Goal: Task Accomplishment & Management: Manage account settings

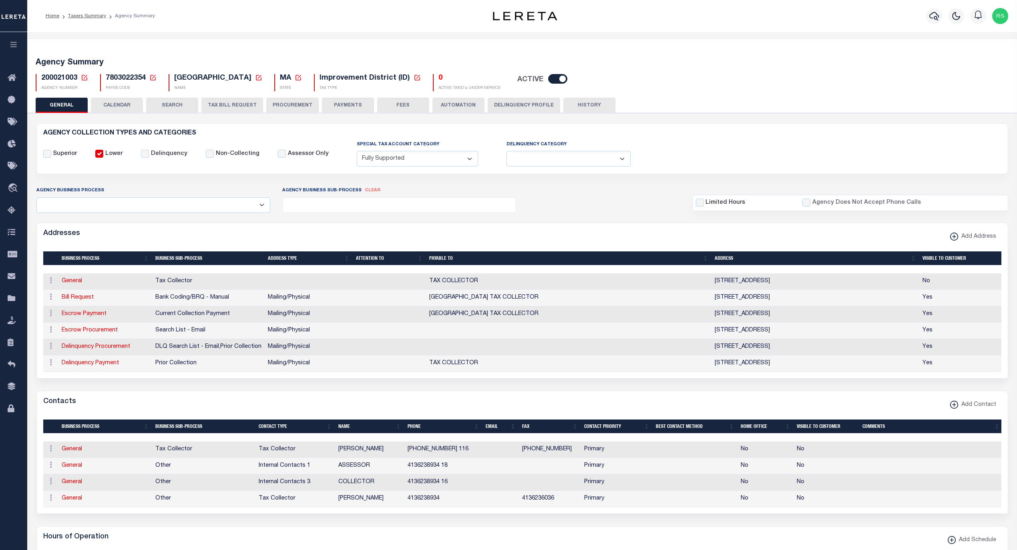
select select "1"
select select
click at [41, 297] on span "Taxing Entity" at bounding box center [54, 299] width 60 height 22
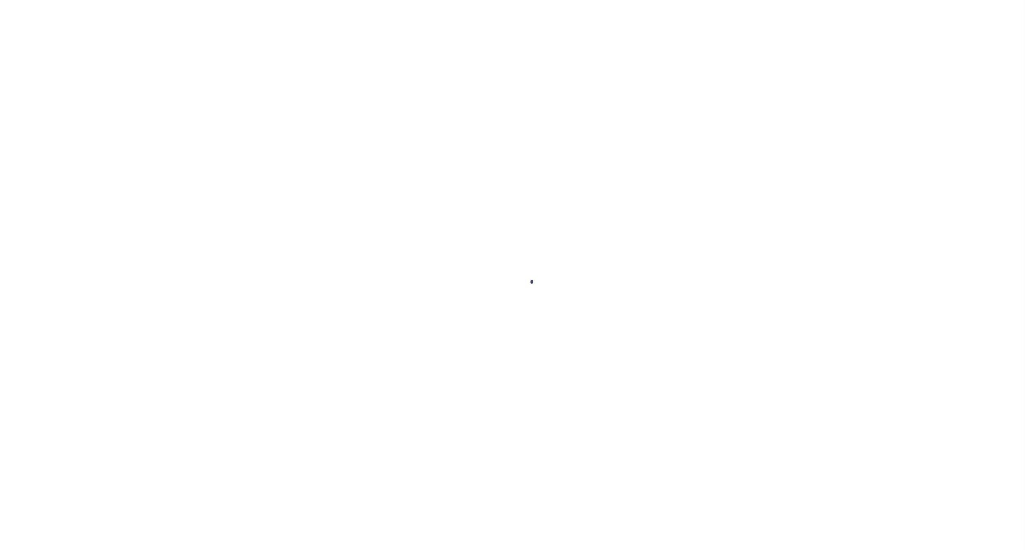
select select
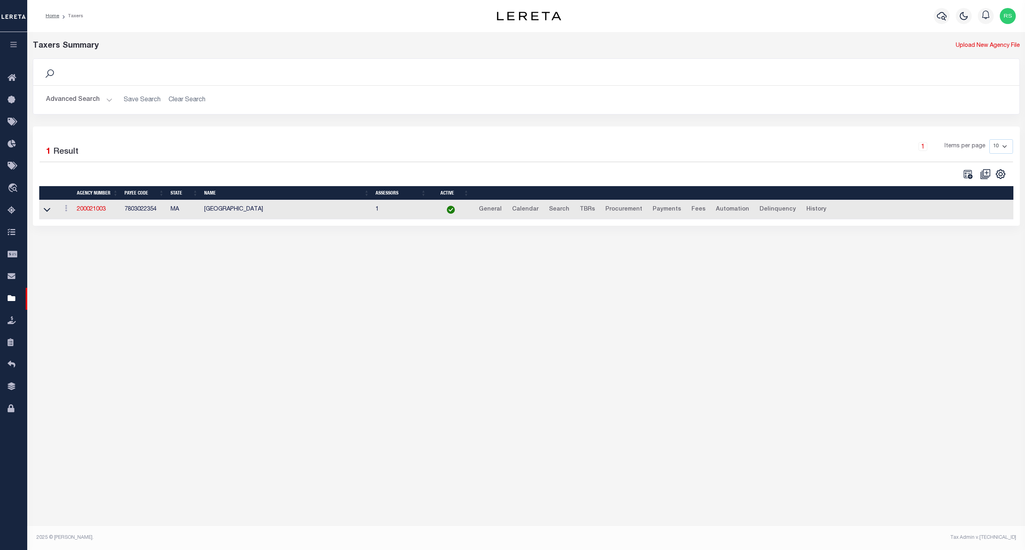
click at [61, 99] on button "Advanced Search" at bounding box center [79, 100] width 66 height 16
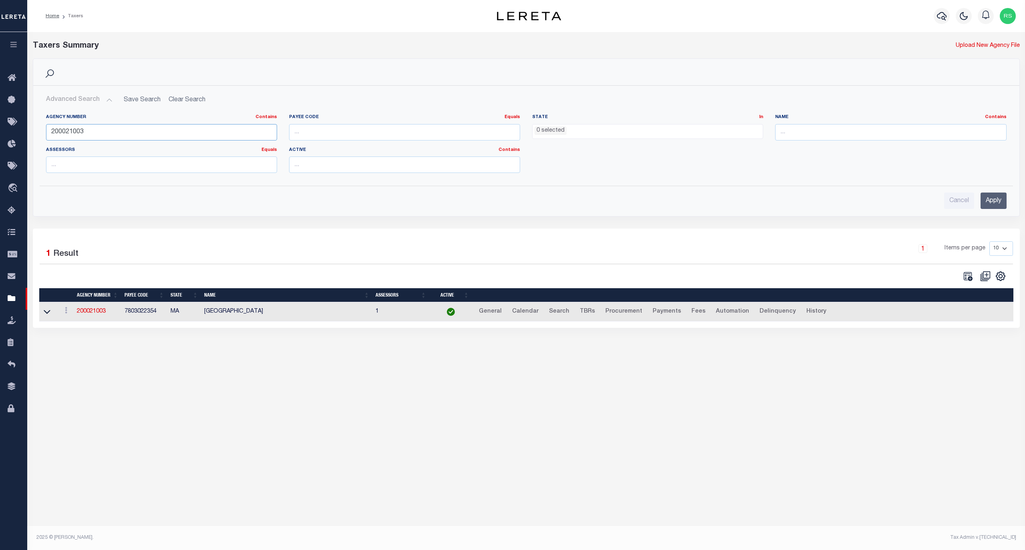
click at [82, 131] on input "200021003" at bounding box center [161, 132] width 231 height 16
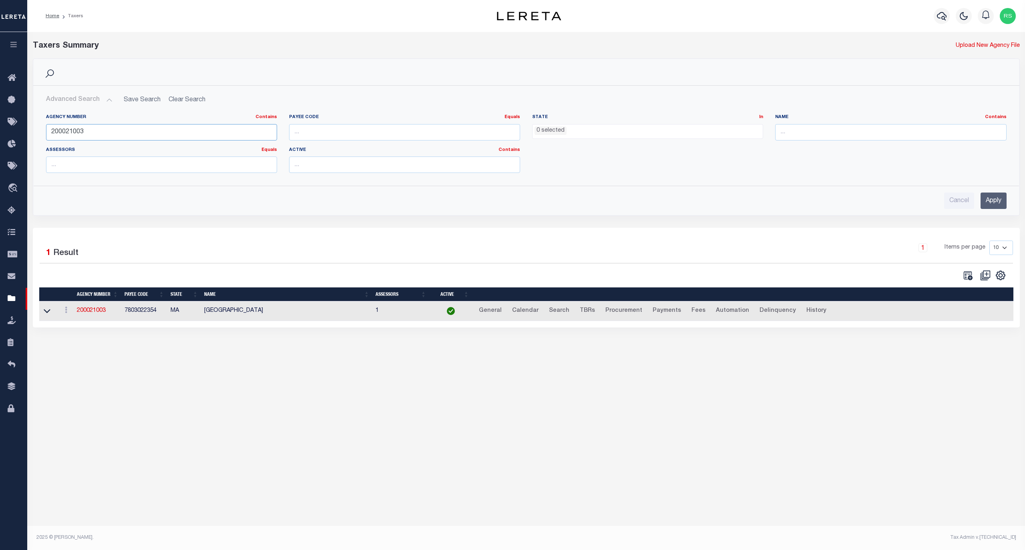
paste input "120778801"
type input "120778801"
click at [996, 202] on input "Apply" at bounding box center [994, 201] width 26 height 16
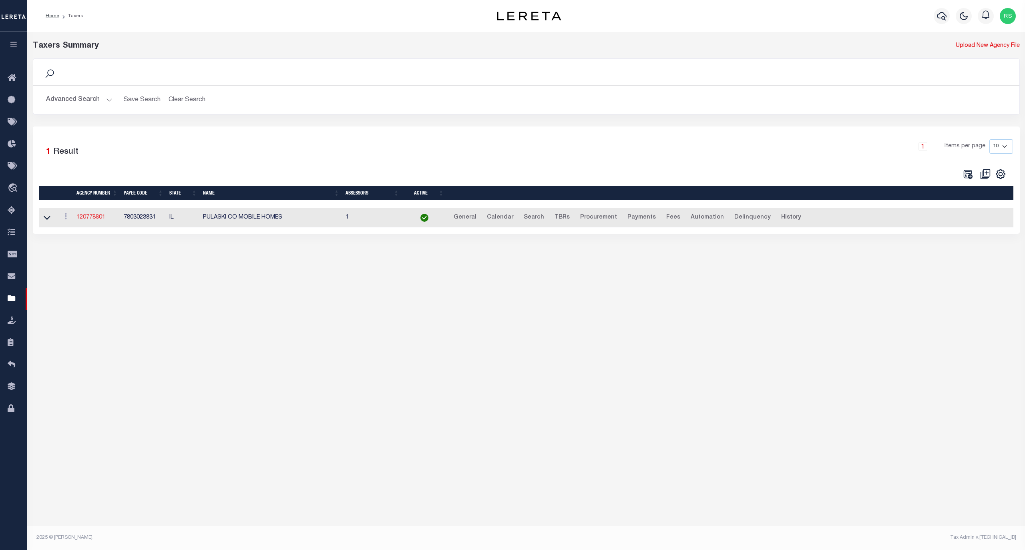
click at [97, 220] on link "120778801" at bounding box center [90, 218] width 29 height 6
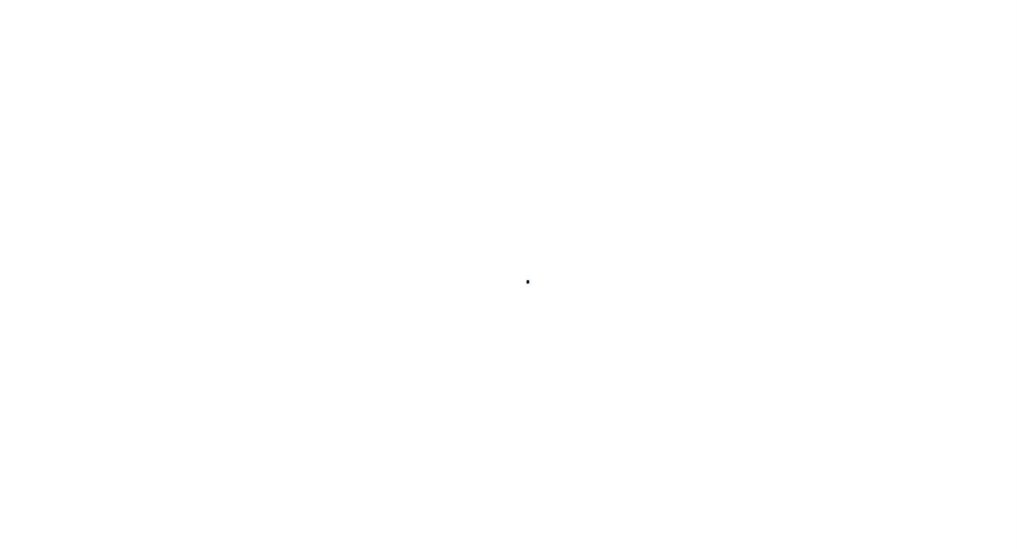
select select
checkbox input "false"
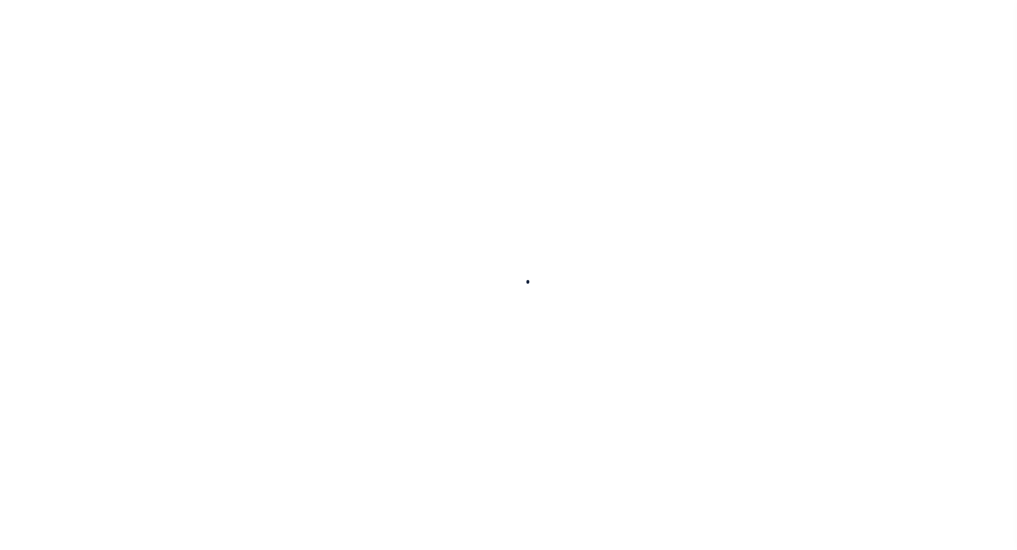
checkbox input "false"
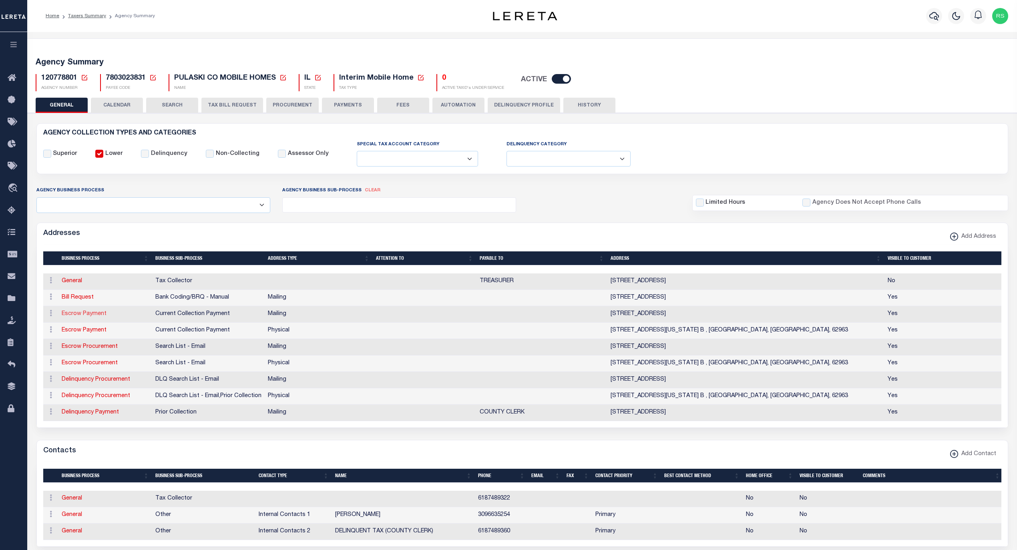
click at [93, 317] on link "Escrow Payment" at bounding box center [84, 314] width 45 height 6
select select "1"
checkbox input "false"
select select
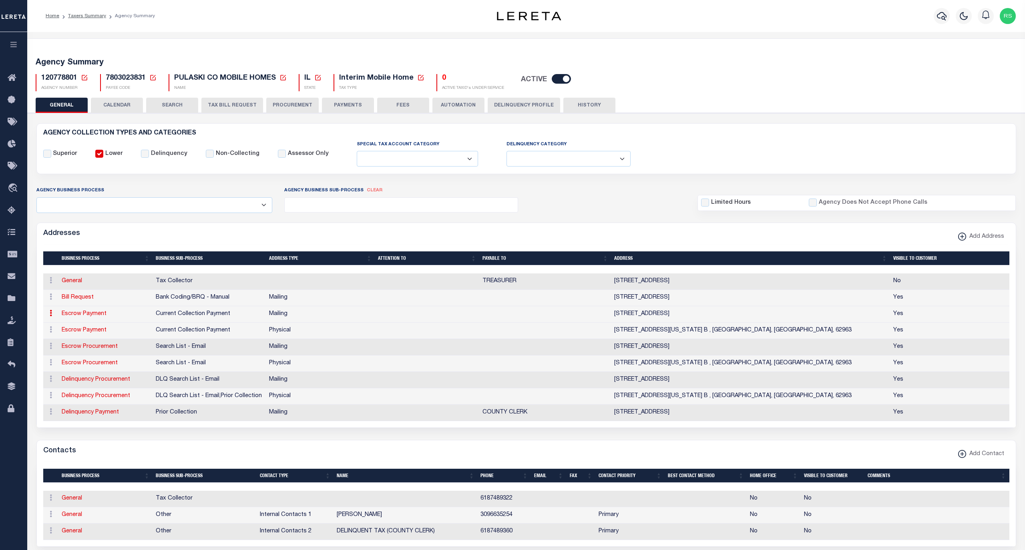
type input "PO BOX 108"
type input "MOUND CITY"
select select "IL"
type input "62963"
checkbox input "true"
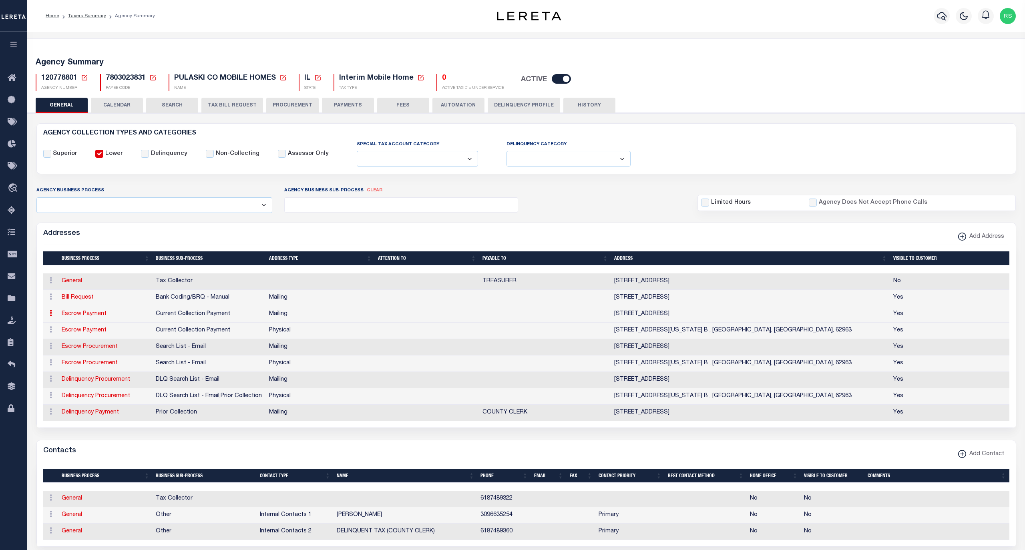
select select "3"
select select "11"
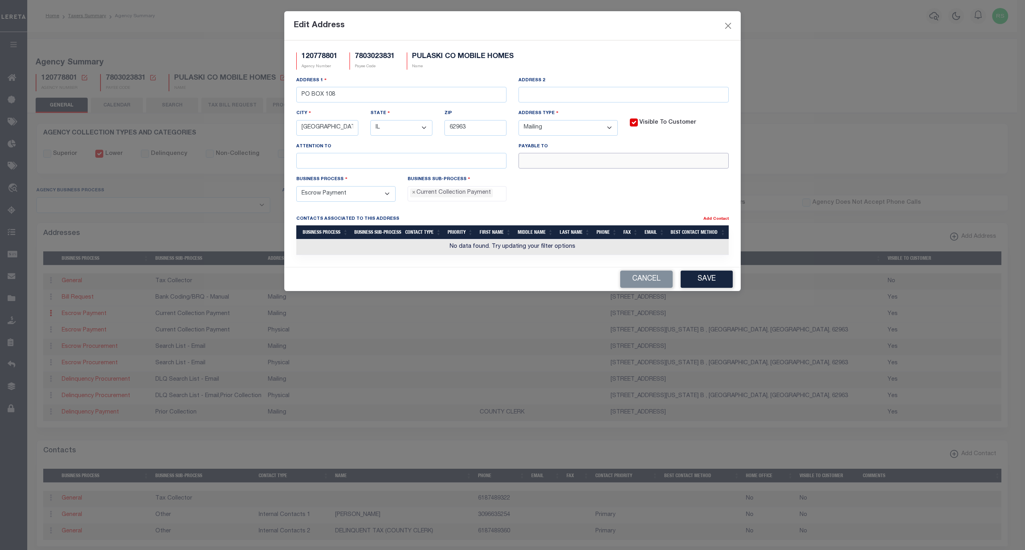
click at [565, 161] on input "text" at bounding box center [624, 161] width 210 height 16
paste input "PULASKI CO"
click at [629, 162] on input "PULASKI CO" at bounding box center [624, 161] width 210 height 16
paste input "TREASURER"
type input "PULASKI CO TREASURER"
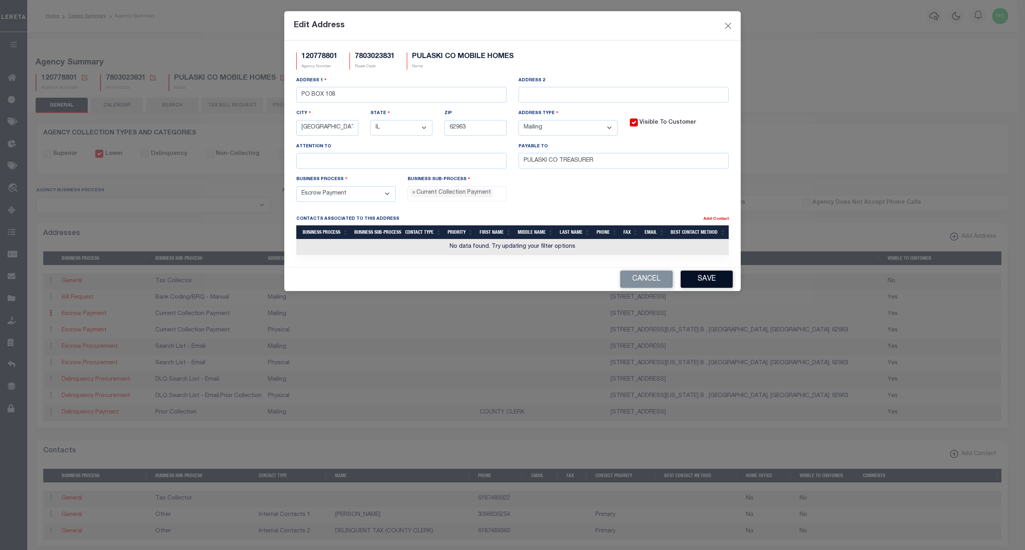
click at [708, 281] on button "Save" at bounding box center [707, 279] width 52 height 17
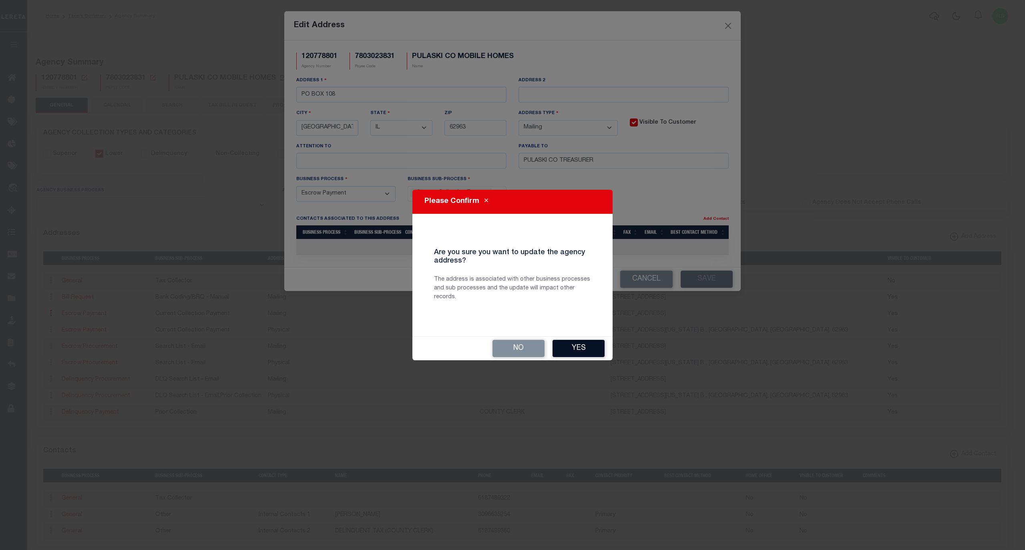
click at [580, 348] on button "Yes" at bounding box center [579, 348] width 52 height 17
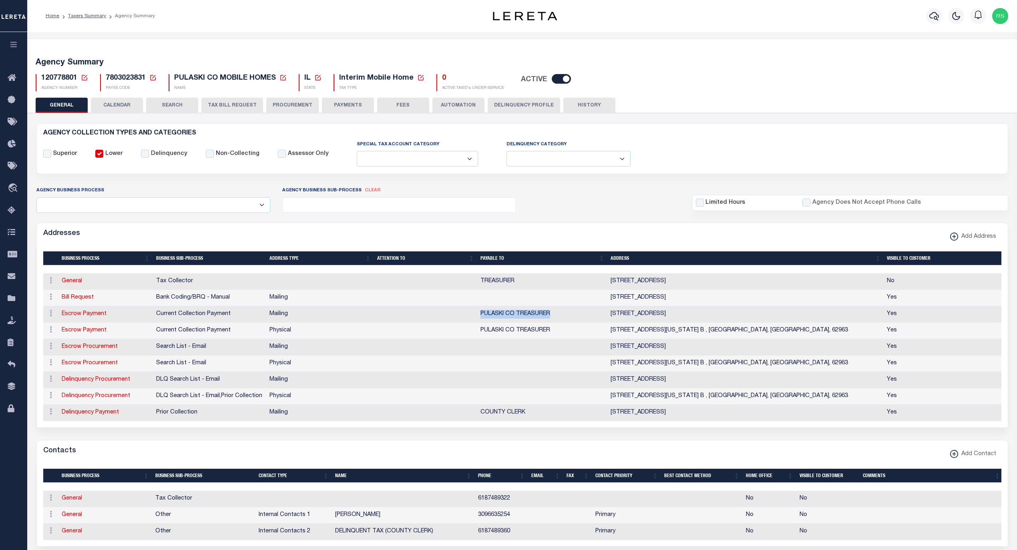
drag, startPoint x: 552, startPoint y: 316, endPoint x: 478, endPoint y: 318, distance: 73.7
click at [478, 318] on td "PULASKI CO TREASURER" at bounding box center [542, 314] width 130 height 16
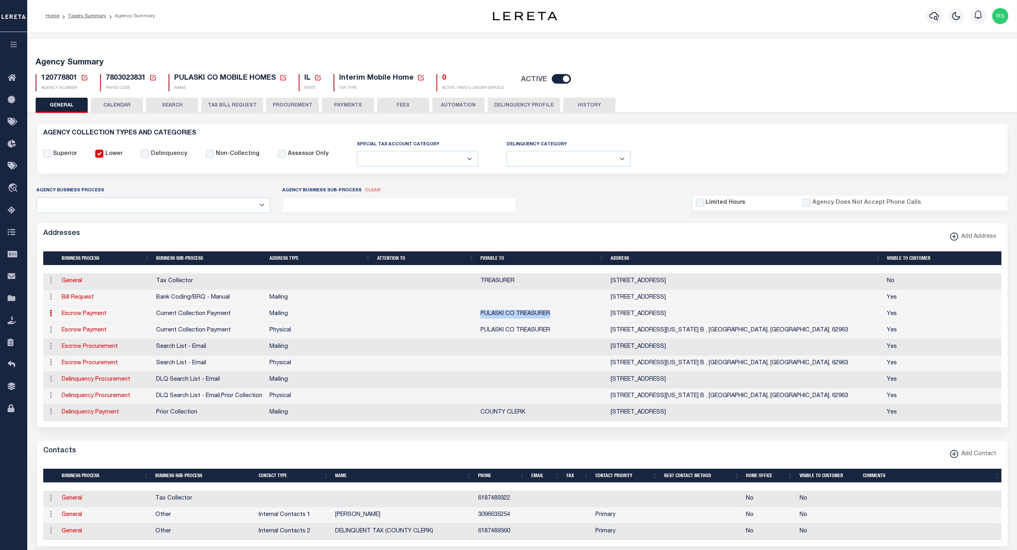
copy td "PULASKI CO TREASURER"
click at [85, 299] on link "Bill Request" at bounding box center [78, 298] width 32 height 6
select select
select select "1"
checkbox input "false"
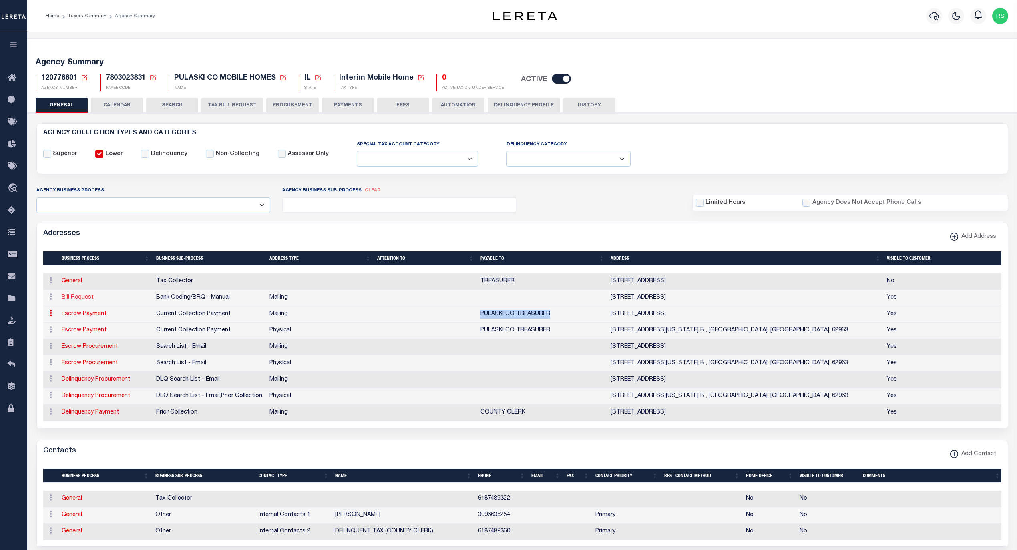
select select
type input "PO BOX 108"
type input "MOUND CITY"
select select "IL"
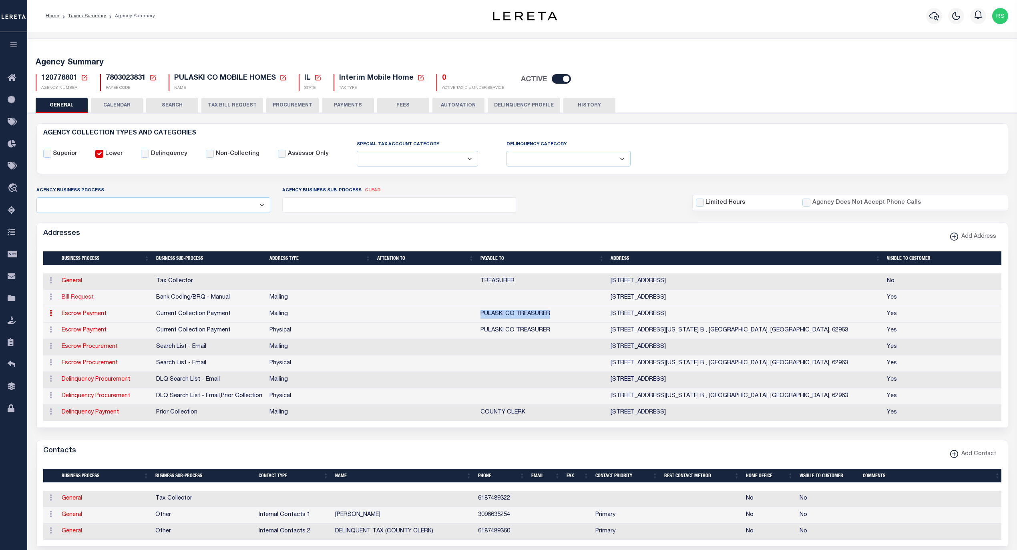
type input "62963"
checkbox input "true"
select select "1"
select select "2"
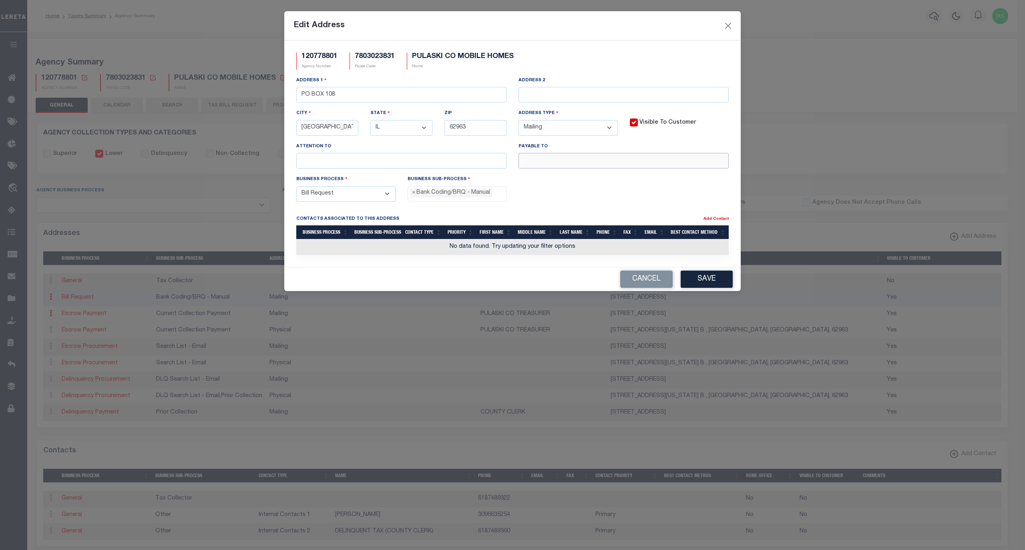
click at [579, 157] on input "text" at bounding box center [624, 161] width 210 height 16
paste input "PULASKI CO TREASURER"
type input "PULASKI CO TREASURER"
click at [698, 285] on button "Save" at bounding box center [707, 279] width 52 height 17
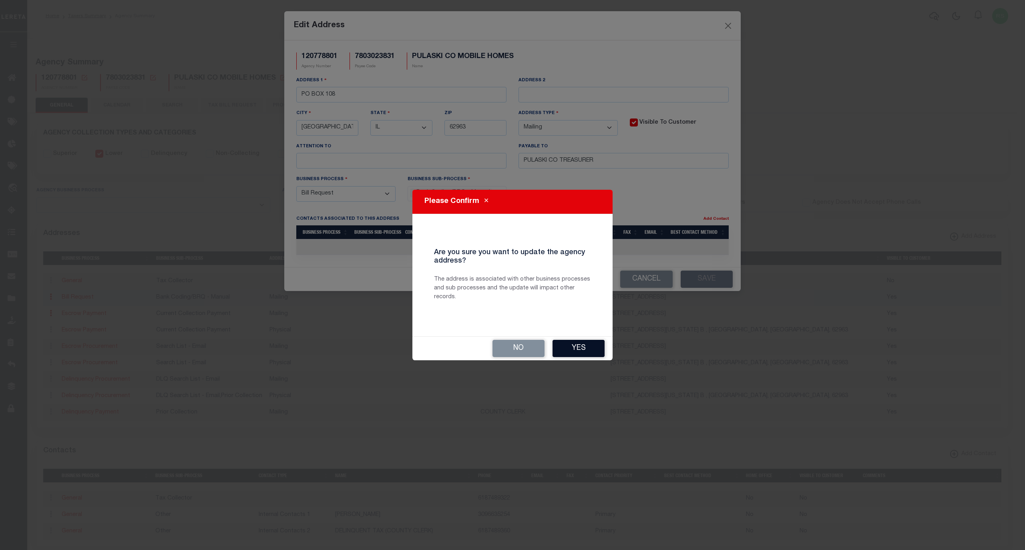
click at [590, 356] on button "Yes" at bounding box center [579, 348] width 52 height 17
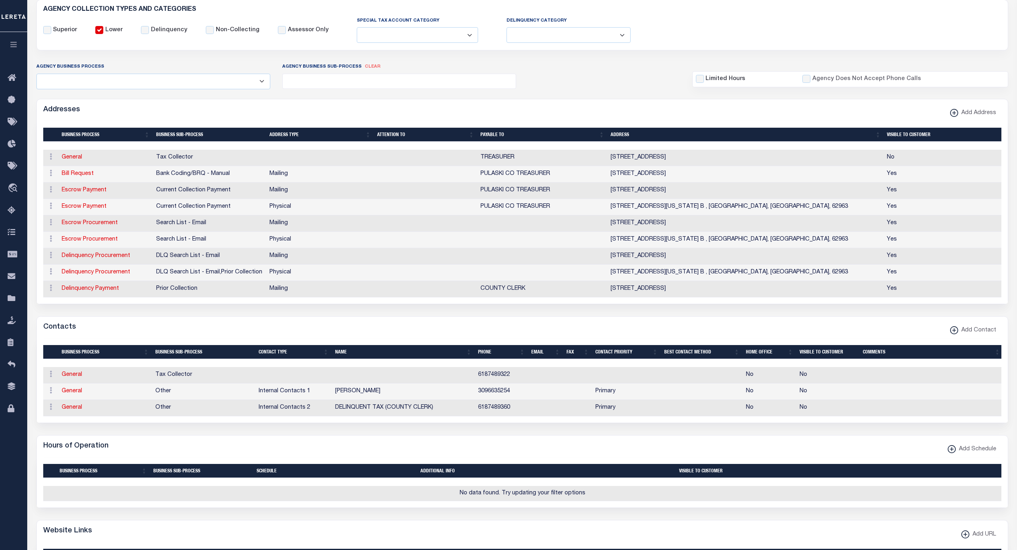
scroll to position [124, 0]
click at [75, 377] on link "General" at bounding box center [72, 375] width 20 height 6
checkbox input "false"
select select
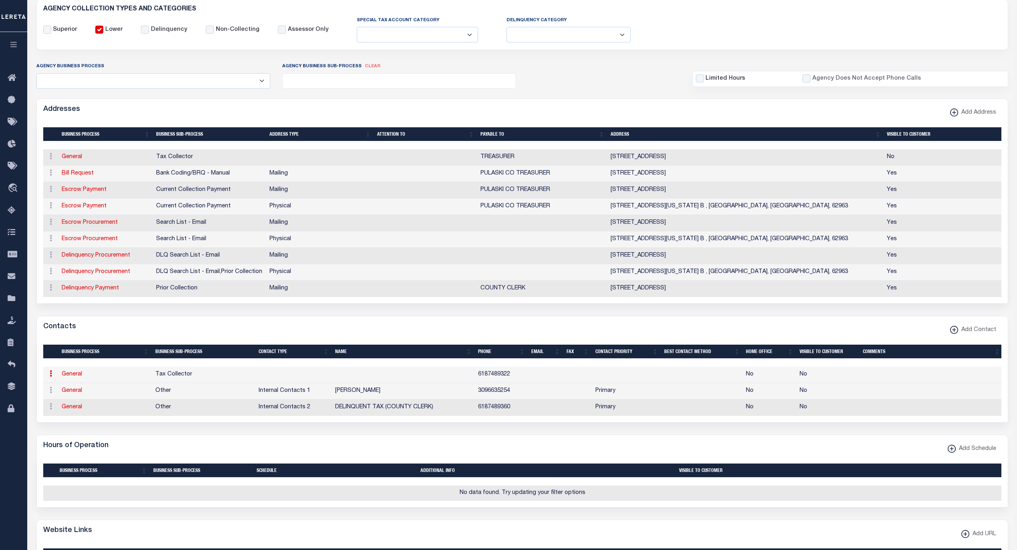
select select
type input "6187489322"
checkbox input "false"
select select "6"
select select "31"
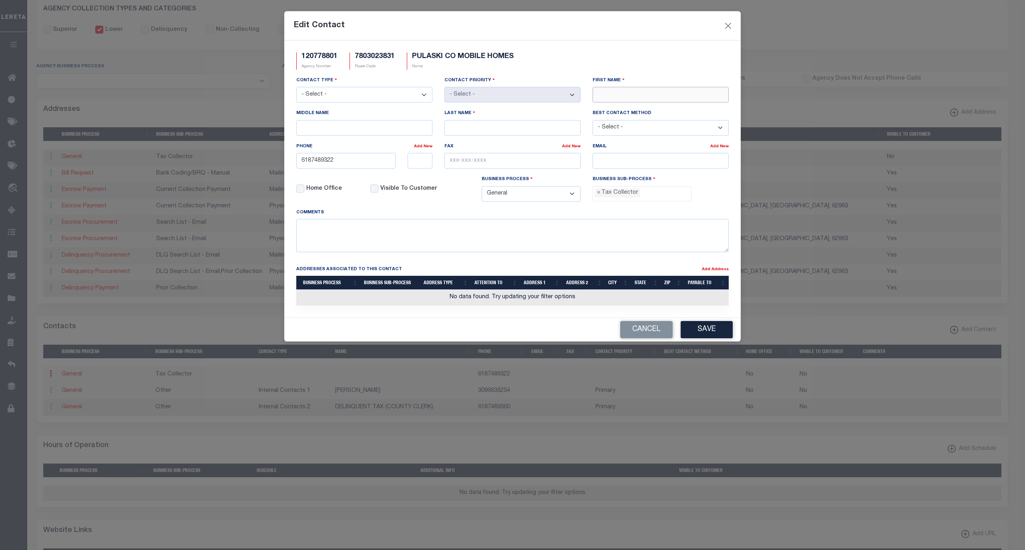
click at [620, 100] on input "First Name" at bounding box center [661, 95] width 136 height 16
paste input "ROBERT"
type input "ROBERT"
click at [507, 125] on input "Last Name" at bounding box center [513, 128] width 136 height 16
paste input "MOORE"
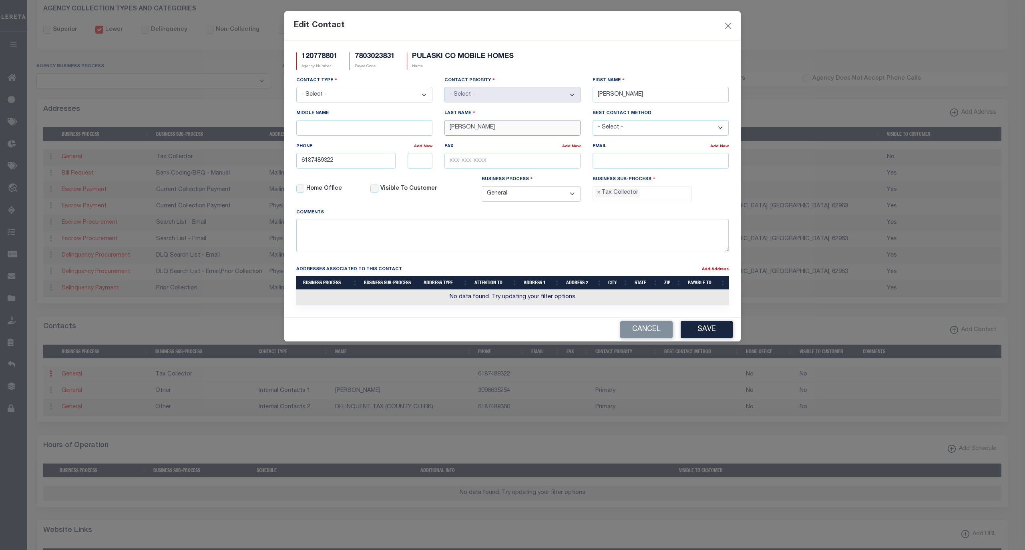
type input "MOORE"
click at [634, 165] on input "email" at bounding box center [661, 161] width 136 height 16
paste input "RMOORE@PULASKICOUNTYIL.GOV"
type input "RMOORE@PULASKICOUNTYIL.GOV"
drag, startPoint x: 343, startPoint y: 169, endPoint x: 240, endPoint y: 169, distance: 102.9
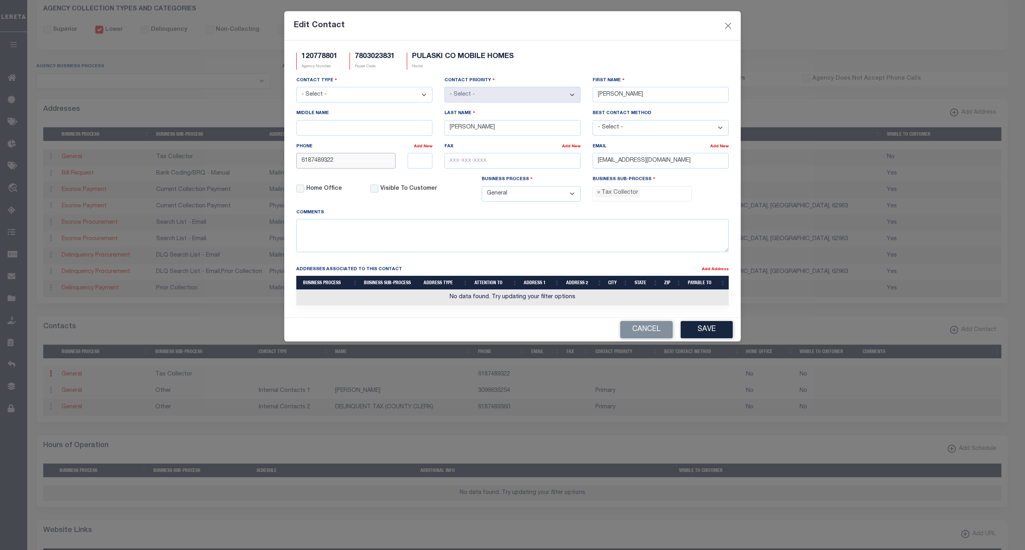
click at [240, 169] on div "Edit Contact 120778801 Agency Number 7803023831 Payee Code PULASKI CO MOBILE HO…" at bounding box center [512, 275] width 1025 height 550
paste input "-748-"
type input "618-748-9322"
click at [469, 161] on input "text" at bounding box center [513, 161] width 136 height 16
paste input "618-748-9312"
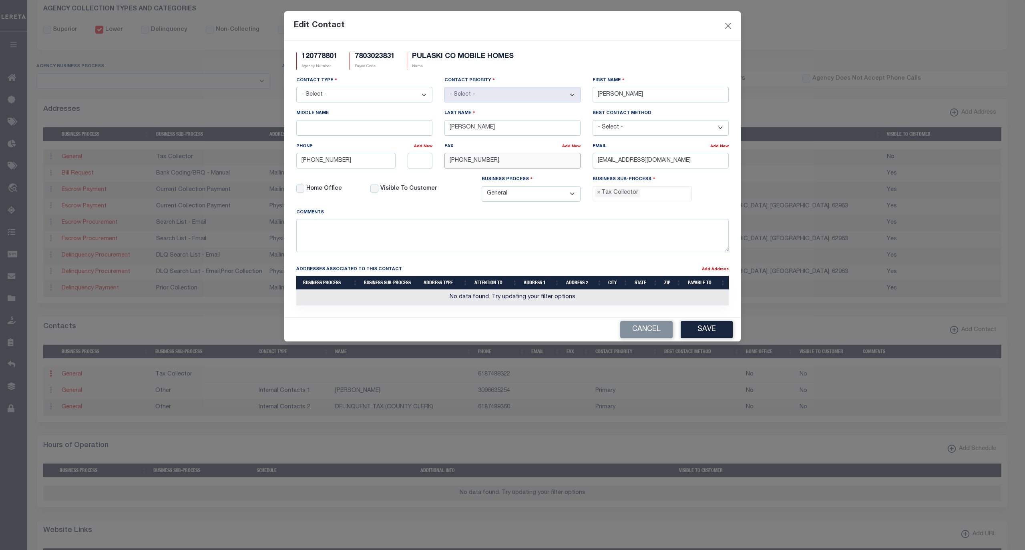
type input "618-748-9312"
click at [375, 98] on select "- Select - Assessor Clerk Internal Contacts 1 Internal Contacts 2 Internal Cont…" at bounding box center [364, 95] width 136 height 16
select select "2"
click at [296, 88] on select "- Select - Assessor Clerk Internal Contacts 1 Internal Contacts 2 Internal Cont…" at bounding box center [364, 95] width 136 height 16
select select "1"
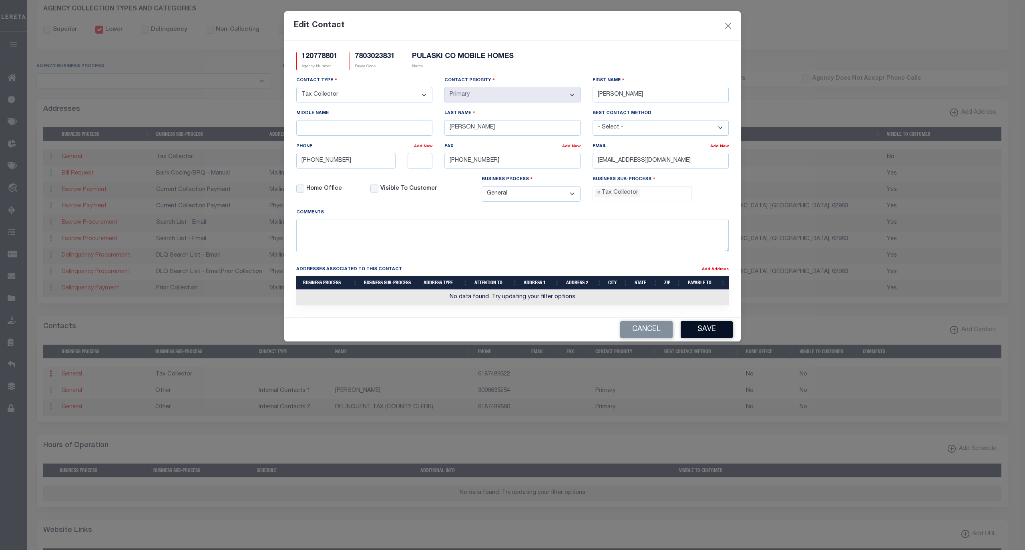
click at [714, 335] on button "Save" at bounding box center [707, 329] width 52 height 17
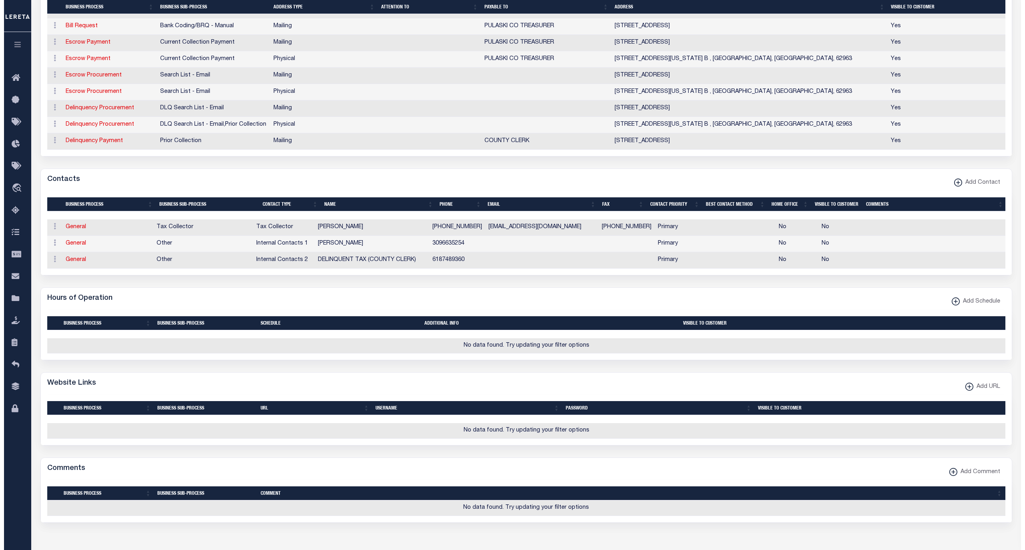
scroll to position [267, 0]
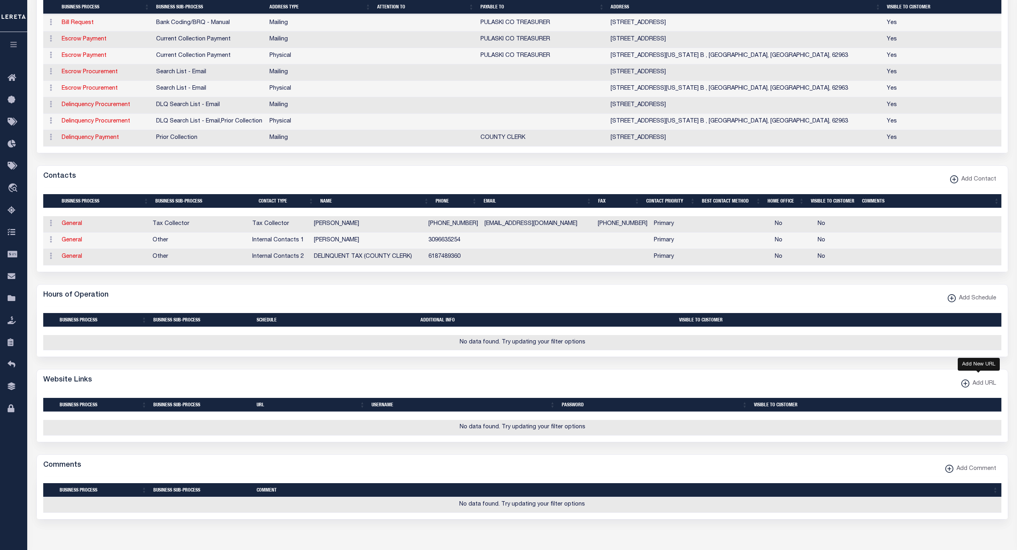
click at [976, 388] on span "Add URL" at bounding box center [983, 384] width 27 height 9
select select
checkbox input "true"
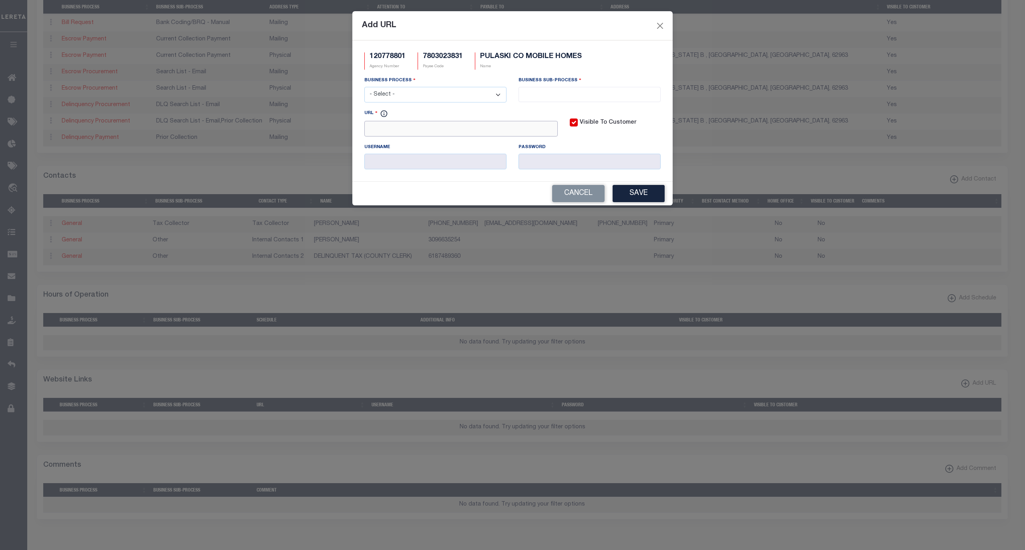
click at [461, 134] on input "URL" at bounding box center [460, 129] width 193 height 16
paste input "https://www.fikeandfike.com/"
type input "https://www.fikeandfike.com/"
click at [442, 97] on select "- Select - All Automation Bill Request Delinquency Payment Delinquency Procurem…" at bounding box center [435, 95] width 142 height 16
select select "6"
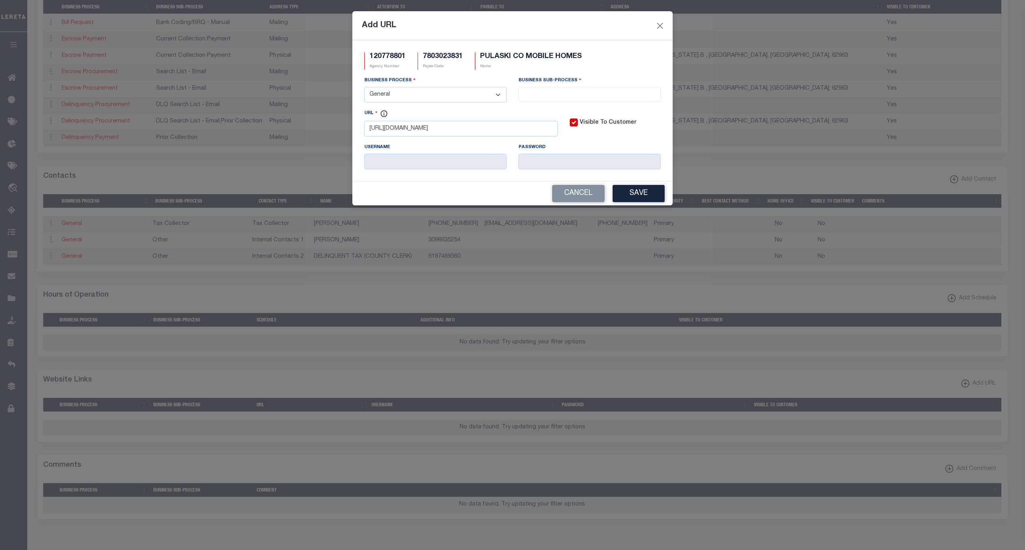
click at [364, 88] on select "- Select - All Automation Bill Request Delinquency Payment Delinquency Procurem…" at bounding box center [435, 95] width 142 height 16
click at [587, 97] on input "search" at bounding box center [589, 93] width 137 height 9
drag, startPoint x: 567, startPoint y: 135, endPoint x: 650, endPoint y: 202, distance: 106.2
select select "39"
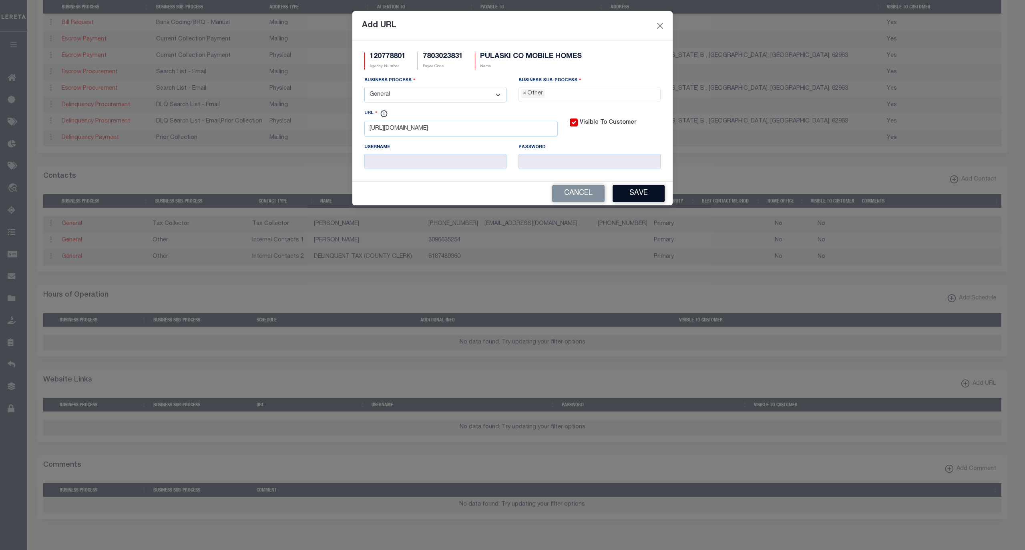
click at [650, 198] on button "Save" at bounding box center [639, 193] width 52 height 17
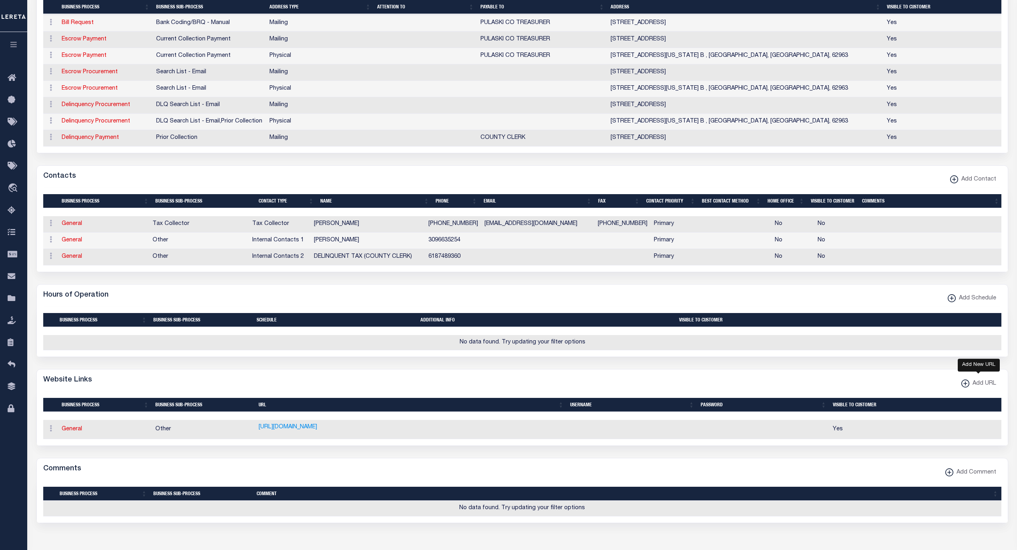
click at [981, 388] on span "Add URL" at bounding box center [983, 384] width 27 height 9
select select
checkbox input "true"
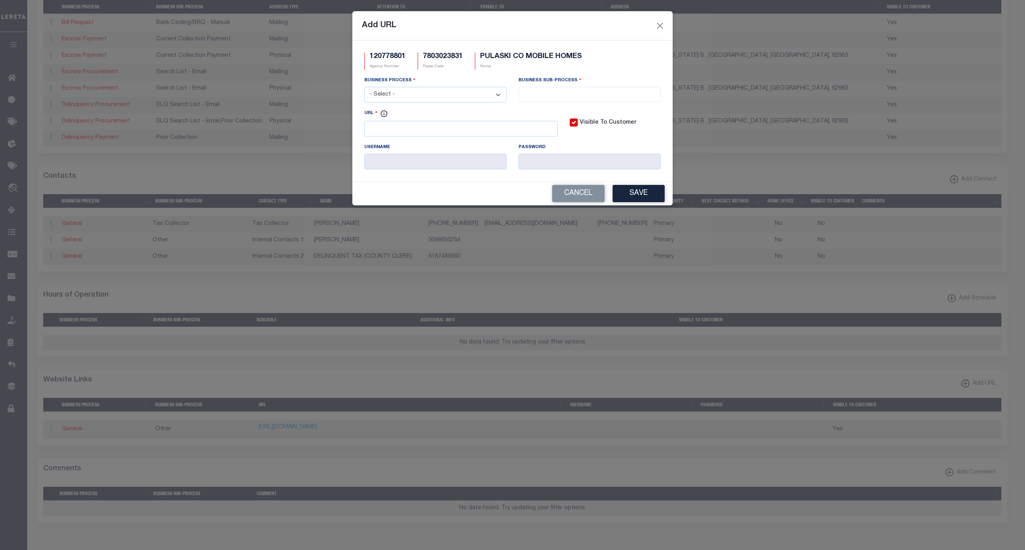
scroll to position [0, 0]
click at [460, 132] on input "URL" at bounding box center [460, 129] width 193 height 16
paste input "https://propertytaxonline.org/Home/Disclaimer.aspx?c=77&n=Pulaski"
type input "https://propertytaxonline.org/Home/Disclaimer.aspx?c=77&n=Pulaski"
click at [446, 98] on select "- Select - All Automation Bill Request Delinquency Payment Delinquency Procurem…" at bounding box center [435, 95] width 142 height 16
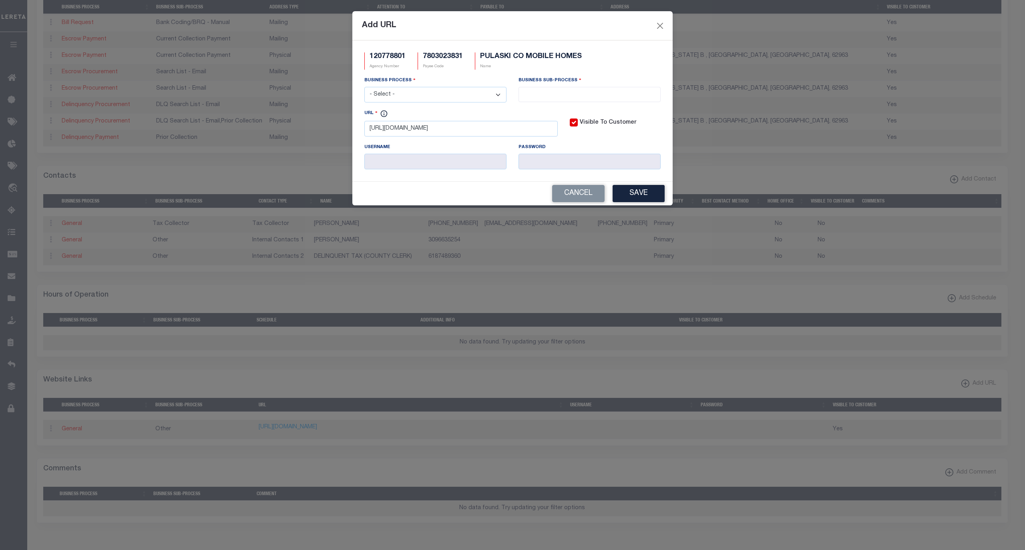
select select "6"
click at [364, 88] on select "- Select - All Automation Bill Request Delinquency Payment Delinquency Procurem…" at bounding box center [435, 95] width 142 height 16
click at [548, 98] on input "search" at bounding box center [589, 93] width 137 height 9
select select "31"
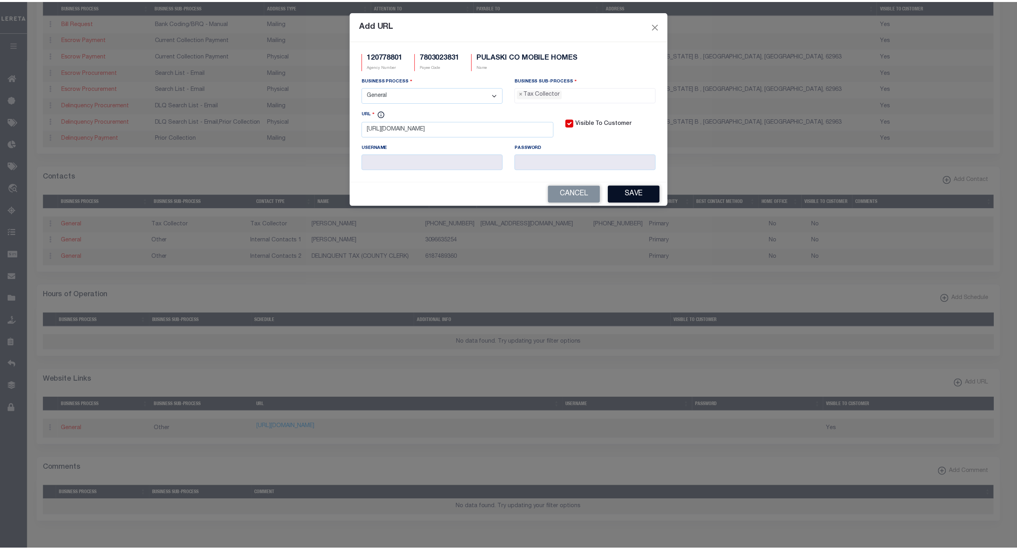
scroll to position [21, 0]
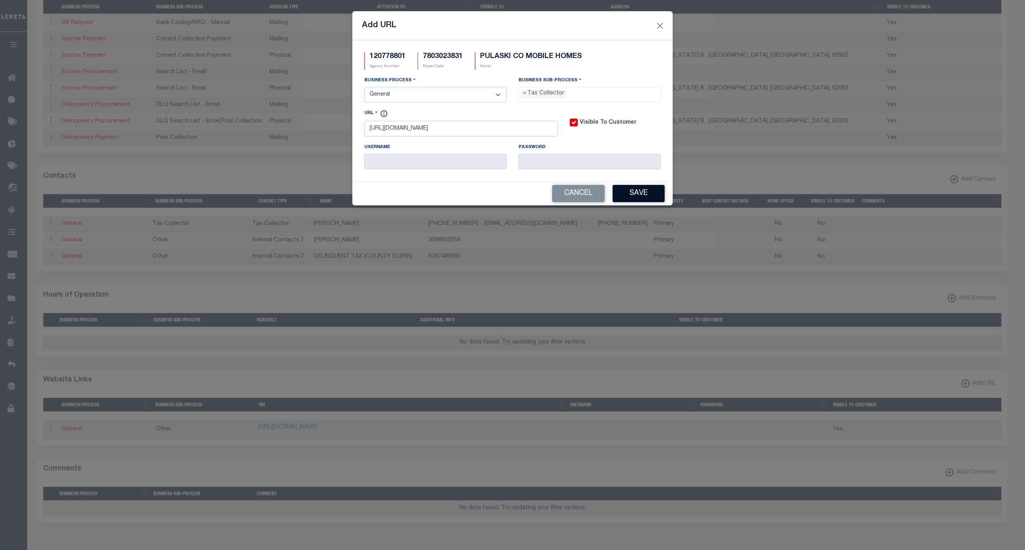
click at [652, 201] on button "Save" at bounding box center [639, 193] width 52 height 17
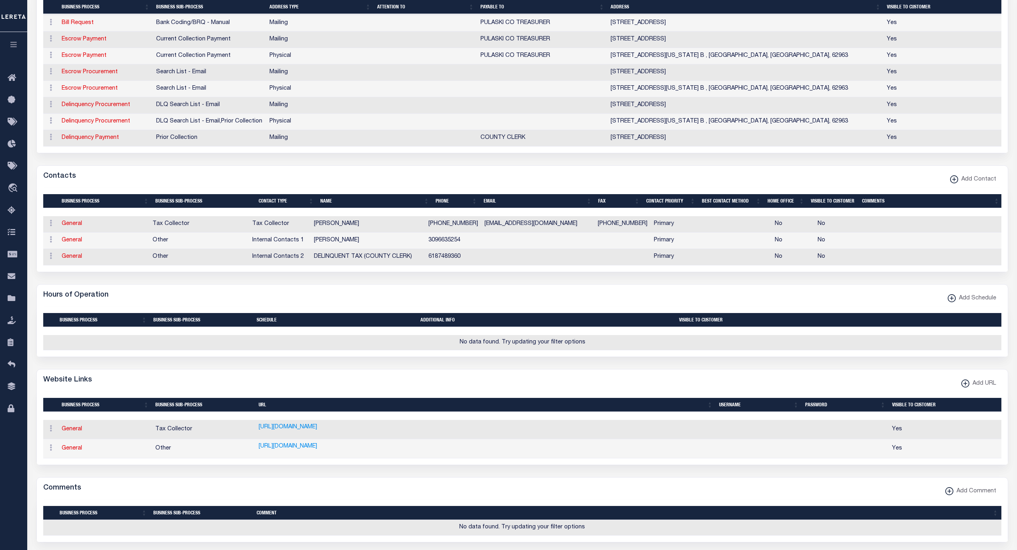
click at [317, 432] on link "https://propertytaxonline.org/Home/Disclaimer.aspx?c=77&n=Pulaski" at bounding box center [288, 427] width 58 height 9
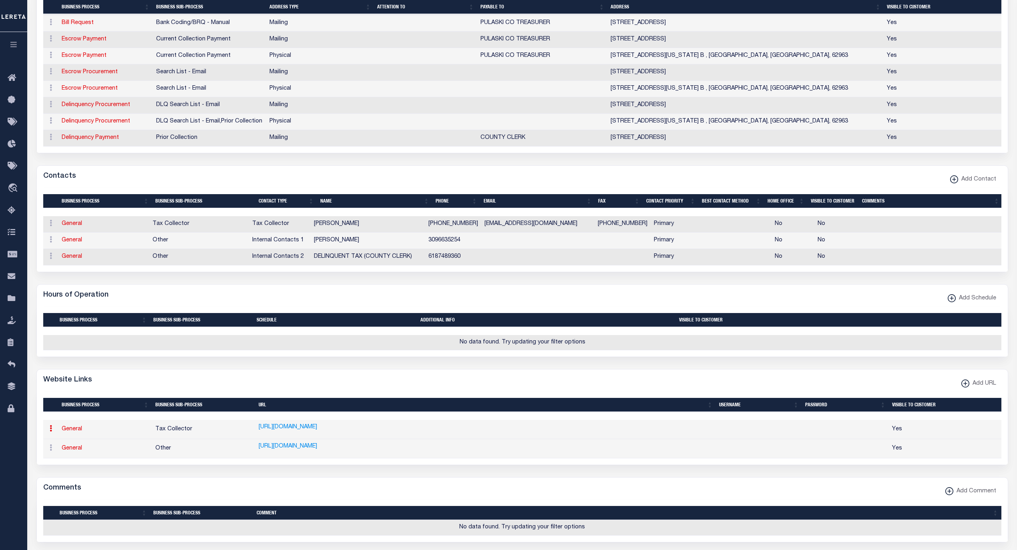
click at [550, 177] on div "Contacts Add Contact" at bounding box center [522, 177] width 971 height 22
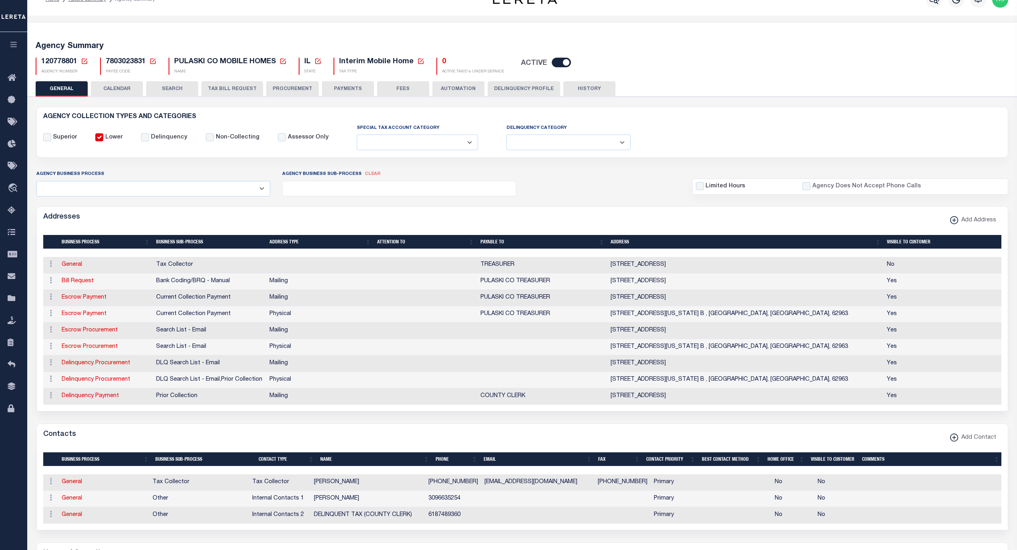
scroll to position [0, 0]
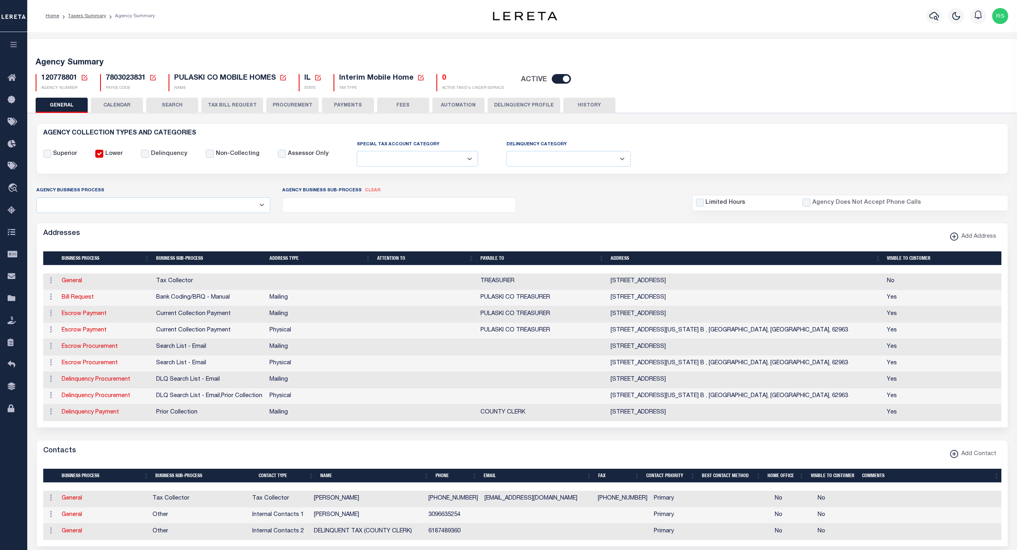
click at [338, 103] on button "PAYMENTS" at bounding box center [348, 105] width 52 height 15
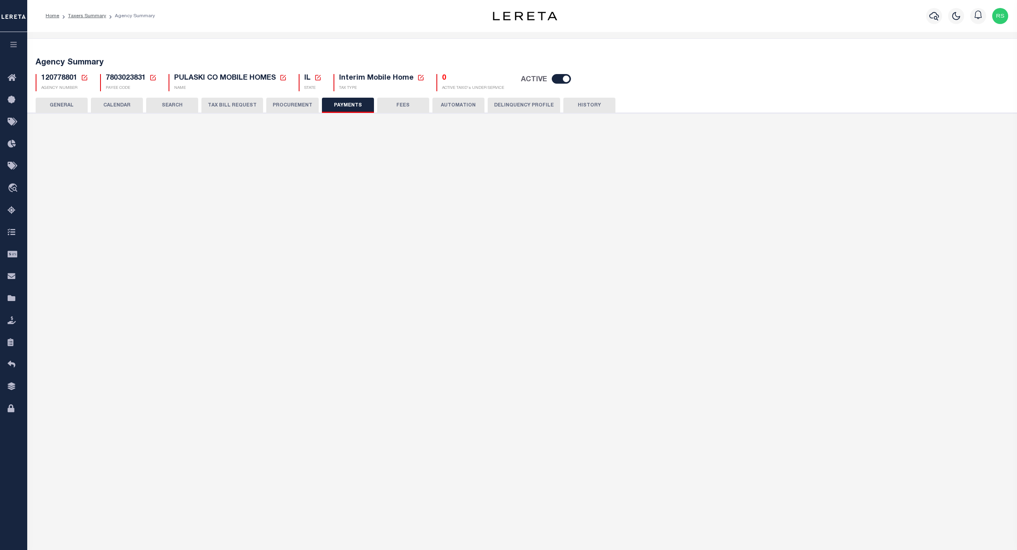
click at [402, 105] on button "FEES" at bounding box center [403, 105] width 52 height 15
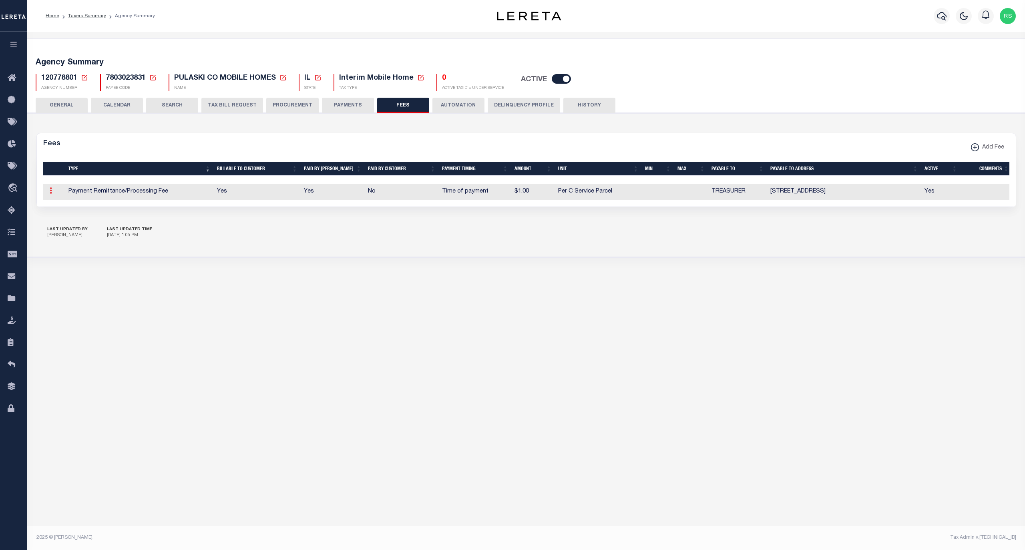
click at [51, 191] on icon at bounding box center [51, 190] width 2 height 6
click at [64, 217] on link "Edit" at bounding box center [65, 216] width 36 height 13
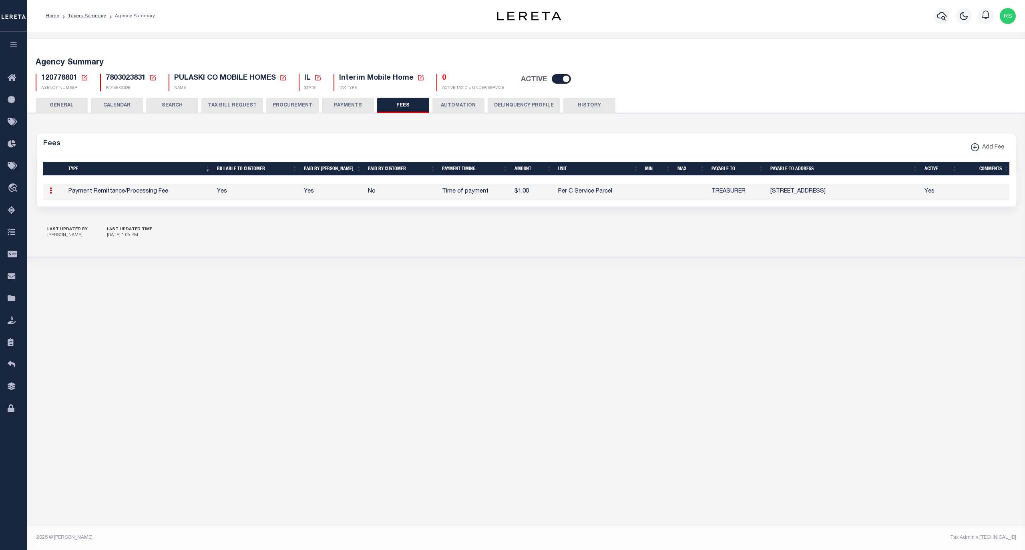
select select
checkbox input "false"
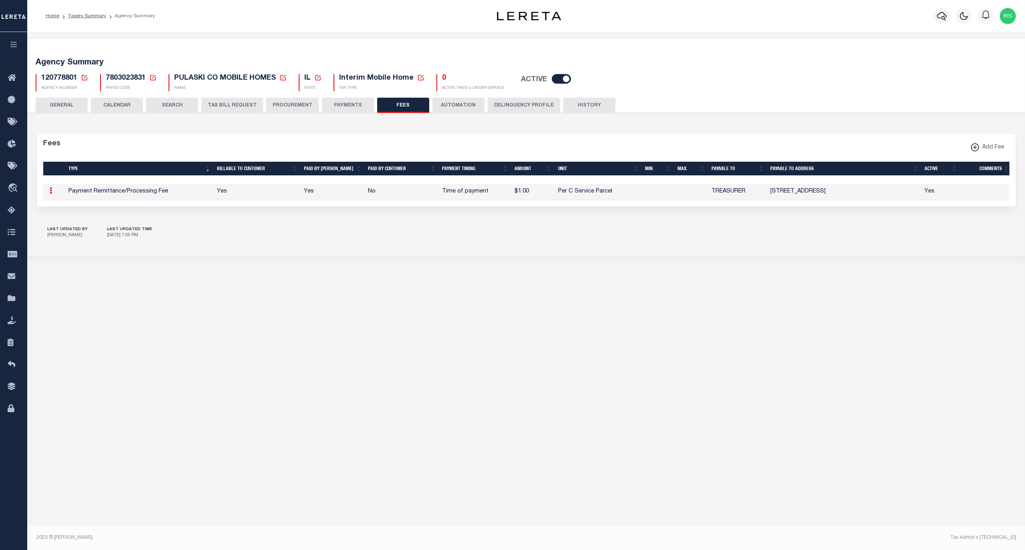
checkbox input "false"
select select "10"
select select "7"
type input "$1"
select select
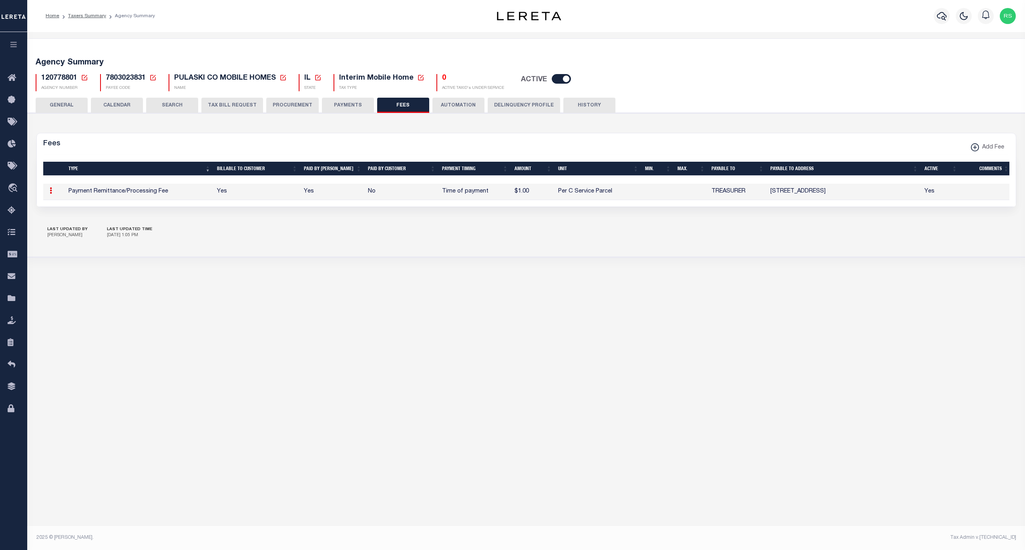
select select
select select "5"
checkbox input "true"
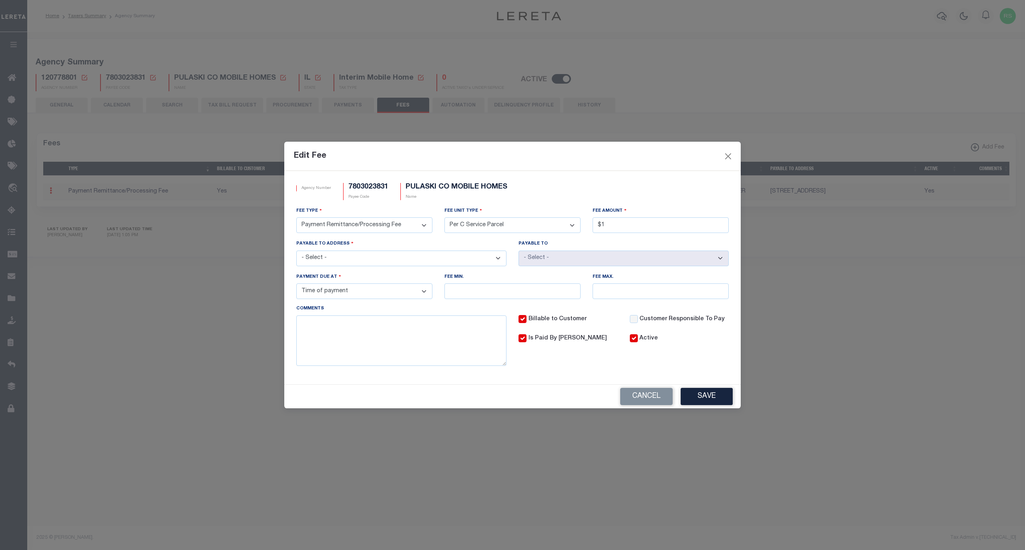
click at [479, 265] on select "- Select - 500 ILLINOIS AVE RM. B, MOUND CITY, IL, 62963 PO BOX 108, MOUND CITY…" at bounding box center [401, 259] width 210 height 16
select select "2743"
click at [296, 251] on select "- Select - 500 ILLINOIS AVE RM. B, MOUND CITY, IL, 62963 PO BOX 108, MOUND CITY…" at bounding box center [401, 259] width 210 height 16
select select "3097"
click at [492, 260] on select "- Select - 500 ILLINOIS AVE RM. B, MOUND CITY, IL, 62963 PO BOX 108, MOUND CITY…" at bounding box center [401, 259] width 210 height 16
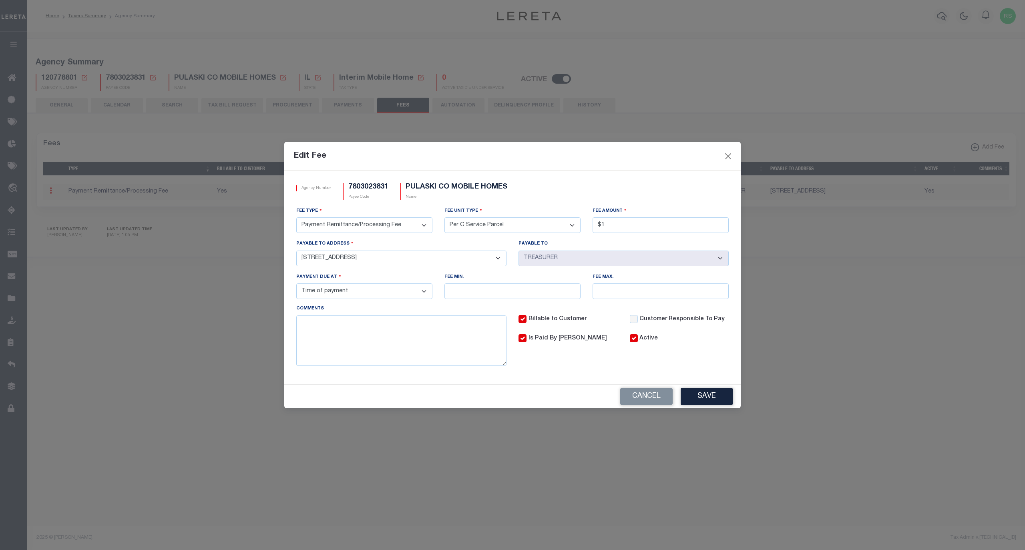
select select "13914"
click at [296, 251] on select "- Select - 500 ILLINOIS AVE RM. B, MOUND CITY, IL, 62963 PO BOX 108, MOUND CITY…" at bounding box center [401, 259] width 210 height 16
click at [569, 263] on select "- Select - COUNTY CLERK PULASKI CO TREASURER" at bounding box center [624, 259] width 210 height 16
select select "16879"
click at [519, 251] on select "- Select - COUNTY CLERK PULASKI CO TREASURER" at bounding box center [624, 259] width 210 height 16
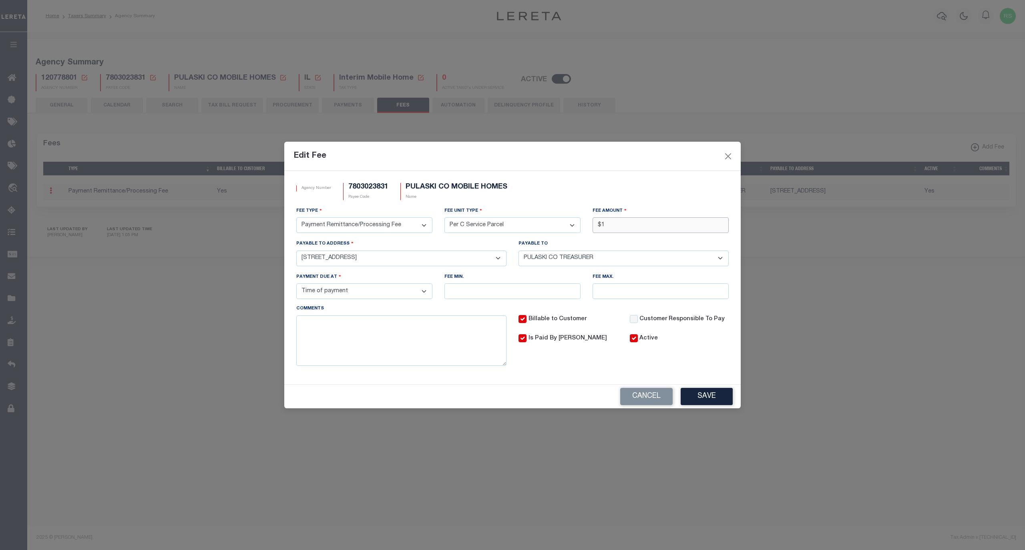
click at [609, 228] on input "$1" at bounding box center [661, 225] width 136 height 16
type input "$2.00"
click at [541, 376] on div "Agency Number 7803023831 Payee Code PULASKI CO MOBILE HOMES Name Fee Type 3rd P…" at bounding box center [512, 277] width 457 height 213
click at [708, 400] on button "Save" at bounding box center [707, 396] width 52 height 17
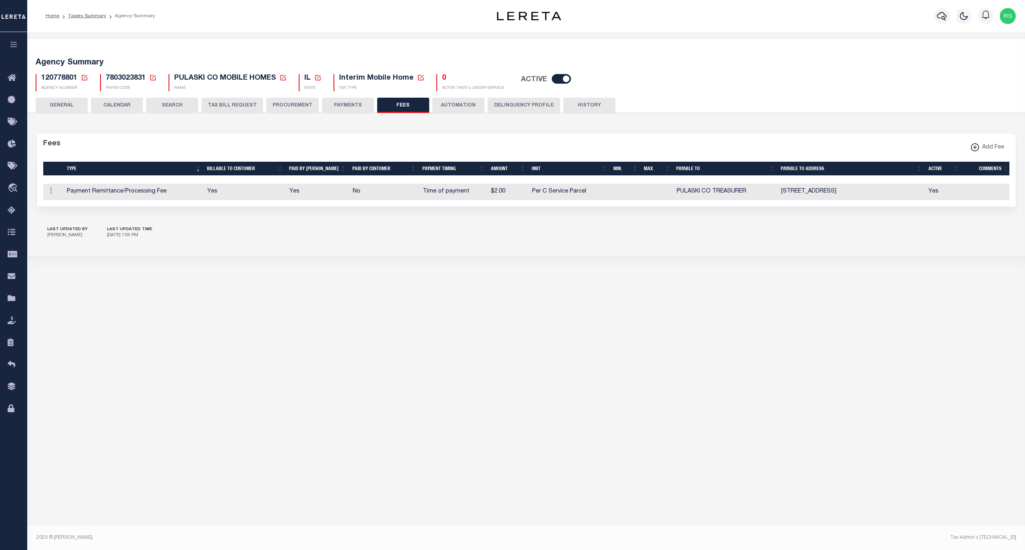
click at [348, 103] on button "PAYMENTS" at bounding box center [348, 105] width 52 height 15
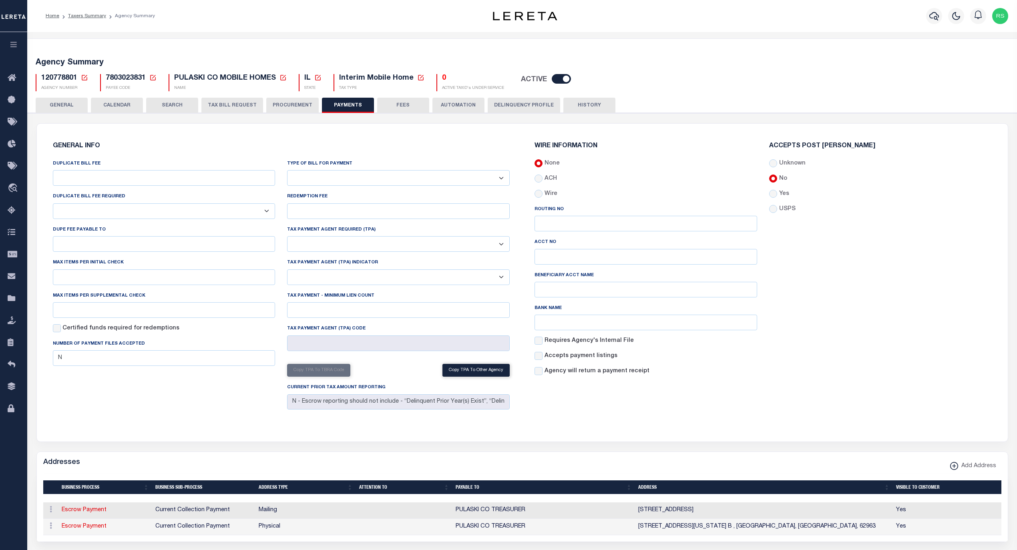
click at [346, 180] on select "Bar-Coded Tax Statement Print Tax Bills from Web. No DBF Required. Memo Bill Or…" at bounding box center [398, 178] width 223 height 16
select select "35"
click at [287, 171] on select "Bar-Coded Tax Statement Print Tax Bills from Web. No DBF Required. Memo Bill Or…" at bounding box center [398, 178] width 223 height 16
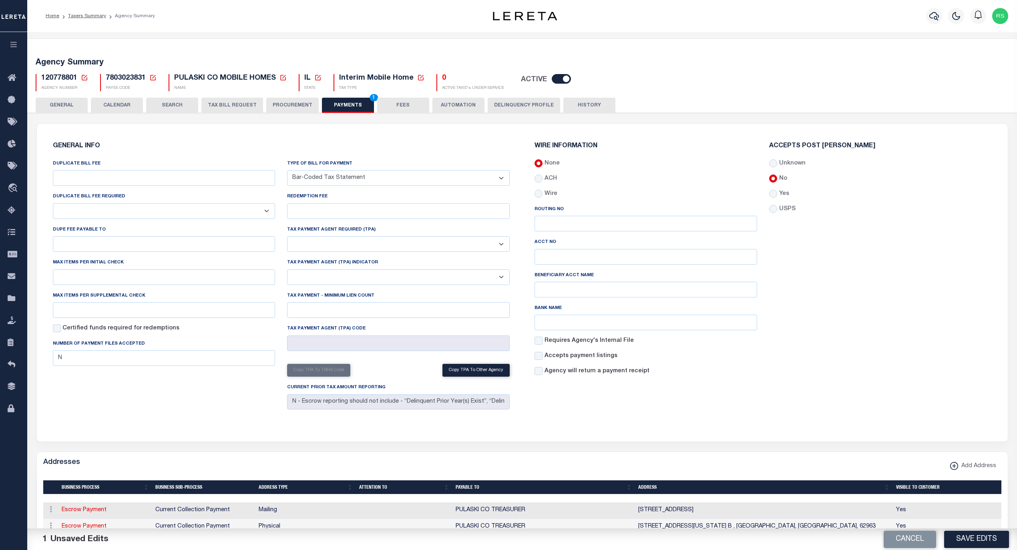
click at [393, 145] on h6 "GENERAL INFO" at bounding box center [281, 146] width 457 height 7
click at [964, 539] on button "Save Edits" at bounding box center [976, 539] width 65 height 17
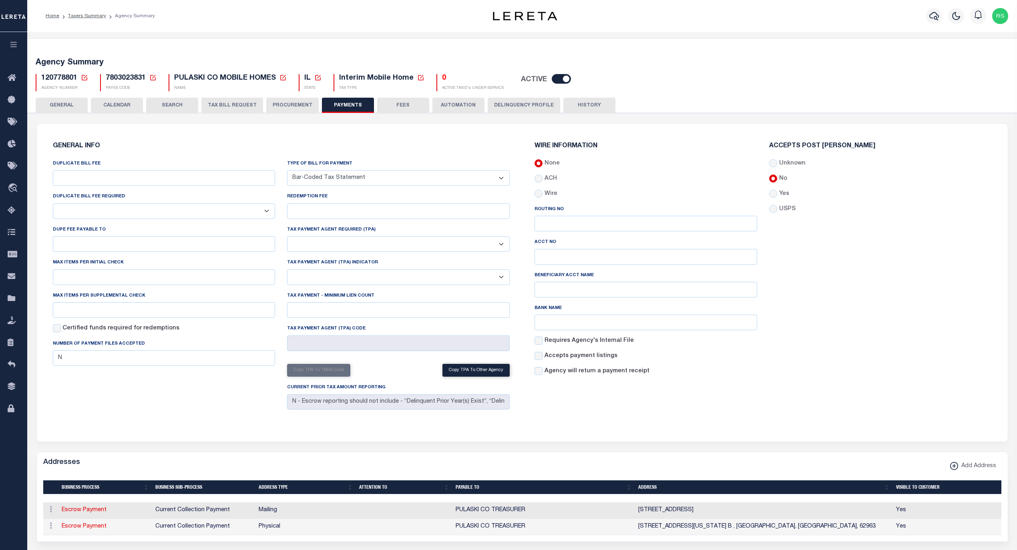
click at [69, 104] on button "GENERAL" at bounding box center [62, 105] width 52 height 15
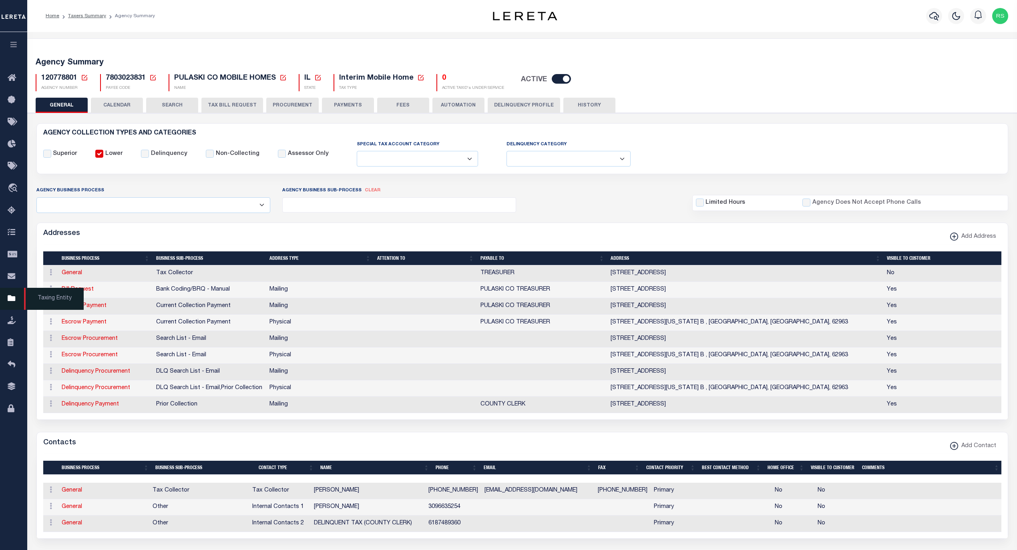
click at [44, 300] on span "Taxing Entity" at bounding box center [54, 299] width 60 height 22
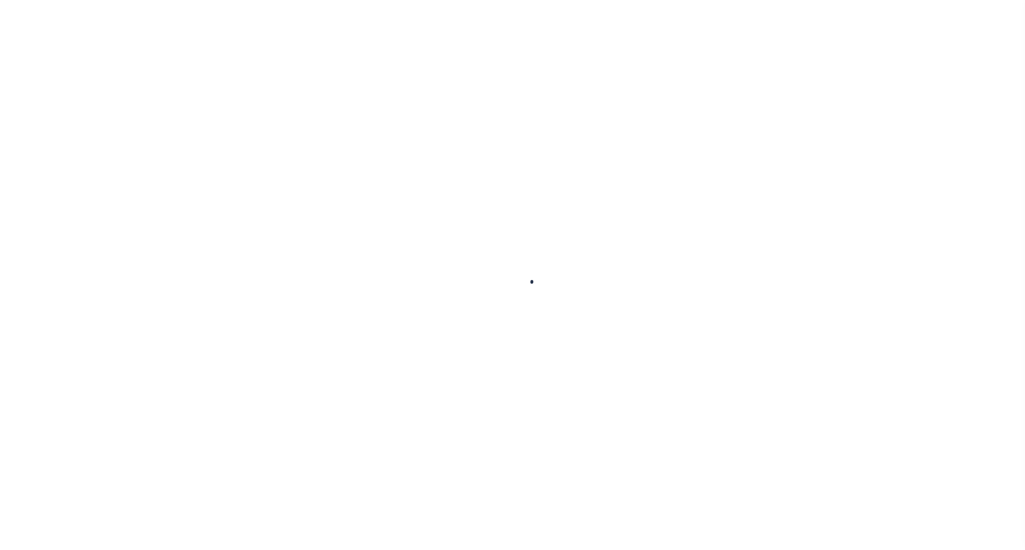
select select
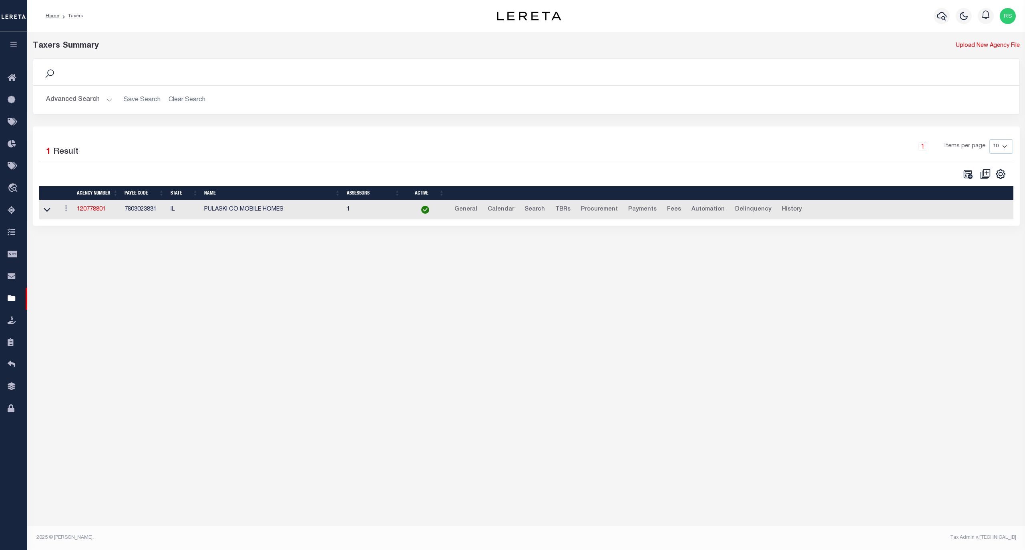
click at [86, 100] on button "Advanced Search" at bounding box center [79, 100] width 66 height 16
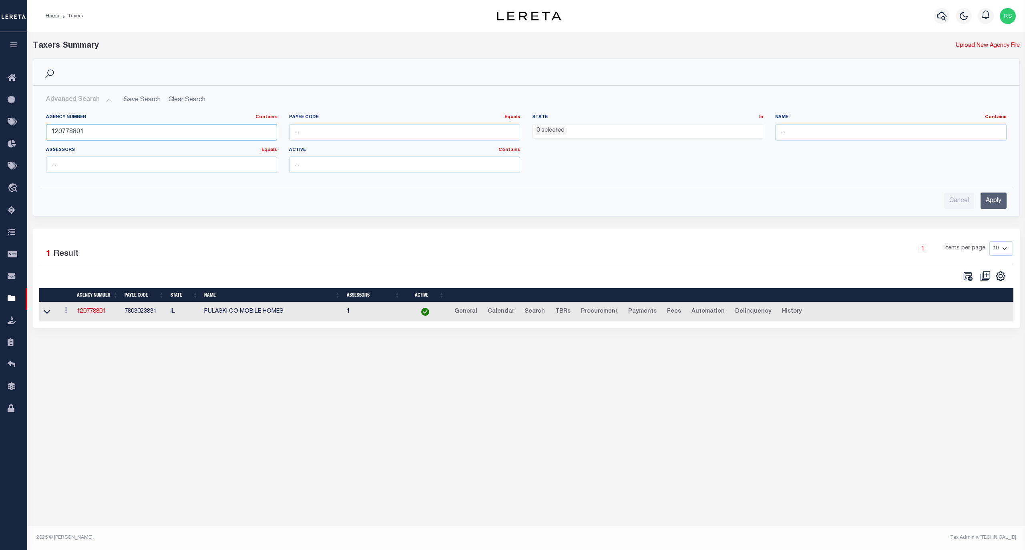
click at [100, 133] on input "120778801" at bounding box center [161, 132] width 231 height 16
paste input "0000"
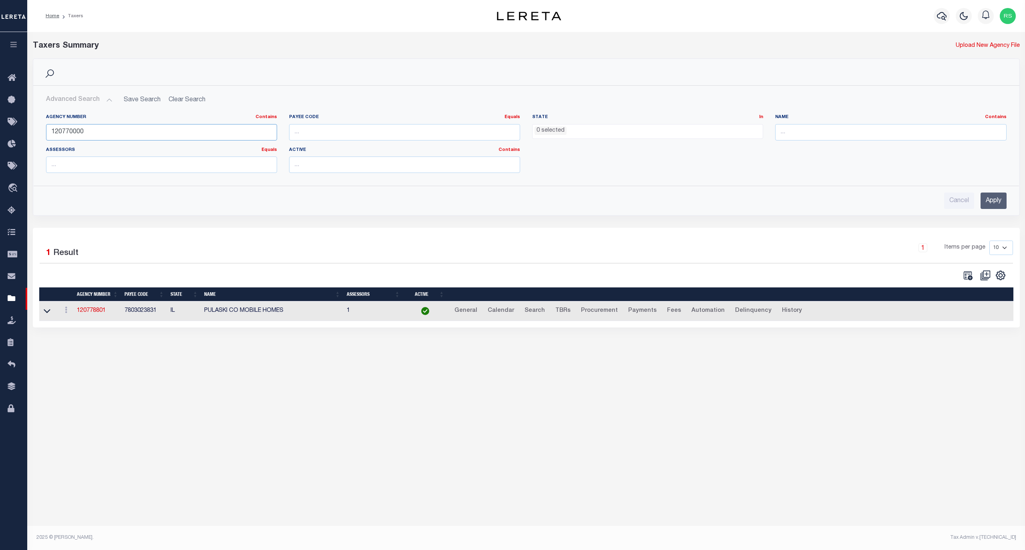
type input "120770000"
click at [988, 205] on input "Apply" at bounding box center [994, 201] width 26 height 16
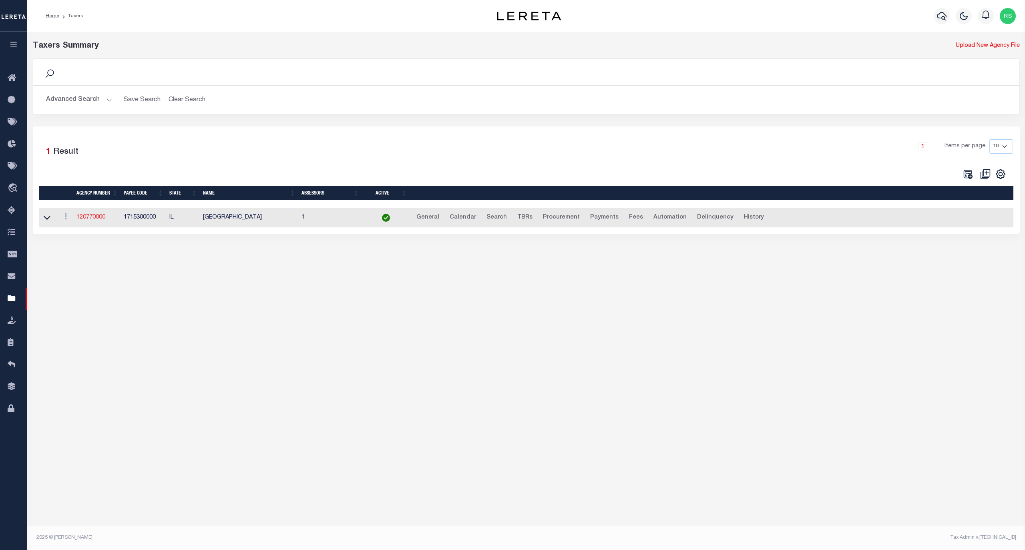
click at [97, 217] on link "120770000" at bounding box center [90, 218] width 29 height 6
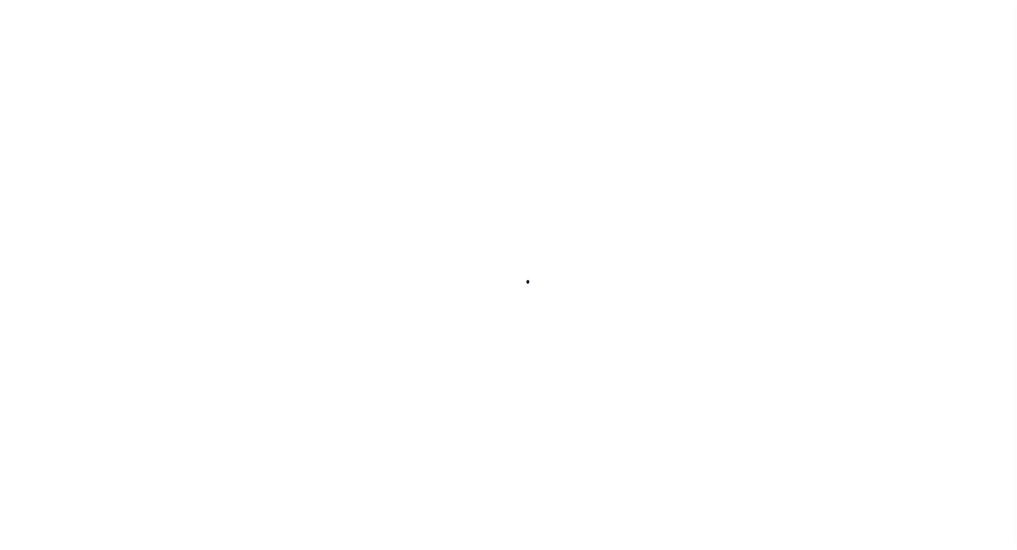
select select
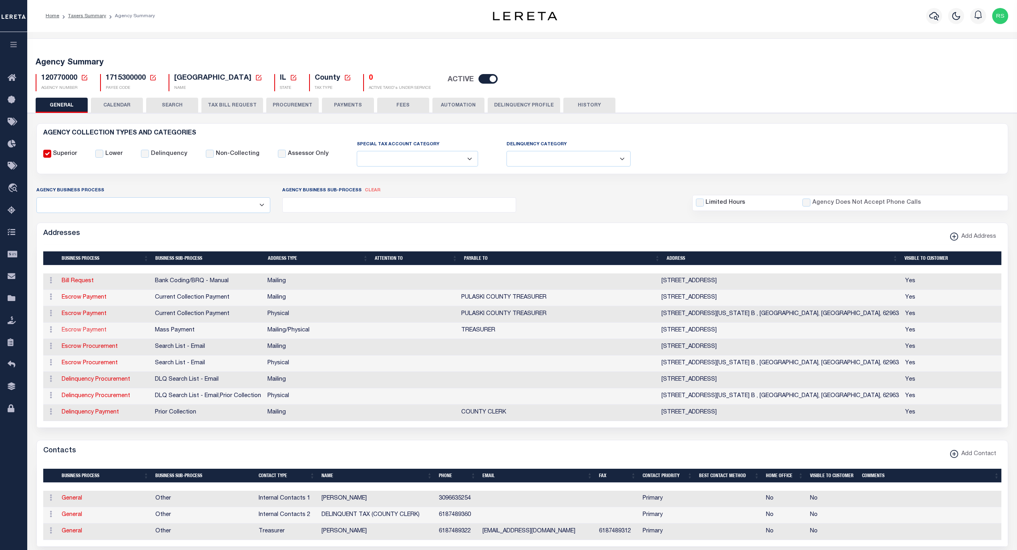
click at [98, 333] on link "Escrow Payment" at bounding box center [84, 331] width 45 height 6
select select "1"
checkbox input "false"
select select
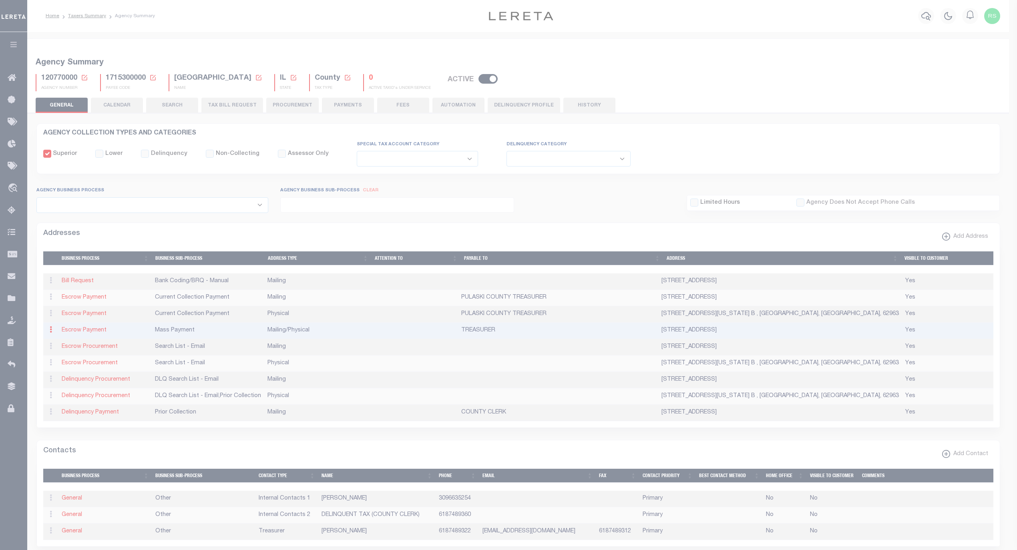
type input "PO BOX 108"
type input "MOUND CITY"
select select "IL"
type input "62963"
select select "5"
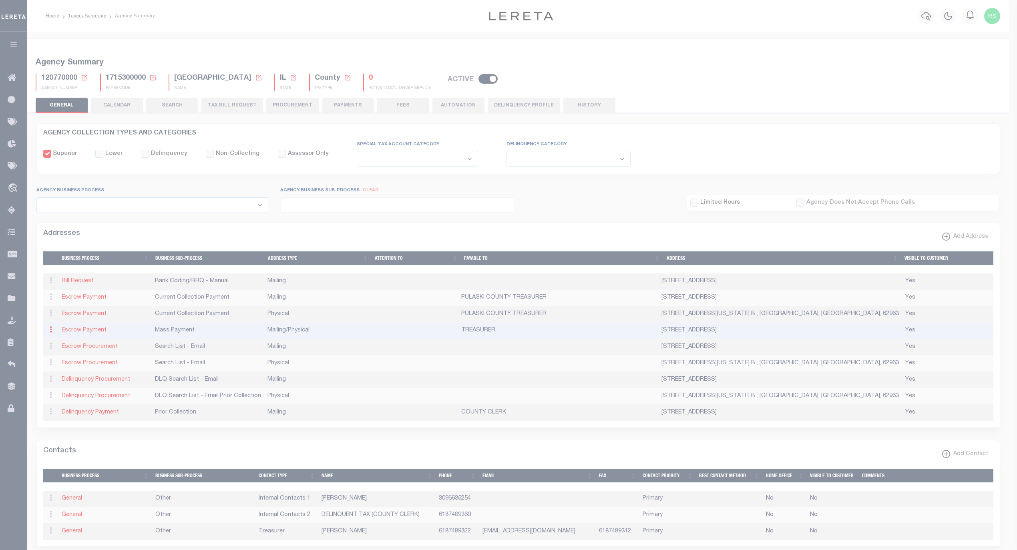
checkbox input "true"
type input "TREASURER"
select select "3"
select select "12"
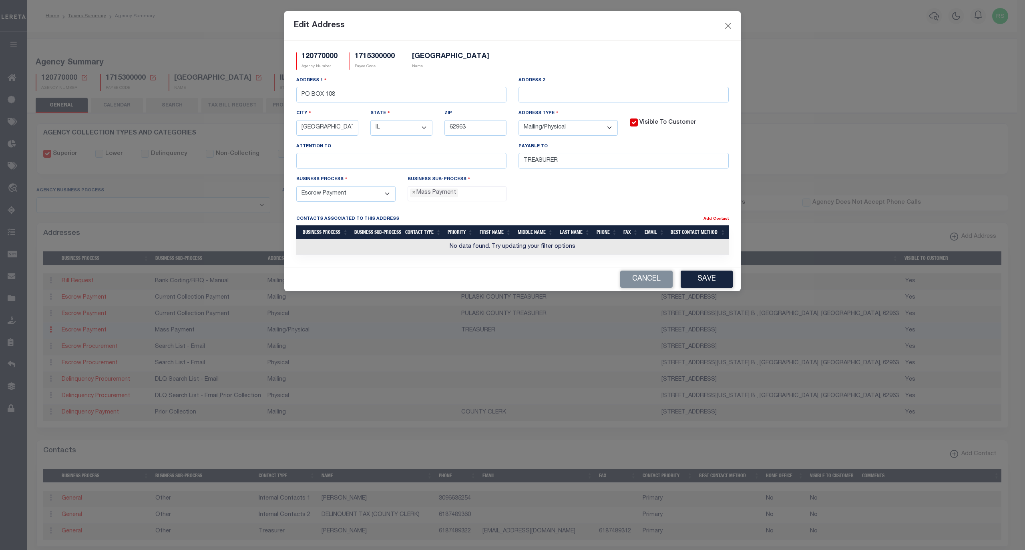
click at [649, 267] on div "120770000 Agency Number 1715300000 Payee Code PULASKI COUNTY Name Address 1 PO …" at bounding box center [512, 153] width 457 height 227
click at [653, 291] on div "Cancel Save" at bounding box center [512, 280] width 457 height 24
click at [647, 282] on button "Cancel" at bounding box center [646, 279] width 52 height 17
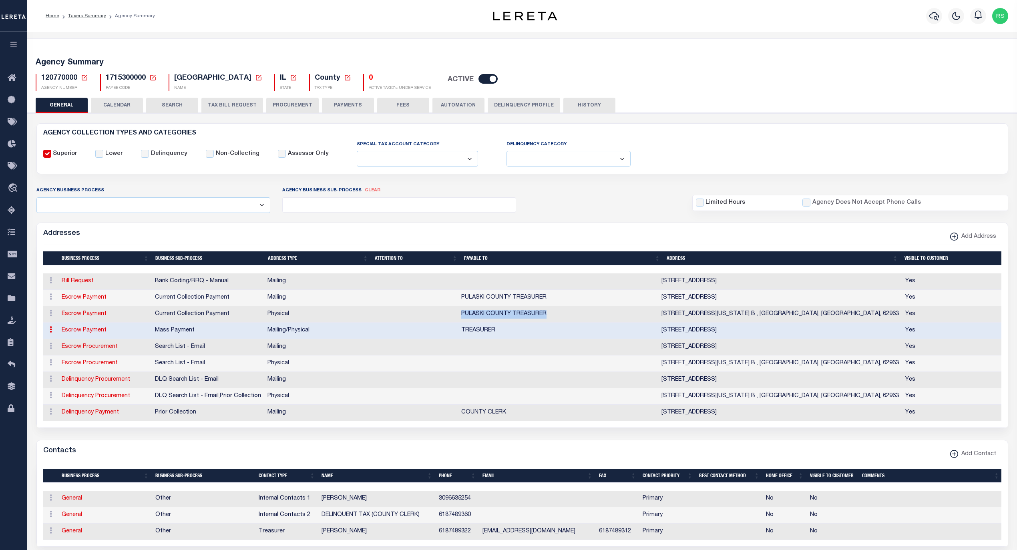
drag, startPoint x: 558, startPoint y: 316, endPoint x: 464, endPoint y: 318, distance: 94.1
click at [464, 318] on td "PULASKI COUNTY TREASURER" at bounding box center [558, 314] width 200 height 16
copy td "PULASKI COUNTY TREASURER"
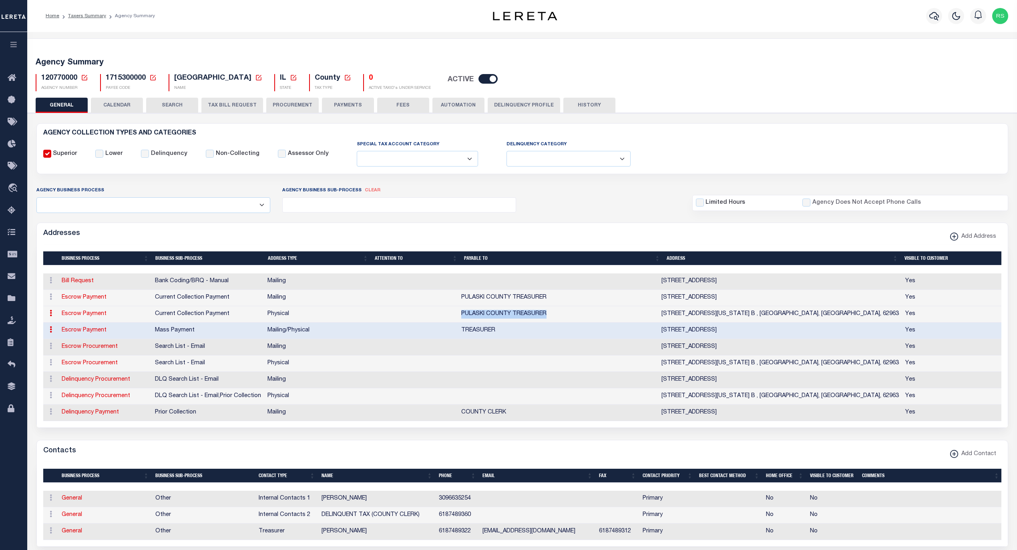
click at [76, 333] on link "Escrow Payment" at bounding box center [84, 331] width 45 height 6
select select
select select "1"
checkbox input "false"
select select
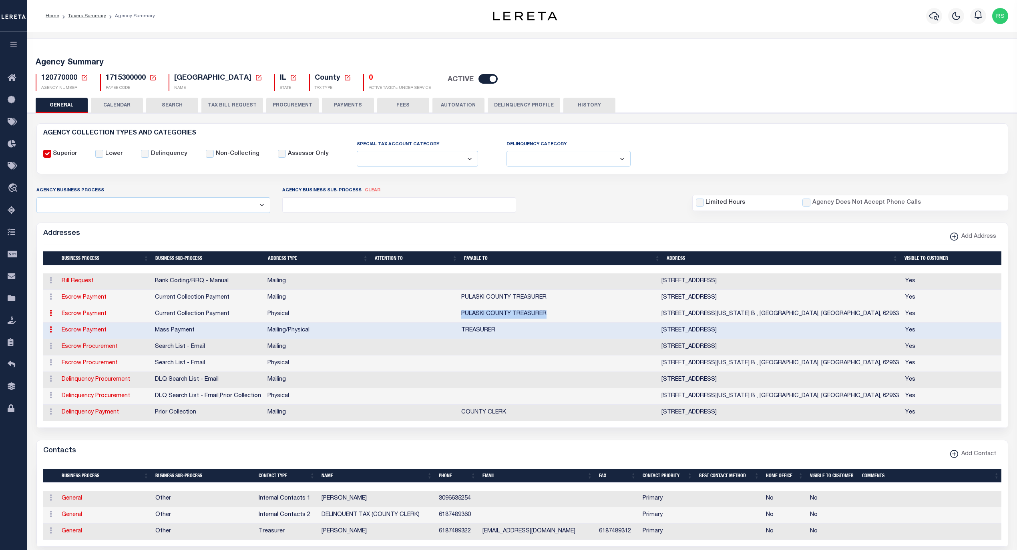
select select
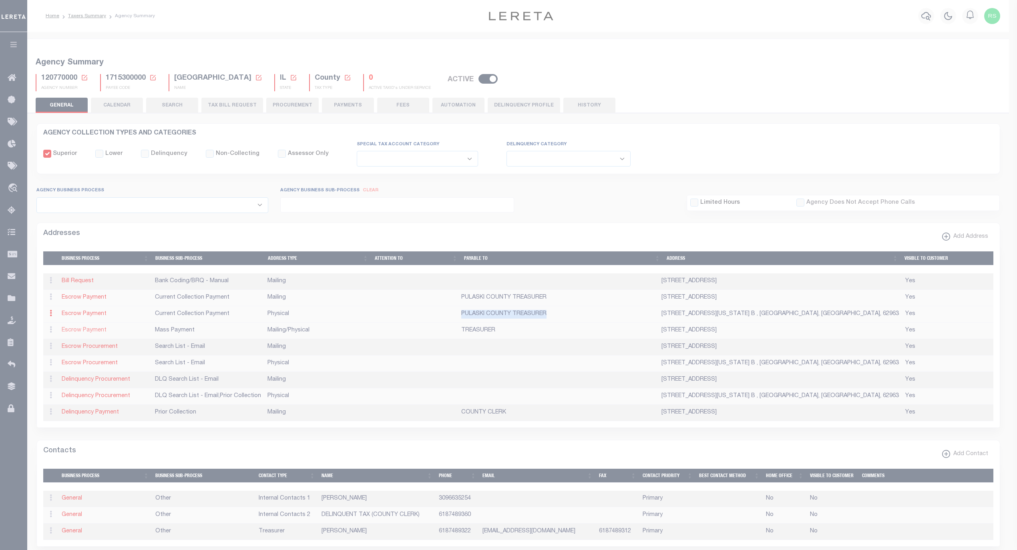
type input "PO BOX 108"
type input "MOUND CITY"
select select "IL"
type input "62963"
select select "5"
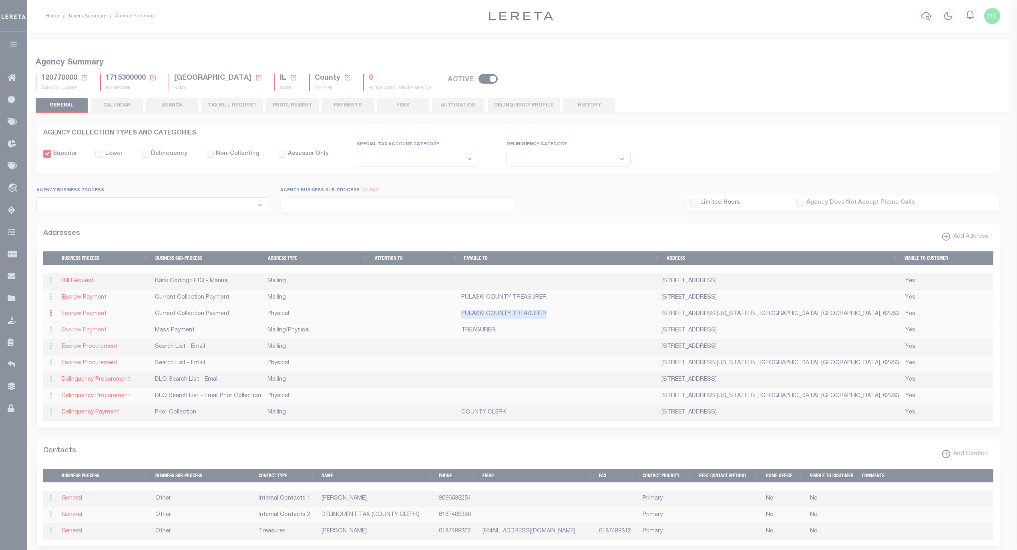
checkbox input "true"
type input "TREASURER"
select select "3"
select select "12"
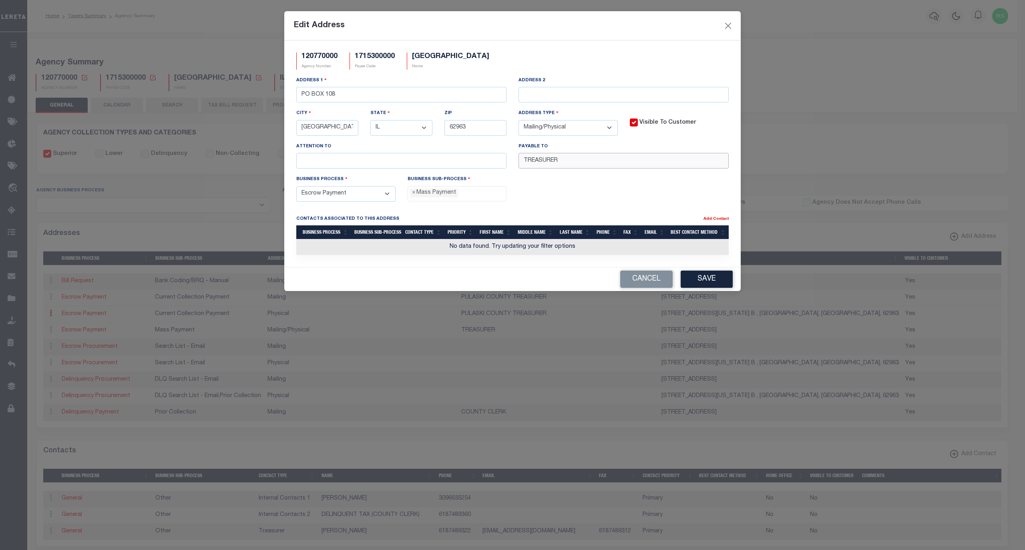
drag, startPoint x: 585, startPoint y: 169, endPoint x: 442, endPoint y: 162, distance: 143.1
click at [442, 162] on div "Address 1 PO BOX 108 Address 2 City MOUND CITY State - Select - AK AL AR AZ CA …" at bounding box center [512, 125] width 445 height 99
paste input "PULASKI COUNTY"
click at [710, 287] on button "Save" at bounding box center [707, 279] width 52 height 17
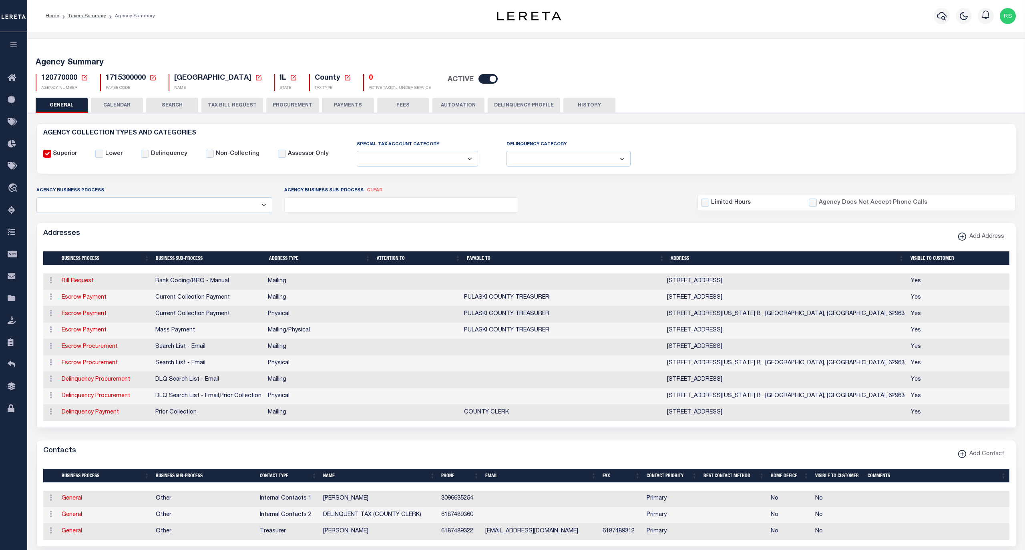
type input "TREASURER"
click at [83, 284] on link "Bill Request" at bounding box center [78, 281] width 32 height 6
select select
select select "1"
checkbox input "false"
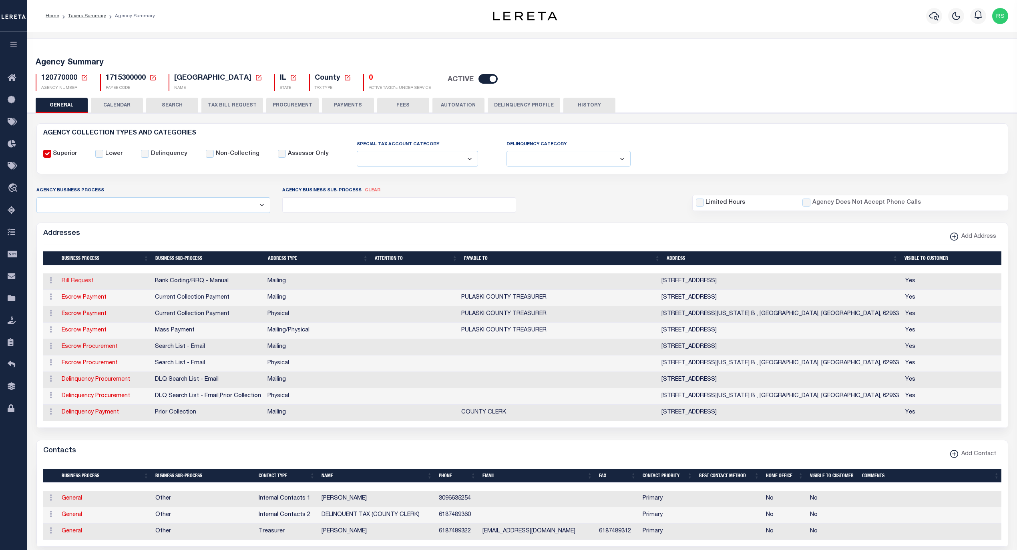
select select
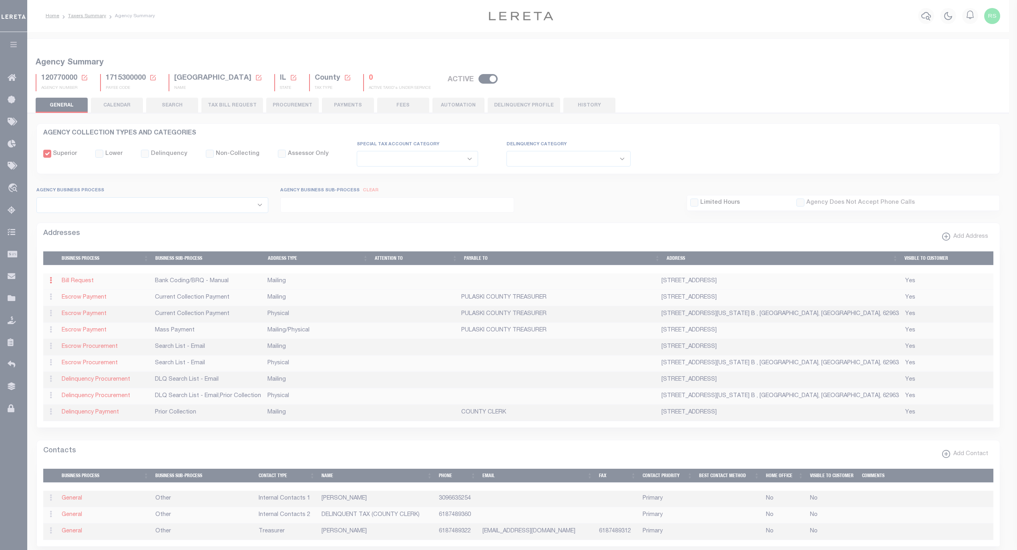
type input "PO BOX 108"
type input "MOUND CITY"
select select "IL"
type input "62963"
checkbox input "true"
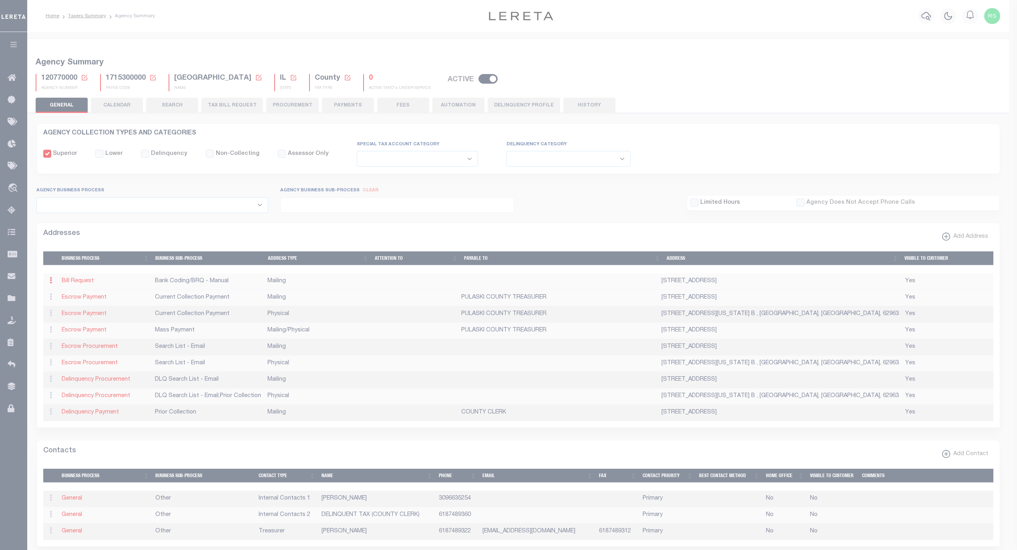
select select "1"
select select "2"
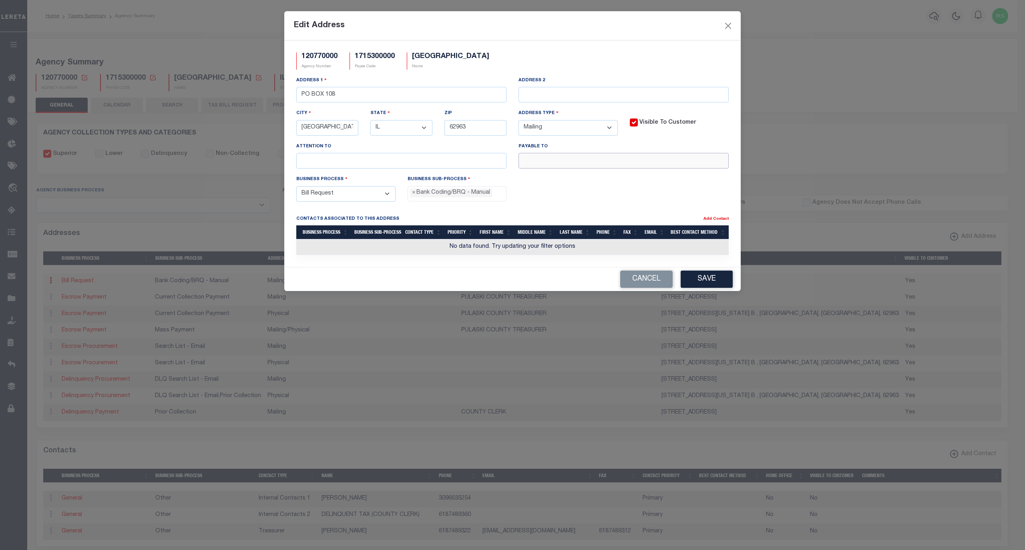
click at [601, 167] on input "text" at bounding box center [624, 161] width 210 height 16
paste input "PULASKI COUNTY TREASURER"
type input "PULASKI COUNTY TREASURER"
click at [702, 280] on button "Save" at bounding box center [707, 279] width 52 height 17
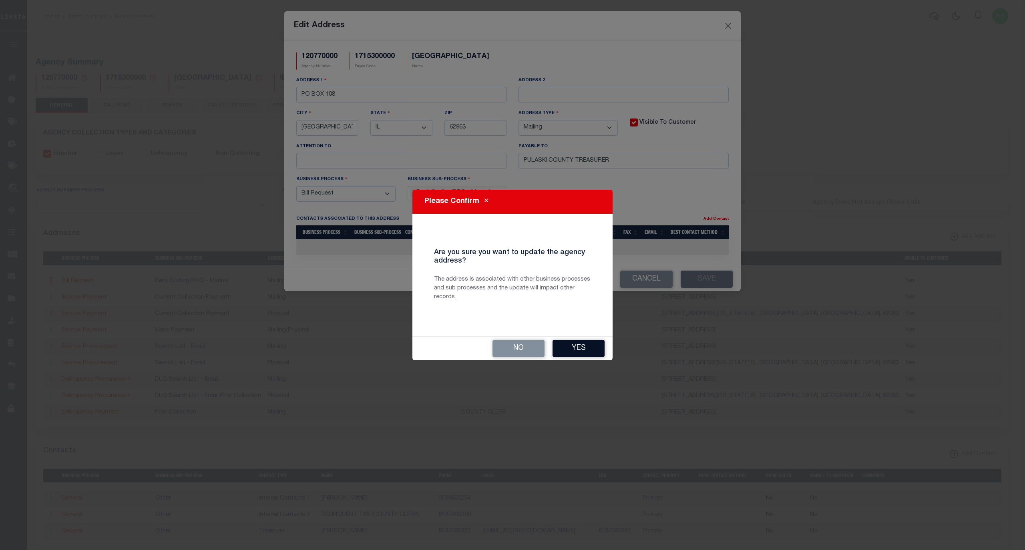
click at [556, 348] on button "Yes" at bounding box center [579, 348] width 52 height 17
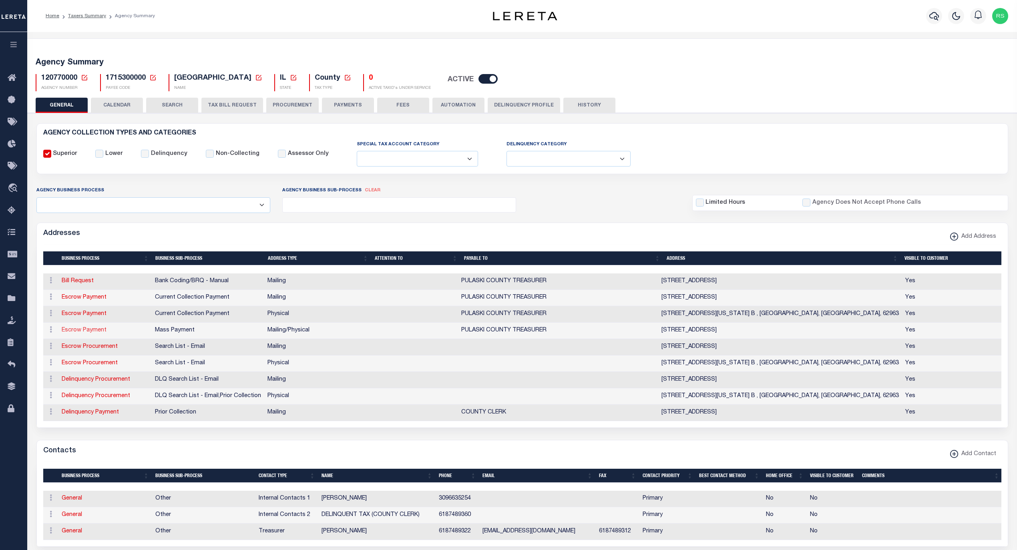
click at [72, 332] on link "Escrow Payment" at bounding box center [84, 331] width 45 height 6
select select
select select "1"
checkbox input "false"
select select
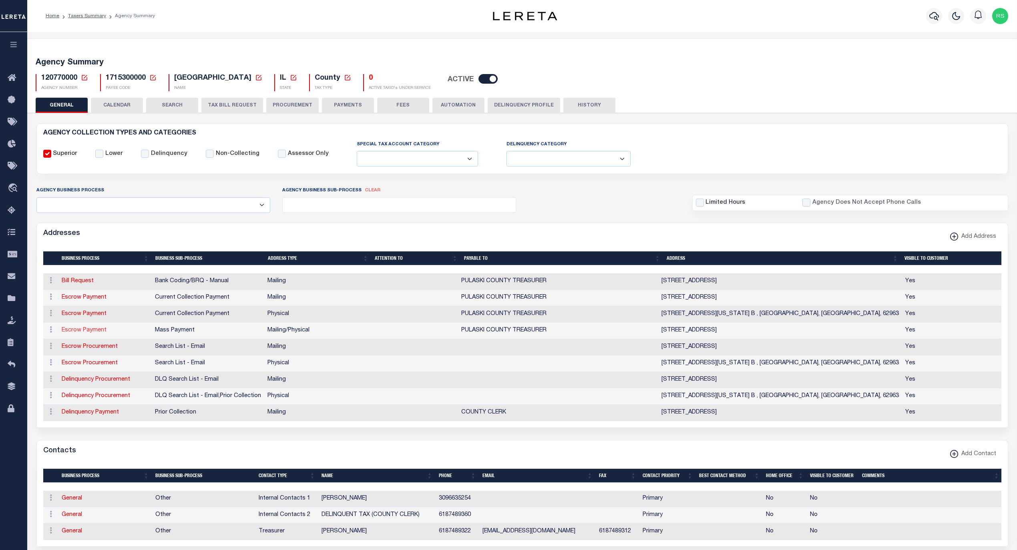
select select
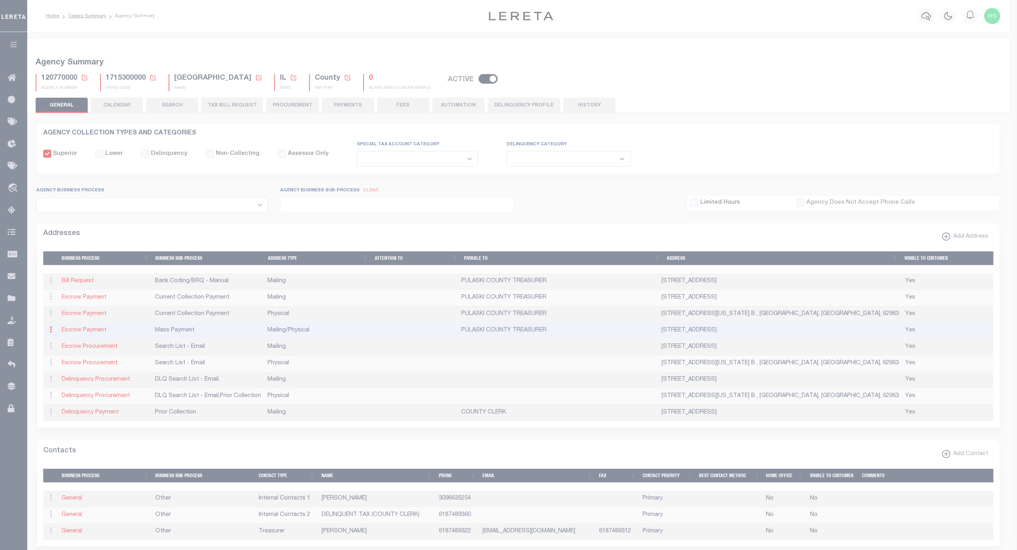
type input "PO BOX 108"
type input "MOUND CITY"
select select "IL"
type input "62963"
select select "5"
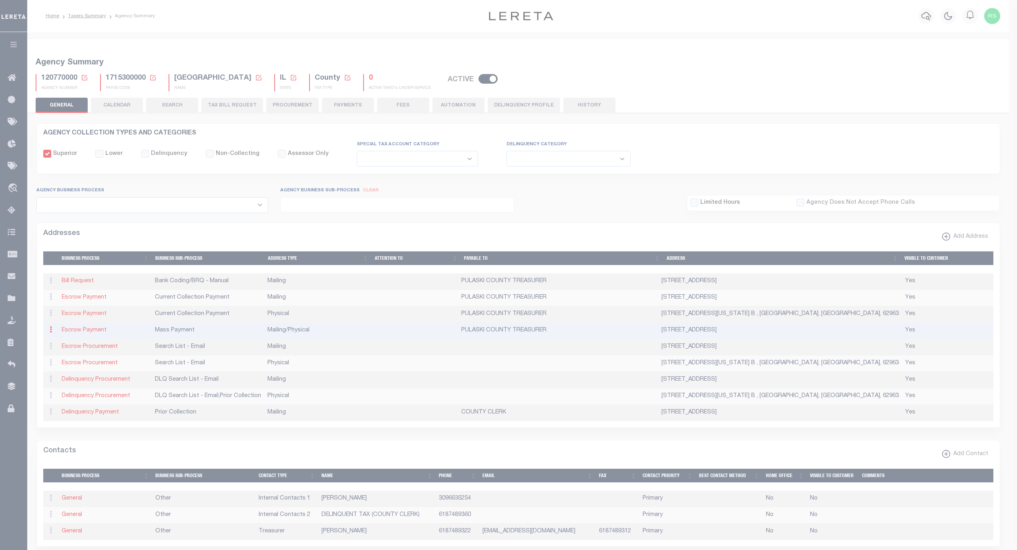
checkbox input "true"
type input "PULASKI COUNTY TREASURER"
select select "3"
select select "12"
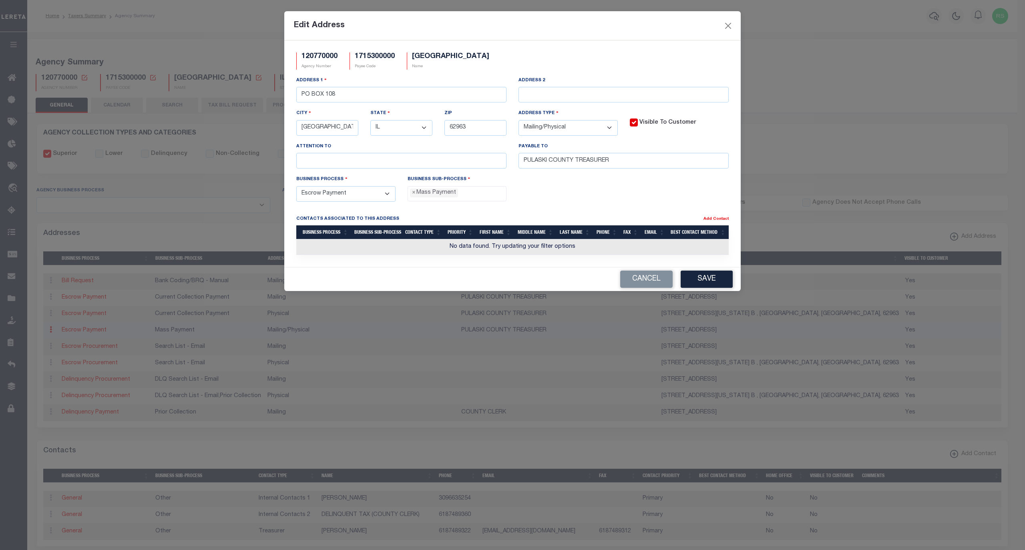
click at [561, 130] on select "- Select - FedEx/Overnight Lock Box Mailing Mailing/Physical Physical" at bounding box center [568, 128] width 99 height 16
select select "1"
click at [519, 122] on select "- Select - FedEx/Overnight Lock Box Mailing Mailing/Physical Physical" at bounding box center [568, 128] width 99 height 16
click at [705, 284] on button "Save" at bounding box center [707, 279] width 52 height 17
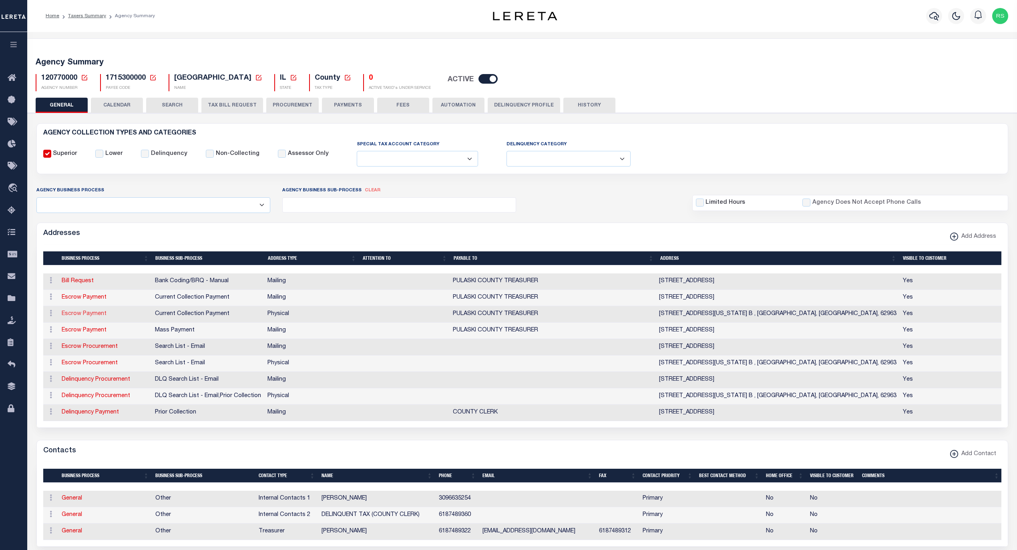
click at [100, 316] on link "Escrow Payment" at bounding box center [84, 314] width 45 height 6
select select
select select "1"
checkbox input "false"
select select
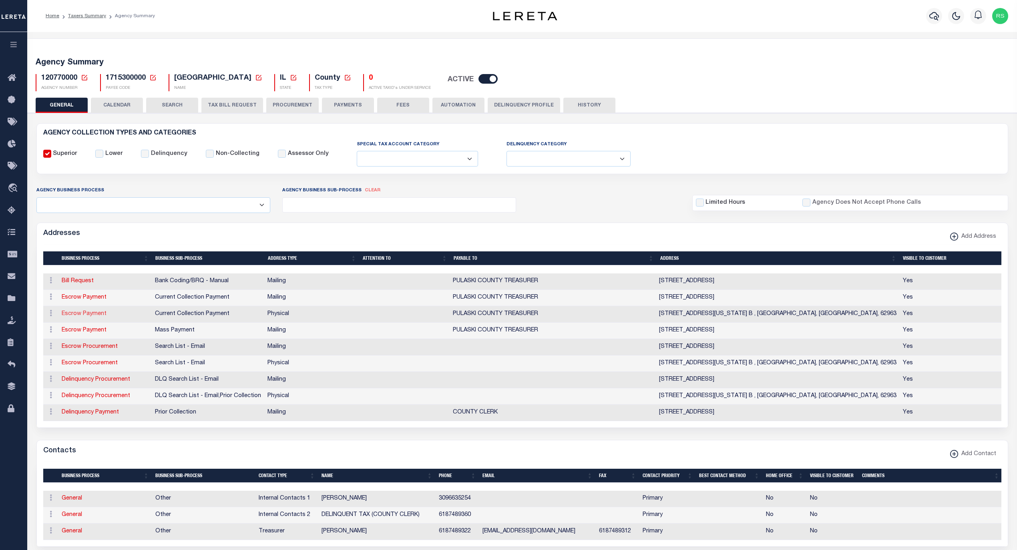
select select
type input "500 ILLINOIS AVE RM. B"
type input "MOUND CITY"
select select "IL"
type input "62963"
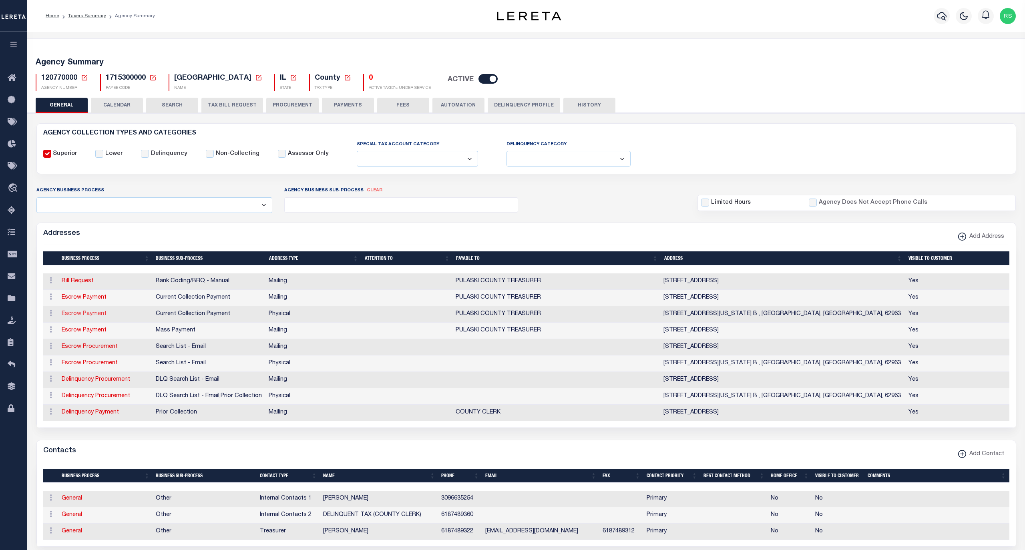
select select "2"
checkbox input "true"
type input "PULASKI COUNTY TREASURER"
select select "3"
select select "11"
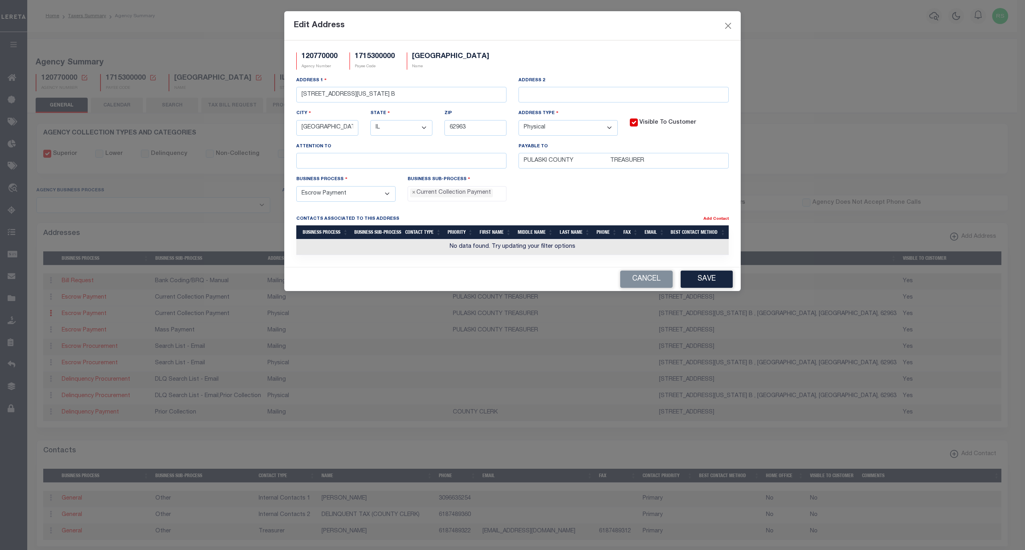
click at [564, 134] on select "- Select - FedEx/Overnight Lock Box Mailing Mailing/Physical Physical" at bounding box center [568, 128] width 99 height 16
select select "5"
click at [519, 122] on select "- Select - FedEx/Overnight Lock Box Mailing Mailing/Physical Physical" at bounding box center [568, 128] width 99 height 16
click at [692, 282] on button "Save" at bounding box center [707, 279] width 52 height 17
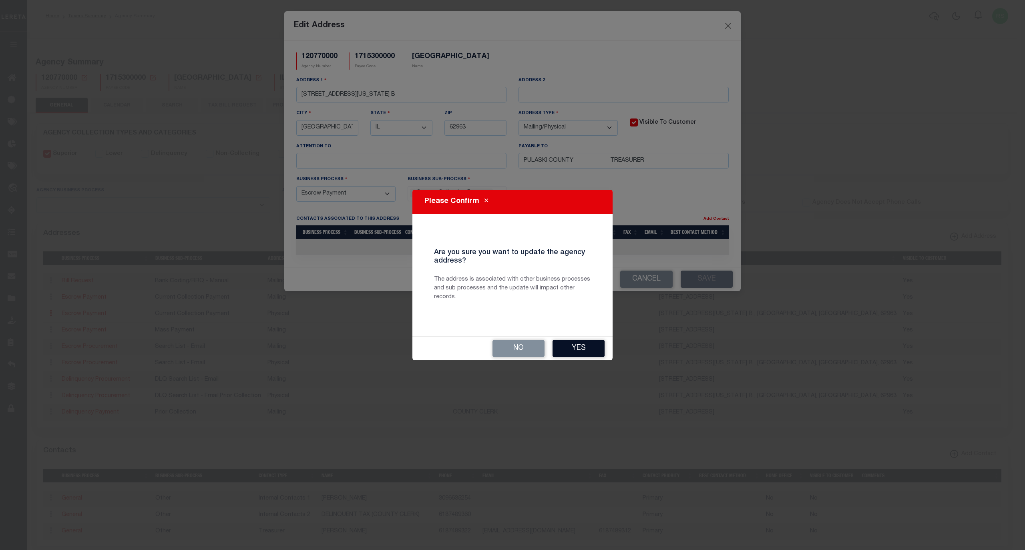
click at [583, 345] on button "Yes" at bounding box center [579, 348] width 52 height 17
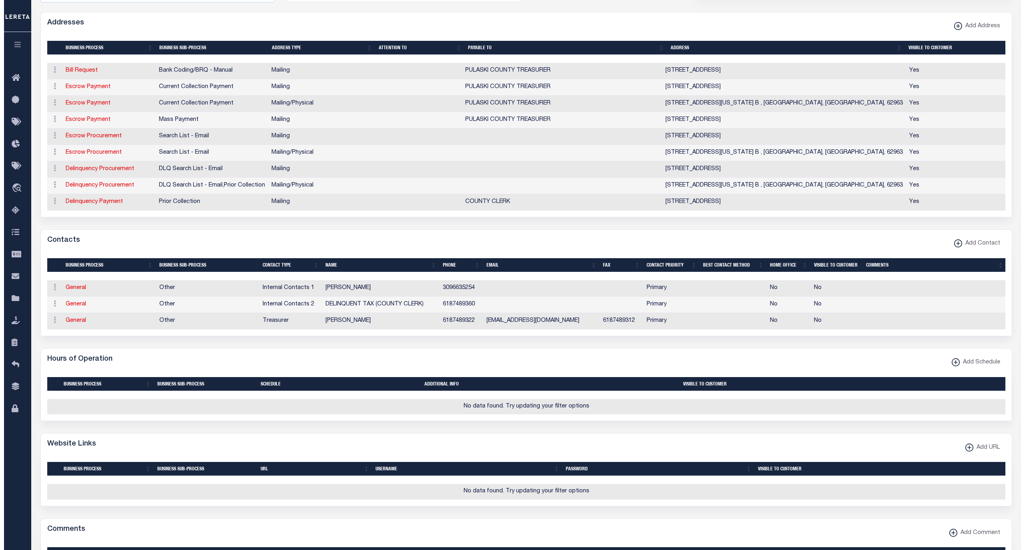
scroll to position [249, 0]
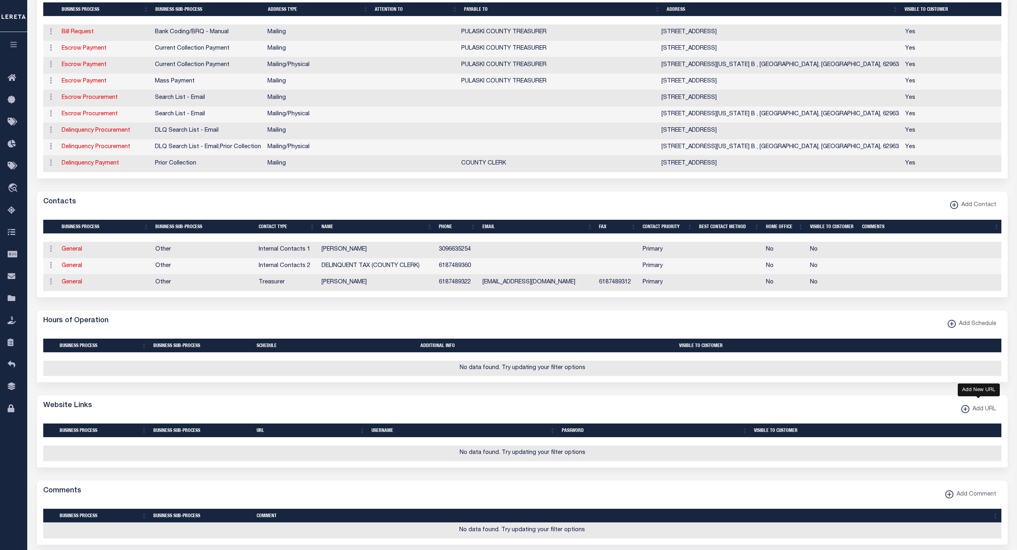
click at [970, 414] on span "Add URL" at bounding box center [983, 409] width 27 height 9
select select
checkbox input "true"
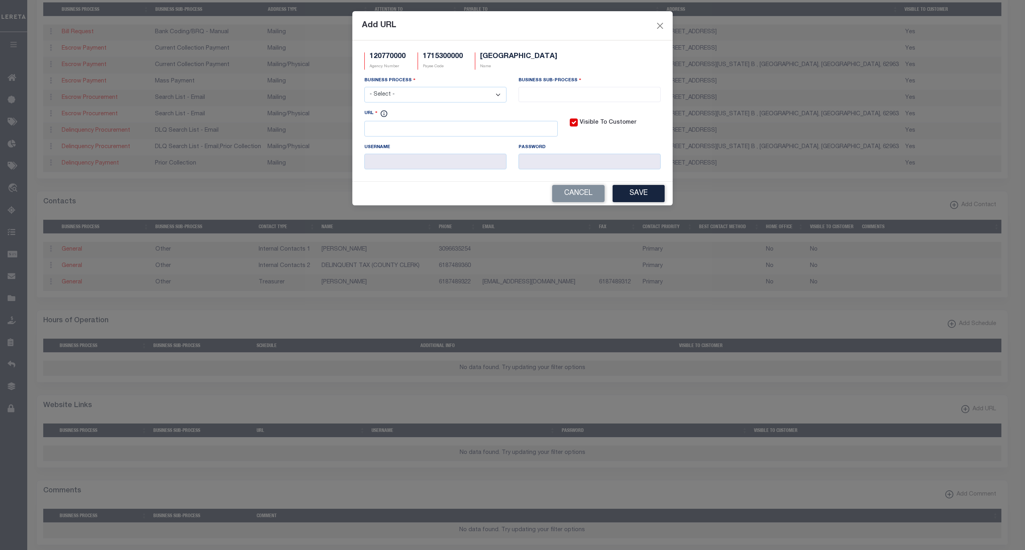
click at [469, 90] on select "- Select - All Automation Bill Request Delinquency Payment Delinquency Procurem…" at bounding box center [435, 95] width 142 height 16
select select "6"
click at [364, 88] on select "- Select - All Automation Bill Request Delinquency Payment Delinquency Procurem…" at bounding box center [435, 95] width 142 height 16
click at [593, 95] on input "search" at bounding box center [589, 93] width 137 height 9
select select "39"
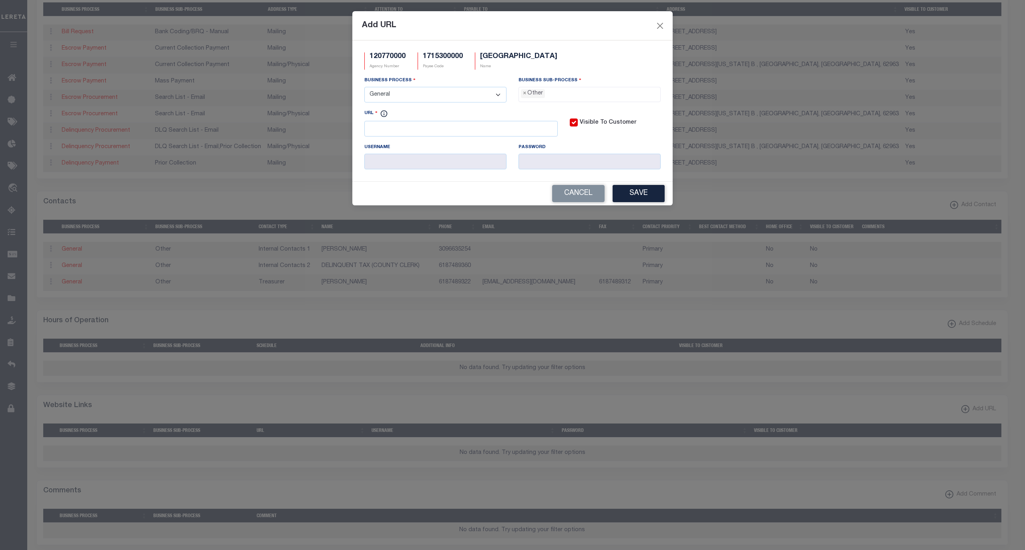
scroll to position [14, 0]
click at [470, 130] on input "URL" at bounding box center [460, 129] width 193 height 16
paste input "https://www.fikeandfike.com/"
type input "https://www.fikeandfike.com/"
click at [630, 196] on button "Save" at bounding box center [639, 193] width 52 height 17
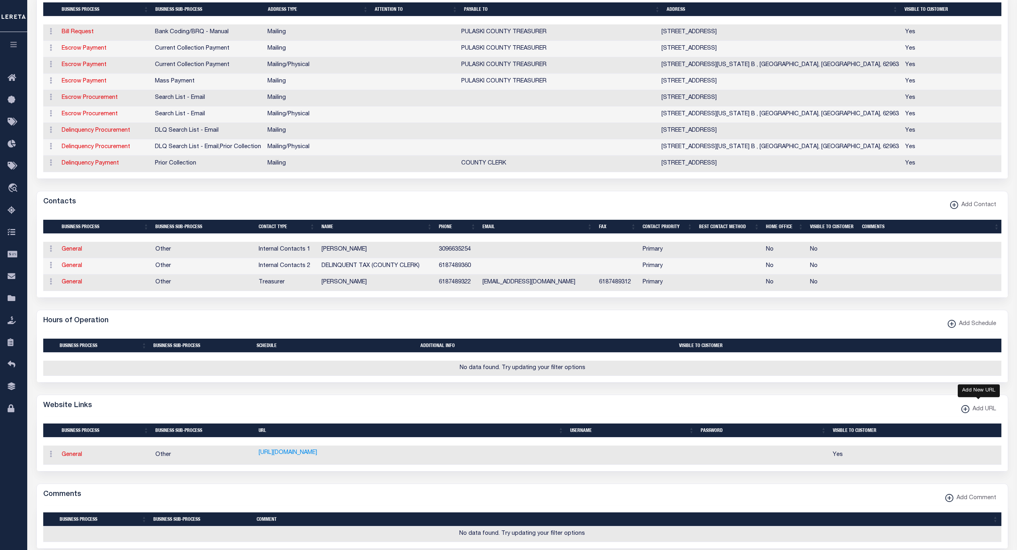
click at [971, 414] on span "Add URL" at bounding box center [983, 409] width 27 height 9
select select
checkbox input "true"
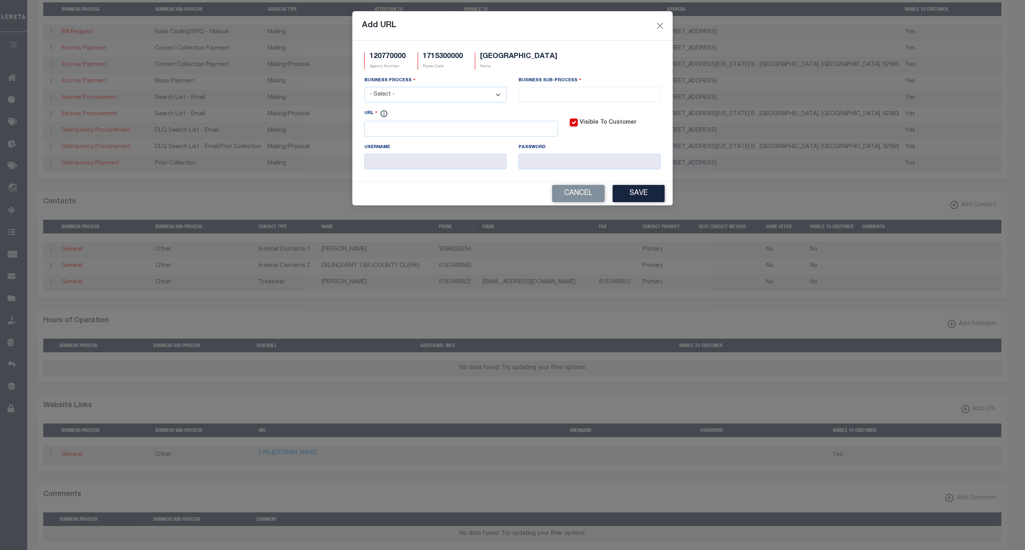
scroll to position [0, 0]
click at [453, 130] on input "URL" at bounding box center [460, 129] width 193 height 16
paste input "https://propertytaxonline.org/Home/Disclaimer.aspx?c=77&n=Pulaski"
type input "https://propertytaxonline.org/Home/Disclaimer.aspx?c=77&n=Pulaski"
click at [453, 103] on select "- Select - All Automation Bill Request Delinquency Payment Delinquency Procurem…" at bounding box center [435, 95] width 142 height 16
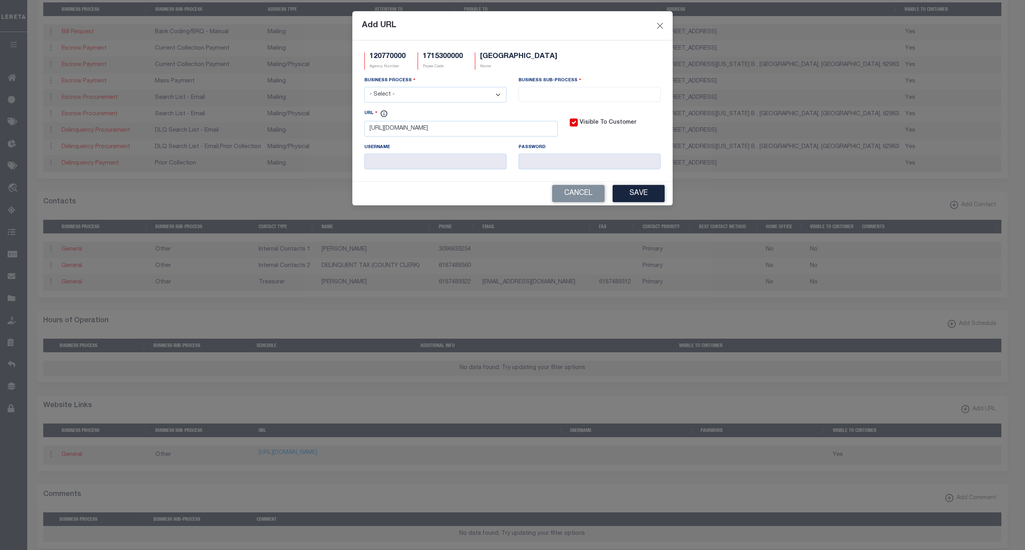
select select "6"
click at [364, 88] on select "- Select - All Automation Bill Request Delinquency Payment Delinquency Procurem…" at bounding box center [435, 95] width 142 height 16
click at [554, 100] on span at bounding box center [590, 94] width 142 height 15
select select "31"
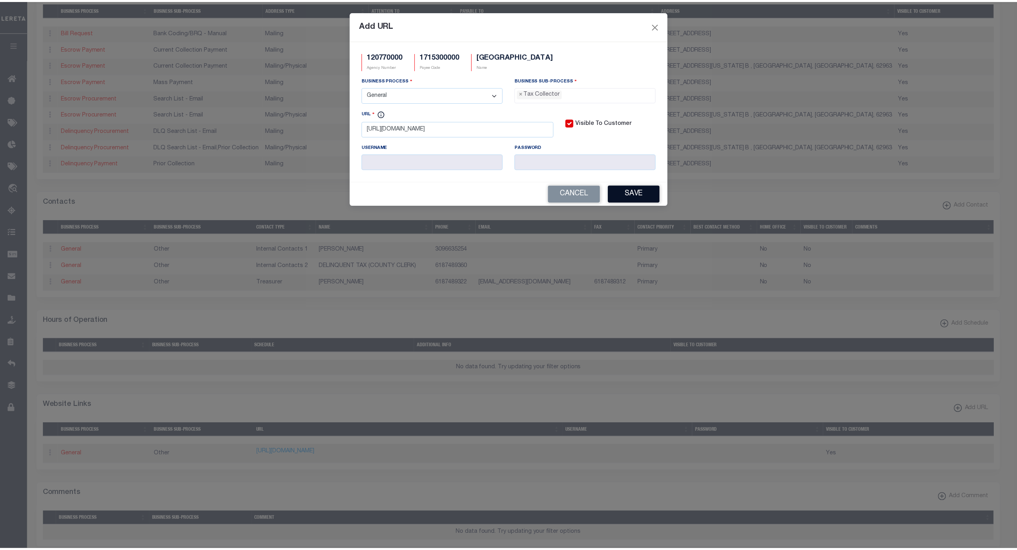
scroll to position [21, 0]
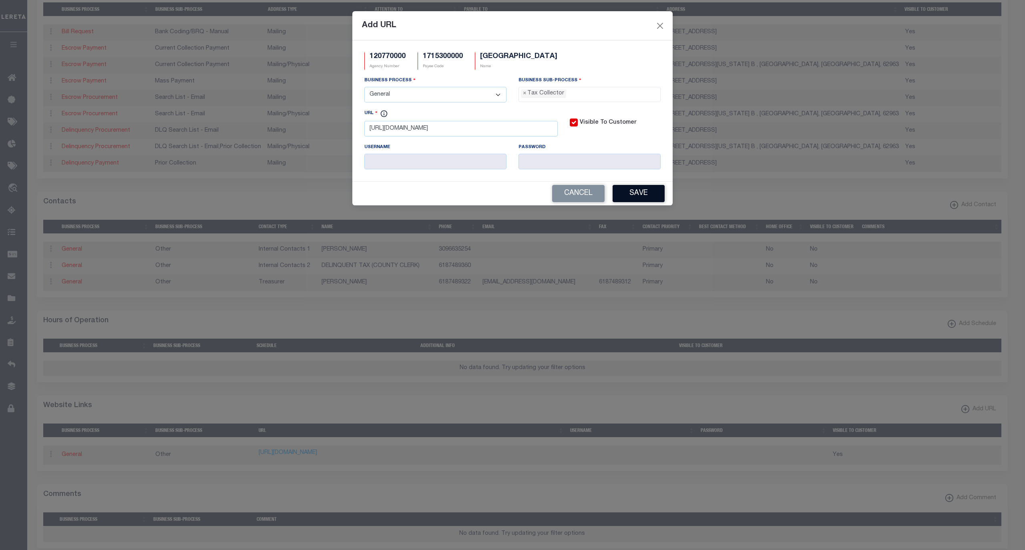
click at [639, 196] on button "Save" at bounding box center [639, 193] width 52 height 17
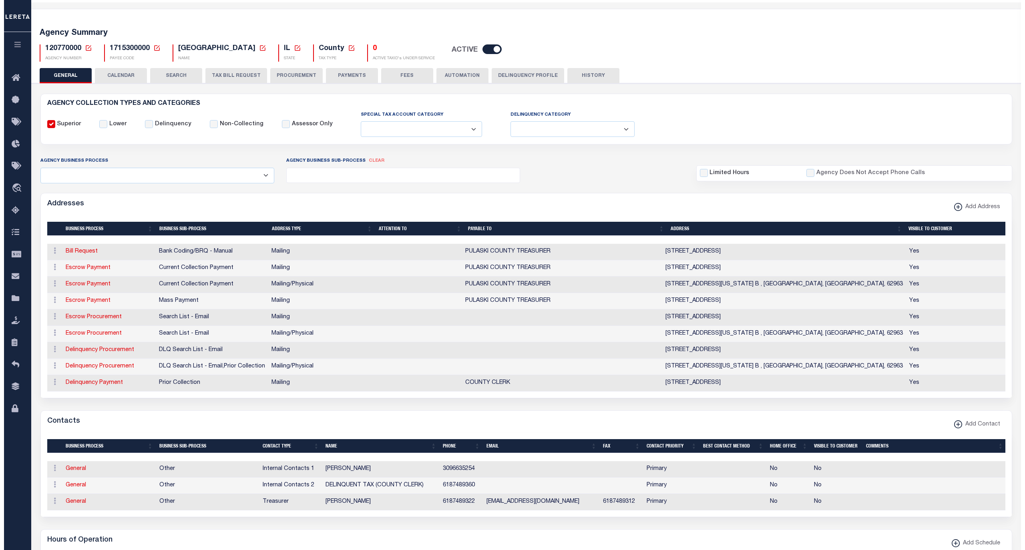
scroll to position [0, 0]
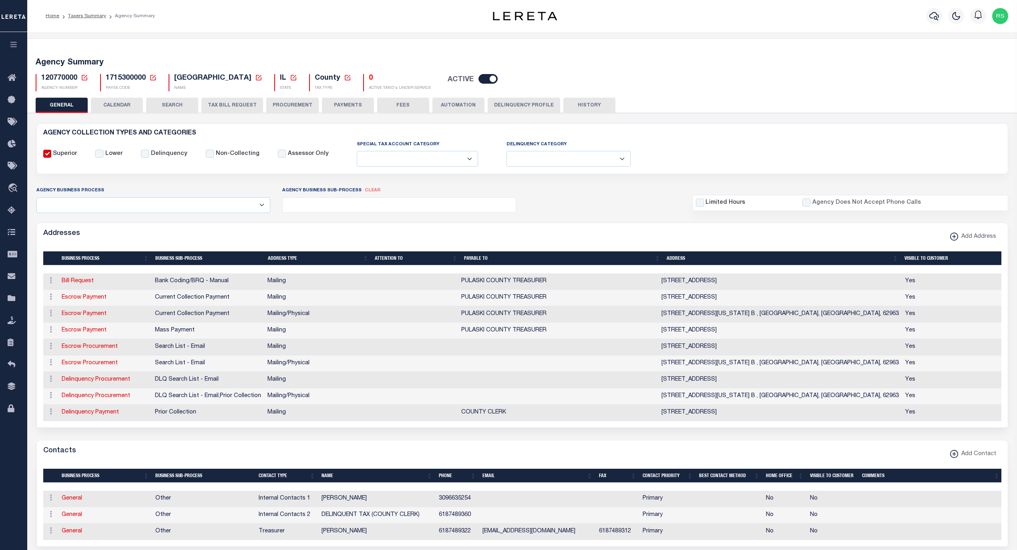
click at [348, 103] on button "PAYMENTS" at bounding box center [348, 105] width 52 height 15
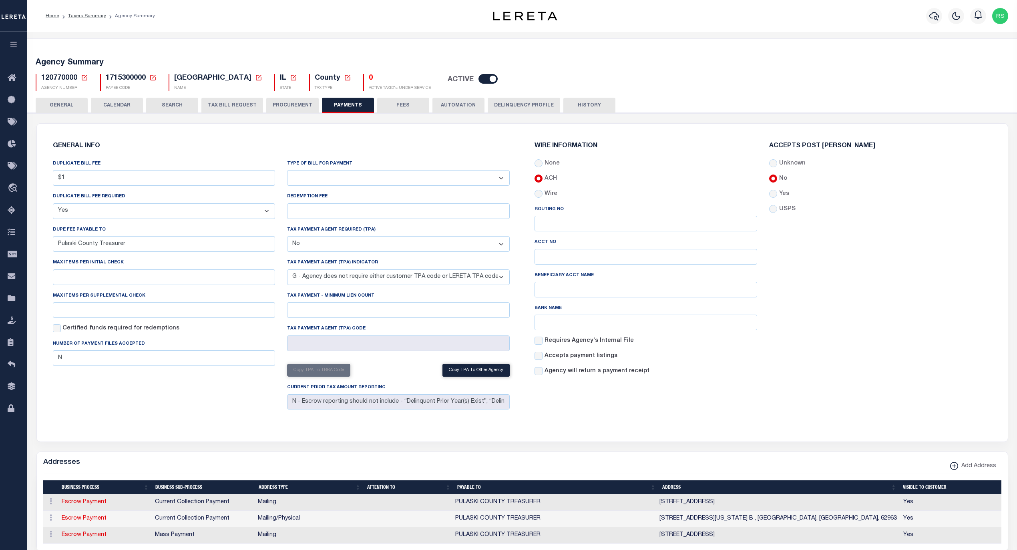
click at [367, 179] on select "Bar-Coded Tax Statement Print Tax Bills from Web. No DBF Required. Memo Bill Or…" at bounding box center [398, 178] width 223 height 16
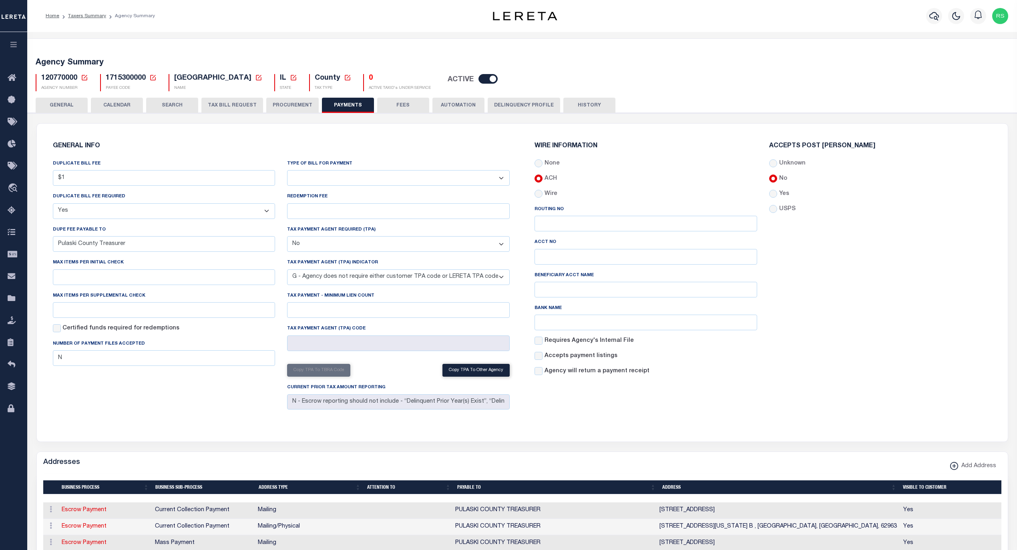
select select "35"
click at [287, 171] on select "Bar-Coded Tax Statement Print Tax Bills from Web. No DBF Required. Memo Bill Or…" at bounding box center [398, 178] width 223 height 16
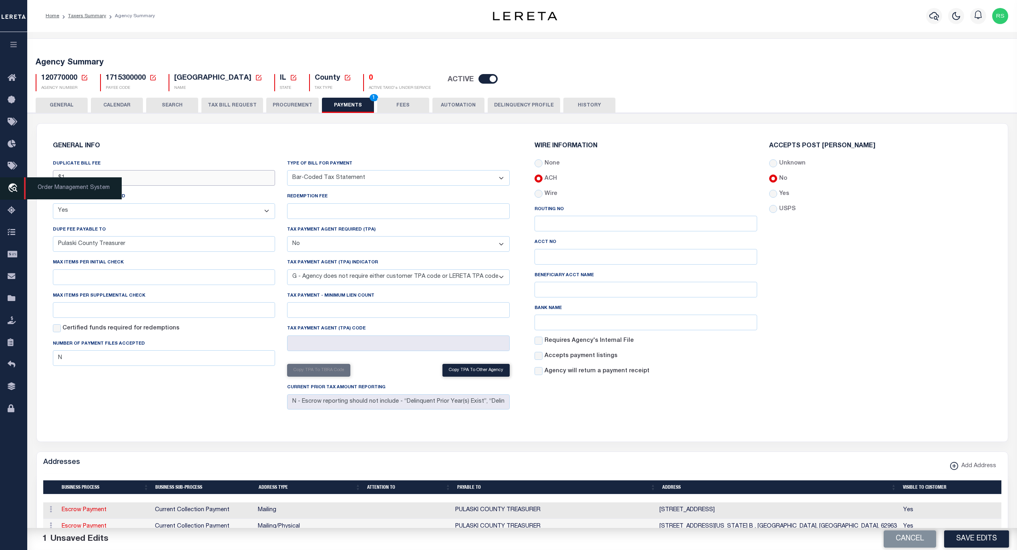
drag, startPoint x: 111, startPoint y: 181, endPoint x: 26, endPoint y: 181, distance: 84.1
click at [26, 181] on div "Home Taxers Summary Agency Summary" at bounding box center [508, 500] width 1017 height 1000
click at [89, 216] on select "Yes No" at bounding box center [164, 211] width 223 height 16
select select
click at [53, 204] on select "Yes No" at bounding box center [164, 211] width 223 height 16
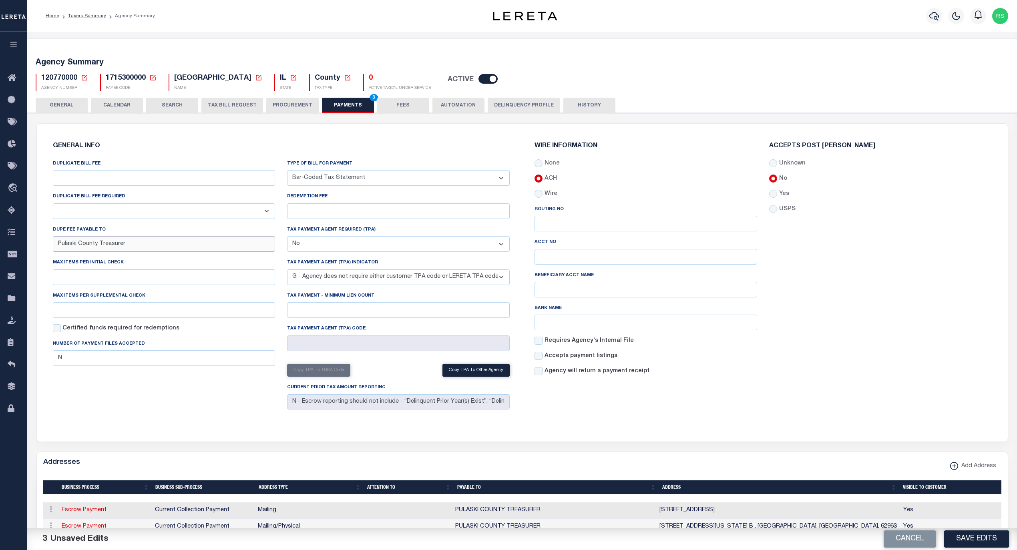
drag, startPoint x: 139, startPoint y: 251, endPoint x: 44, endPoint y: 244, distance: 96.0
click at [44, 244] on div "GENERAL INFO DUPLICATE BILL FEE DUPLICATE BILL FEE REQUIRED Yes No DUPE FEE PAY…" at bounding box center [281, 277] width 482 height 289
click at [127, 394] on div "DUPLICATE BILL FEE DUPLICATE BILL FEE REQUIRED Yes No DUPE FEE PAYABLE TO Max i…" at bounding box center [164, 285] width 235 height 253
click at [975, 540] on button "Save Edits" at bounding box center [976, 539] width 65 height 17
click at [405, 100] on button "FEES" at bounding box center [403, 105] width 52 height 15
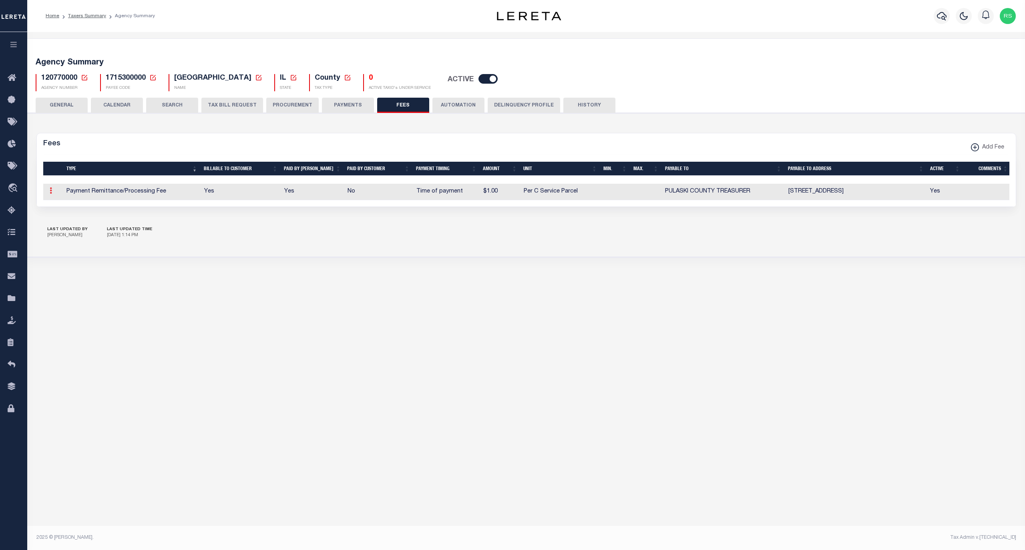
click at [50, 191] on icon at bounding box center [51, 190] width 2 height 6
click at [55, 218] on link "Edit" at bounding box center [65, 216] width 36 height 13
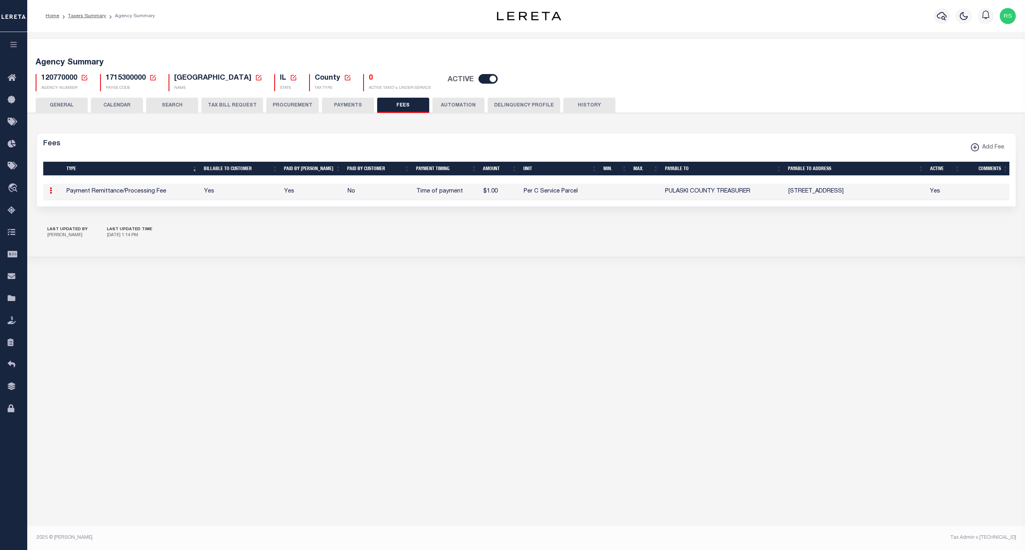
select select
checkbox input "false"
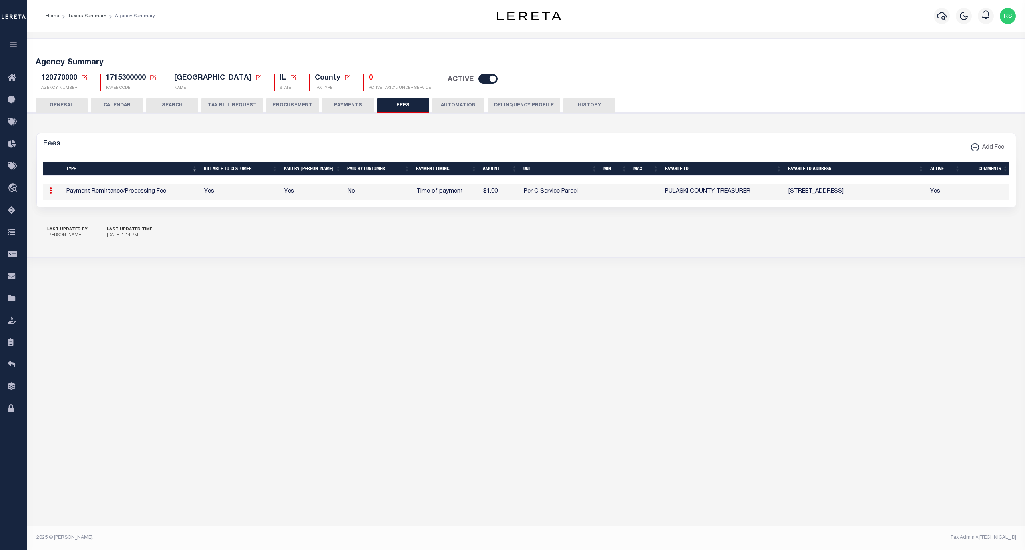
checkbox input "false"
select select "10"
select select "7"
type input "$1"
select select
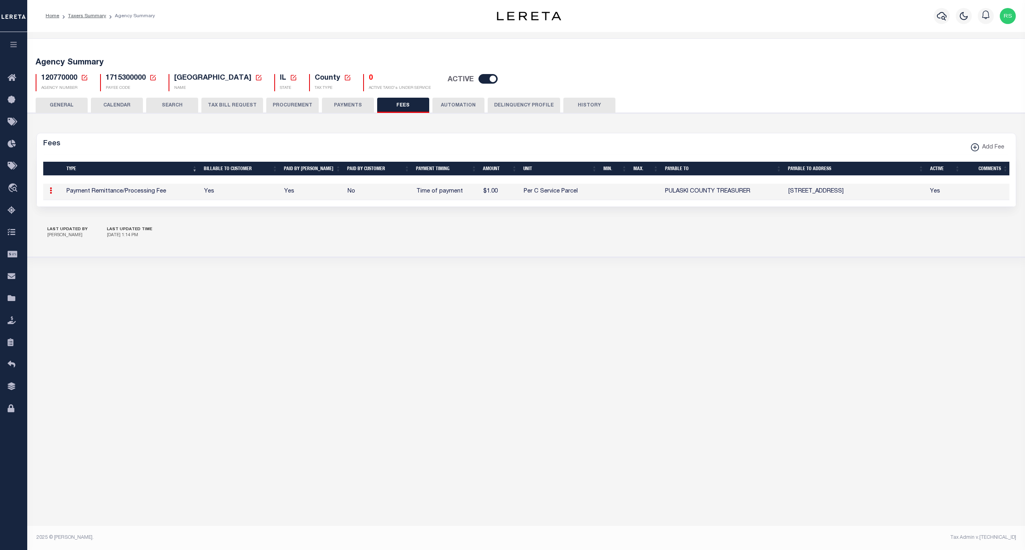
select select
select select "5"
checkbox input "true"
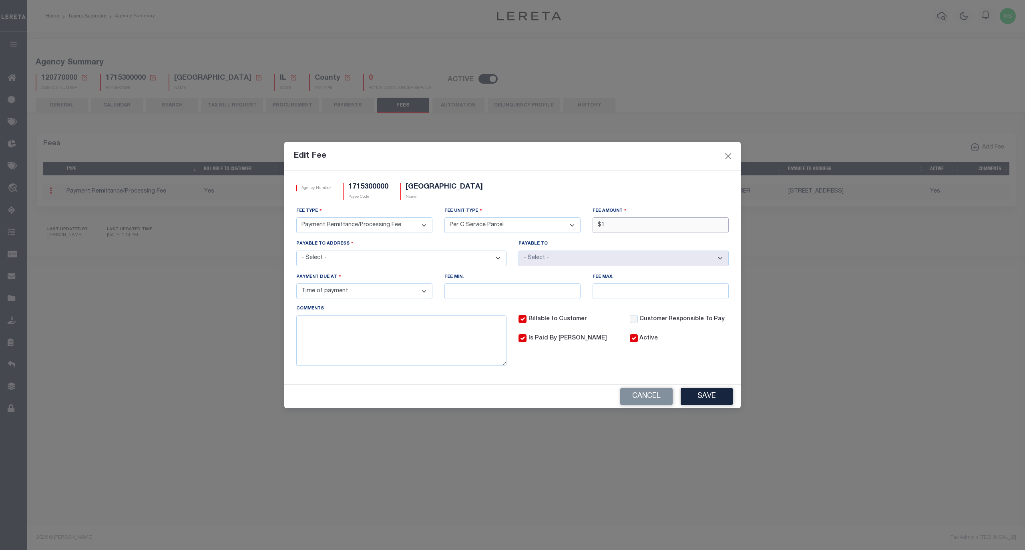
click at [615, 225] on input "$1" at bounding box center [661, 225] width 136 height 16
type input "$2.00"
click at [707, 396] on button "Save" at bounding box center [707, 396] width 52 height 17
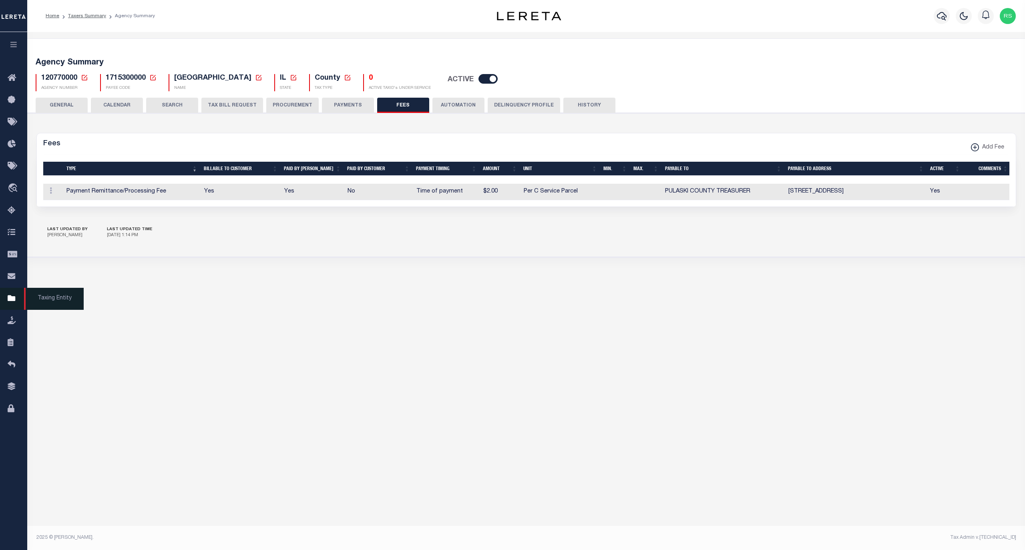
click at [43, 302] on span "Taxing Entity" at bounding box center [54, 299] width 60 height 22
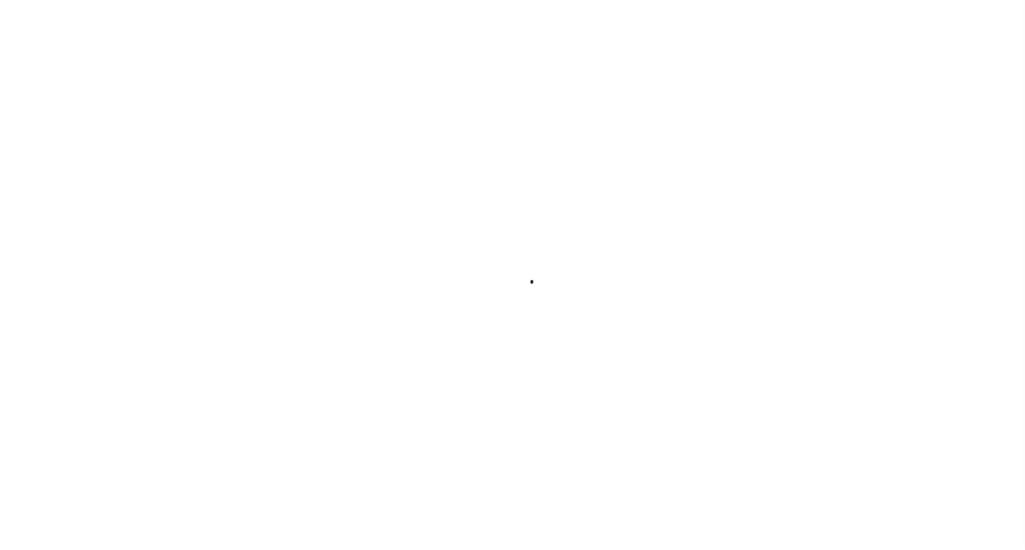
select select
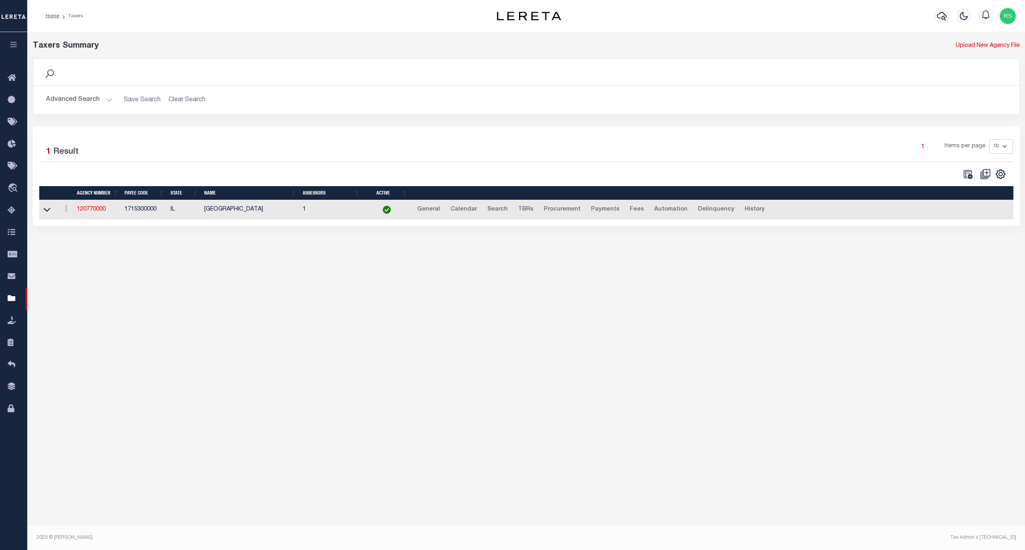
click at [68, 95] on button "Advanced Search" at bounding box center [79, 100] width 66 height 16
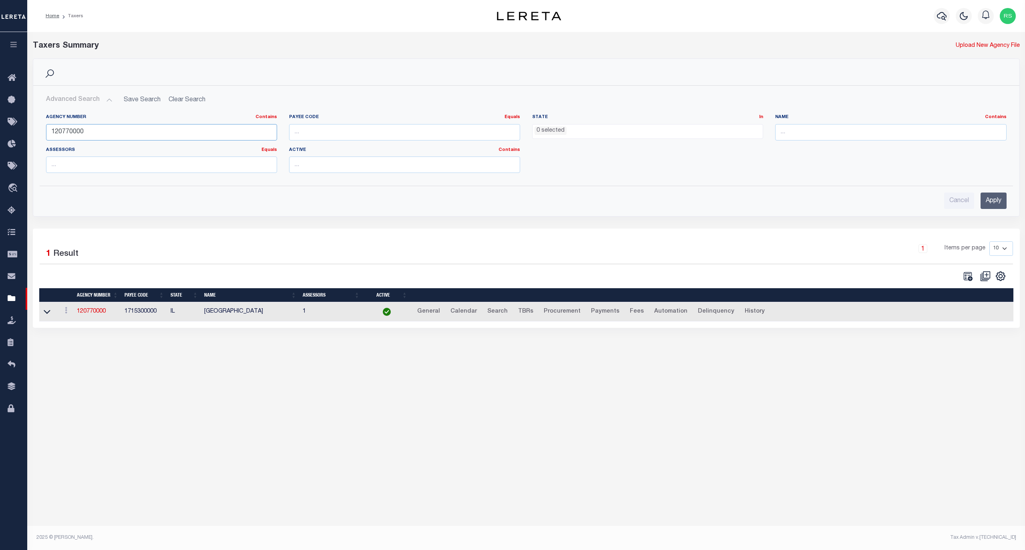
click at [85, 131] on input "120770000" at bounding box center [161, 132] width 231 height 16
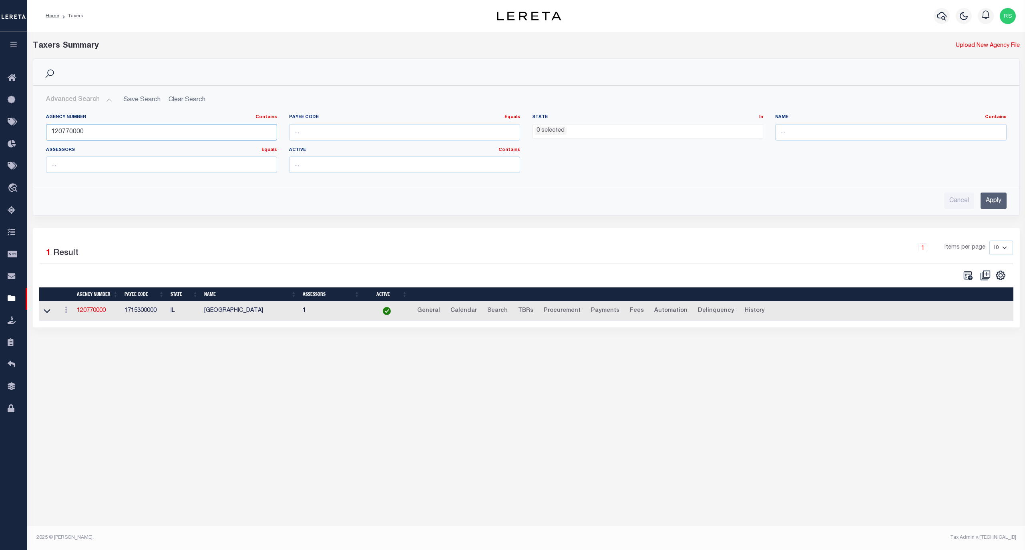
paste input "360018899"
click at [989, 202] on input "Apply" at bounding box center [994, 201] width 26 height 16
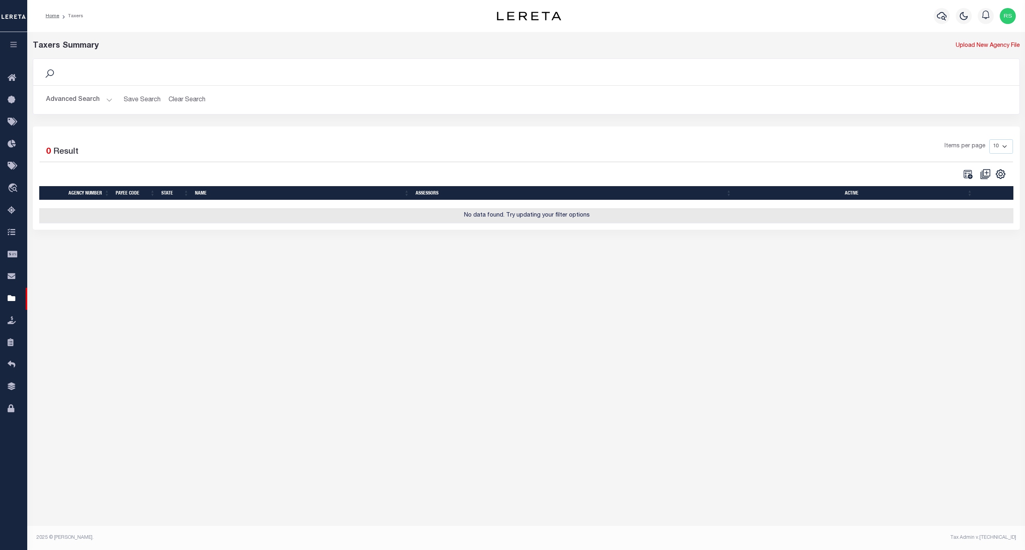
click at [75, 98] on button "Advanced Search" at bounding box center [79, 100] width 66 height 16
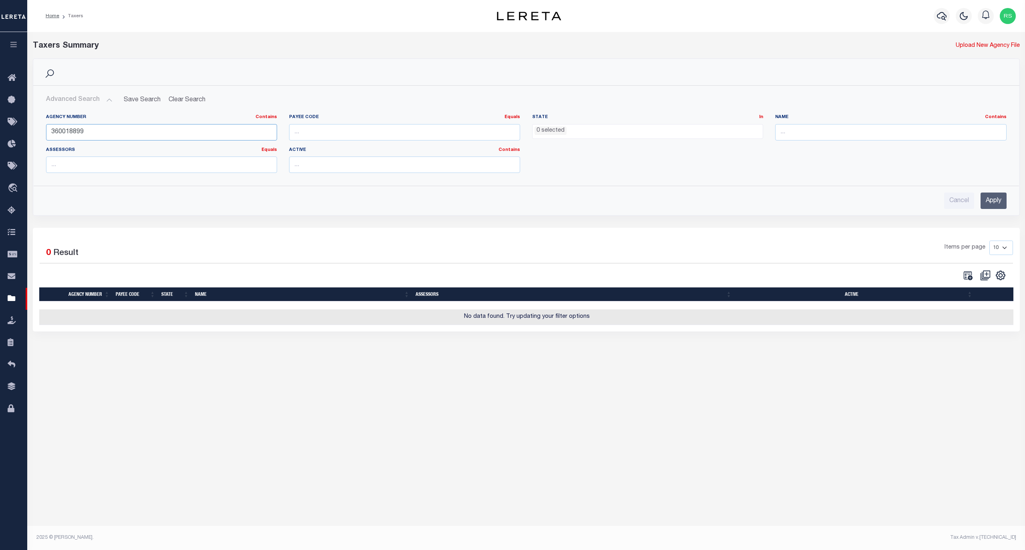
click at [85, 135] on input "360018899" at bounding box center [161, 132] width 231 height 16
click at [985, 199] on input "Apply" at bounding box center [994, 201] width 26 height 16
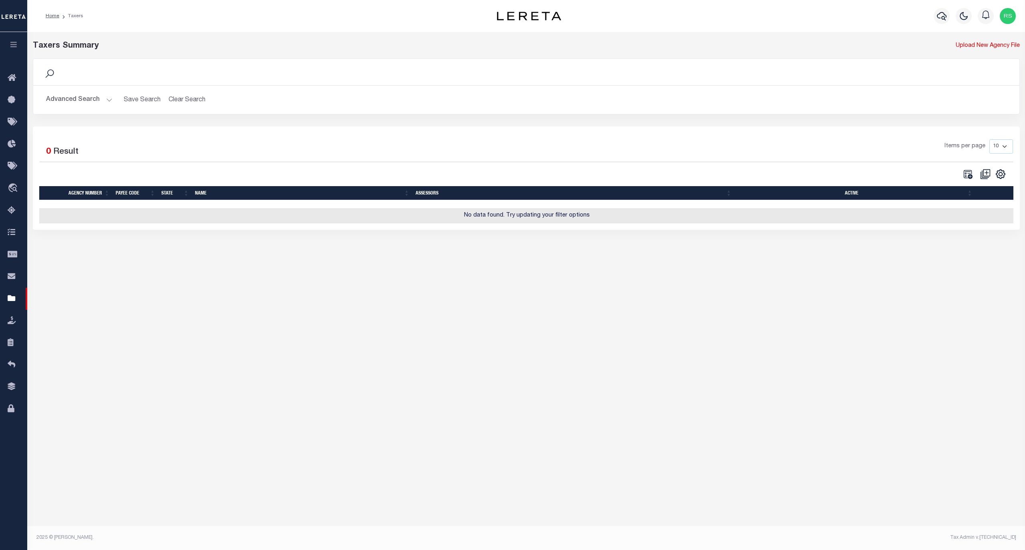
click at [75, 99] on button "Advanced Search" at bounding box center [79, 100] width 66 height 16
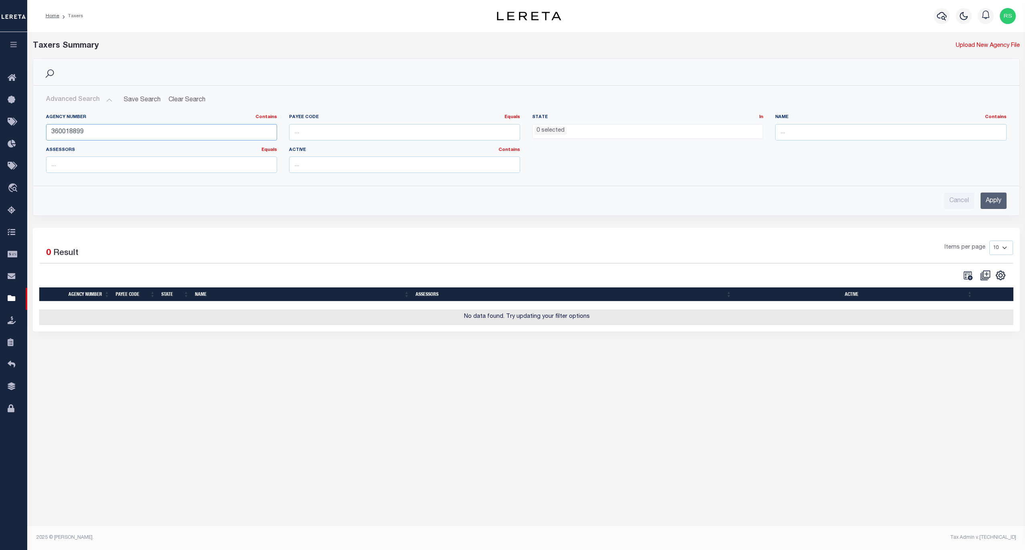
click at [151, 132] on input "360018899" at bounding box center [161, 132] width 231 height 16
paste input "0000"
type input "360010000"
click at [989, 198] on input "Apply" at bounding box center [994, 201] width 26 height 16
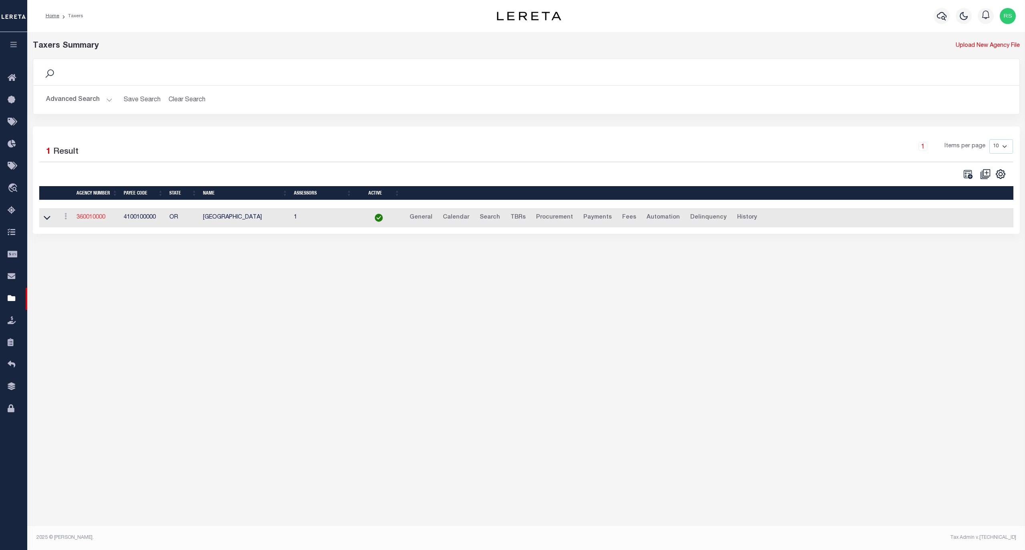
click at [90, 218] on link "360010000" at bounding box center [90, 218] width 29 height 6
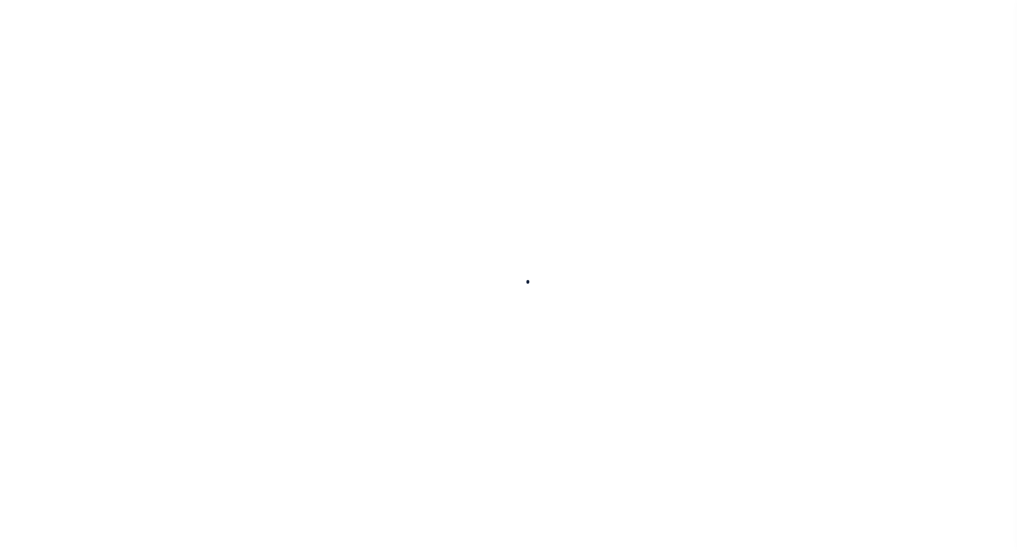
select select
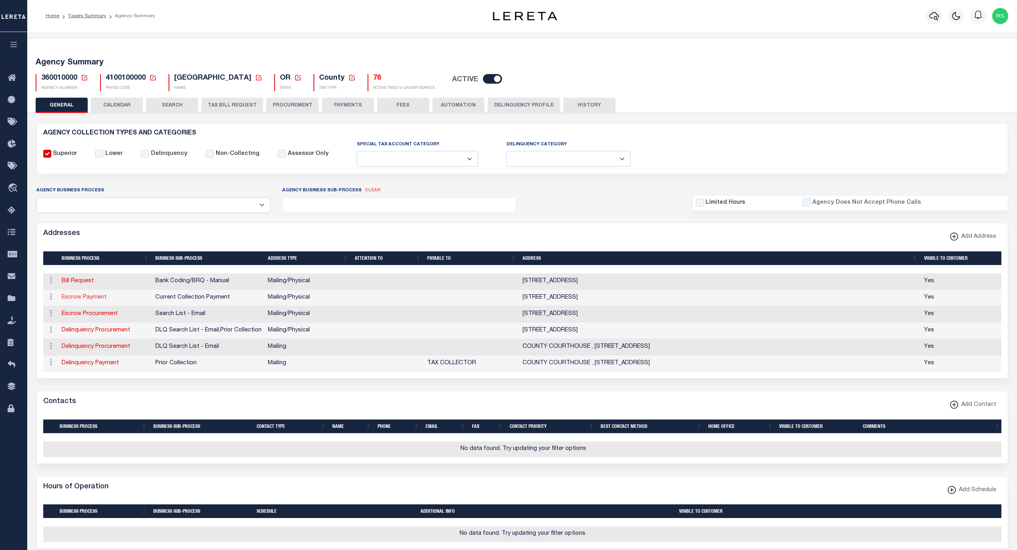
click at [87, 298] on link "Escrow Payment" at bounding box center [84, 298] width 45 height 6
select select "1"
checkbox input "false"
select select
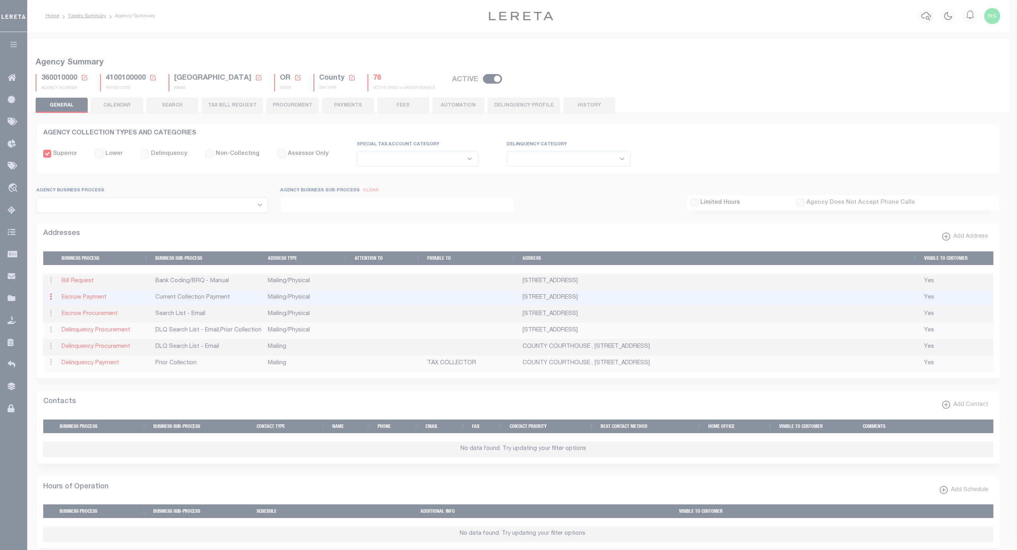
type input "[STREET_ADDRESS]"
type input "[GEOGRAPHIC_DATA]"
select select "OR"
type input "97814"
select select "5"
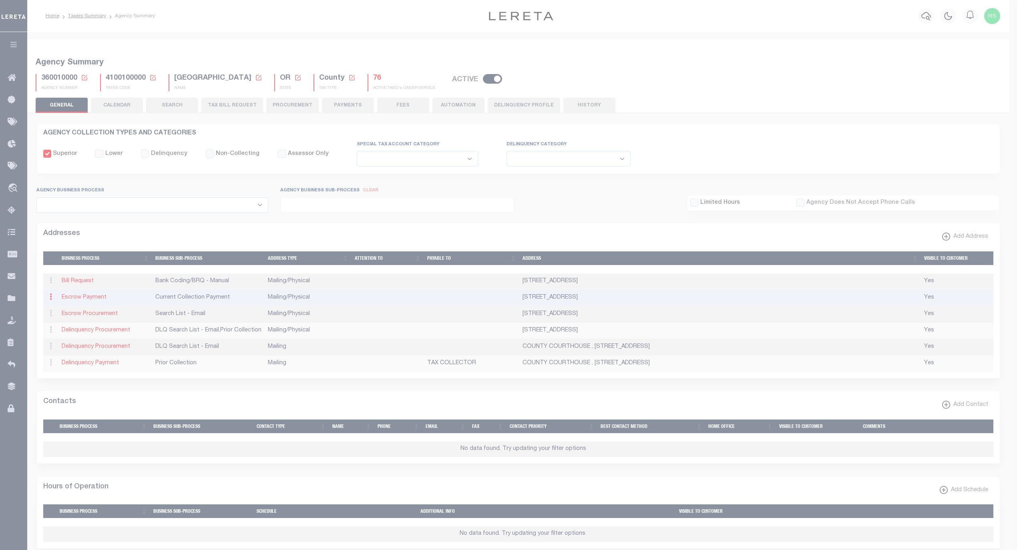
checkbox input "true"
select select "3"
select select "11"
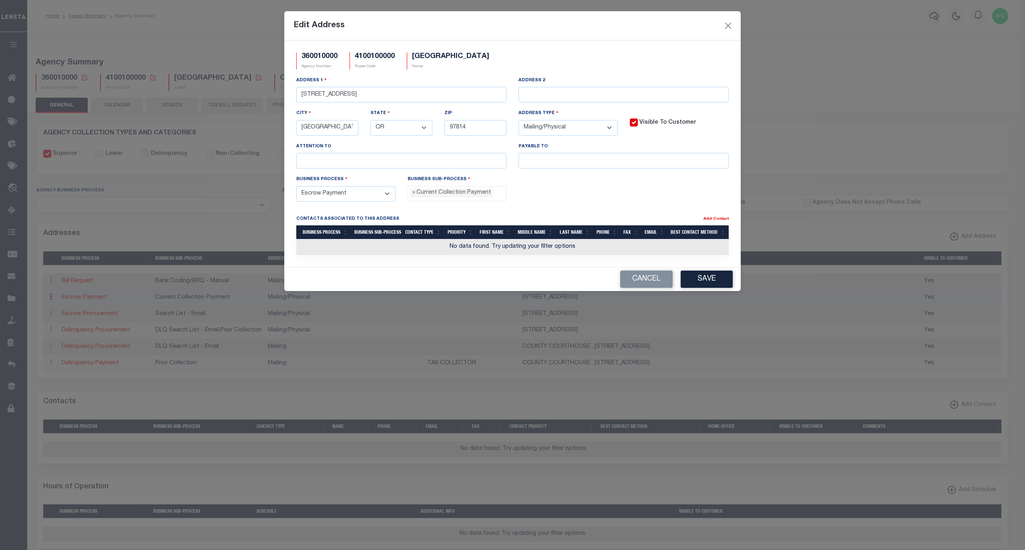
scroll to position [7, 0]
click at [589, 163] on input "text" at bounding box center [624, 161] width 210 height 16
paste input "BAKER COUNTY TC"
type input "BAKER COUNTY TC"
click at [708, 282] on button "Save" at bounding box center [707, 279] width 52 height 17
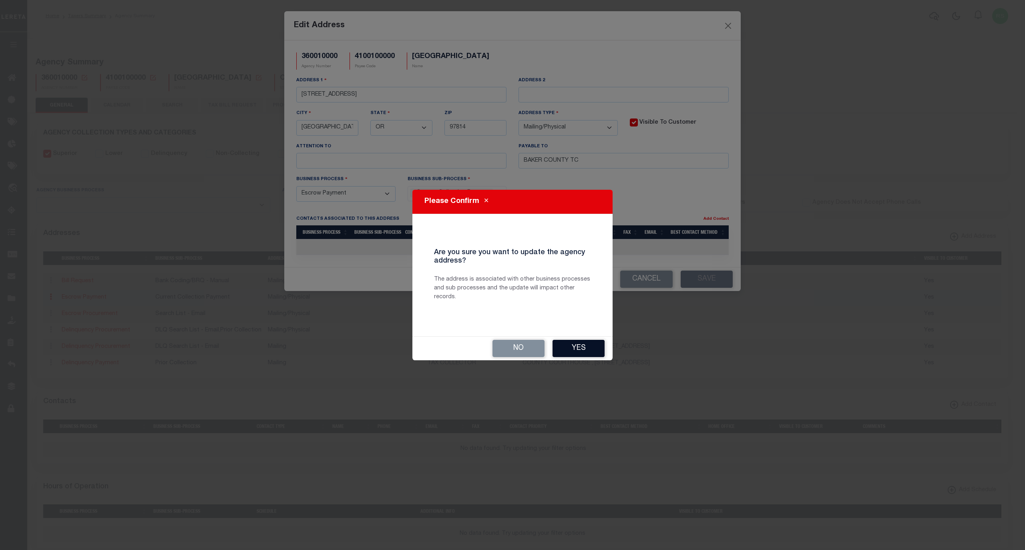
click at [582, 348] on button "Yes" at bounding box center [579, 348] width 52 height 17
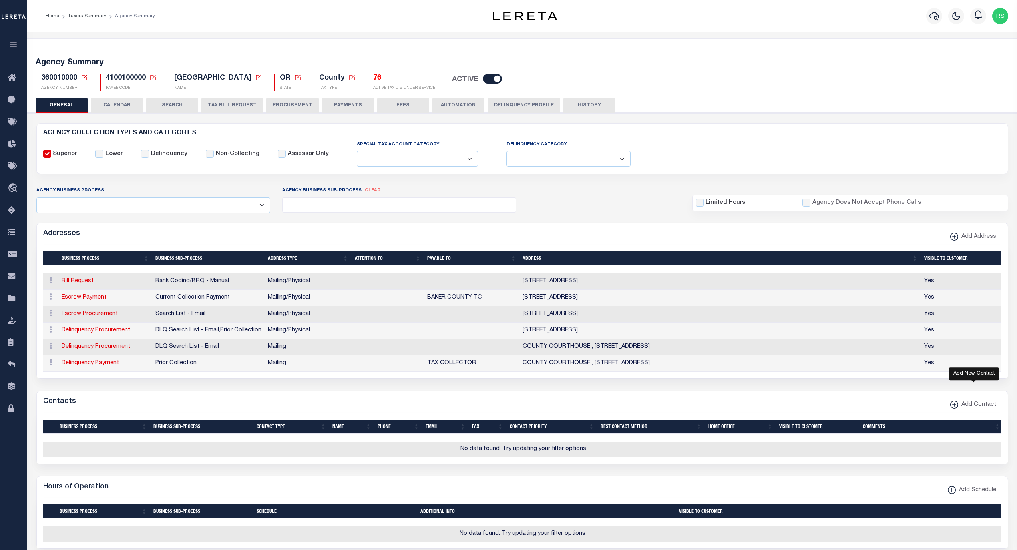
click at [954, 409] on xmlns\ "button" at bounding box center [954, 405] width 8 height 8
select select "1"
checkbox input "false"
checkbox input "true"
select select
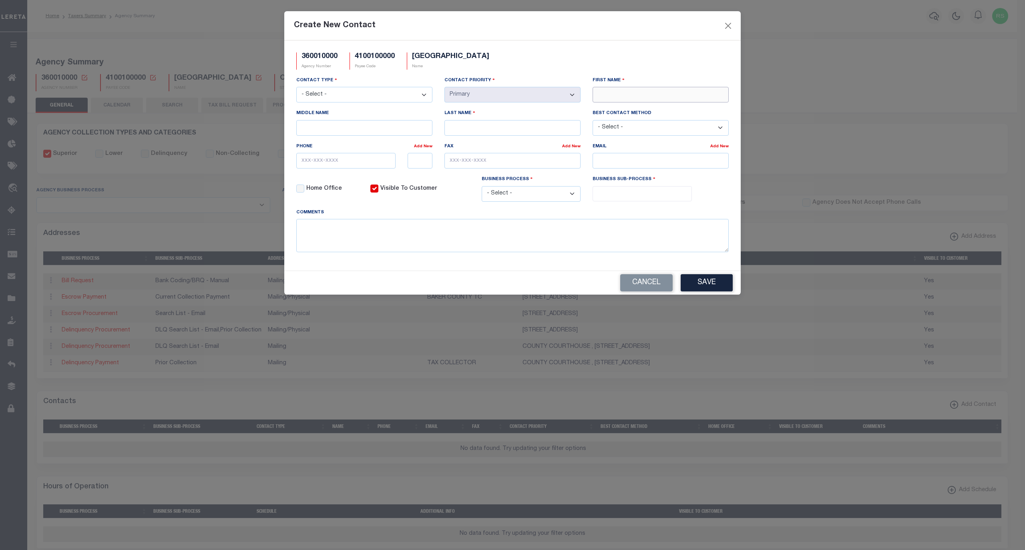
click at [654, 99] on input "First Name" at bounding box center [661, 95] width 136 height 16
paste input "TRACI ROBINSON"
type input "TRACI ROBINSON"
click at [532, 130] on input "Last Name" at bounding box center [513, 128] width 136 height 16
paste input "TRACI ROBINSON"
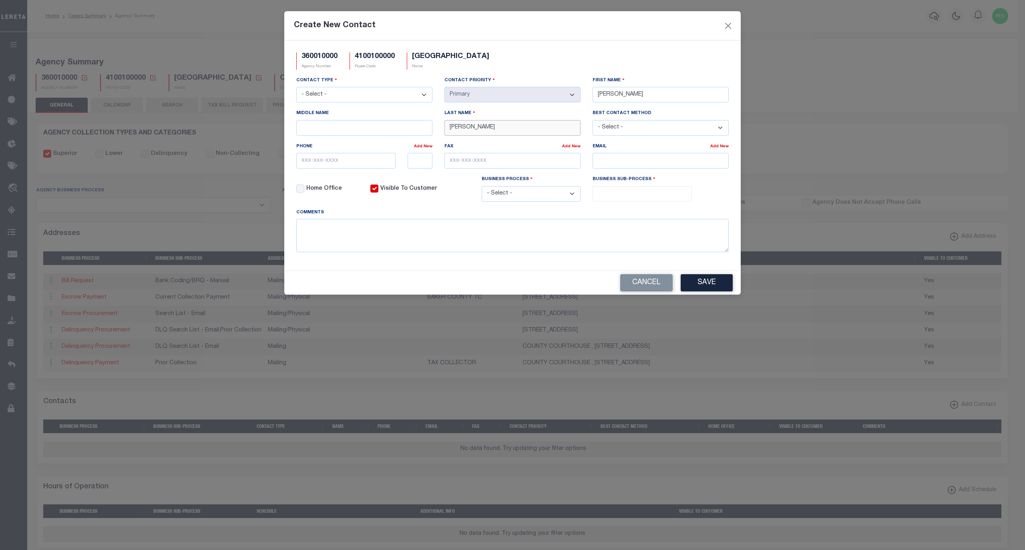
click at [457, 130] on input "TRACI ROBINSON" at bounding box center [513, 128] width 136 height 16
type input "ROBINSON"
click at [634, 98] on input "TRACI ROBINSON" at bounding box center [661, 95] width 136 height 16
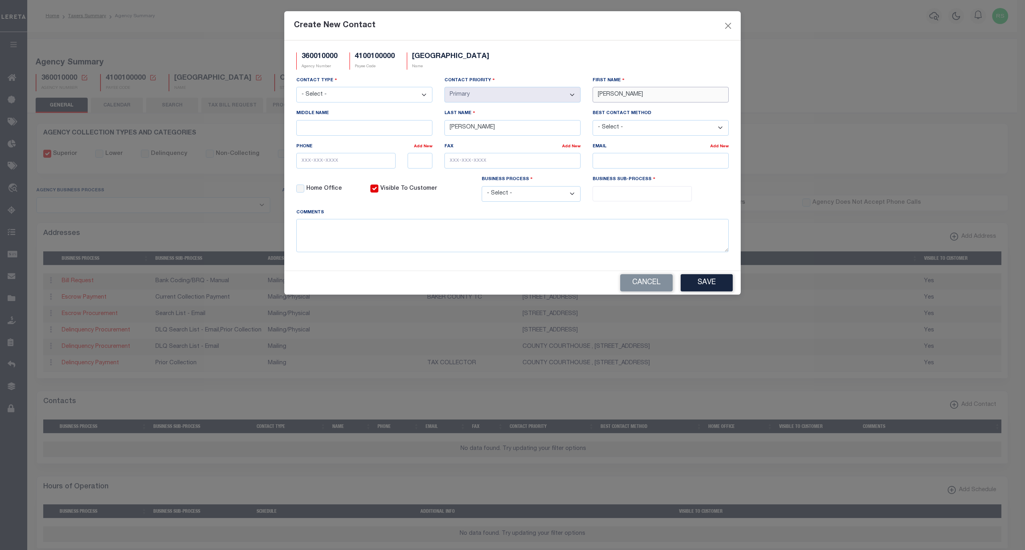
type input "TRACI"
click at [630, 162] on input "email" at bounding box center [661, 161] width 136 height 16
paste input "TROBINSON@BAKERCOUNTYOR.GOV"
type input "TROBINSON@BAKERCOUNTYOR.GOV"
click at [359, 159] on input "text" at bounding box center [345, 161] width 99 height 16
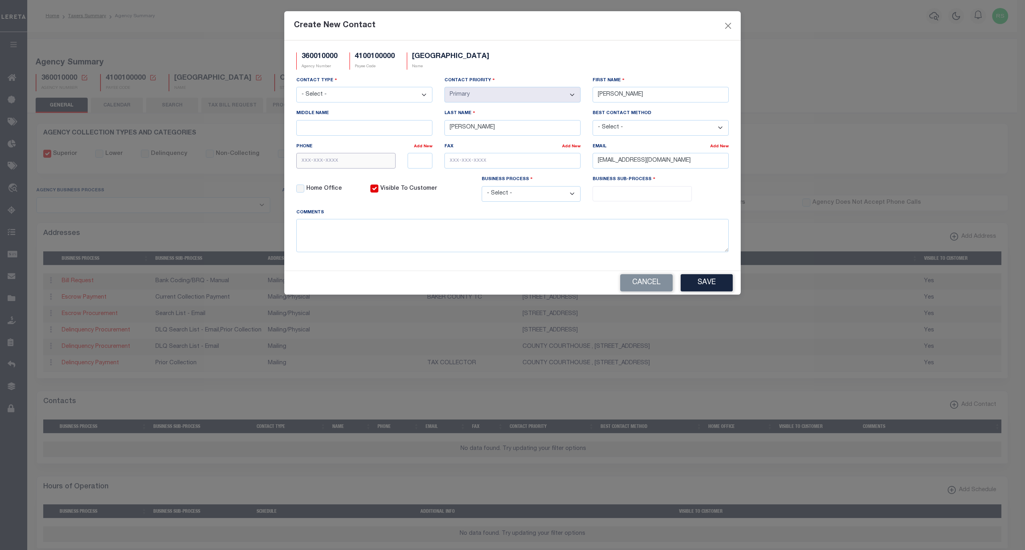
paste input "541-523-8221"
type input "541-523-8221"
click at [515, 167] on input "text" at bounding box center [513, 161] width 136 height 16
paste input "541-523-8240"
type input "541-523-8240"
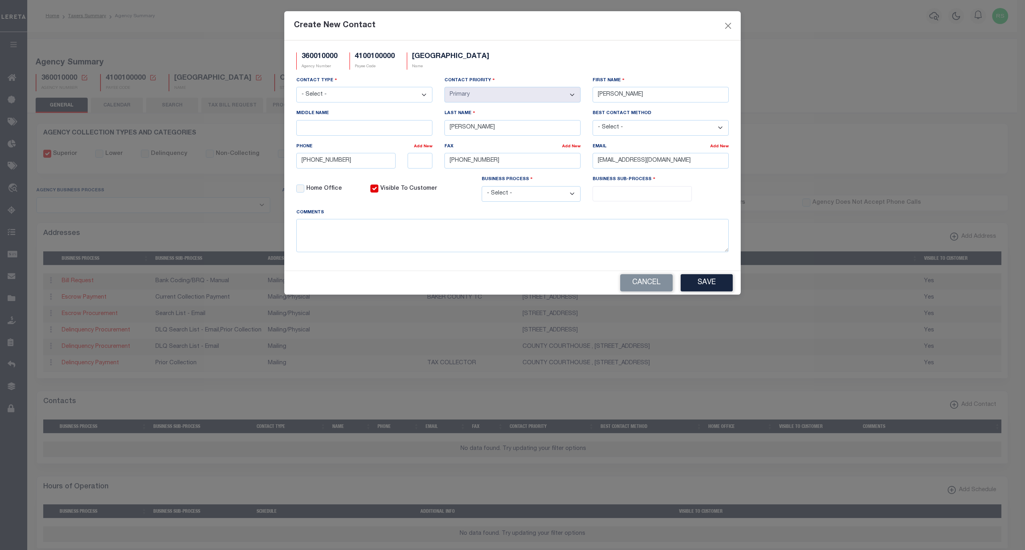
click at [527, 201] on select "- Select - All Automation Bill Request Delinquency Payment Delinquency Procurem…" at bounding box center [531, 194] width 99 height 16
select select "6"
click at [482, 190] on select "- Select - All Automation Bill Request Delinquency Payment Delinquency Procurem…" at bounding box center [531, 194] width 99 height 16
click at [631, 201] on span at bounding box center [642, 193] width 99 height 15
select select "31"
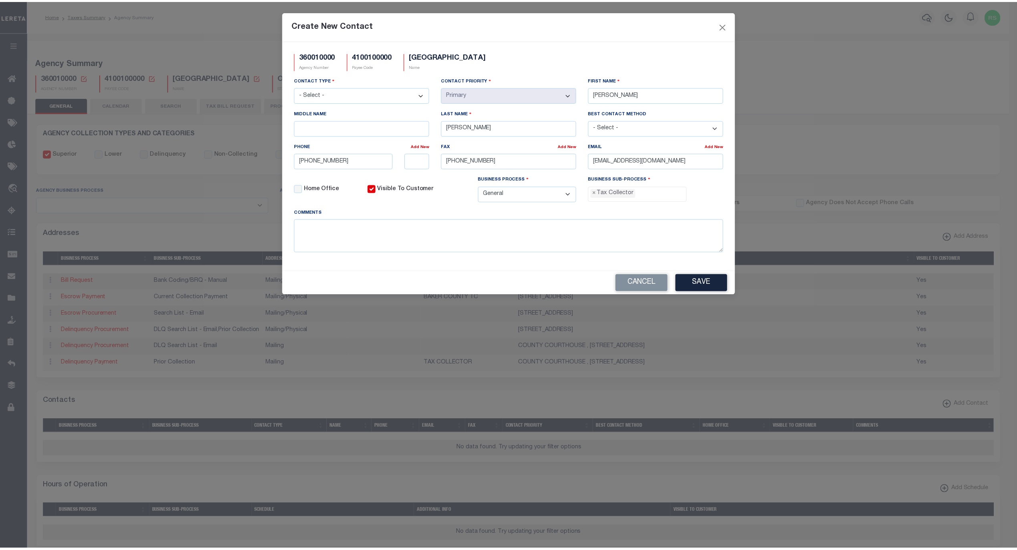
scroll to position [21, 0]
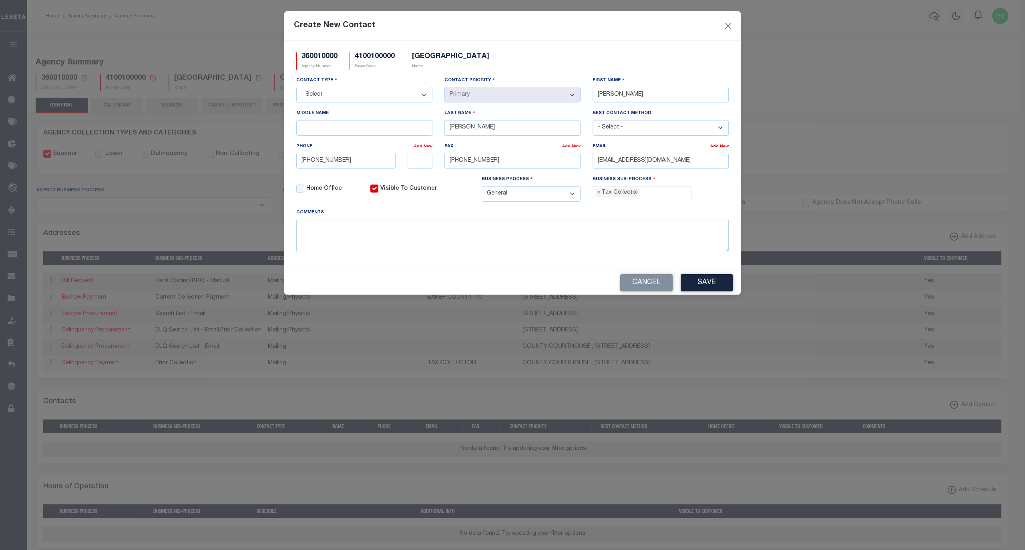
click at [376, 99] on select "- Select - Assessor Clerk Internal Contacts 1 Internal Contacts 2 Internal Cont…" at bounding box center [364, 95] width 136 height 16
select select "2"
click at [296, 88] on select "- Select - Assessor Clerk Internal Contacts 1 Internal Contacts 2 Internal Cont…" at bounding box center [364, 95] width 136 height 16
click at [715, 286] on button "Save" at bounding box center [707, 282] width 52 height 17
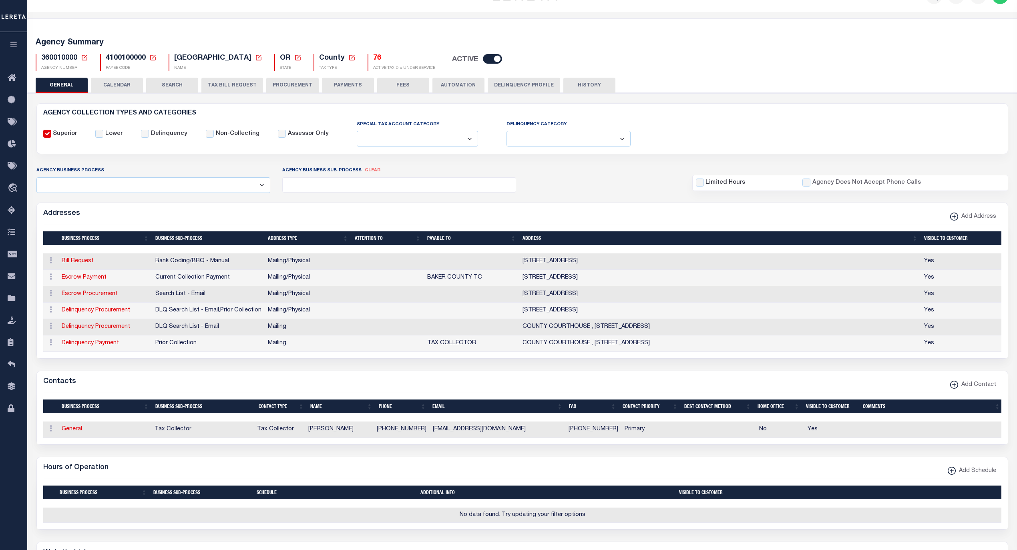
scroll to position [18, 0]
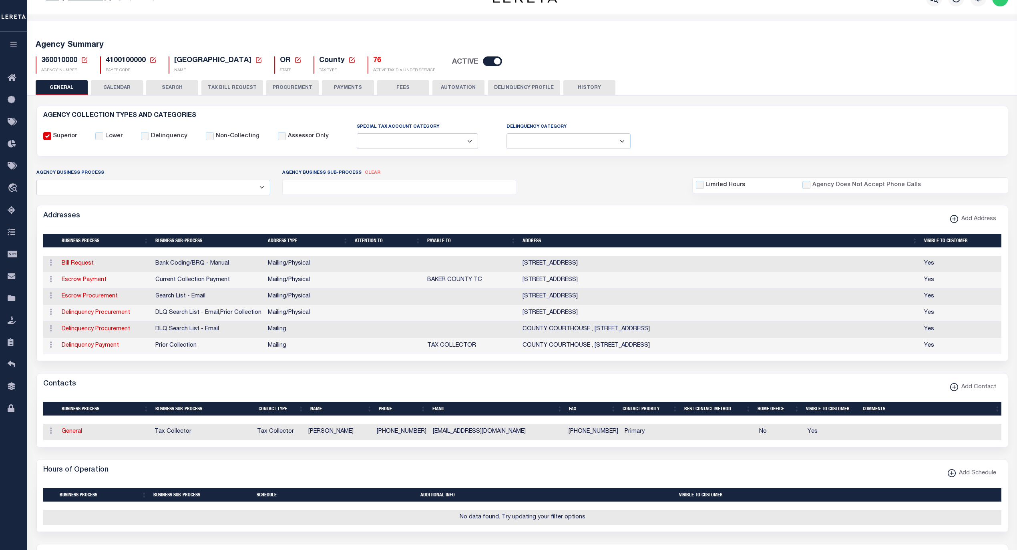
click at [408, 79] on div "Agency Summary 360010000 Agency Number Edit Cancel Ok New Agency Number Cancel …" at bounding box center [522, 55] width 993 height 49
click at [402, 88] on button "FEES" at bounding box center [403, 87] width 52 height 15
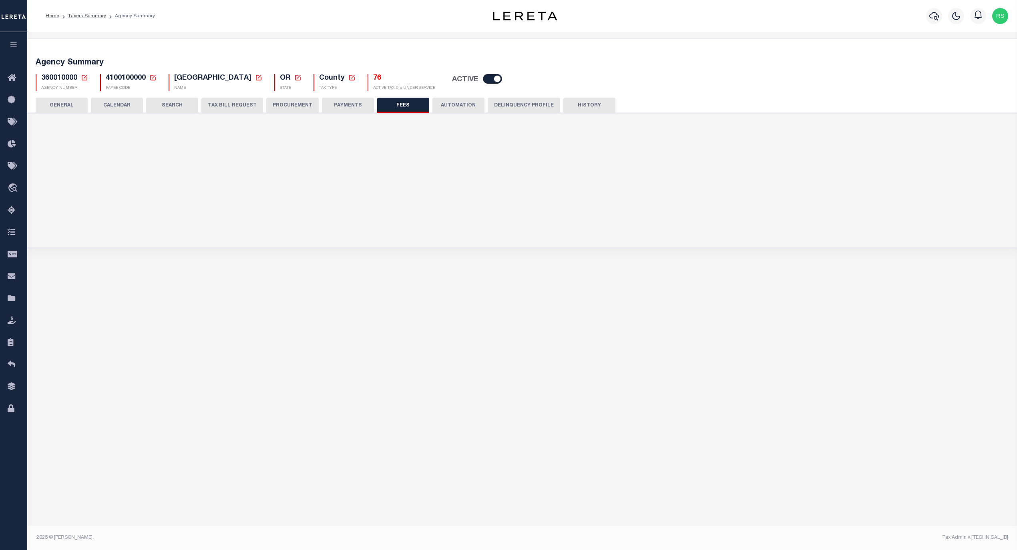
scroll to position [0, 0]
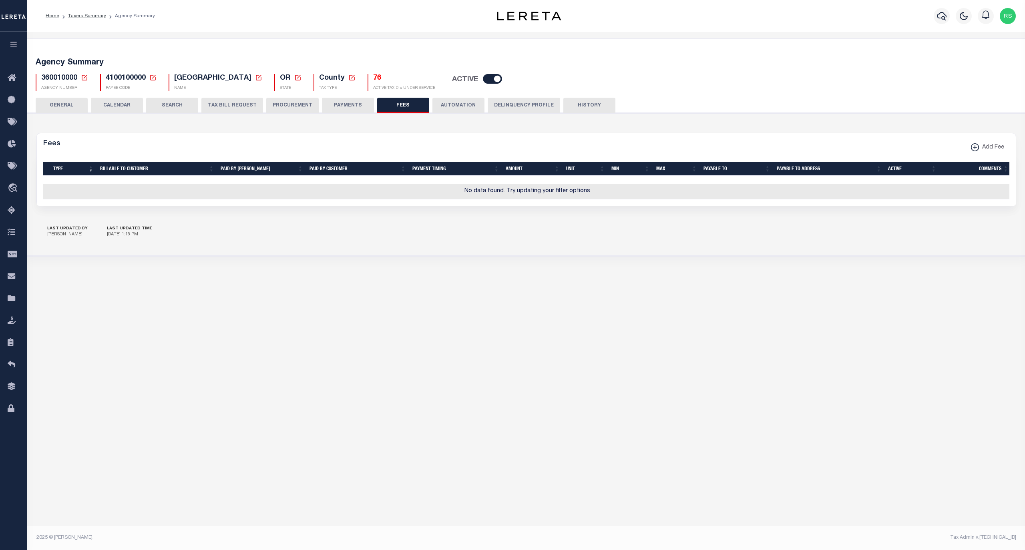
click at [350, 103] on button "PAYMENTS" at bounding box center [348, 105] width 52 height 15
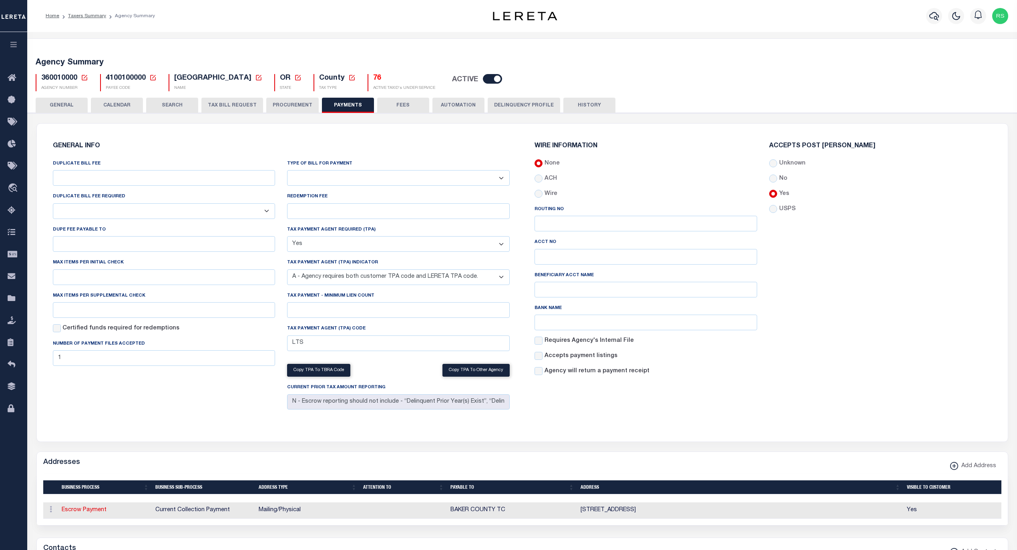
click at [60, 105] on button "GENERAL" at bounding box center [62, 105] width 52 height 15
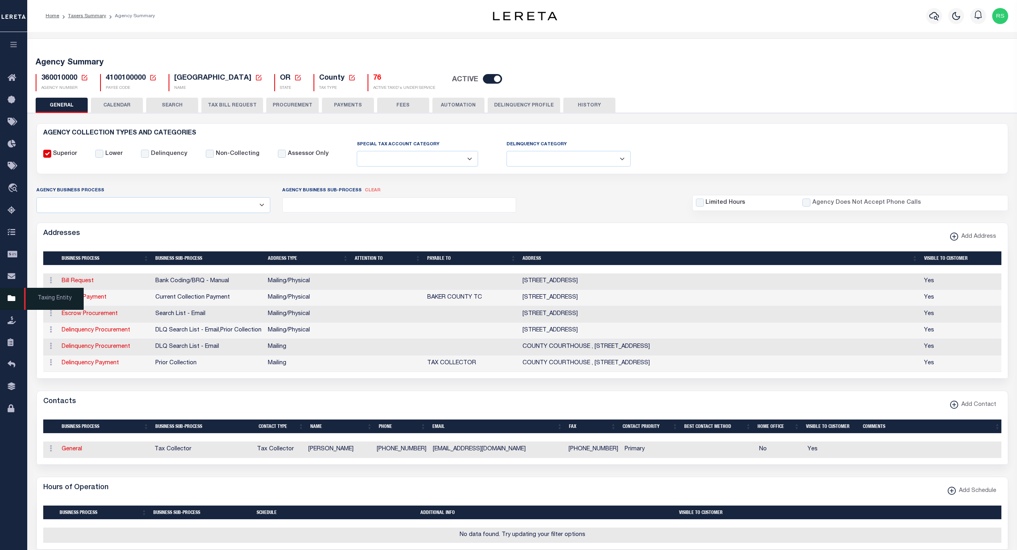
click at [43, 298] on span "Taxing Entity" at bounding box center [54, 299] width 60 height 22
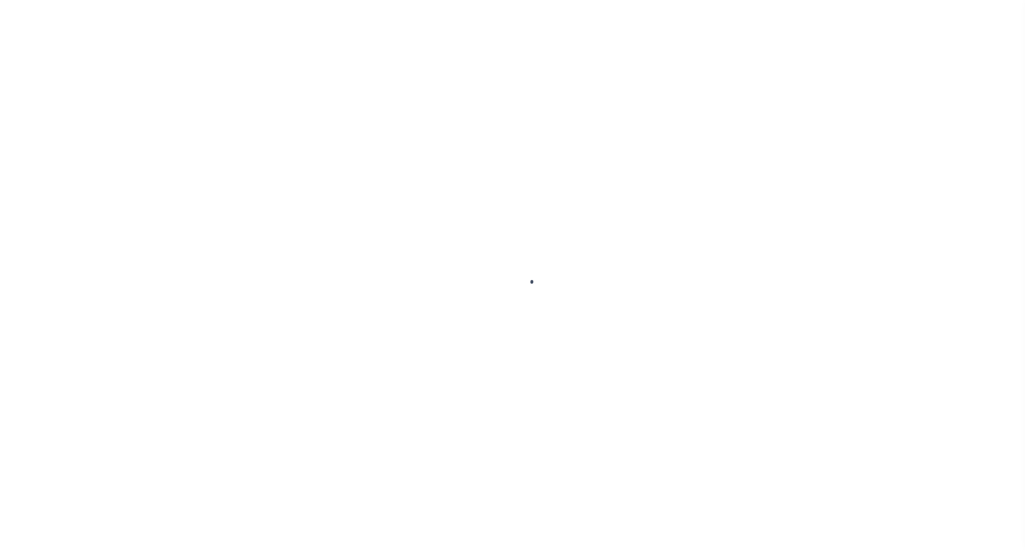
select select
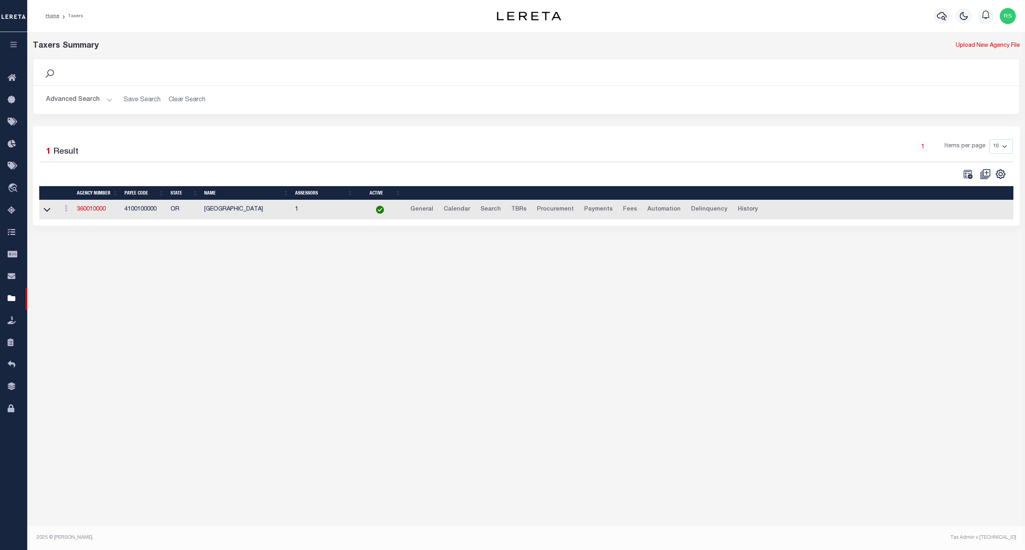
click at [71, 100] on button "Advanced Search" at bounding box center [79, 100] width 66 height 16
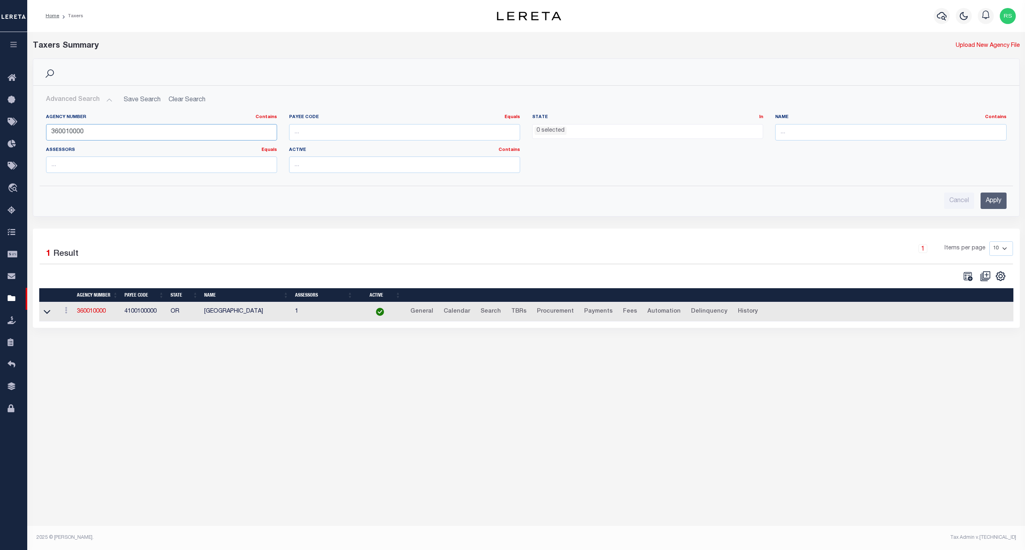
click at [87, 132] on input "360010000" at bounding box center [161, 132] width 231 height 16
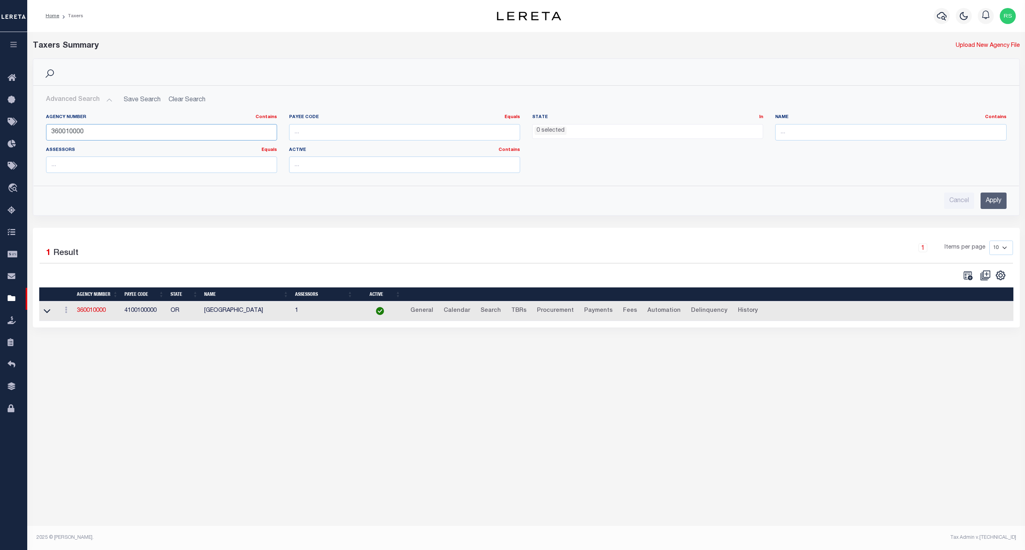
paste input "9"
click at [988, 199] on input "Apply" at bounding box center [994, 201] width 26 height 16
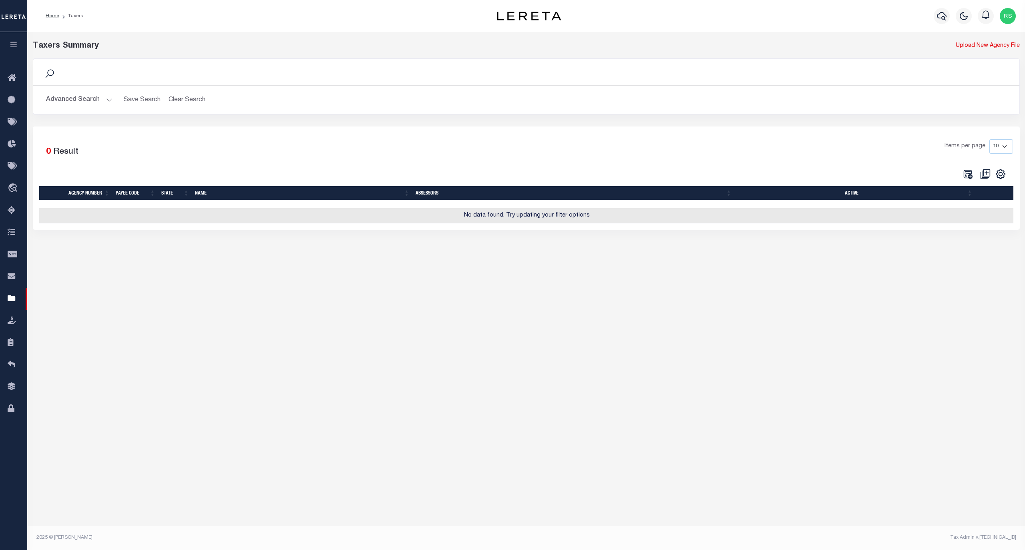
click at [87, 102] on button "Advanced Search" at bounding box center [79, 100] width 66 height 16
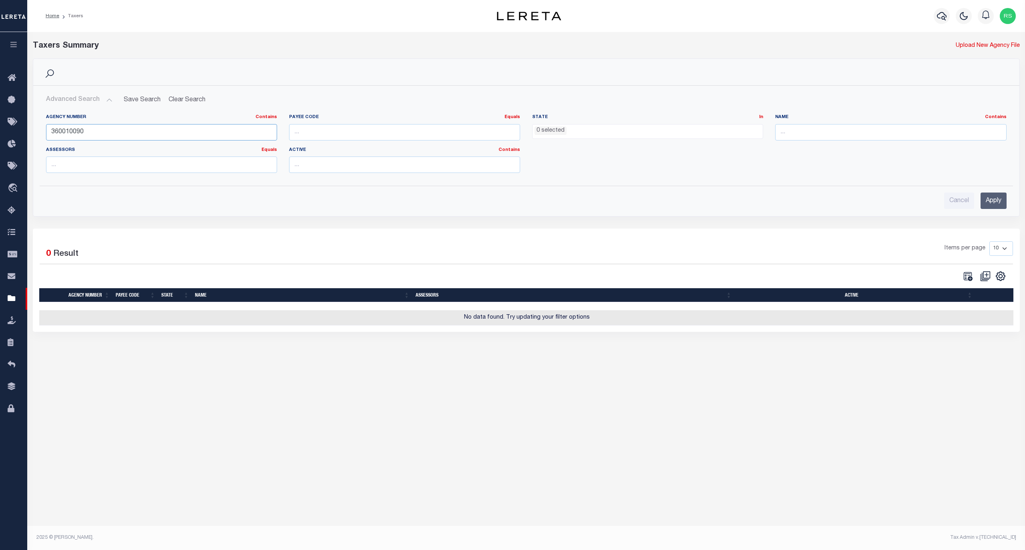
click at [86, 138] on input "360010090" at bounding box center [161, 132] width 231 height 16
paste input "8888"
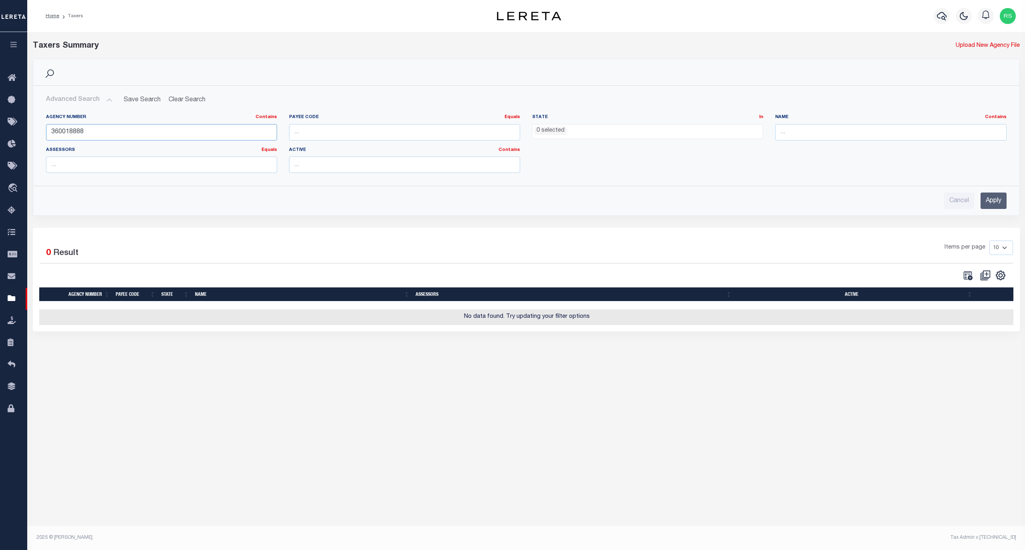
type input "360018888"
click at [992, 203] on input "Apply" at bounding box center [994, 201] width 26 height 16
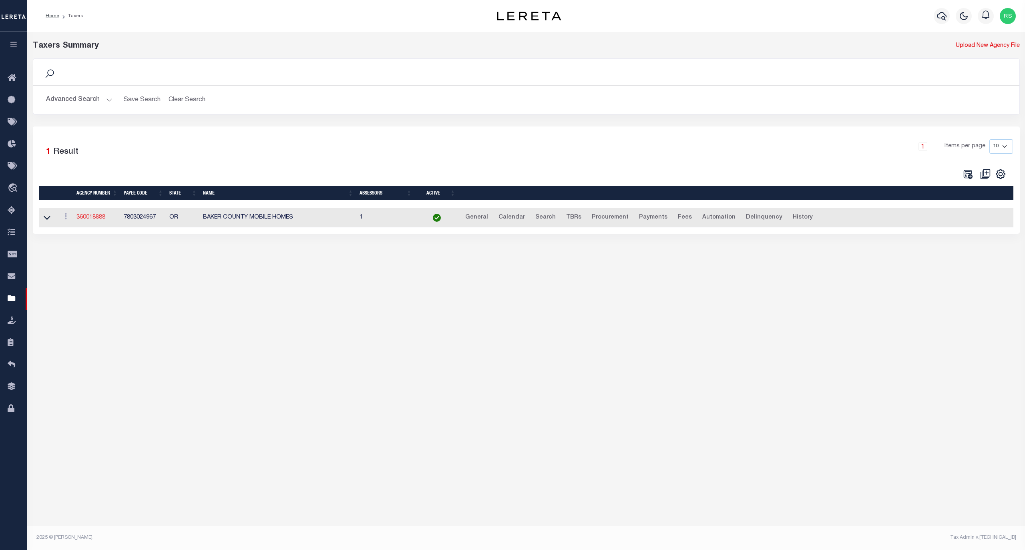
click at [99, 220] on link "360018888" at bounding box center [90, 218] width 29 height 6
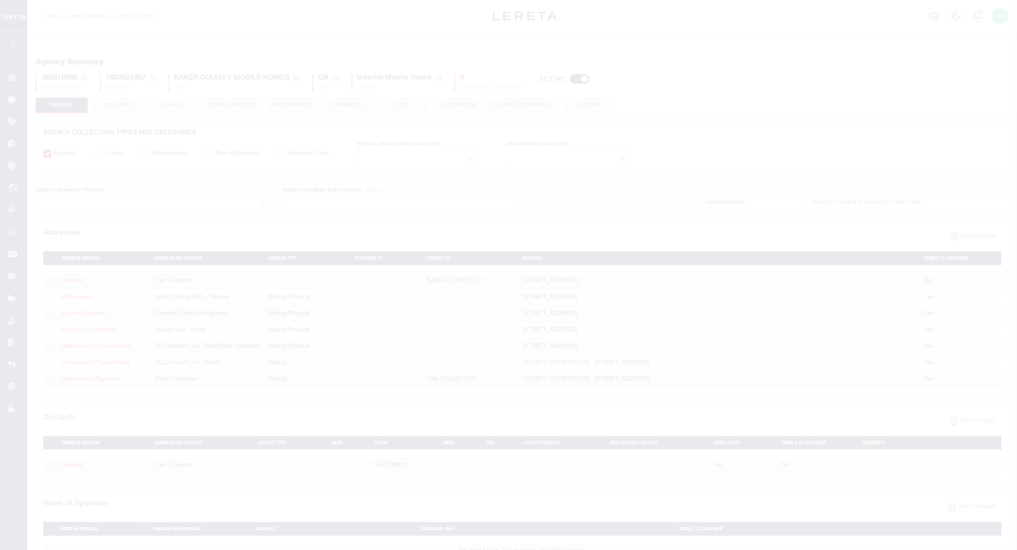
select select
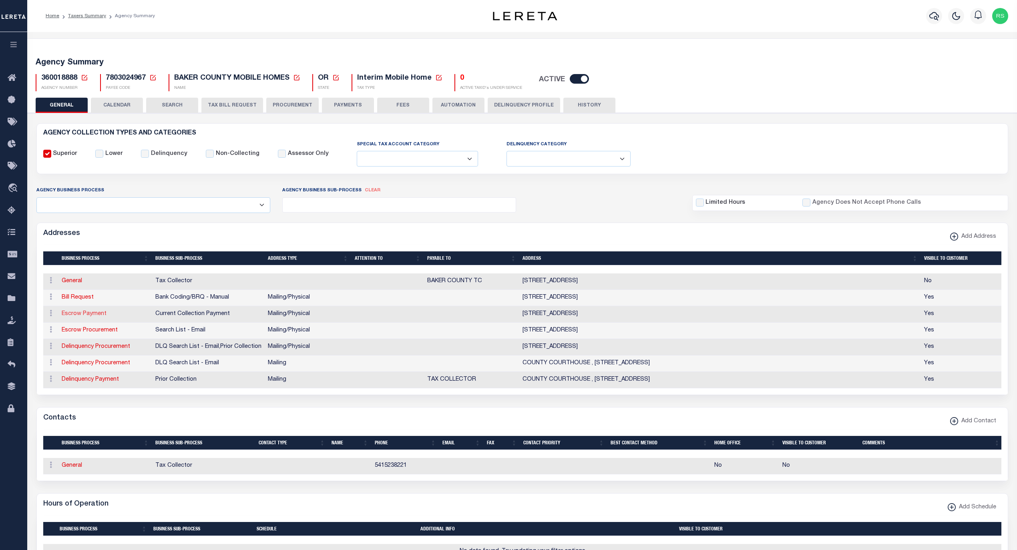
click at [94, 316] on link "Escrow Payment" at bounding box center [84, 314] width 45 height 6
select select "1"
checkbox input "false"
select select
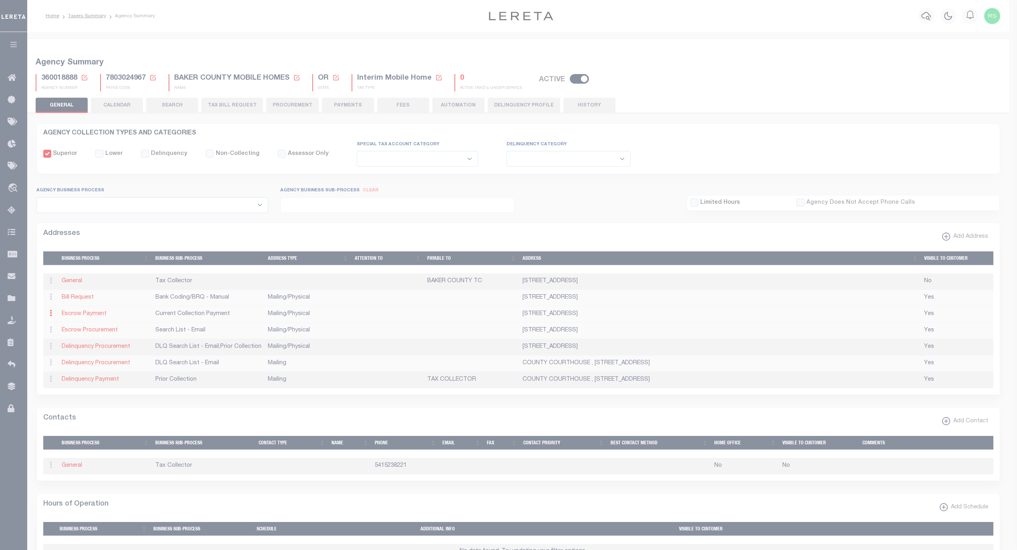
type input "[STREET_ADDRESS]"
type input "[GEOGRAPHIC_DATA]"
select select "OR"
type input "97814"
select select "5"
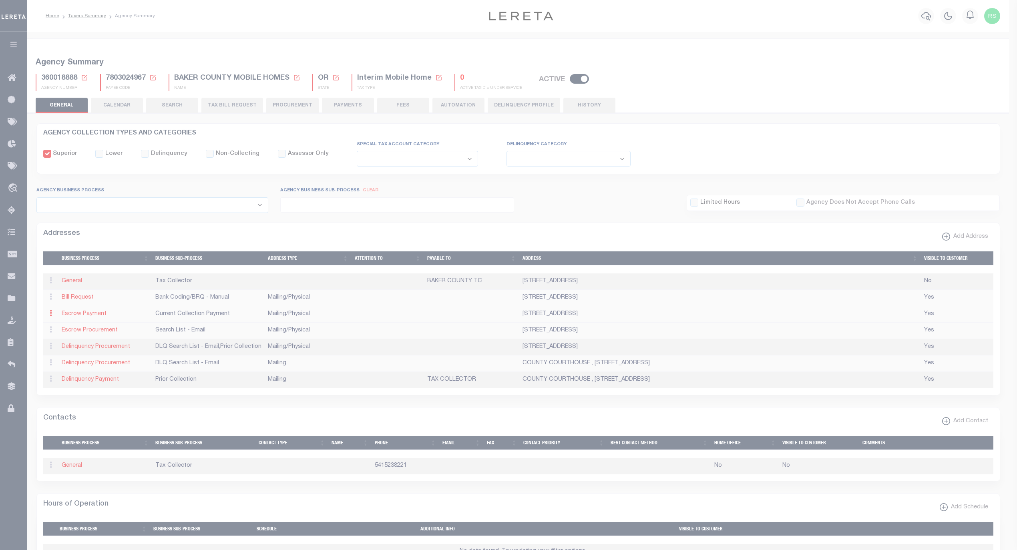
checkbox input "true"
select select "3"
select select "11"
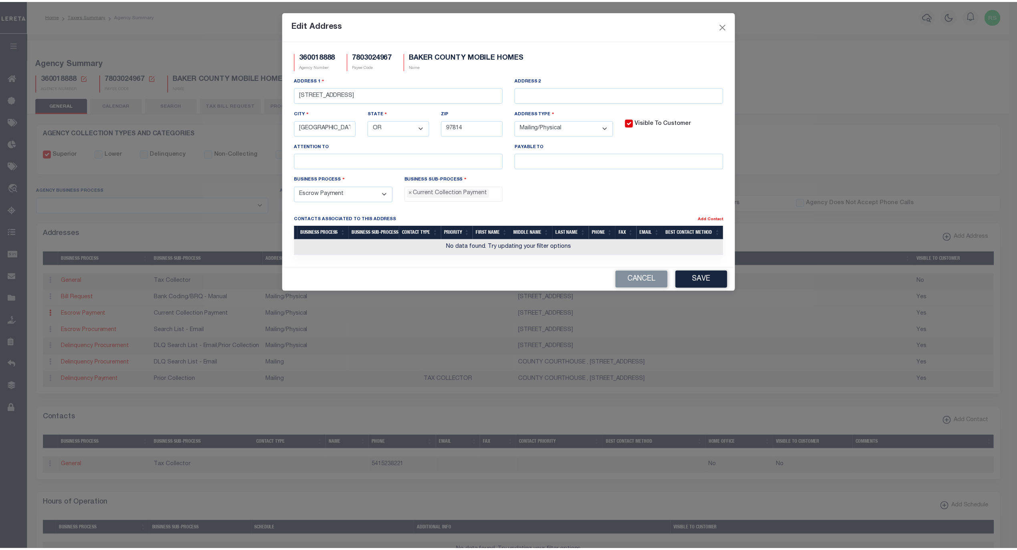
scroll to position [7, 0]
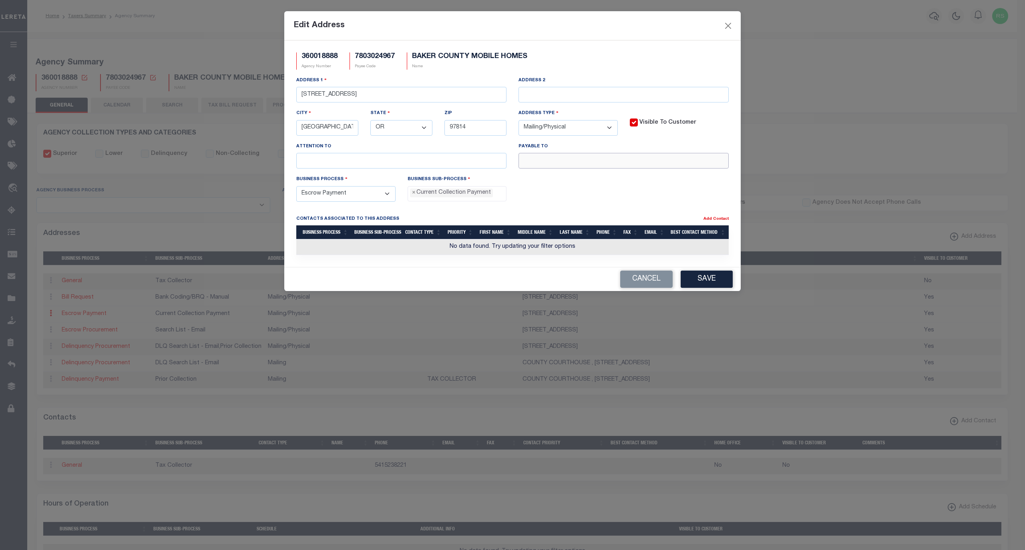
click at [581, 163] on input "text" at bounding box center [624, 161] width 210 height 16
paste input "BAKER COUNTY TC"
type input "BAKER COUNTY TC"
click at [704, 280] on button "Save" at bounding box center [707, 279] width 52 height 17
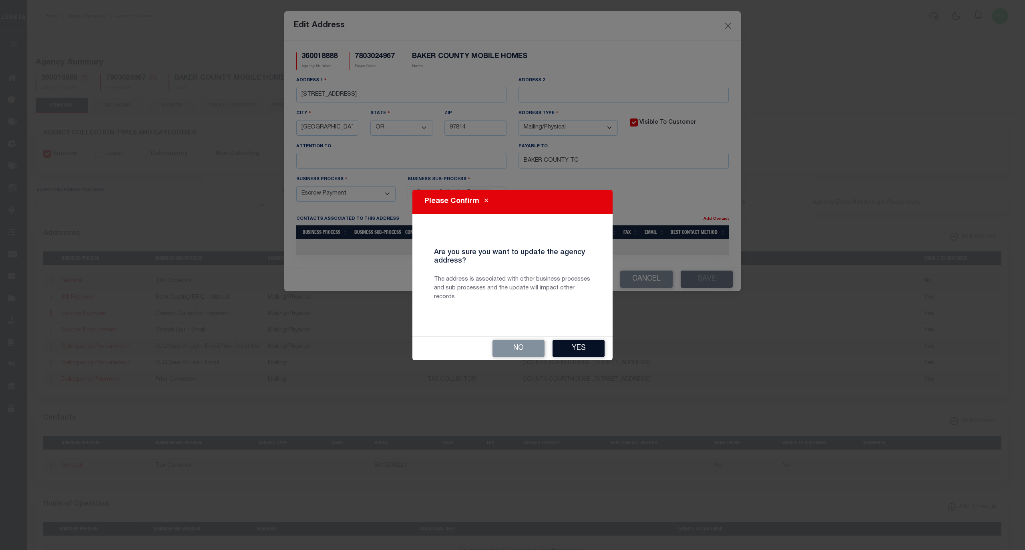
click at [579, 346] on button "Yes" at bounding box center [579, 348] width 52 height 17
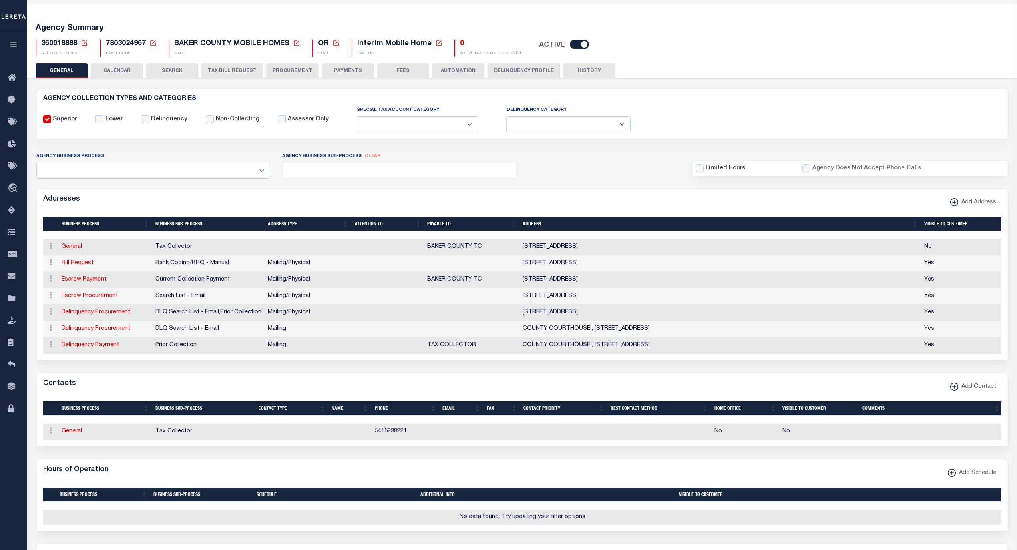
scroll to position [36, 0]
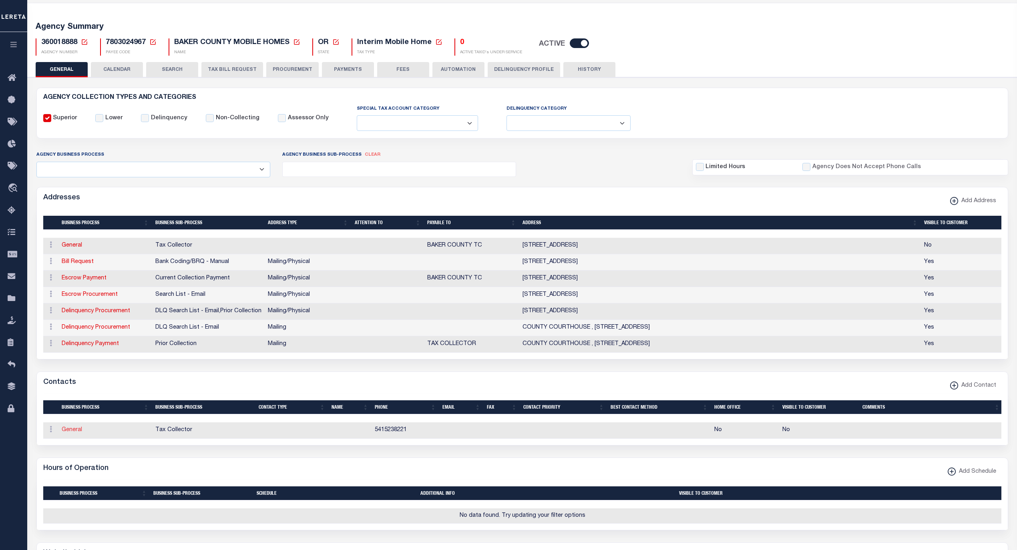
click at [77, 433] on link "General" at bounding box center [72, 430] width 20 height 6
checkbox input "false"
select select
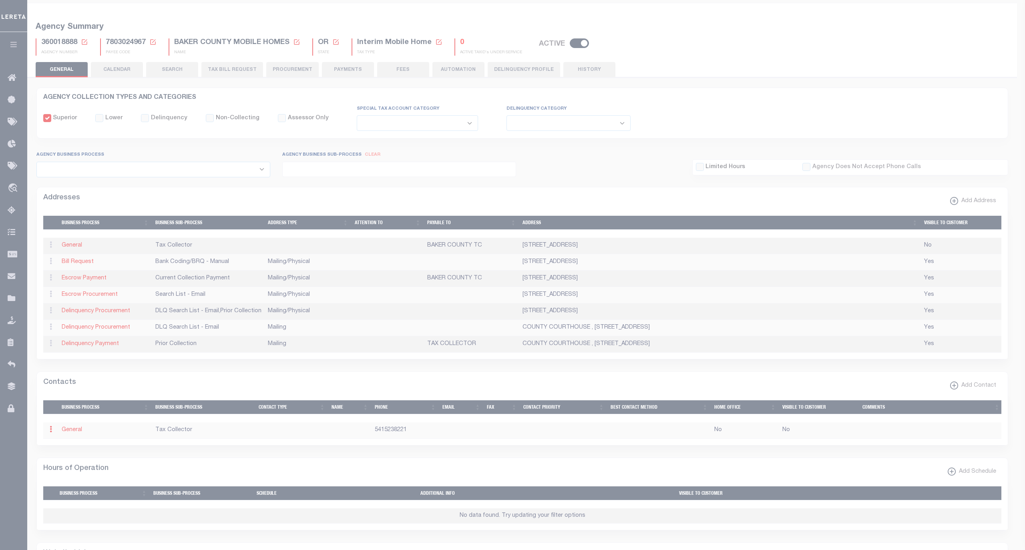
select select
type input "5415238221"
checkbox input "false"
select select "6"
select select "31"
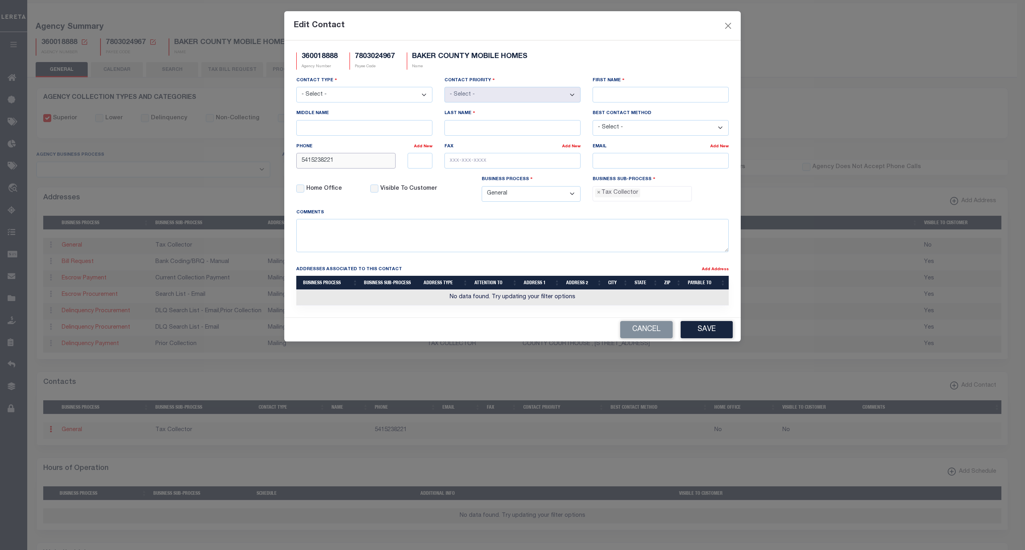
drag, startPoint x: 358, startPoint y: 169, endPoint x: 287, endPoint y: 159, distance: 71.6
click at [287, 159] on div "360018888 Agency Number 7803024967 Payee Code [GEOGRAPHIC_DATA] MOBILE HOMES Na…" at bounding box center [512, 178] width 457 height 277
paste input "-523-"
type input "[PHONE_NUMBER]"
click at [620, 97] on input "First Name" at bounding box center [661, 95] width 136 height 16
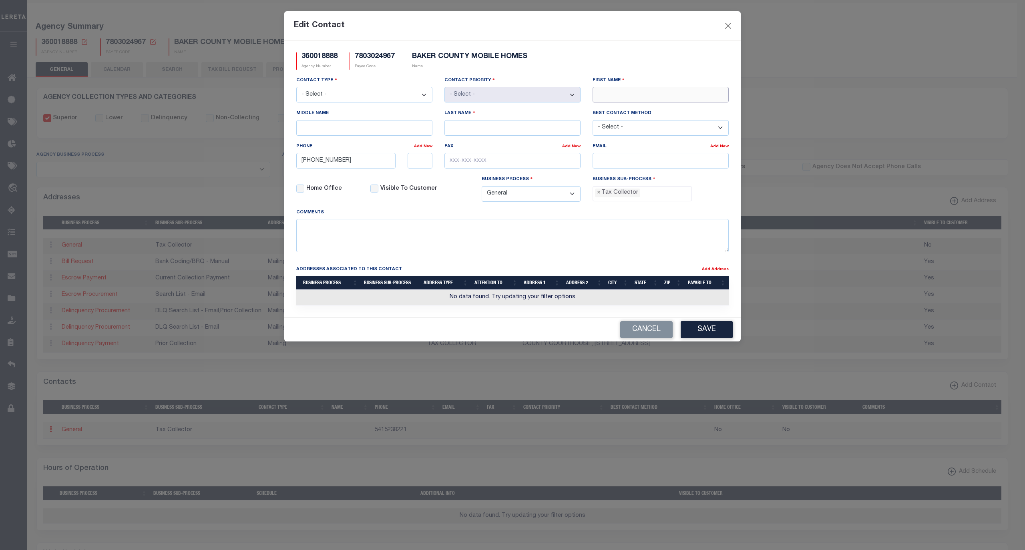
paste input "[PERSON_NAME]"
type input "[PERSON_NAME]"
click at [499, 130] on input "Last Name" at bounding box center [513, 128] width 136 height 16
paste input "[PERSON_NAME]"
click at [456, 132] on input "[PERSON_NAME]" at bounding box center [513, 128] width 136 height 16
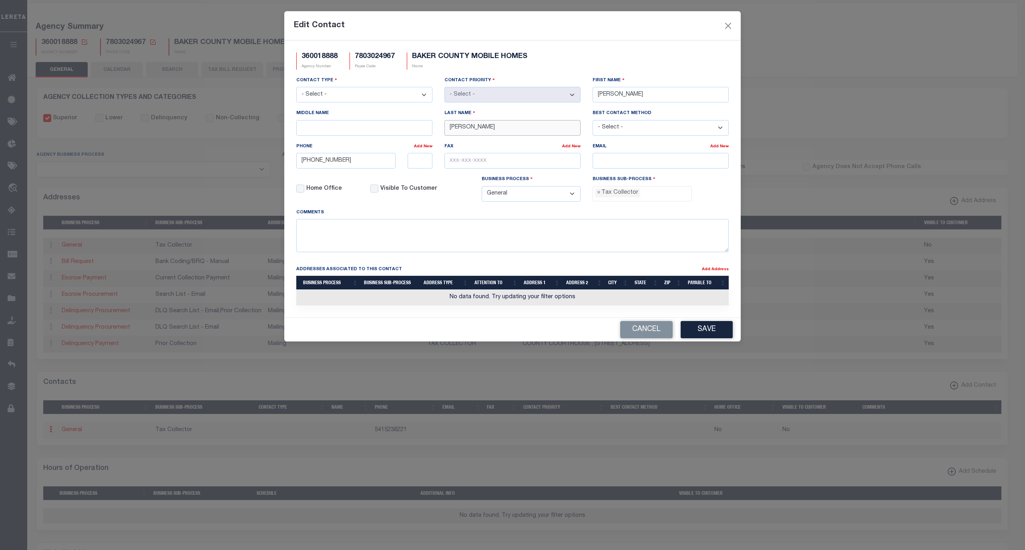
click at [456, 132] on input "[PERSON_NAME]" at bounding box center [513, 128] width 136 height 16
type input "[PERSON_NAME]"
click at [628, 99] on input "[PERSON_NAME]" at bounding box center [661, 95] width 136 height 16
type input "[PERSON_NAME]"
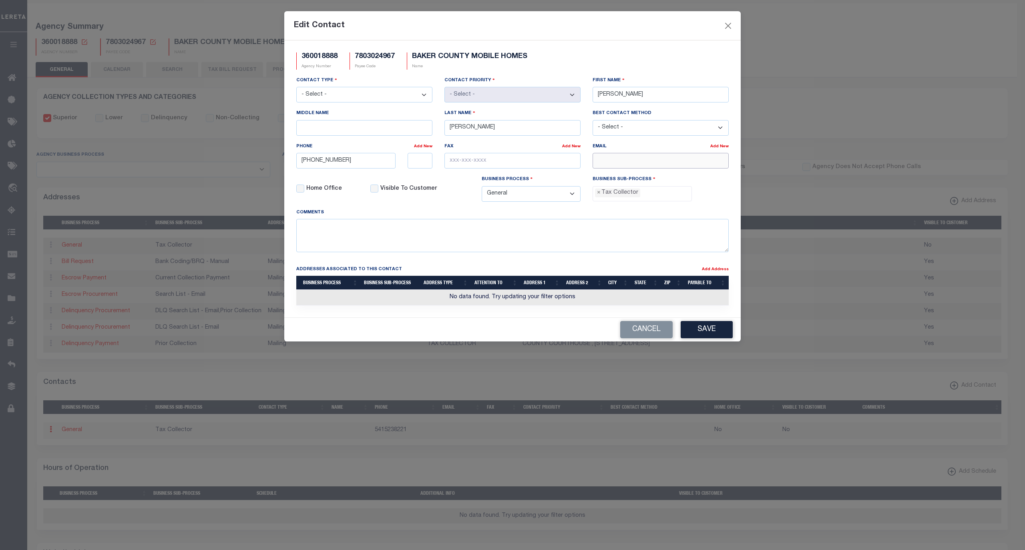
click at [611, 160] on input "email" at bounding box center [661, 161] width 136 height 16
paste input "[EMAIL_ADDRESS][DOMAIN_NAME]"
type input "[EMAIL_ADDRESS][DOMAIN_NAME]"
click at [464, 164] on input "text" at bounding box center [513, 161] width 136 height 16
paste input "[PHONE_NUMBER]"
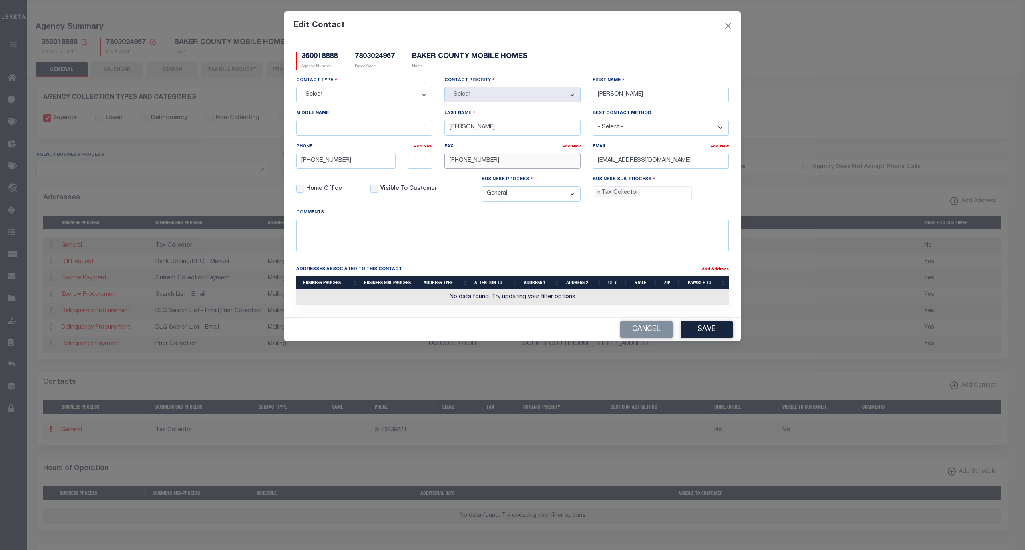
type input "[PHONE_NUMBER]"
click at [382, 92] on select "- Select - Assessor Clerk Internal Contacts 1 Internal Contacts 2 Internal Cont…" at bounding box center [364, 95] width 136 height 16
select select "2"
click at [296, 88] on select "- Select - Assessor Clerk Internal Contacts 1 Internal Contacts 2 Internal Cont…" at bounding box center [364, 95] width 136 height 16
select select "1"
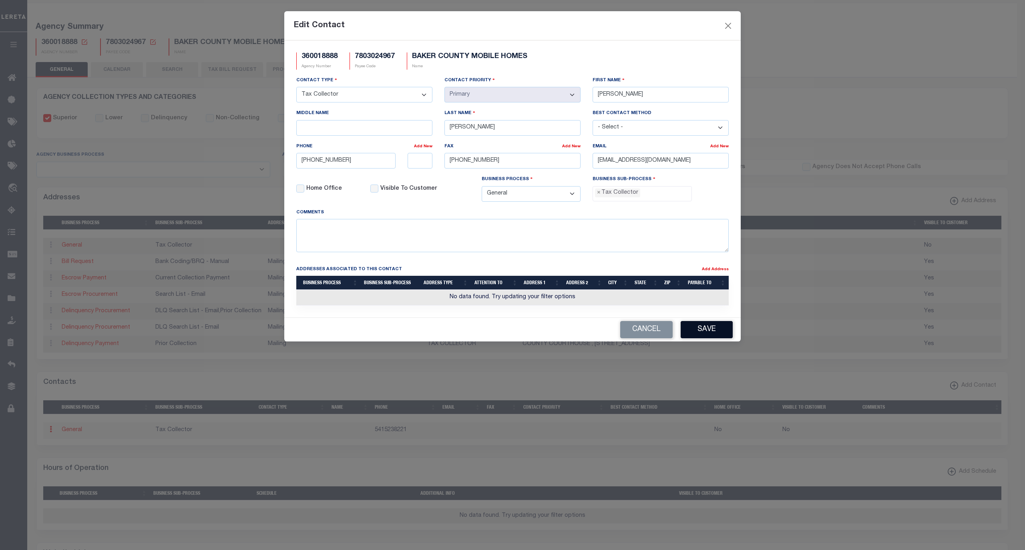
click at [707, 336] on button "Save" at bounding box center [707, 329] width 52 height 17
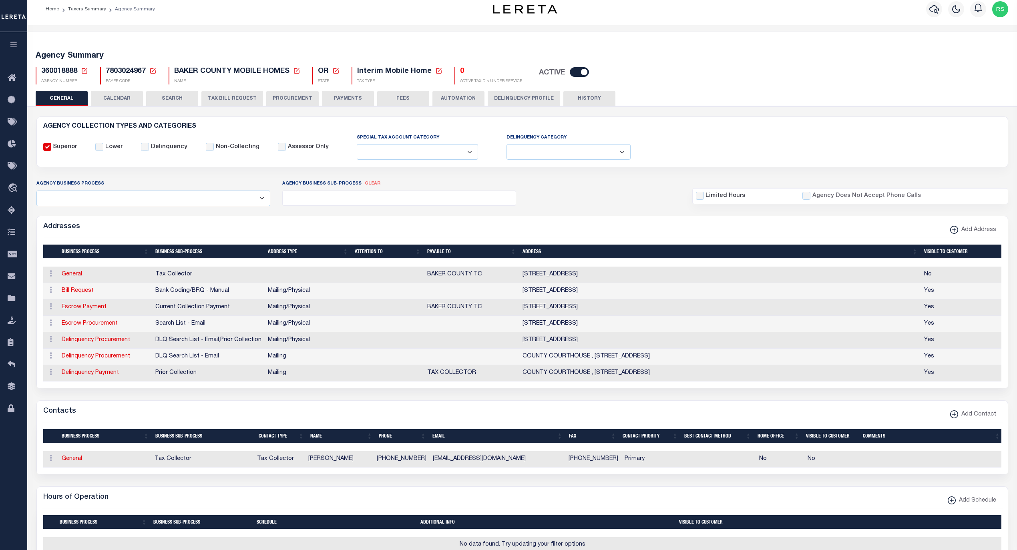
scroll to position [0, 0]
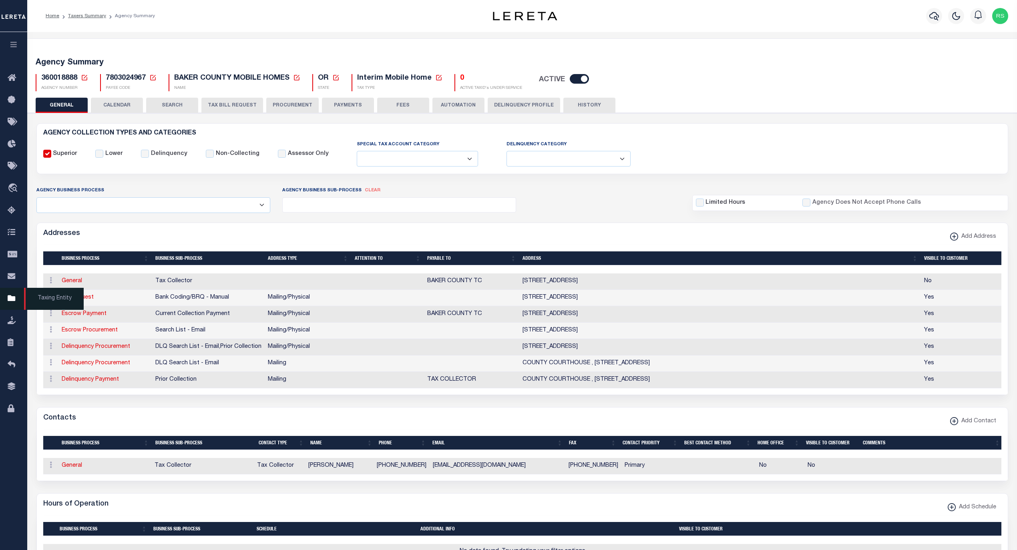
click at [46, 299] on span "Taxing Entity" at bounding box center [54, 299] width 60 height 22
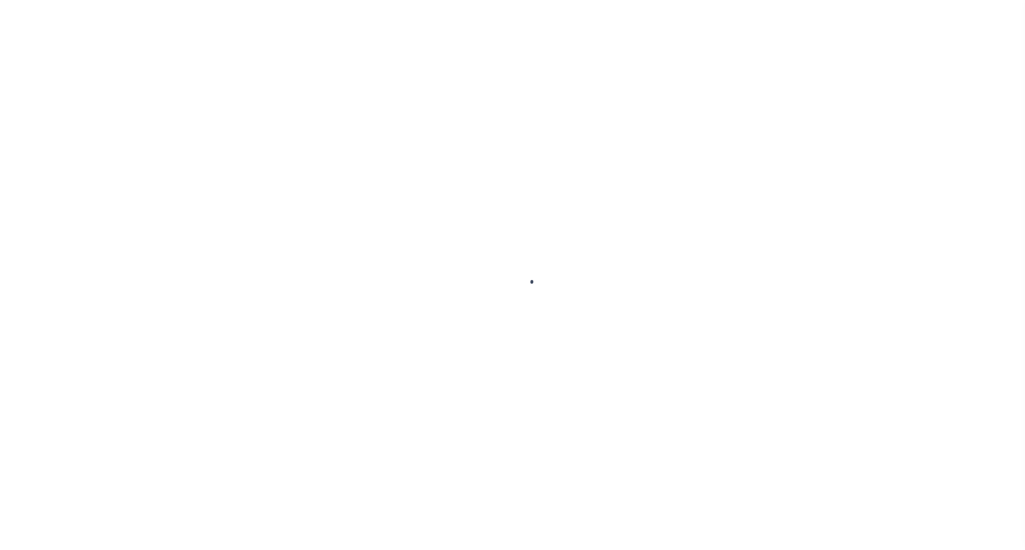
select select
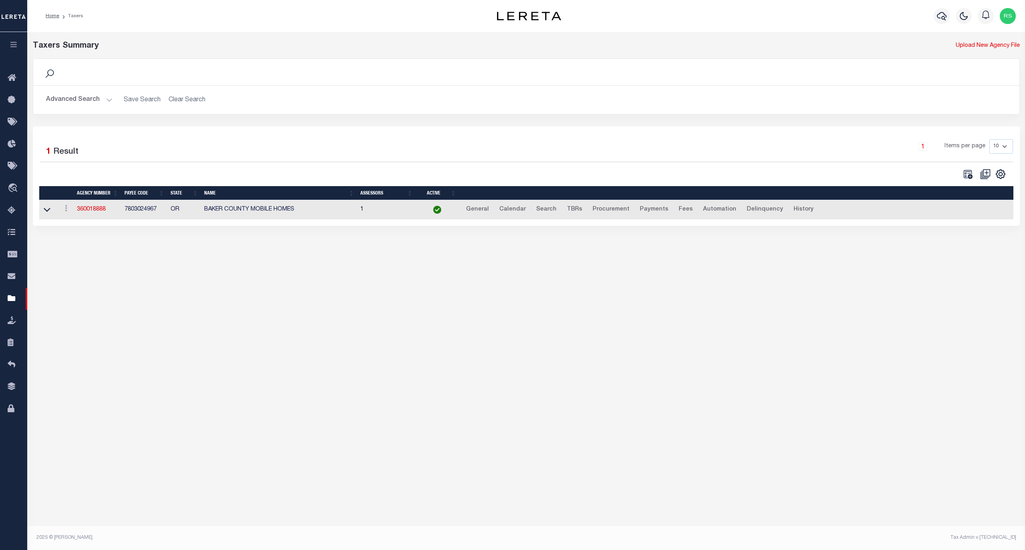
click at [66, 107] on button "Advanced Search" at bounding box center [79, 100] width 66 height 16
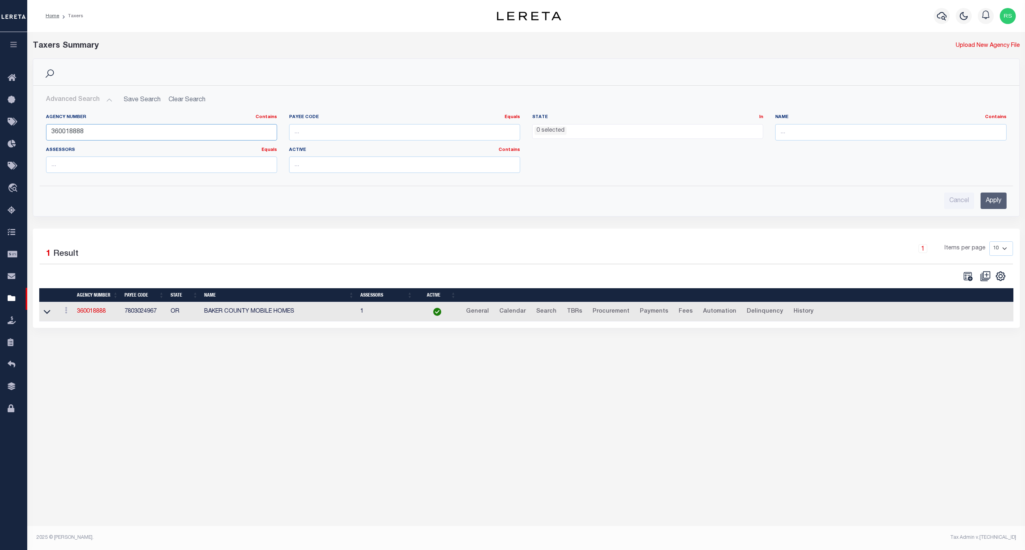
click at [77, 138] on input "360018888" at bounding box center [161, 132] width 231 height 16
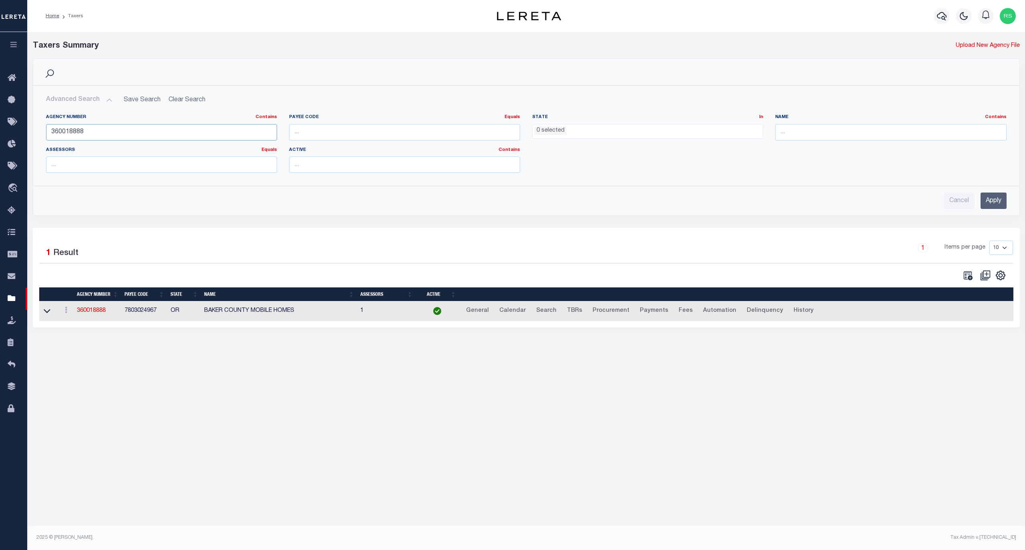
click at [77, 138] on input "360018888" at bounding box center [161, 132] width 231 height 16
paste input "70320635"
type input "370320635"
click at [990, 205] on input "Apply" at bounding box center [994, 201] width 26 height 16
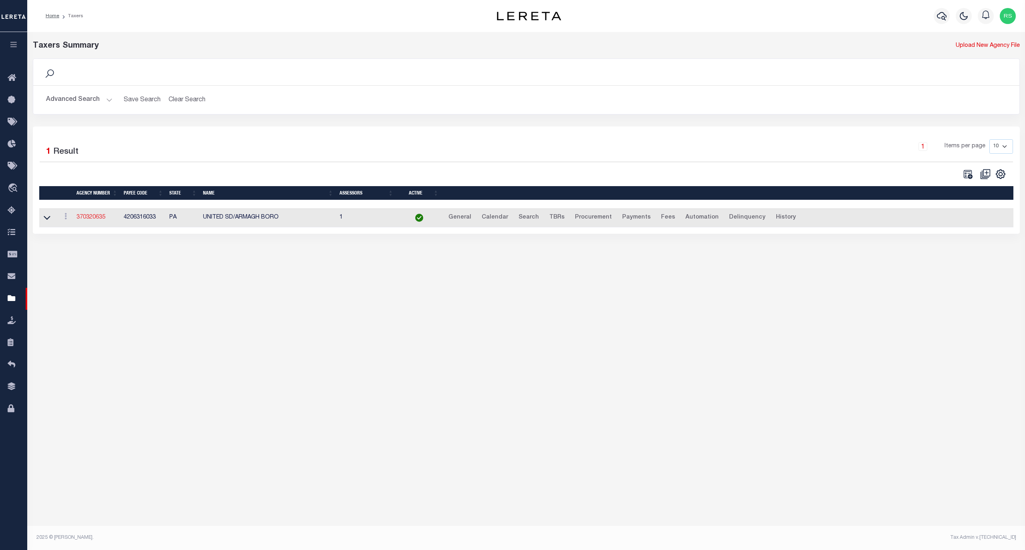
click at [92, 218] on link "370320635" at bounding box center [90, 218] width 29 height 6
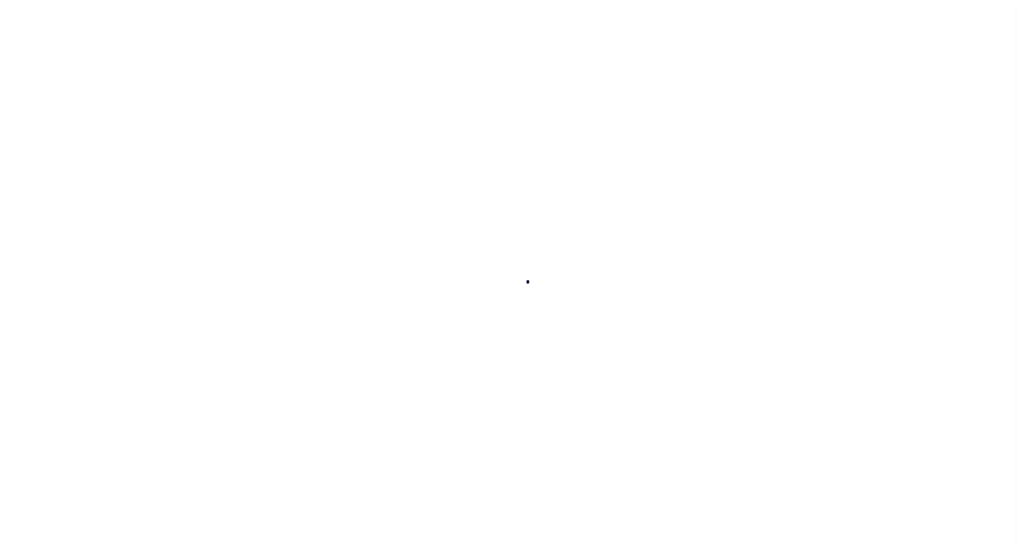
select select
checkbox input "false"
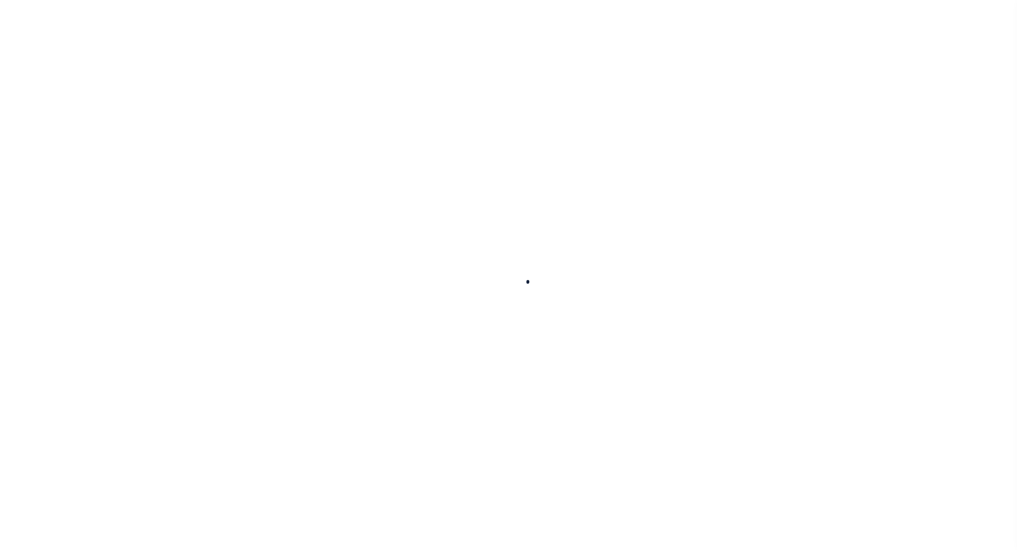
checkbox input "false"
type input "4206316033"
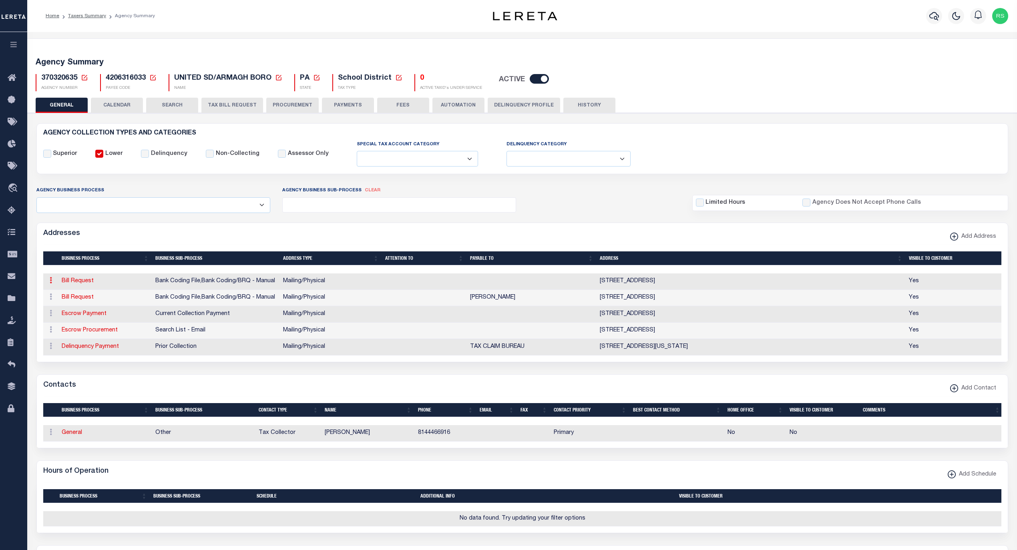
click at [48, 282] on link at bounding box center [50, 281] width 9 height 6
drag, startPoint x: 171, startPoint y: 298, endPoint x: 163, endPoint y: 298, distance: 7.2
click at [171, 298] on span "Bank Coding File" at bounding box center [177, 298] width 45 height 6
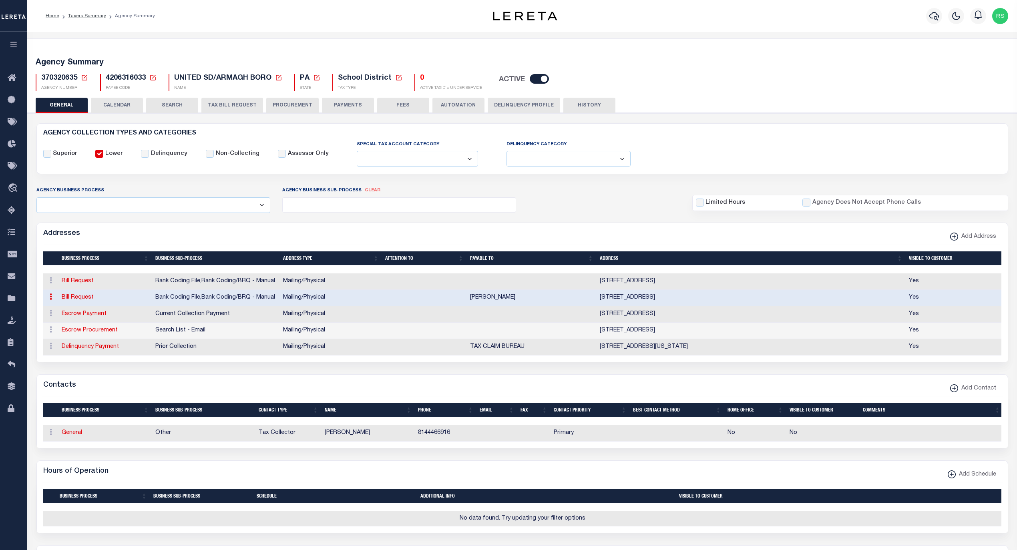
click at [76, 300] on link "Bill Request" at bounding box center [78, 298] width 32 height 6
select select "1"
checkbox input "false"
select select
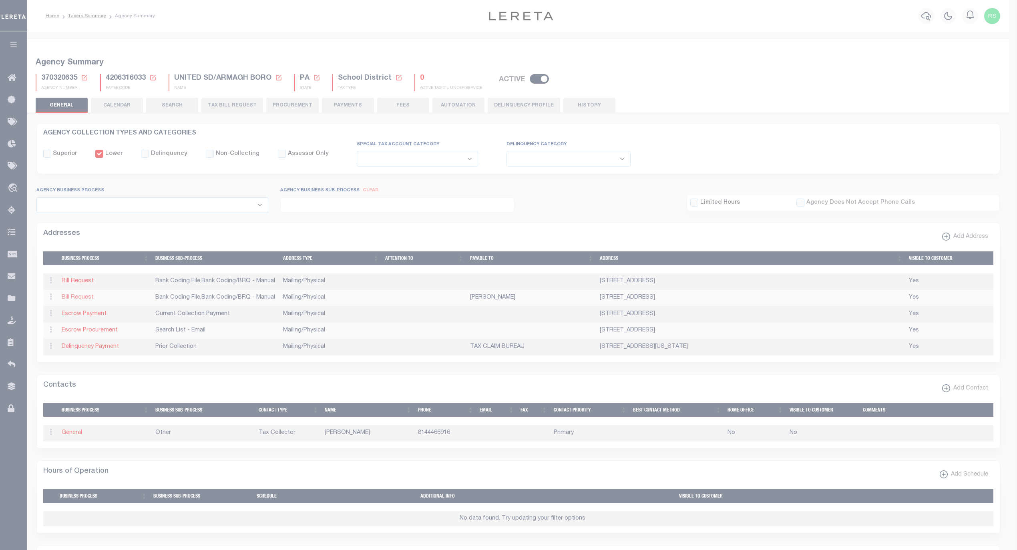
type input "161 ROPERS' VIEW ROAD"
type input "VINTONDALE"
select select "PA"
type input "15961"
select select "5"
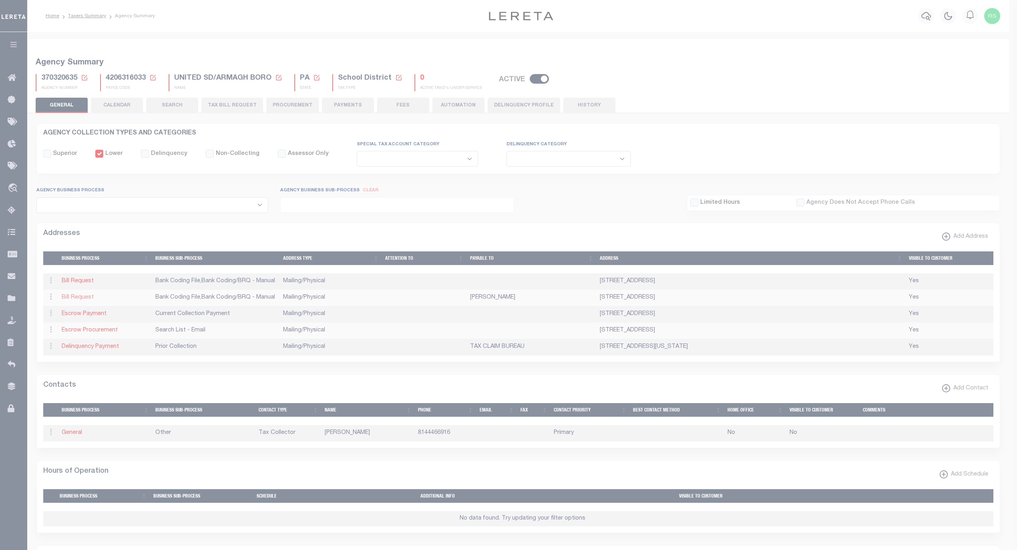
checkbox input "true"
select select "1"
select select "3"
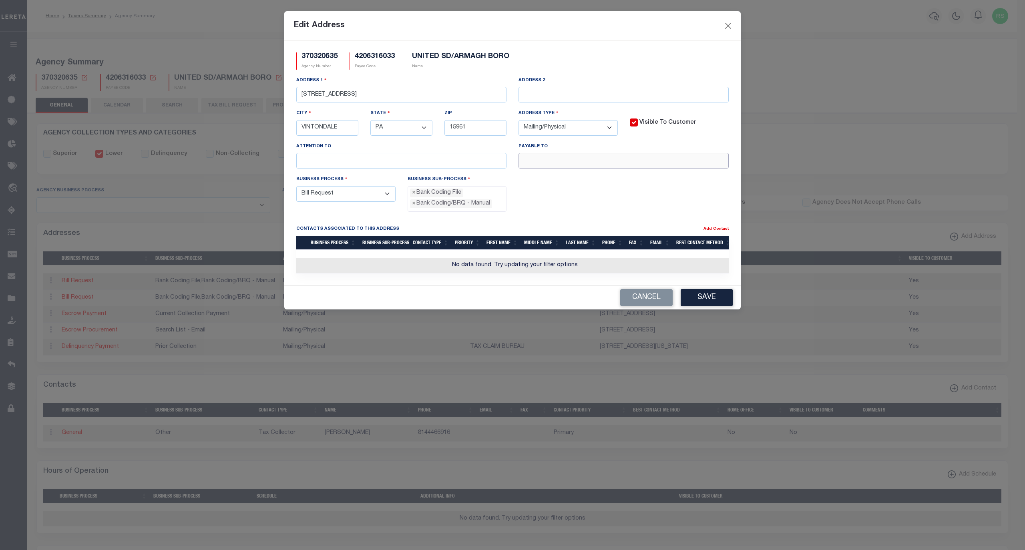
click at [615, 165] on input "text" at bounding box center [624, 161] width 210 height 16
paste input "[PERSON_NAME]"
type input "[PERSON_NAME]"
click at [694, 302] on button "Save" at bounding box center [707, 297] width 52 height 17
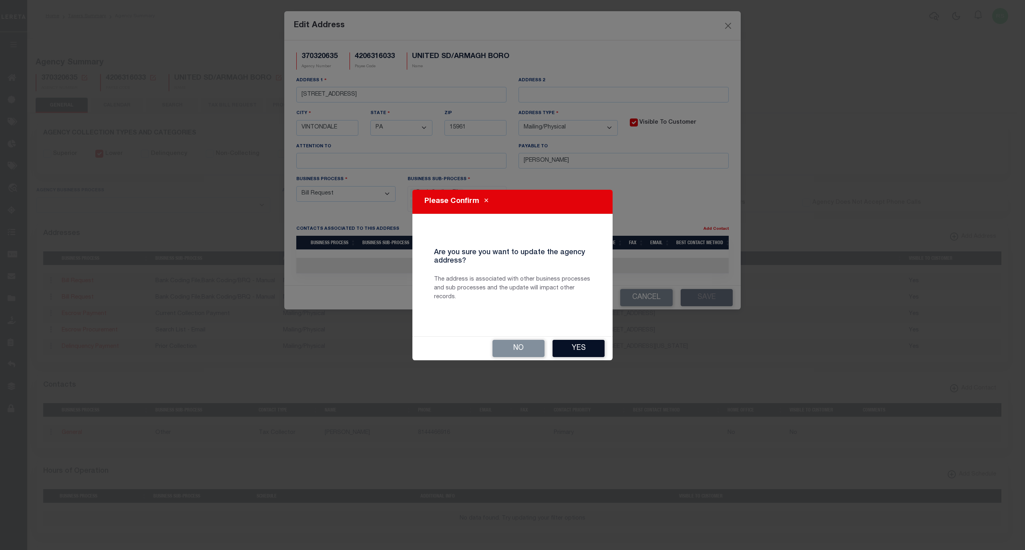
click at [591, 345] on button "Yes" at bounding box center [579, 348] width 52 height 17
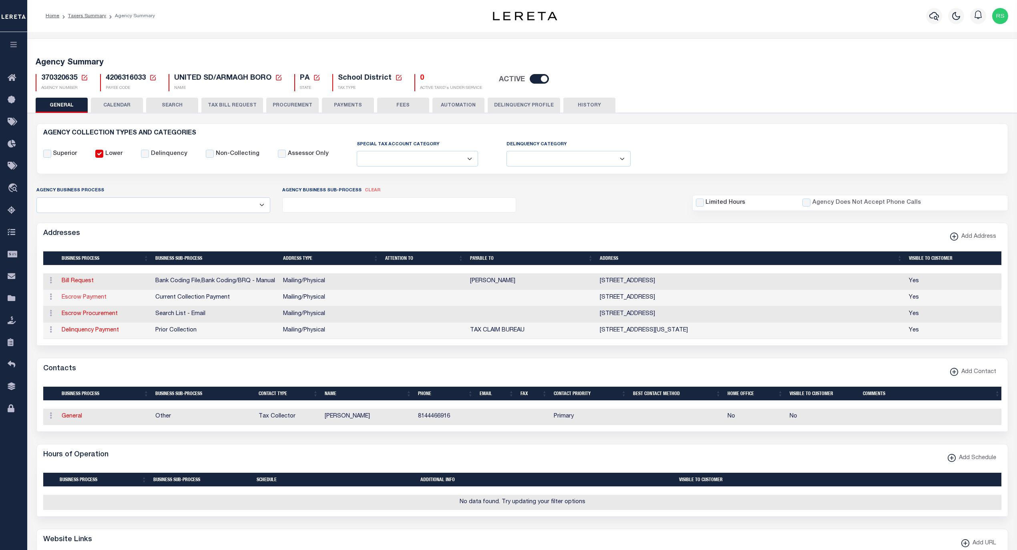
click at [96, 298] on link "Escrow Payment" at bounding box center [84, 298] width 45 height 6
select select
select select "1"
checkbox input "false"
select select
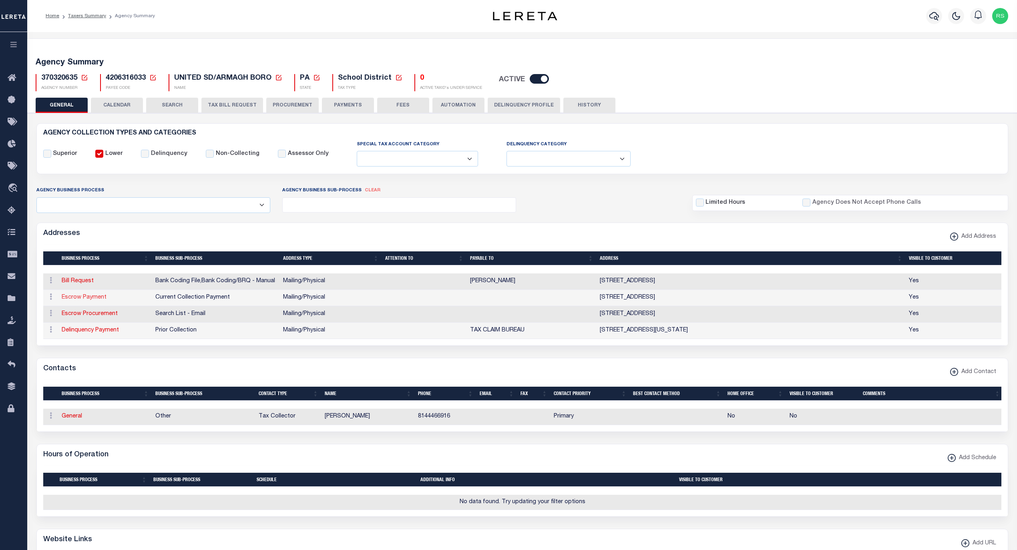
select select
type input "[STREET_ADDRESS]"
type input "VINTONDALE"
select select "PA"
type input "15961"
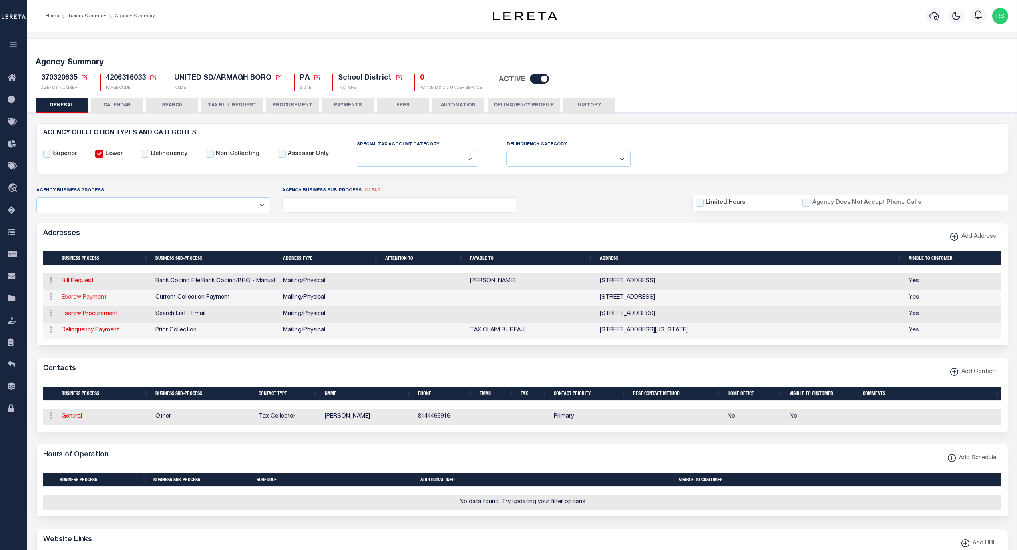
select select "5"
checkbox input "true"
select select "3"
select select "11"
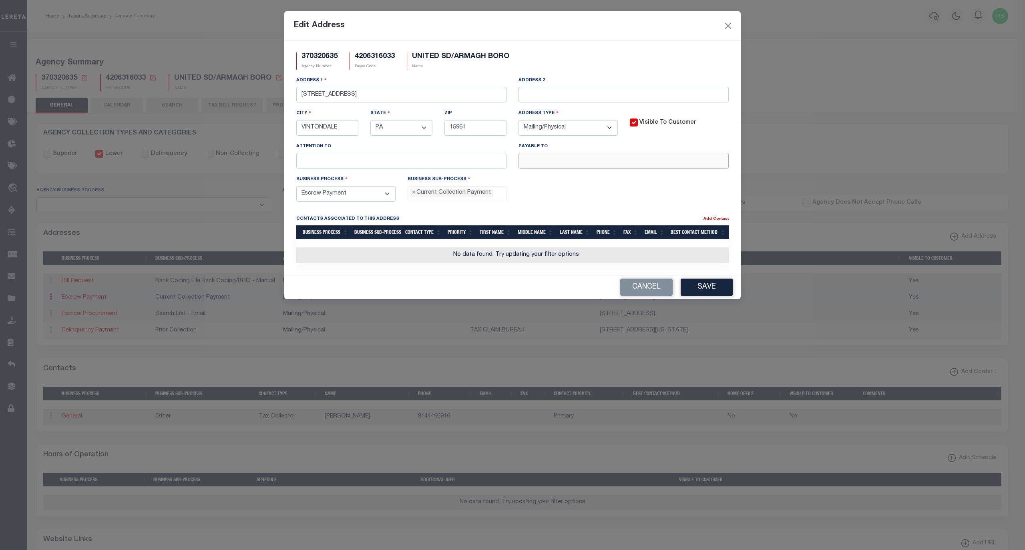
click at [556, 164] on input "text" at bounding box center [624, 161] width 210 height 16
paste input "[PERSON_NAME], TAX COLLECTOR"
type input "[PERSON_NAME], TAX COLLECTOR"
click at [698, 296] on button "Save" at bounding box center [707, 287] width 52 height 17
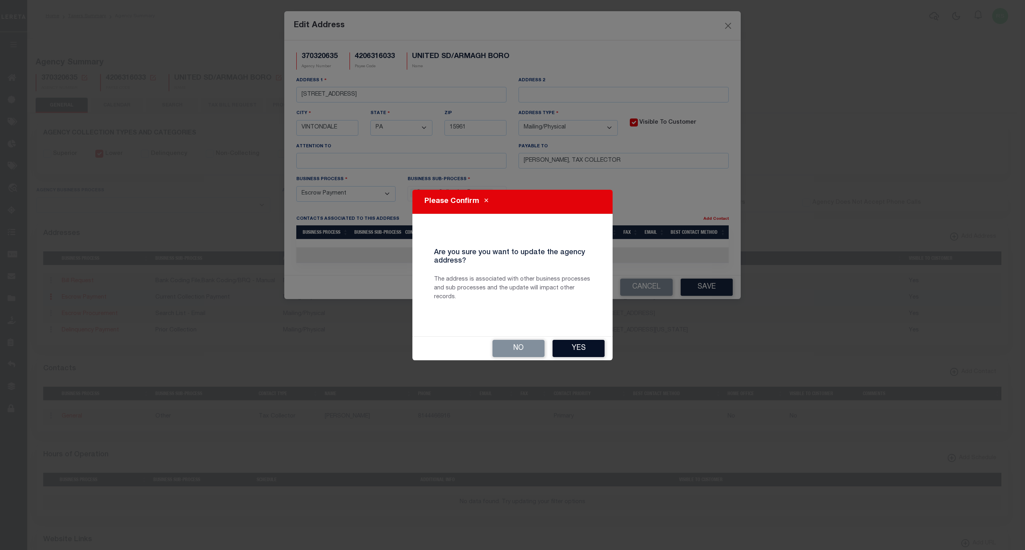
click at [577, 347] on button "Yes" at bounding box center [579, 348] width 52 height 17
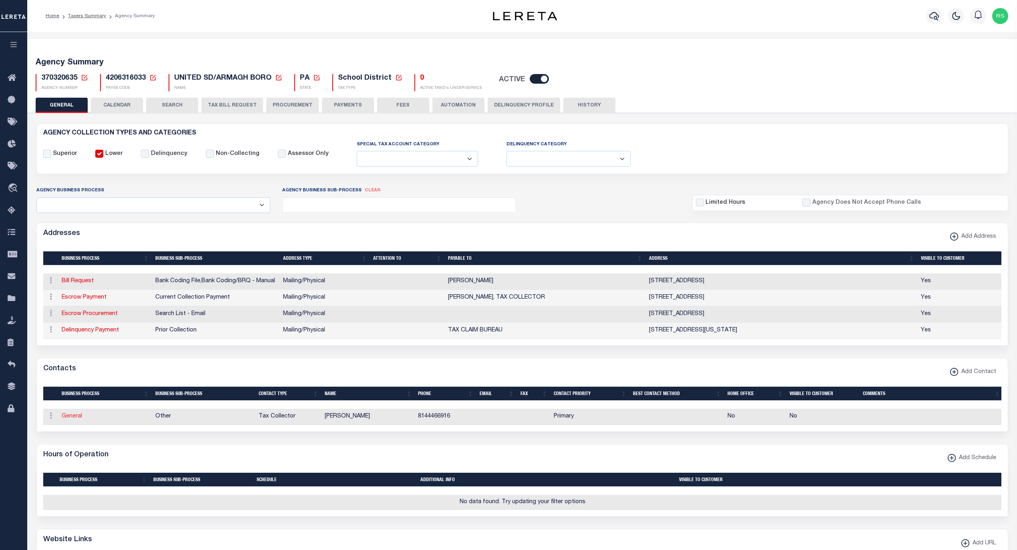
click at [74, 419] on link "General" at bounding box center [72, 417] width 20 height 6
checkbox input "false"
select select
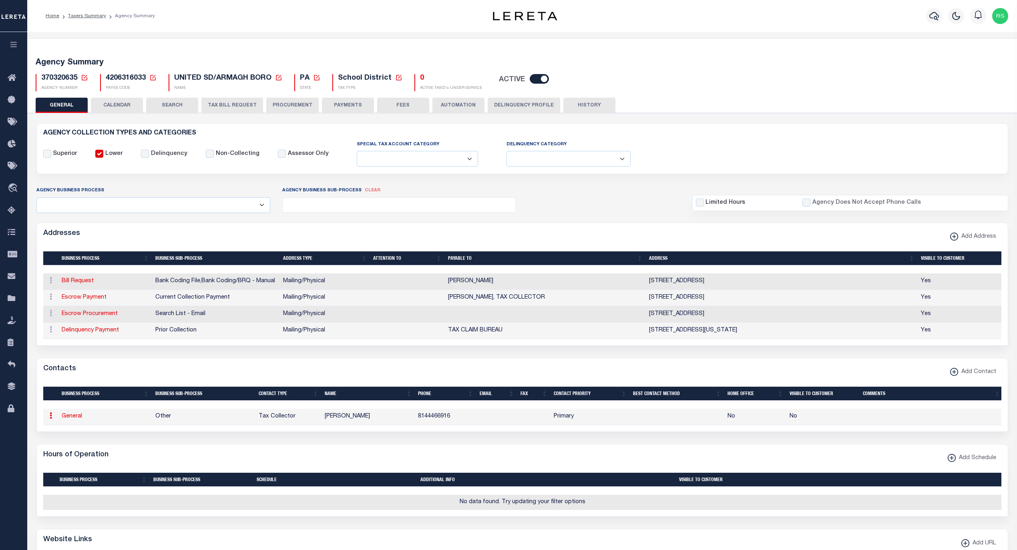
select select "2"
select select "1"
type input "[PERSON_NAME]"
type input "8144466916"
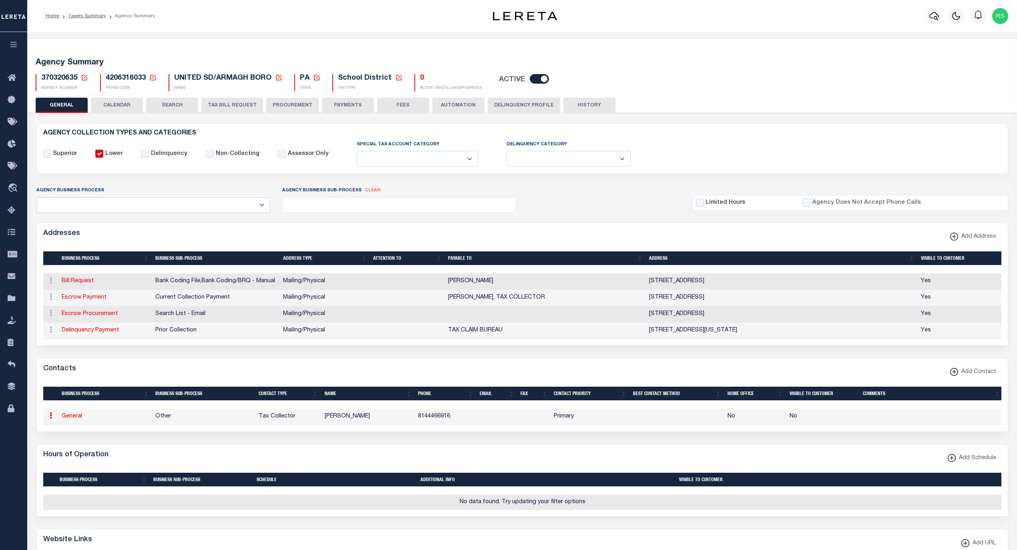
select select "6"
select select "39"
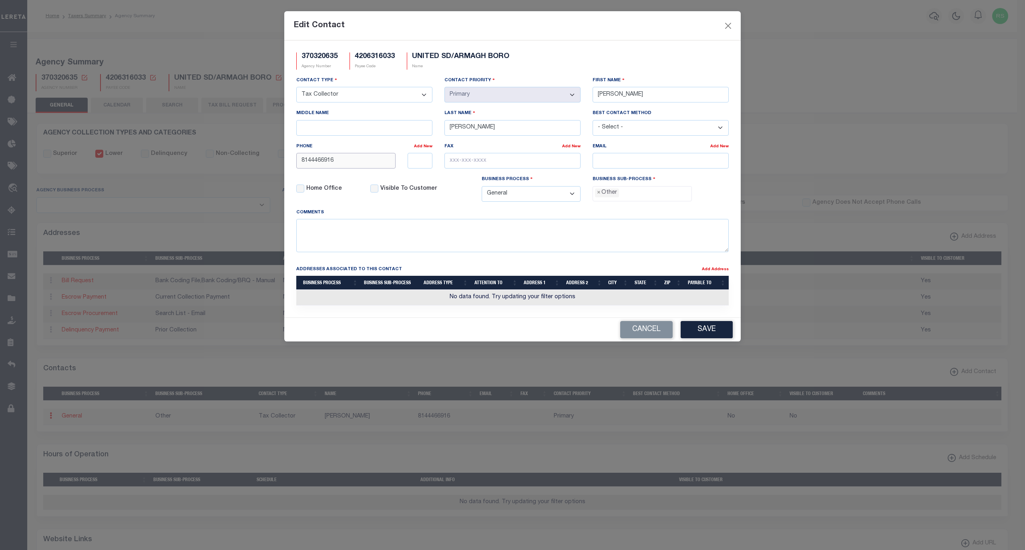
drag, startPoint x: 367, startPoint y: 160, endPoint x: 278, endPoint y: 161, distance: 89.7
click at [278, 161] on div "Edit Contact 370320635 Agency Number 4206316033 Payee Code UNITED SD/ARMAGH BOR…" at bounding box center [512, 275] width 1025 height 550
paste input "-446-"
type input "[PHONE_NUMBER]"
click at [641, 159] on input "email" at bounding box center [661, 161] width 136 height 16
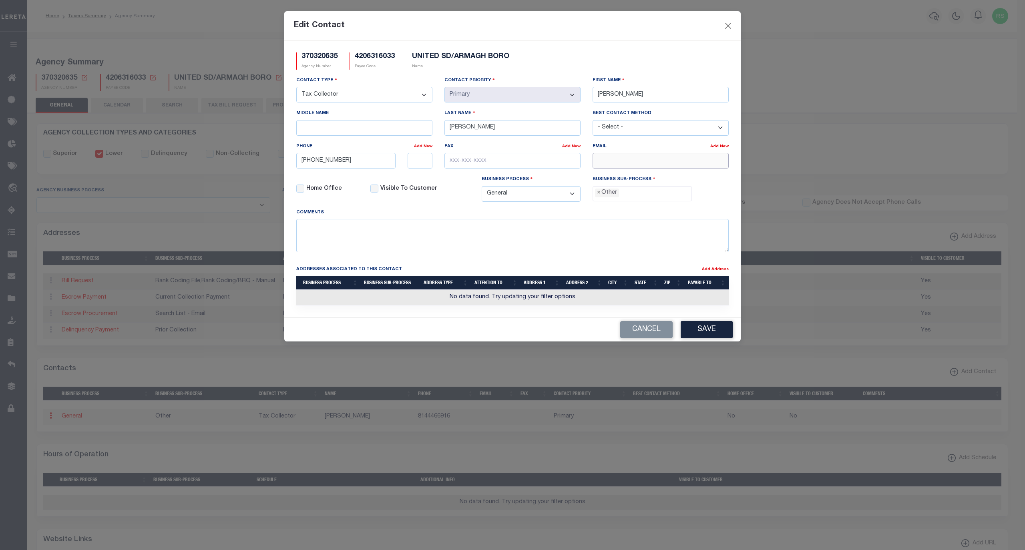
paste input "[EMAIL_ADDRESS][DOMAIN_NAME]"
type input "[EMAIL_ADDRESS][DOMAIN_NAME]"
click at [599, 197] on span "×" at bounding box center [599, 193] width 4 height 9
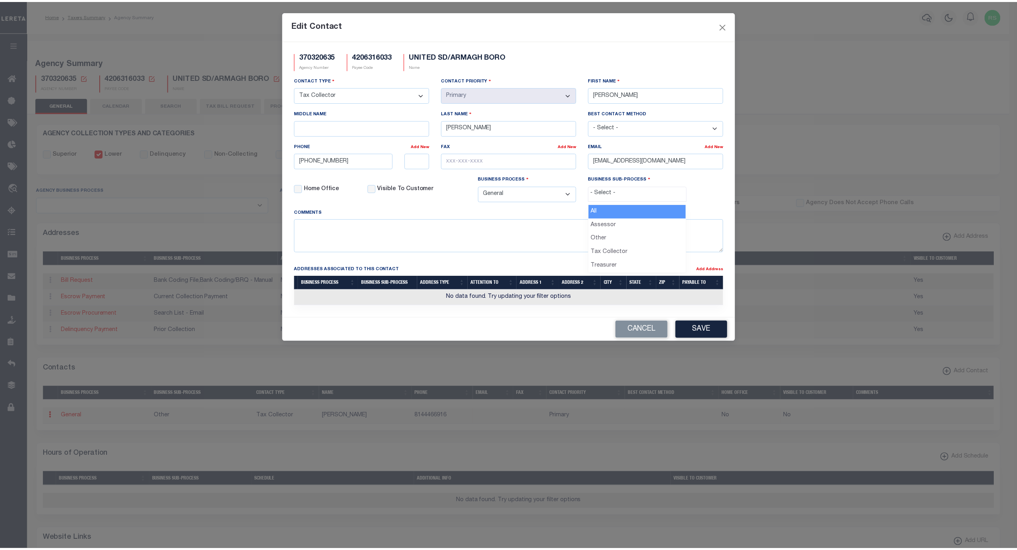
scroll to position [14, 0]
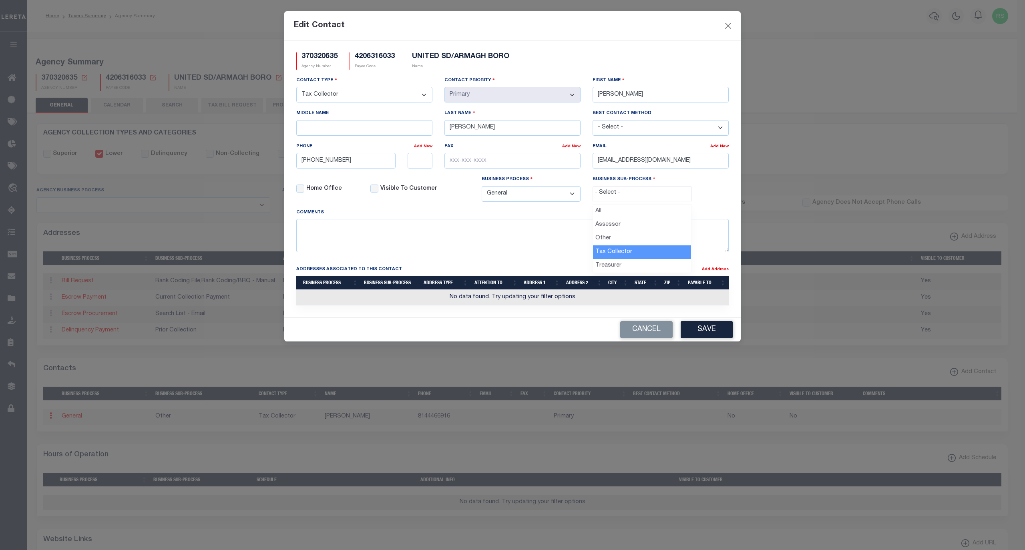
select select "31"
click at [694, 334] on button "Save" at bounding box center [707, 329] width 52 height 17
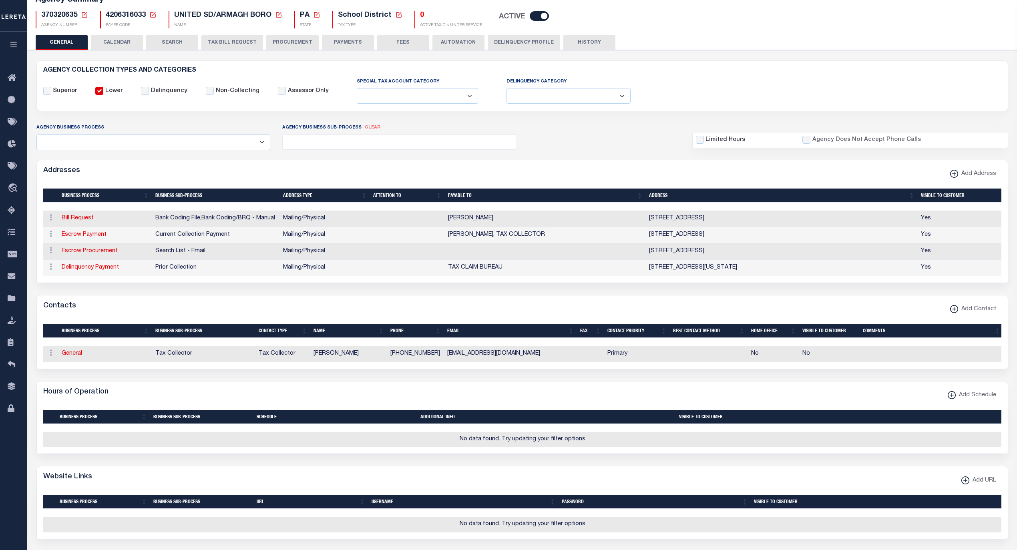
scroll to position [0, 0]
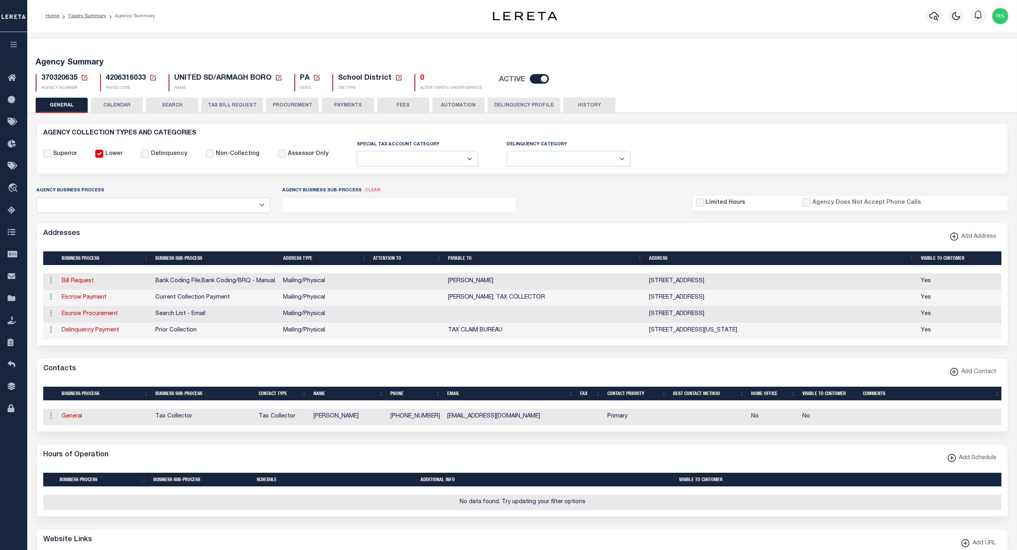
drag, startPoint x: 356, startPoint y: 107, endPoint x: 391, endPoint y: 108, distance: 34.8
click at [356, 107] on button "PAYMENTS" at bounding box center [348, 105] width 52 height 15
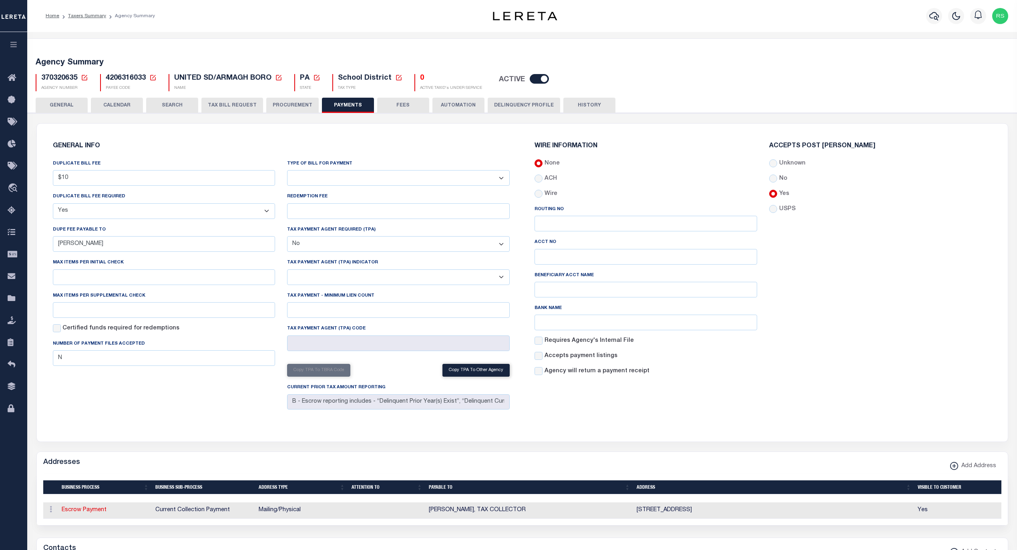
click at [405, 105] on button "FEES" at bounding box center [403, 105] width 52 height 15
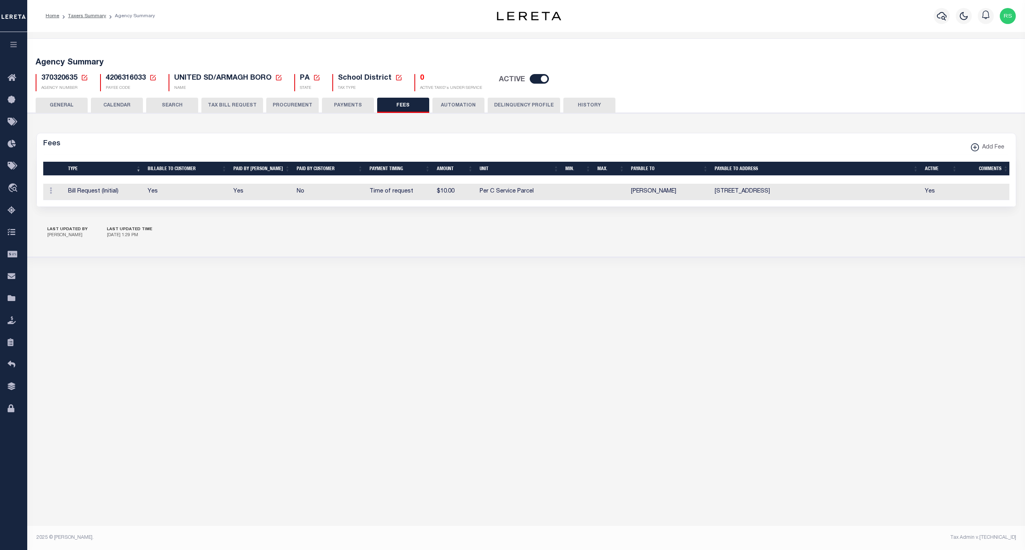
click at [73, 105] on button "GENERAL" at bounding box center [62, 105] width 52 height 15
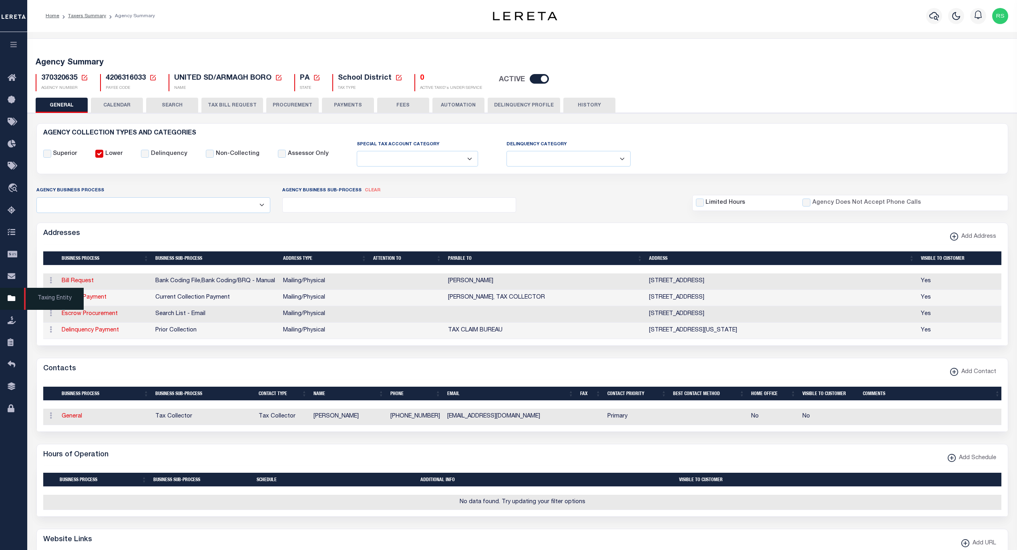
click at [46, 298] on span "Taxing Entity" at bounding box center [54, 299] width 60 height 22
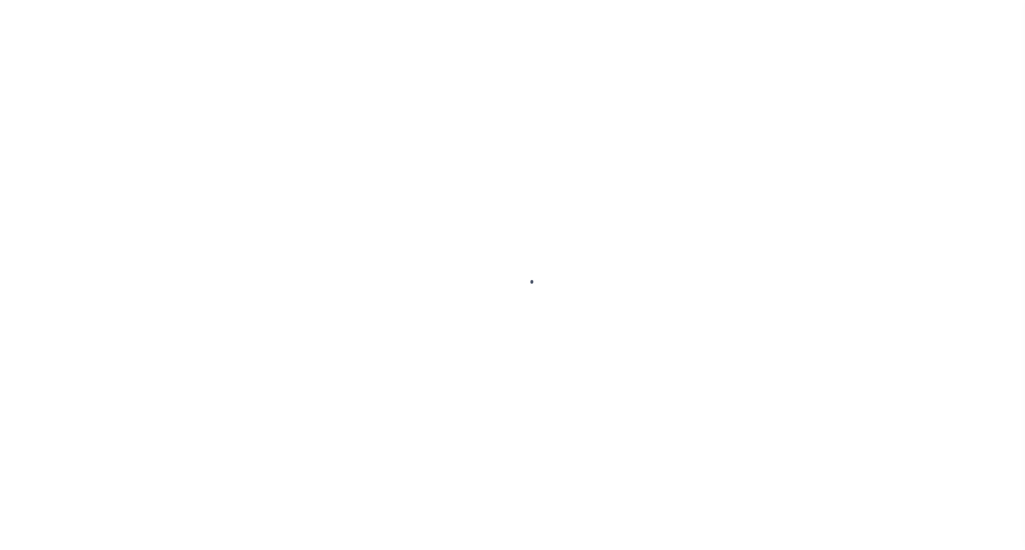
select select
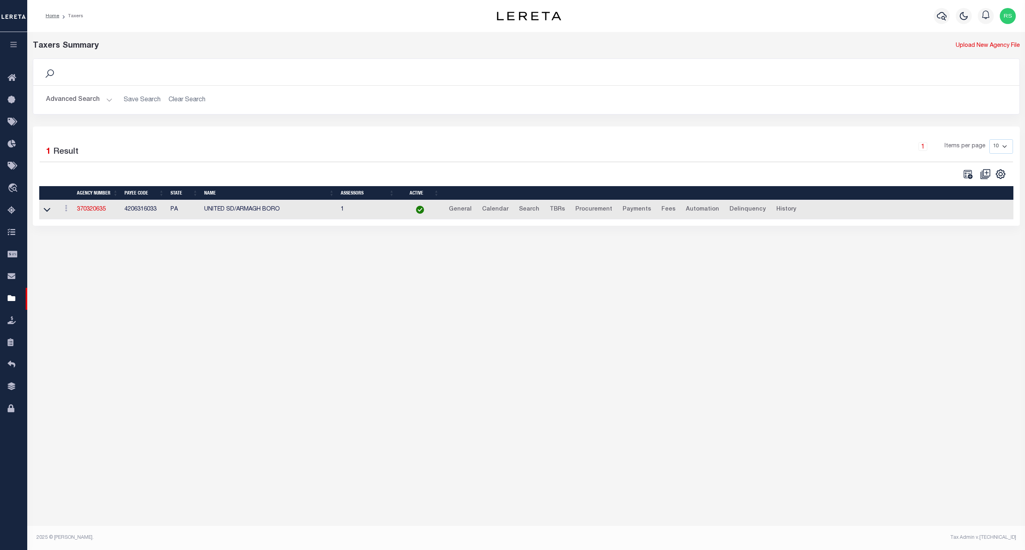
click at [69, 103] on button "Advanced Search" at bounding box center [79, 100] width 66 height 16
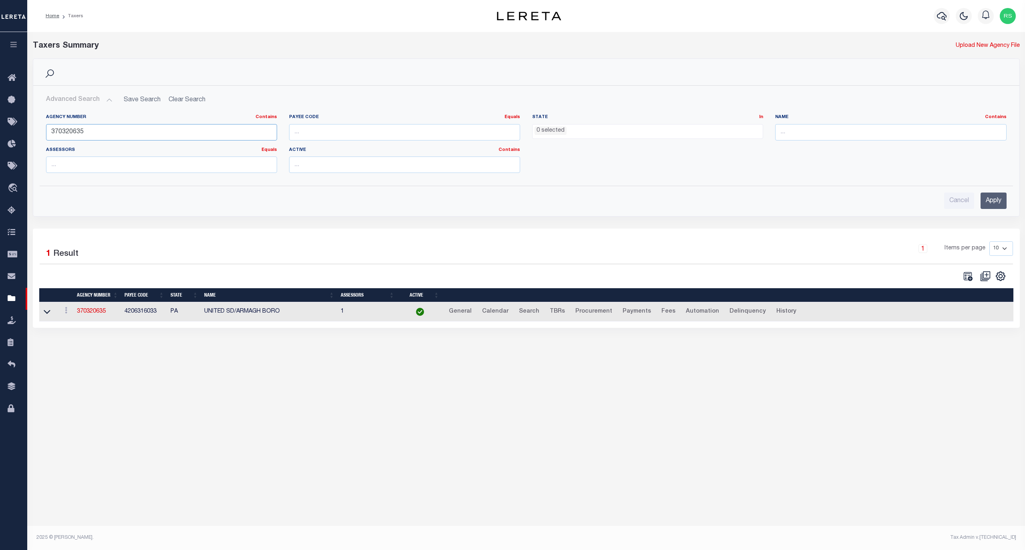
click at [93, 132] on input "370320635" at bounding box center [161, 132] width 231 height 16
paste input "1709"
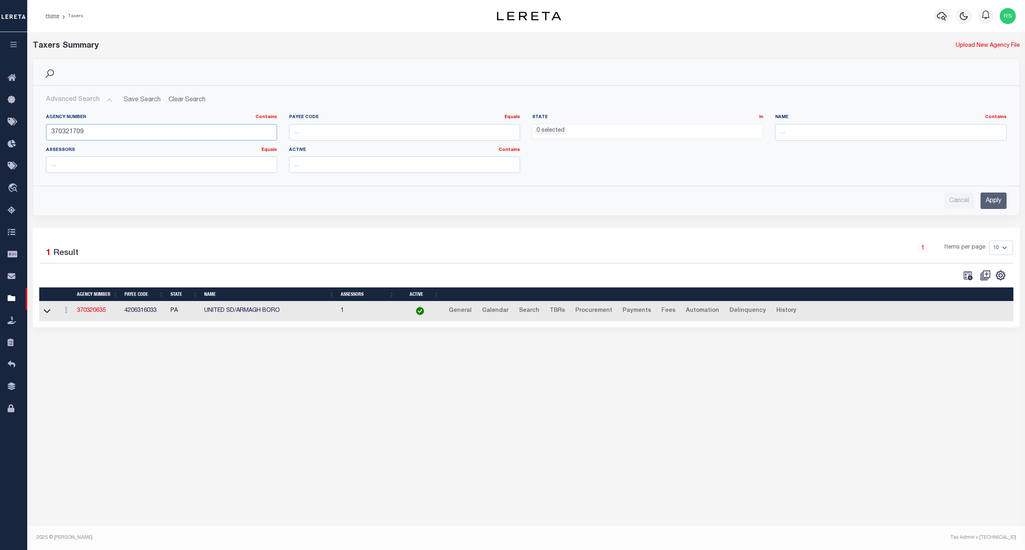
type input "370321709"
click at [986, 199] on input "Apply" at bounding box center [994, 201] width 26 height 16
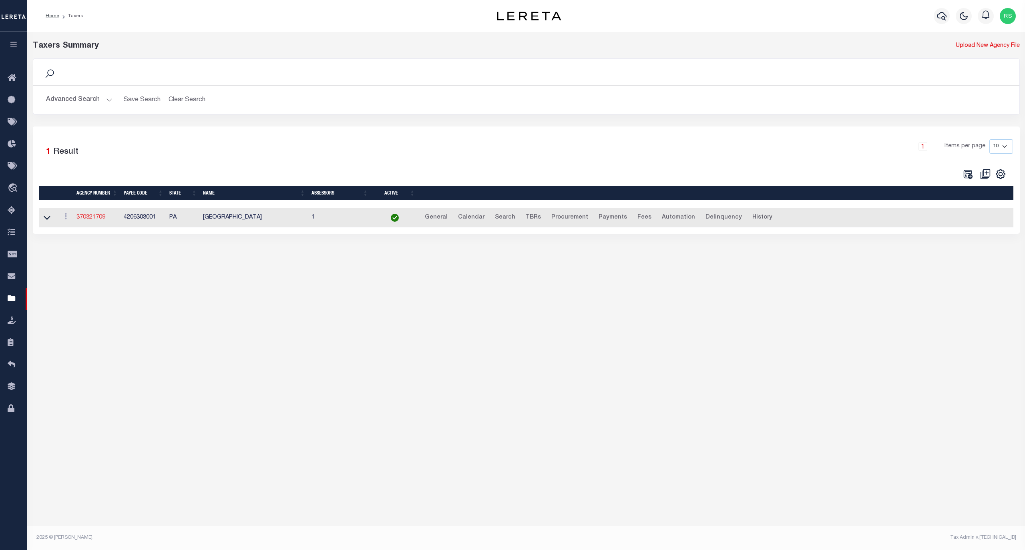
click at [97, 220] on link "370321709" at bounding box center [90, 218] width 29 height 6
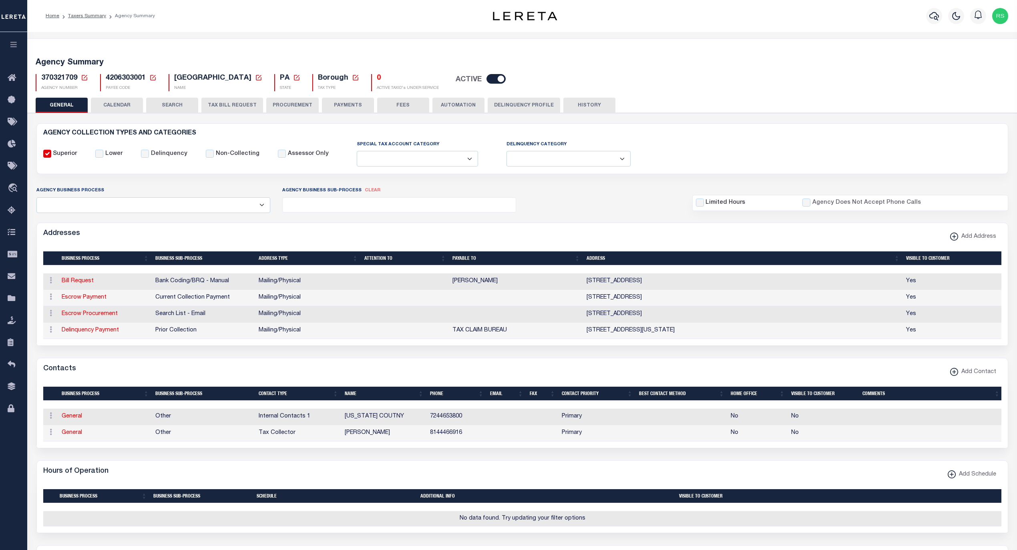
select select
click at [99, 300] on link "Escrow Payment" at bounding box center [84, 298] width 45 height 6
select select "1"
checkbox input "false"
select select
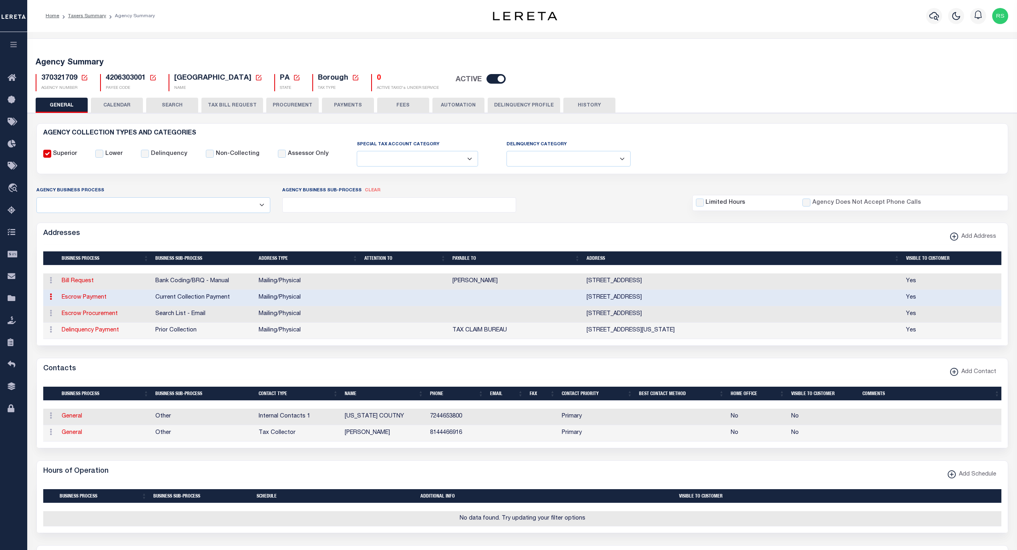
type input "[STREET_ADDRESS]"
type input "VINTONDALE"
select select "PA"
type input "15961"
select select "5"
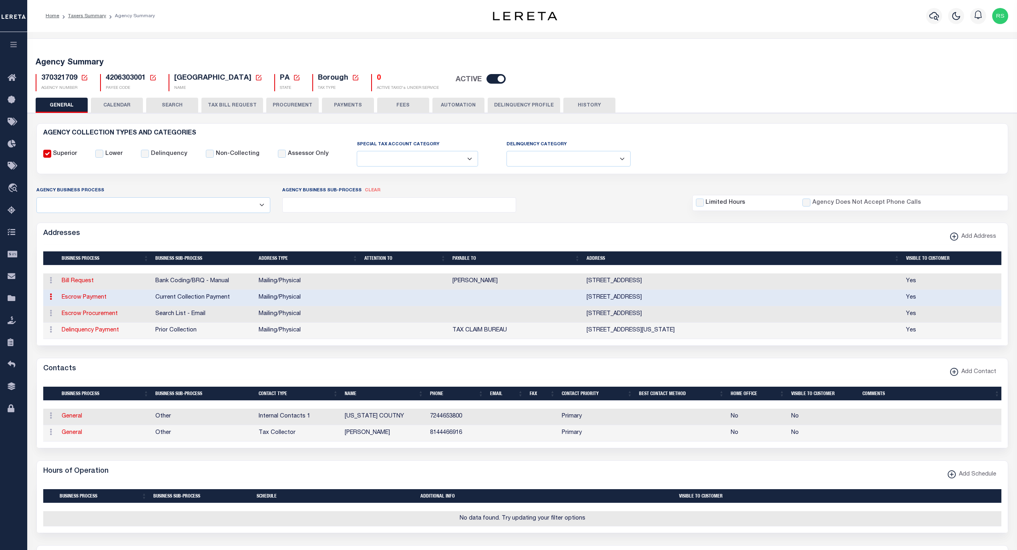
checkbox input "true"
select select "3"
select select "11"
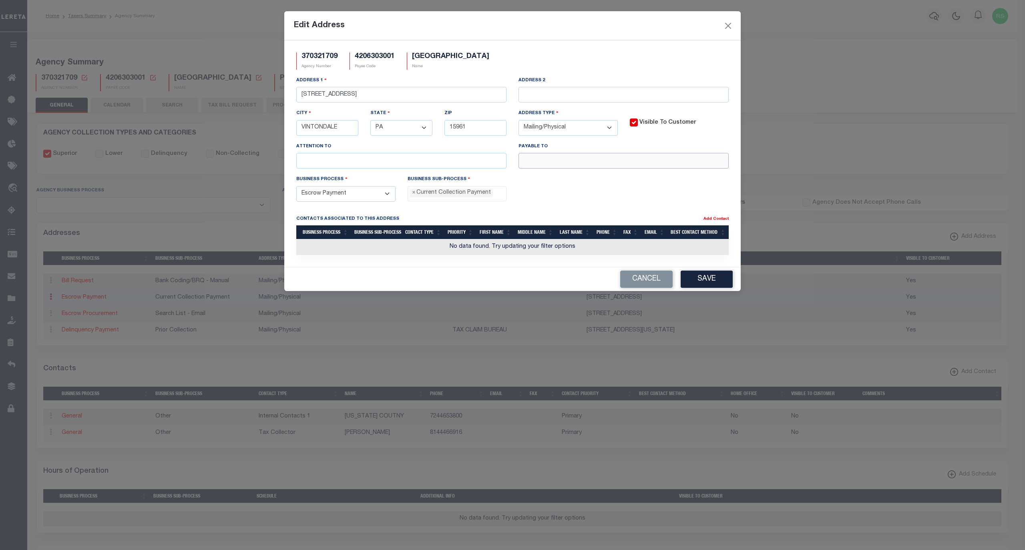
click at [660, 164] on input "text" at bounding box center [624, 161] width 210 height 16
paste input "[PERSON_NAME], TAX COLLECTOR"
type input "[PERSON_NAME], TAX COLLECTOR"
click at [715, 286] on button "Save" at bounding box center [707, 279] width 52 height 17
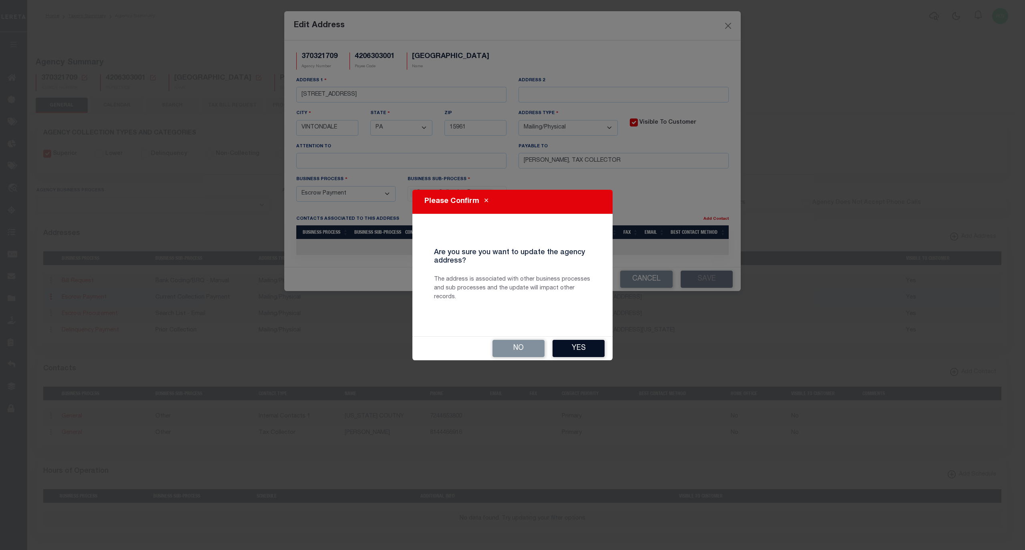
click at [577, 353] on button "Yes" at bounding box center [579, 348] width 52 height 17
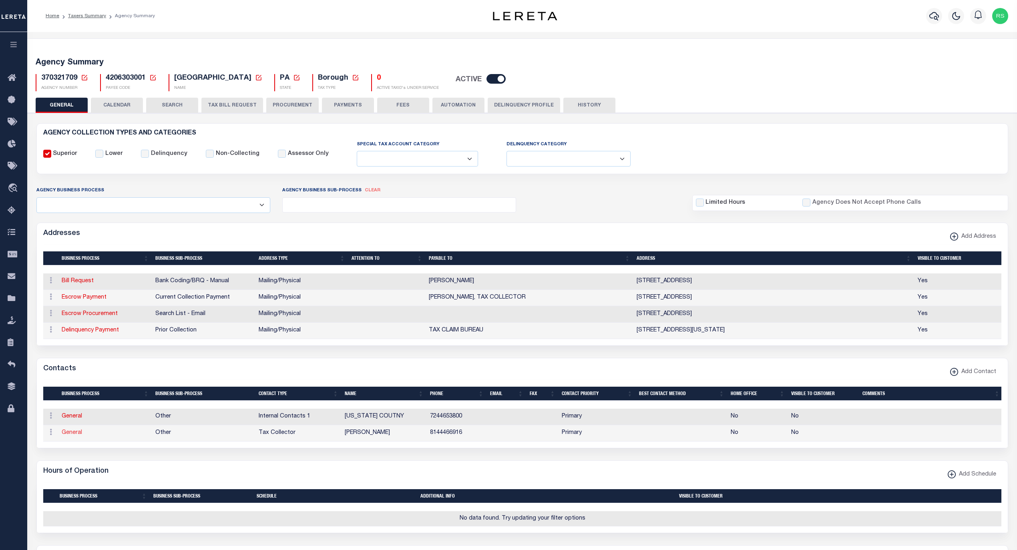
click at [77, 436] on link "General" at bounding box center [72, 433] width 20 height 6
checkbox input "false"
select select
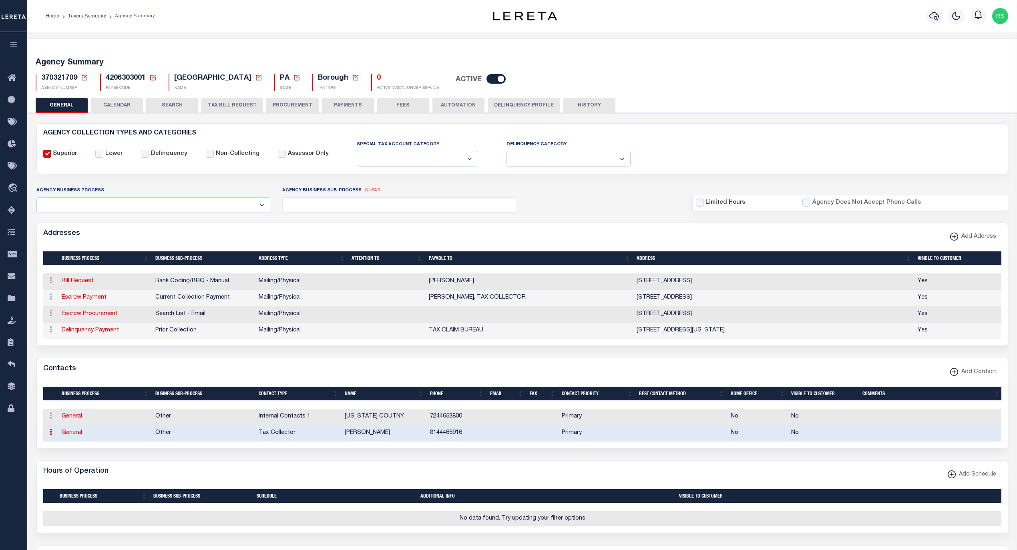
select select "2"
select select "1"
type input "[PERSON_NAME]"
type input "8144466916"
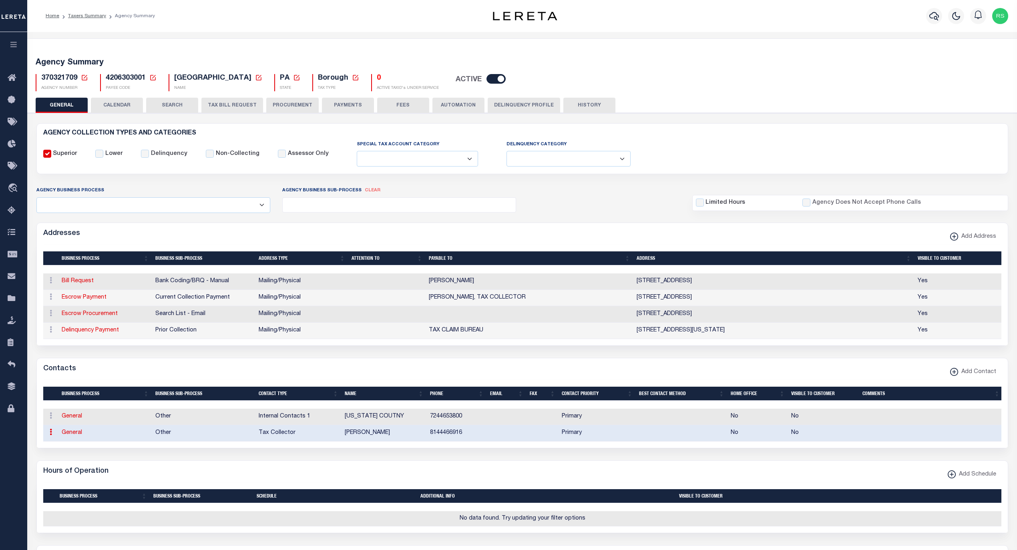
select select "6"
select select "39"
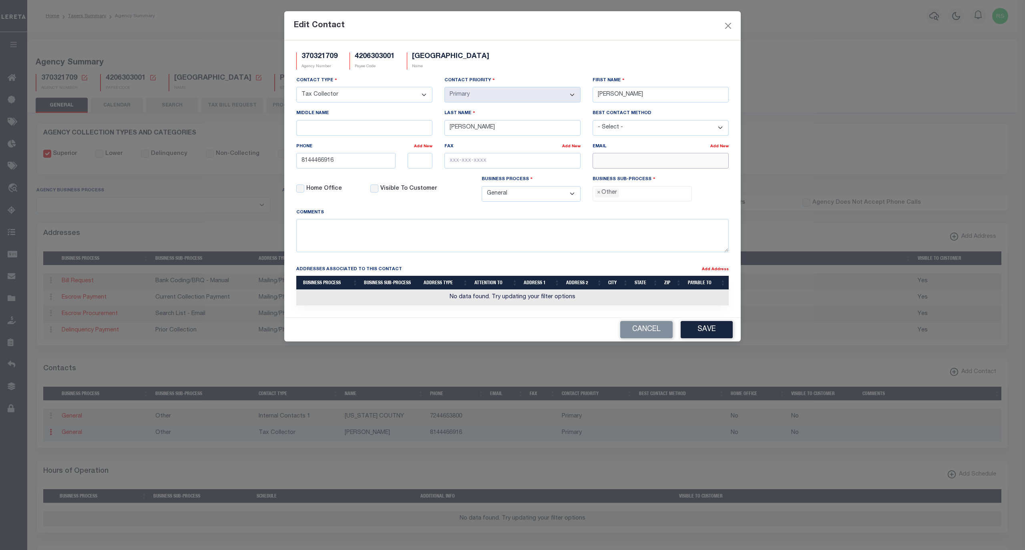
click at [615, 165] on input "email" at bounding box center [661, 161] width 136 height 16
paste input "[EMAIL_ADDRESS][DOMAIN_NAME]"
type input "[EMAIL_ADDRESS][DOMAIN_NAME]"
click at [598, 195] on span "×" at bounding box center [599, 193] width 4 height 9
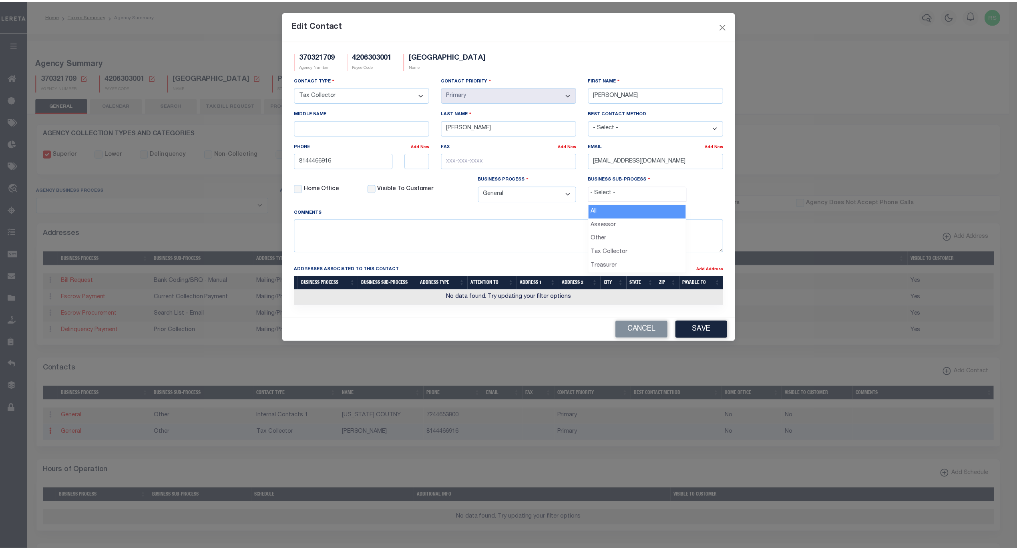
scroll to position [14, 0]
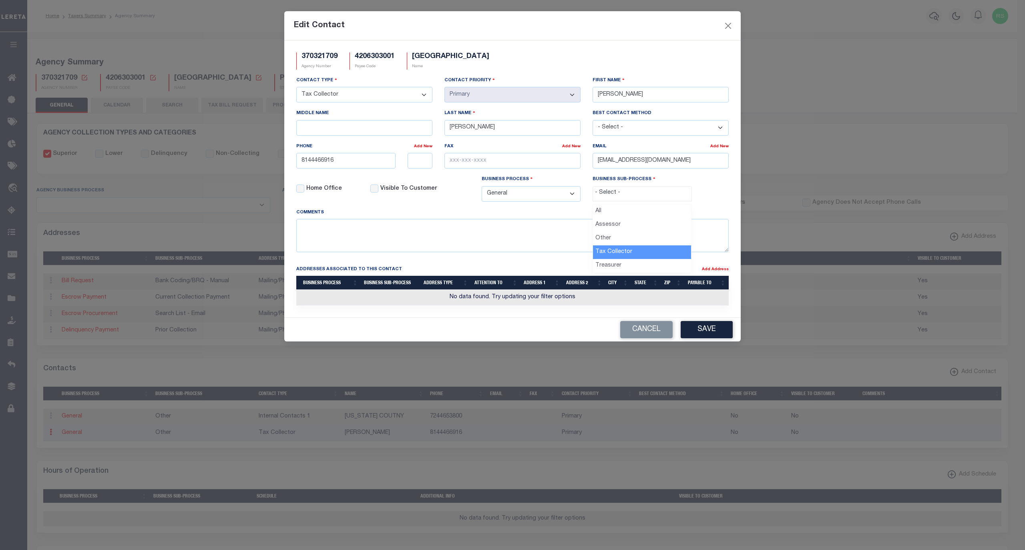
select select "31"
drag, startPoint x: 352, startPoint y: 166, endPoint x: 267, endPoint y: 164, distance: 85.7
click at [267, 164] on div "Edit Contact 370321709 Agency Number 4206303001 Payee Code [GEOGRAPHIC_DATA] Na…" at bounding box center [512, 275] width 1025 height 550
paste input "-446-"
type input "[PHONE_NUMBER]"
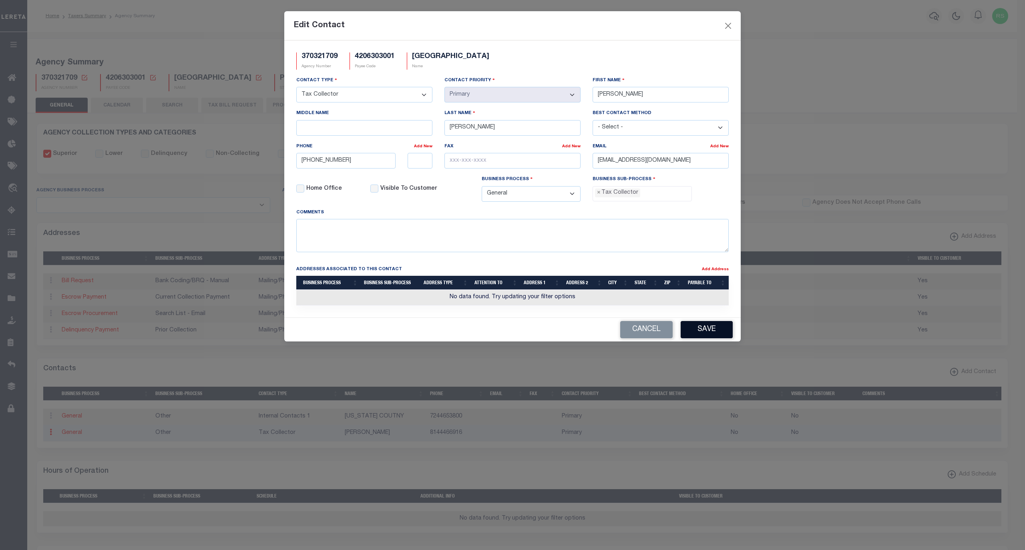
click at [710, 338] on button "Save" at bounding box center [707, 329] width 52 height 17
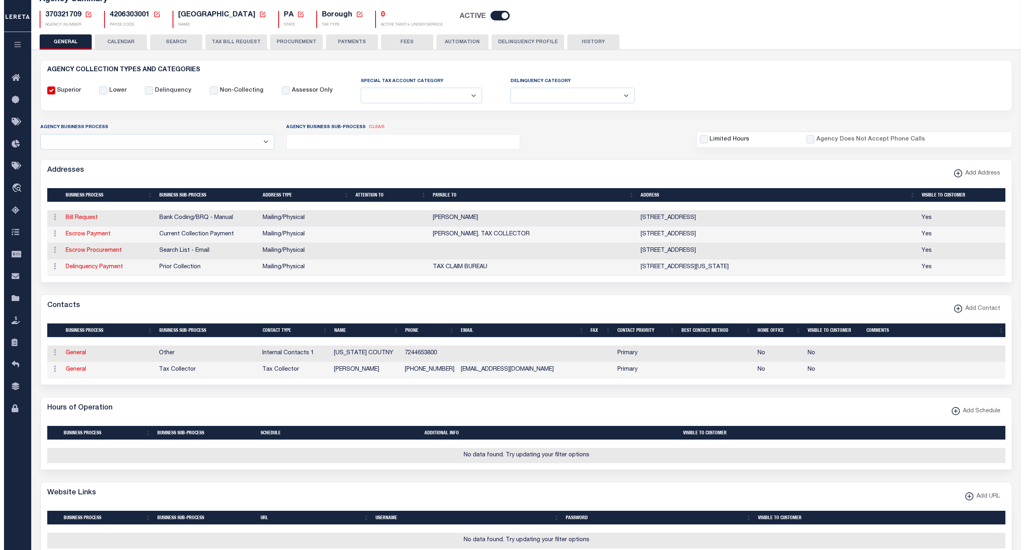
scroll to position [0, 0]
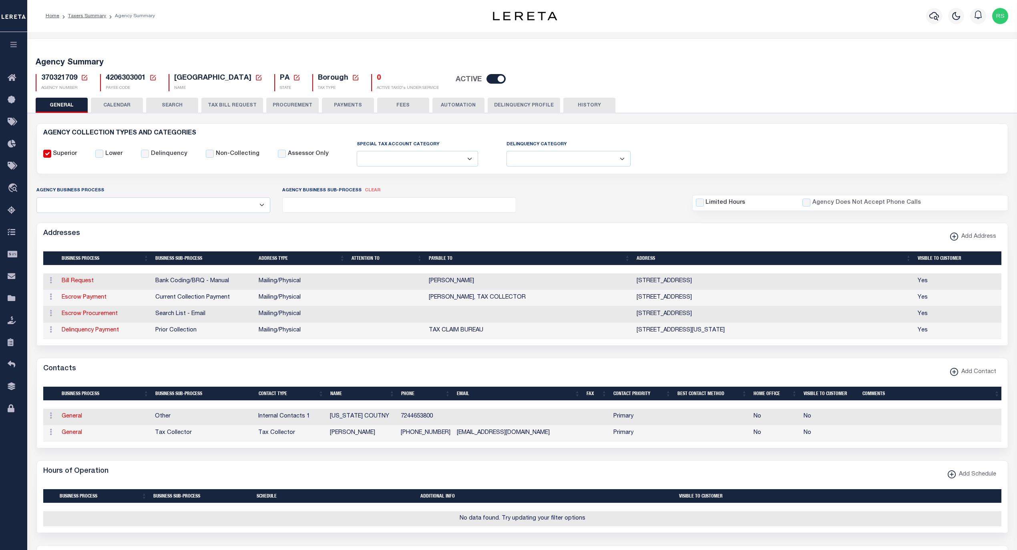
click at [405, 101] on button "FEES" at bounding box center [403, 105] width 52 height 15
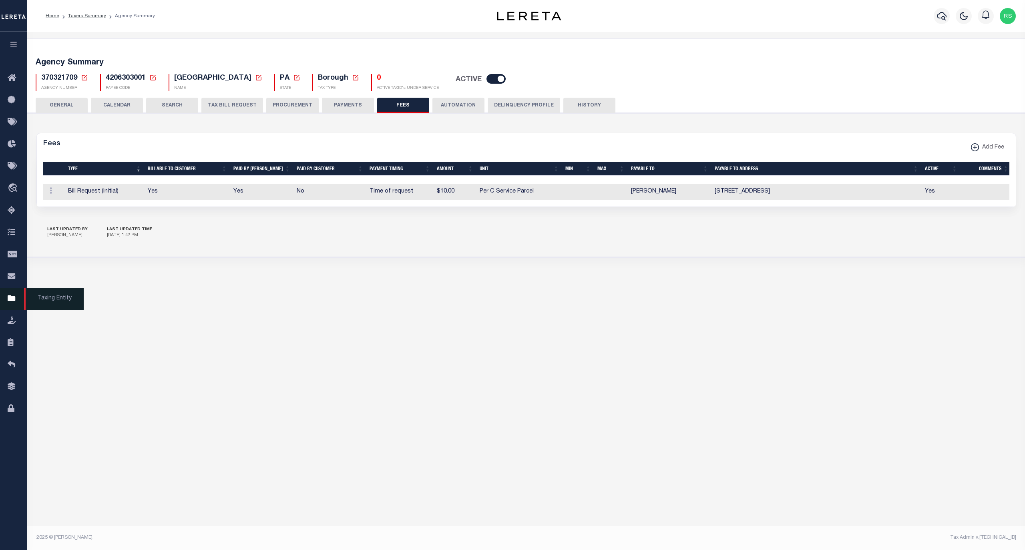
click at [55, 300] on span "Taxing Entity" at bounding box center [54, 299] width 60 height 22
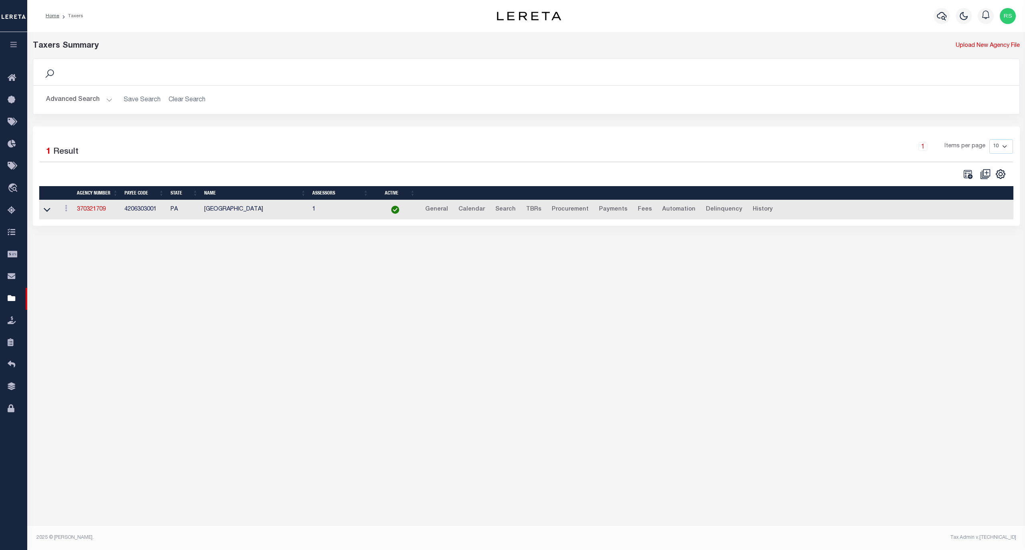
click at [74, 99] on button "Advanced Search" at bounding box center [79, 100] width 66 height 16
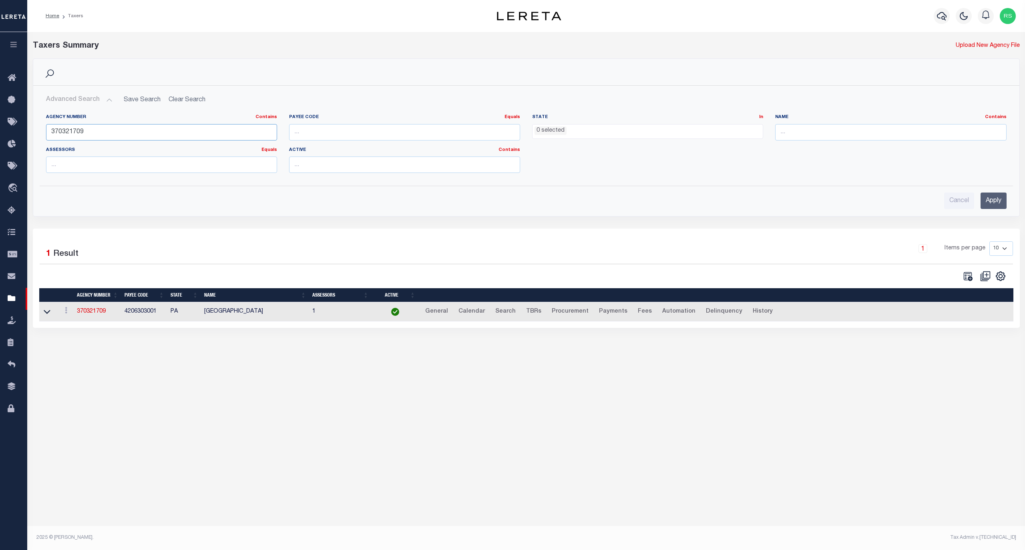
click at [86, 131] on input "370321709" at bounding box center [161, 132] width 231 height 16
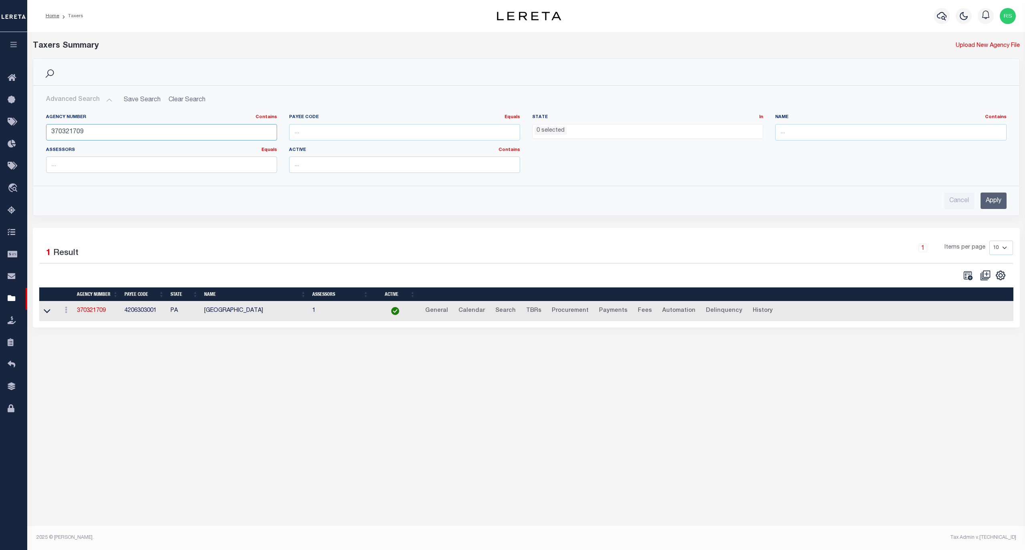
paste input "80052211"
type input "380052211"
click at [992, 203] on input "Apply" at bounding box center [994, 201] width 26 height 16
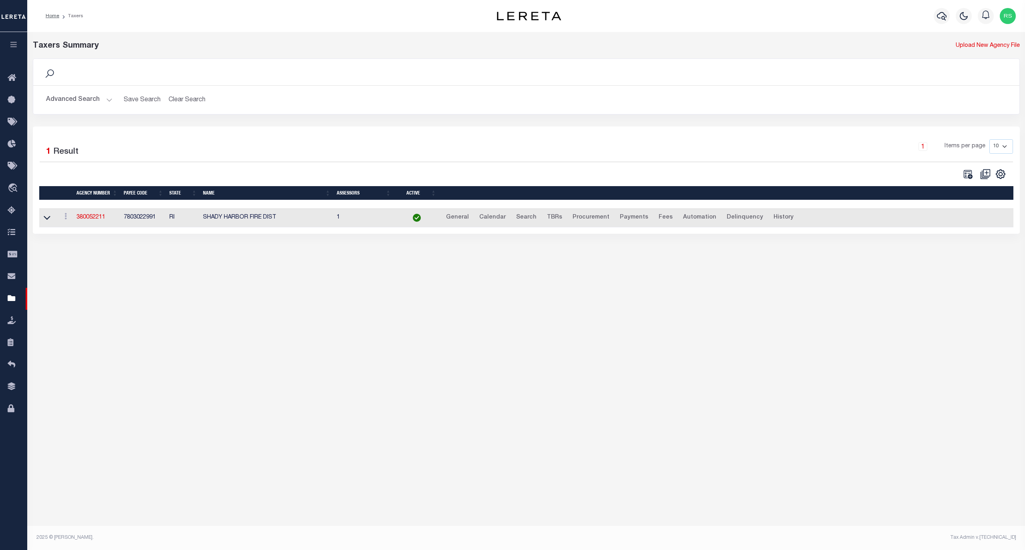
click at [92, 210] on td "380052211" at bounding box center [96, 218] width 47 height 20
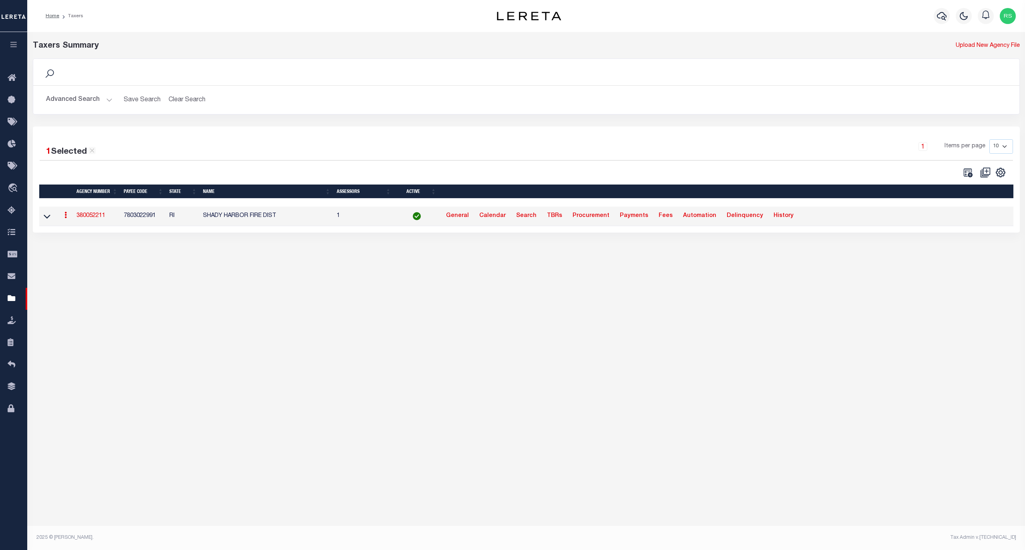
click at [93, 218] on link "380052211" at bounding box center [90, 216] width 29 height 6
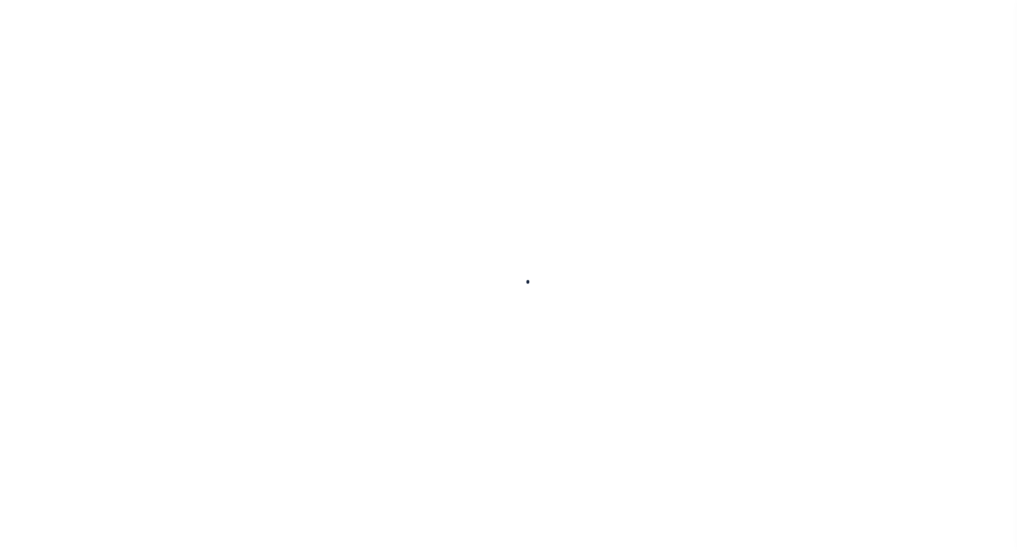
select select
checkbox input "false"
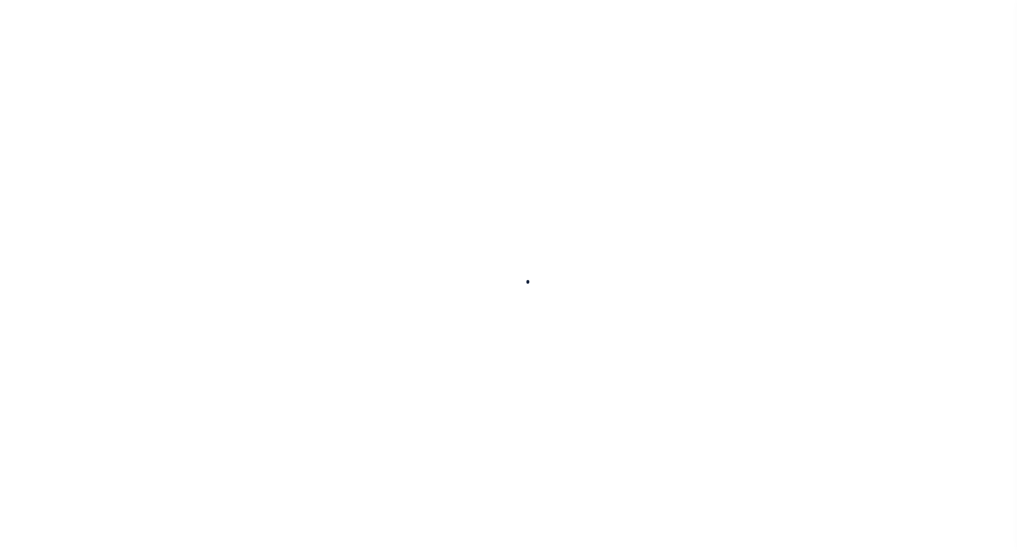
select select "1"
checkbox input "false"
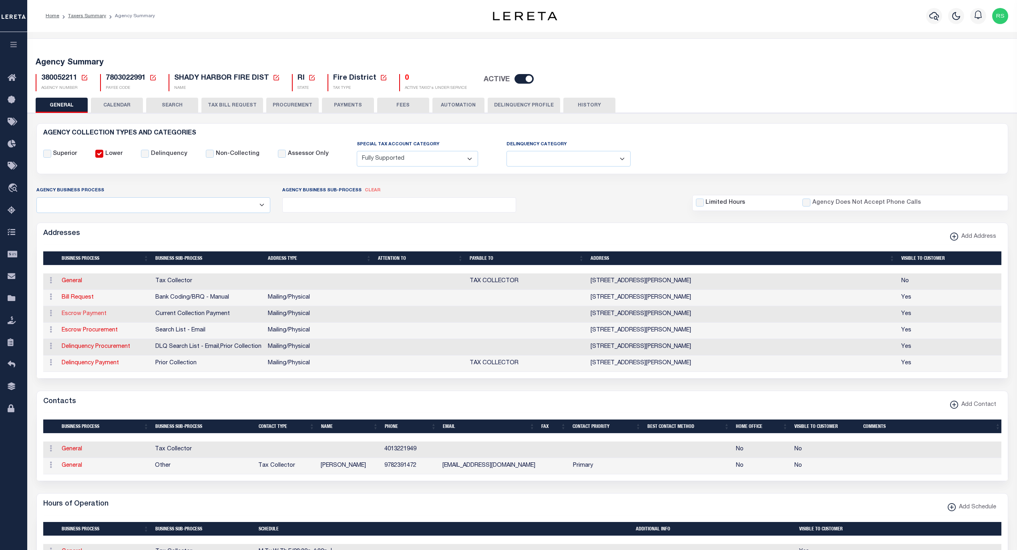
click at [78, 316] on link "Escrow Payment" at bounding box center [84, 314] width 45 height 6
select select "1"
checkbox input "false"
select select
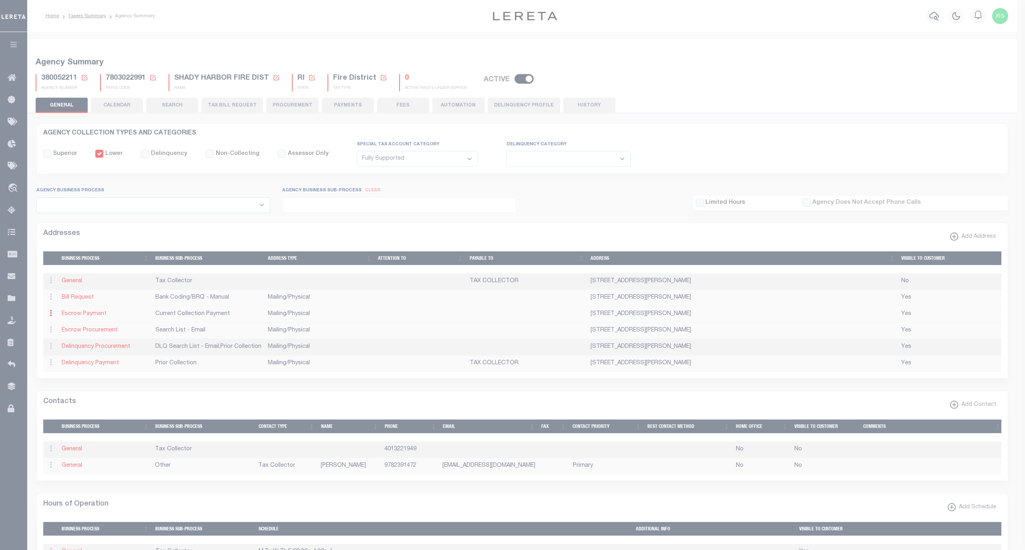
type input "111 SHIRLEY DRIVE"
type input "CHARLESTOWN"
select select "RI"
type input "02813"
select select "5"
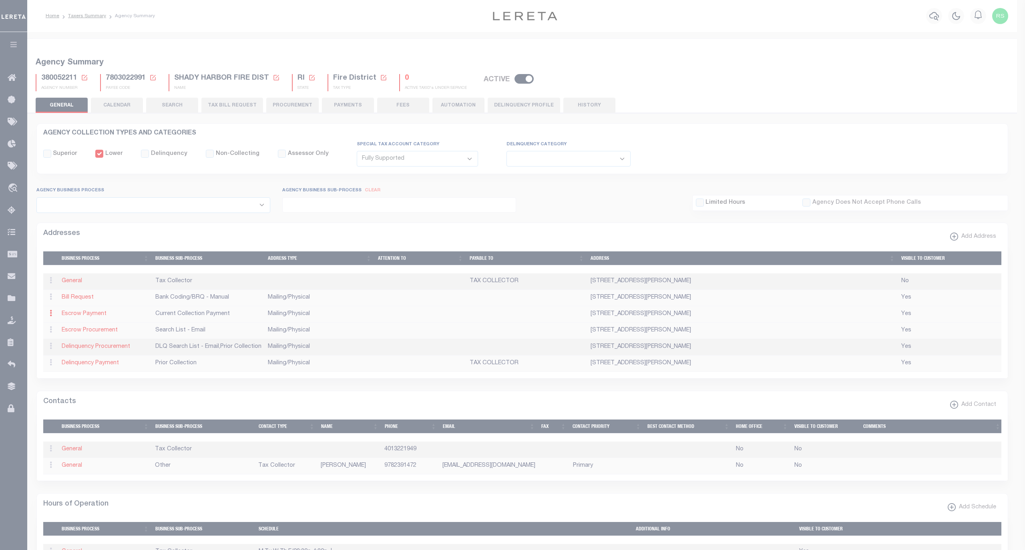
checkbox input "true"
select select "3"
select select "11"
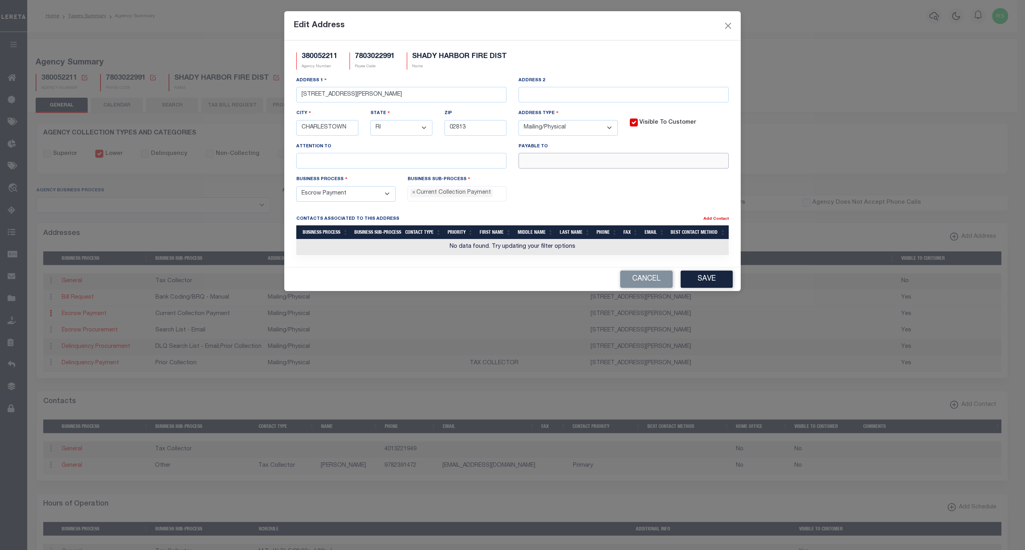
click at [618, 166] on input "text" at bounding box center [624, 161] width 210 height 16
paste input "SHADY HARBOR FIRE DISTRICT"
type input "SHADY HARBOR FIRE DISTRICT"
click at [706, 283] on button "Save" at bounding box center [707, 279] width 52 height 17
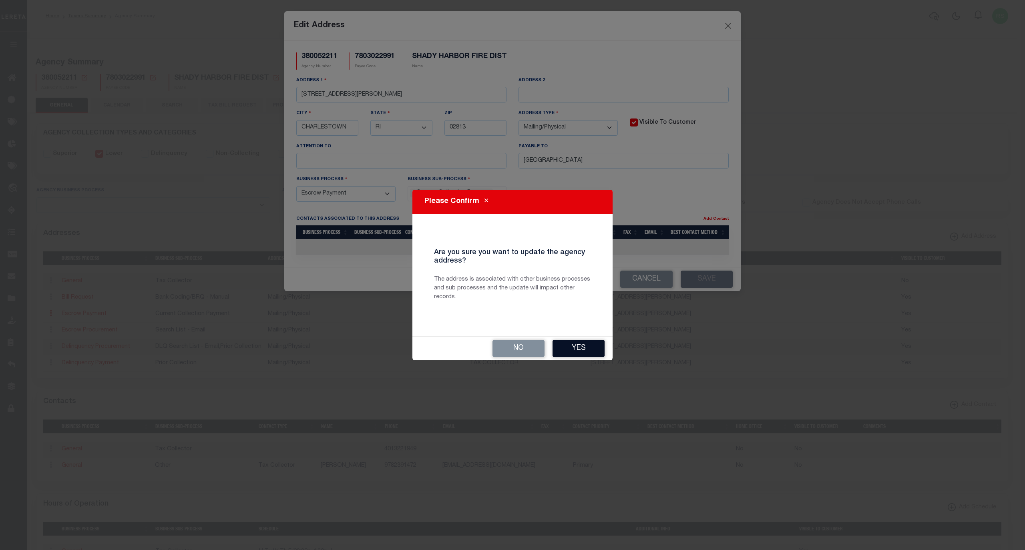
click at [588, 343] on button "Yes" at bounding box center [579, 348] width 52 height 17
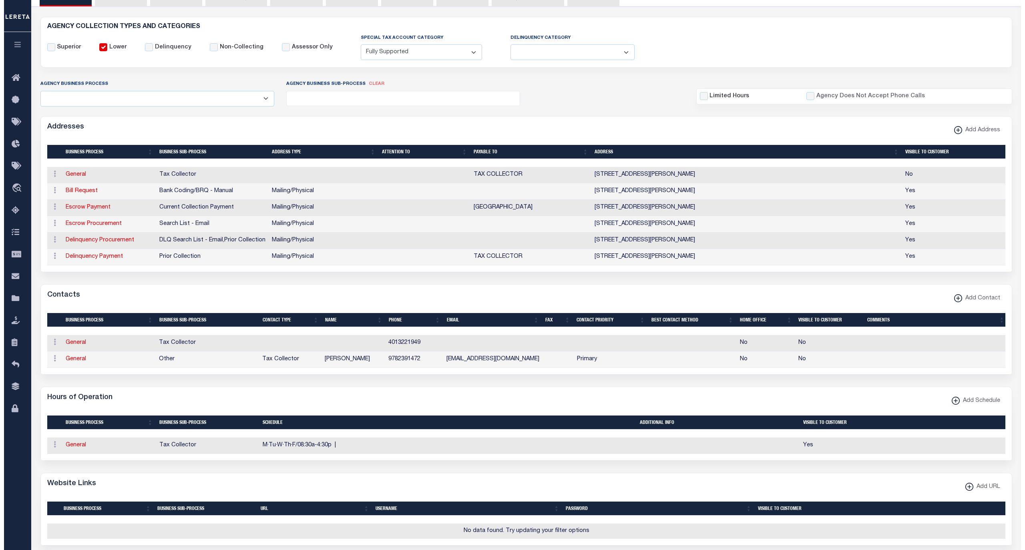
scroll to position [213, 0]
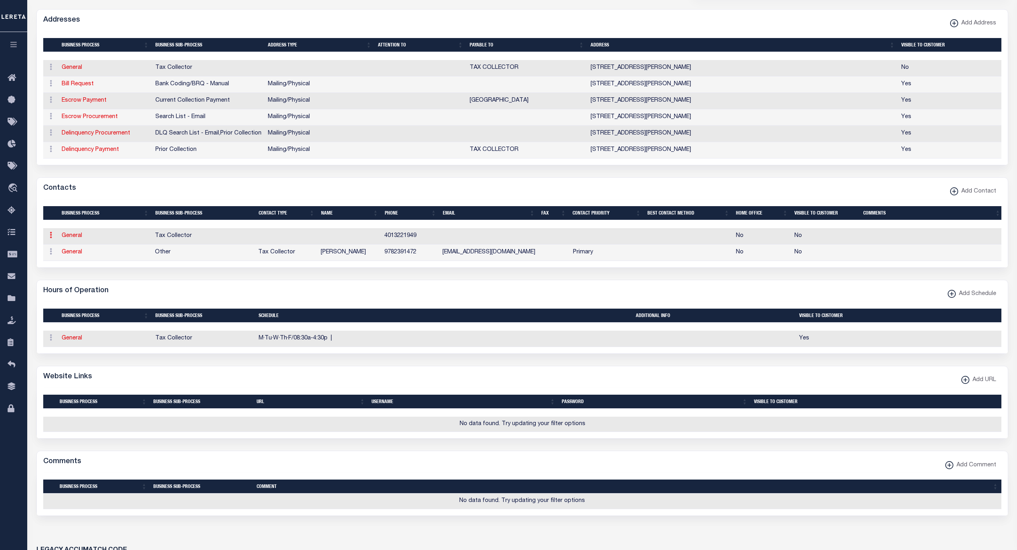
click at [50, 238] on icon at bounding box center [51, 235] width 2 height 6
click at [77, 281] on link "Delete Contact" at bounding box center [77, 274] width 60 height 13
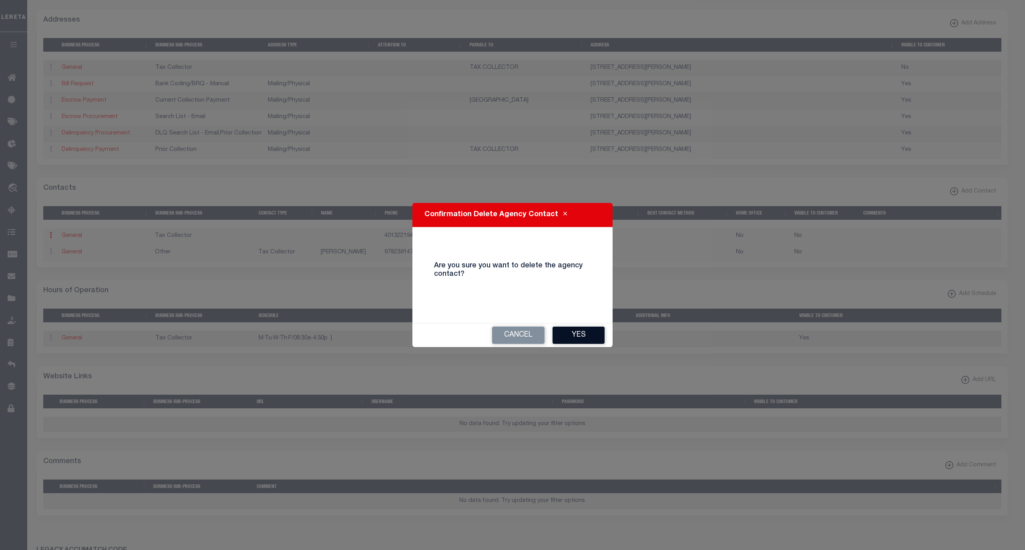
click at [581, 335] on button "Yes" at bounding box center [579, 335] width 52 height 17
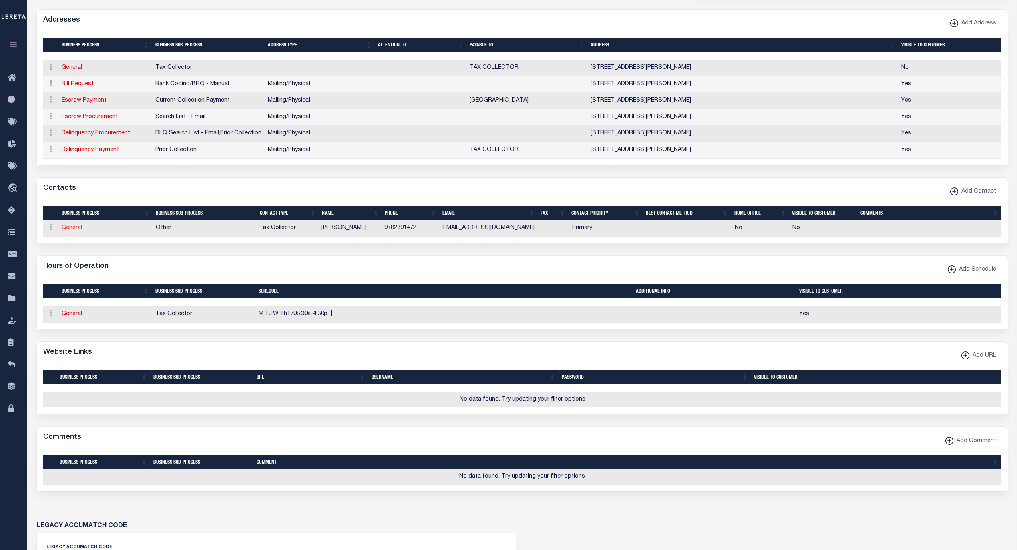
click at [75, 231] on link "General" at bounding box center [72, 228] width 20 height 6
checkbox input "false"
select select
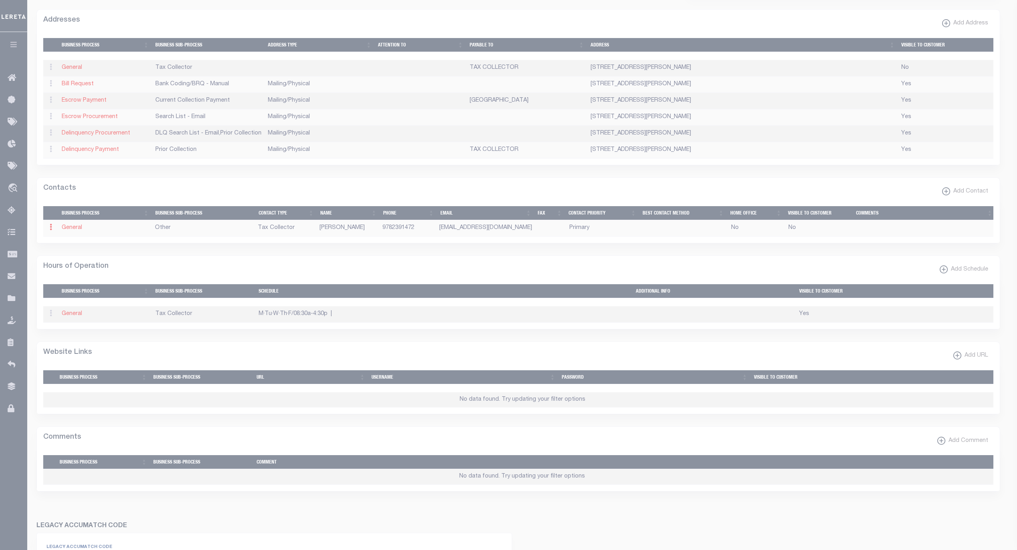
select select "2"
select select "1"
type input "GREG"
type input "ZABEL"
type input "9782391472"
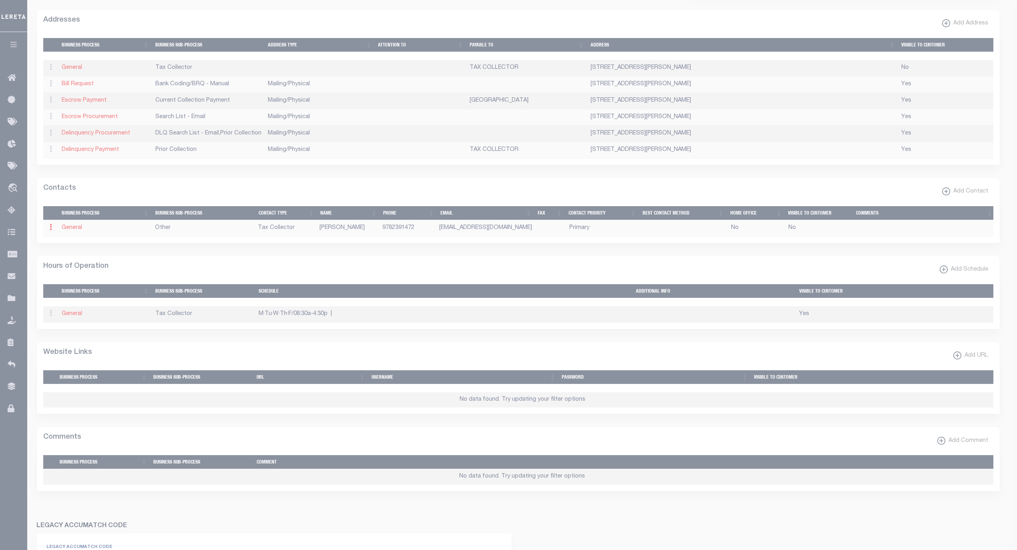
type input "GWZ@COMCAST.NET"
select select "6"
select select "39"
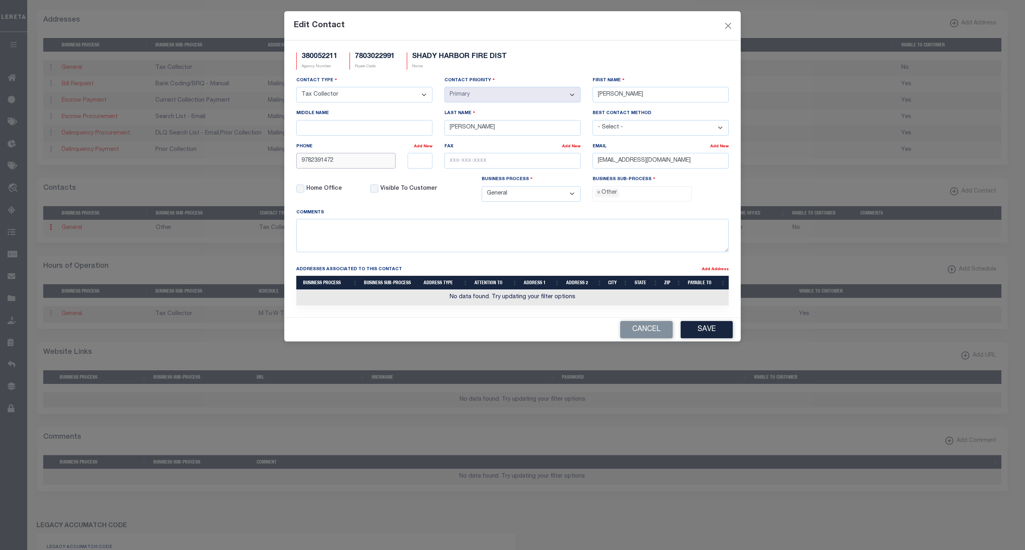
drag, startPoint x: 345, startPoint y: 159, endPoint x: 252, endPoint y: 158, distance: 92.9
click at [252, 158] on div "Edit Contact 380052211 Agency Number 7803022991 Payee Code SHADY HARBOR FIRE DI…" at bounding box center [512, 275] width 1025 height 550
paste input "860-573-7593"
type input "860-573-7593"
drag, startPoint x: 690, startPoint y: 167, endPoint x: 534, endPoint y: 167, distance: 156.2
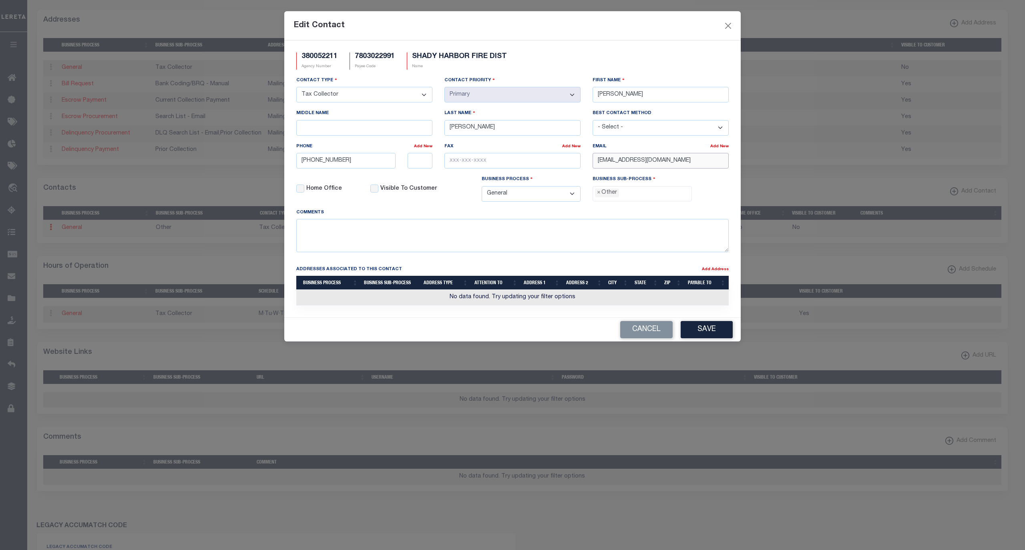
click at [534, 167] on div "Contact Type - Select - Assessor Clerk Internal Contacts 1 Internal Contacts 2 …" at bounding box center [512, 142] width 445 height 132
click at [598, 197] on span "×" at bounding box center [599, 193] width 4 height 9
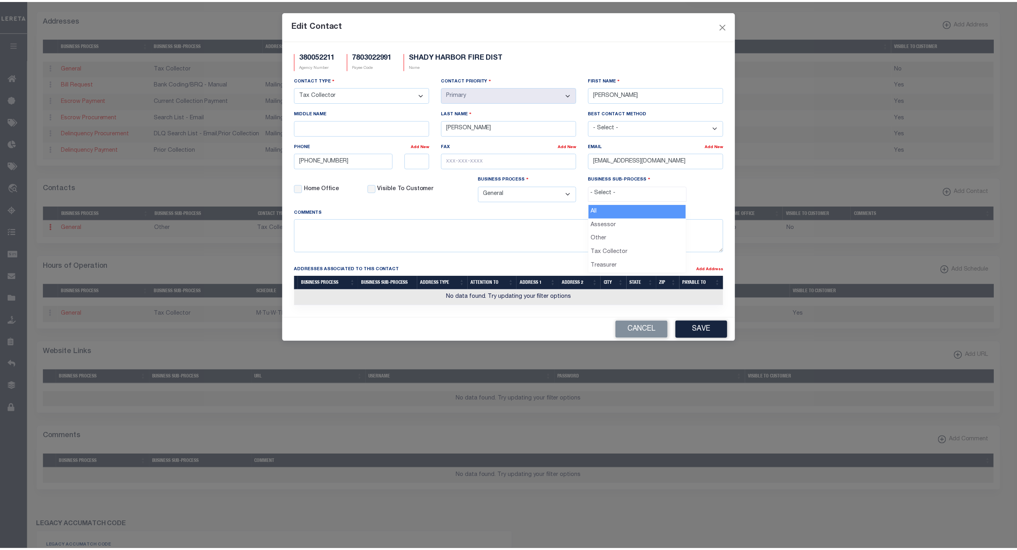
scroll to position [14, 0]
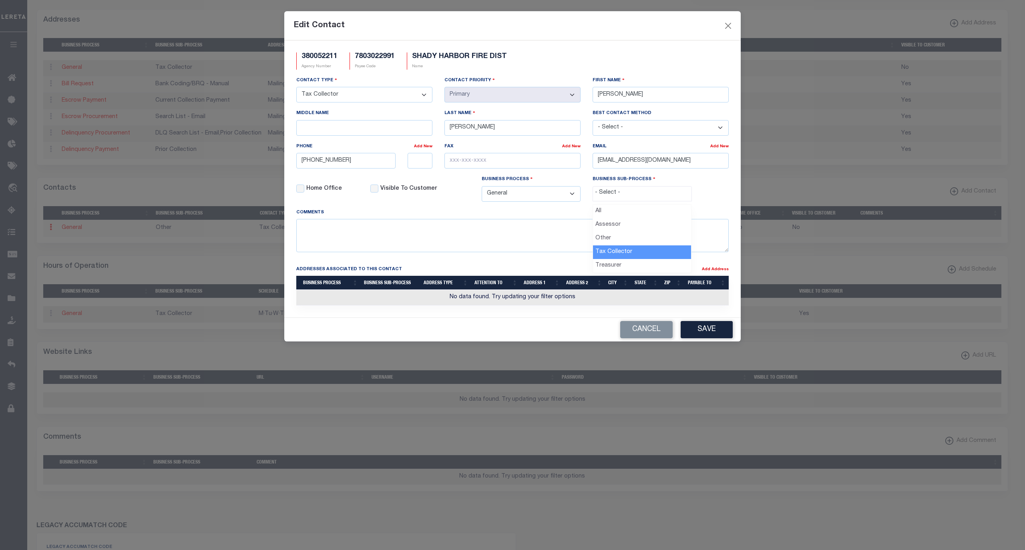
select select "31"
click at [702, 337] on button "Save" at bounding box center [707, 329] width 52 height 17
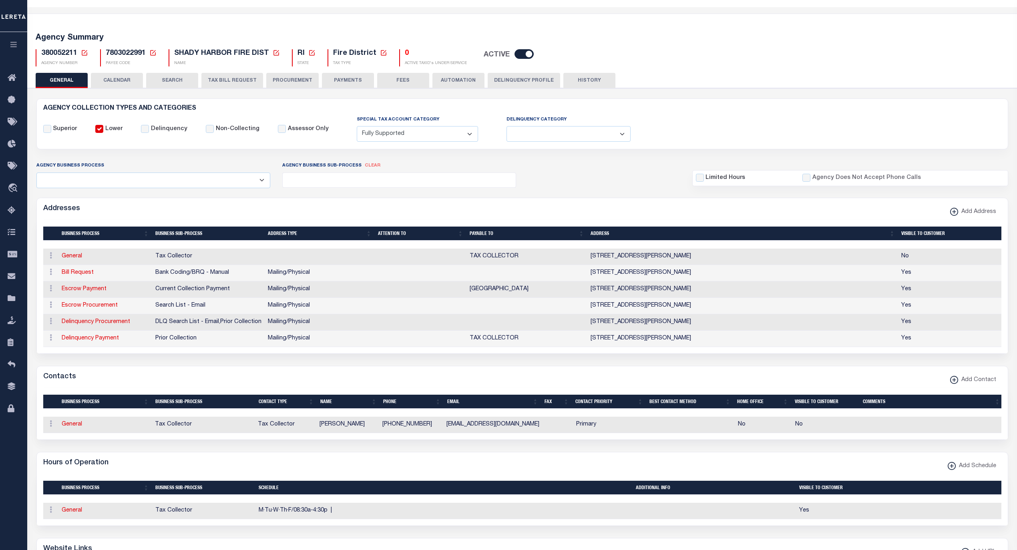
scroll to position [18, 0]
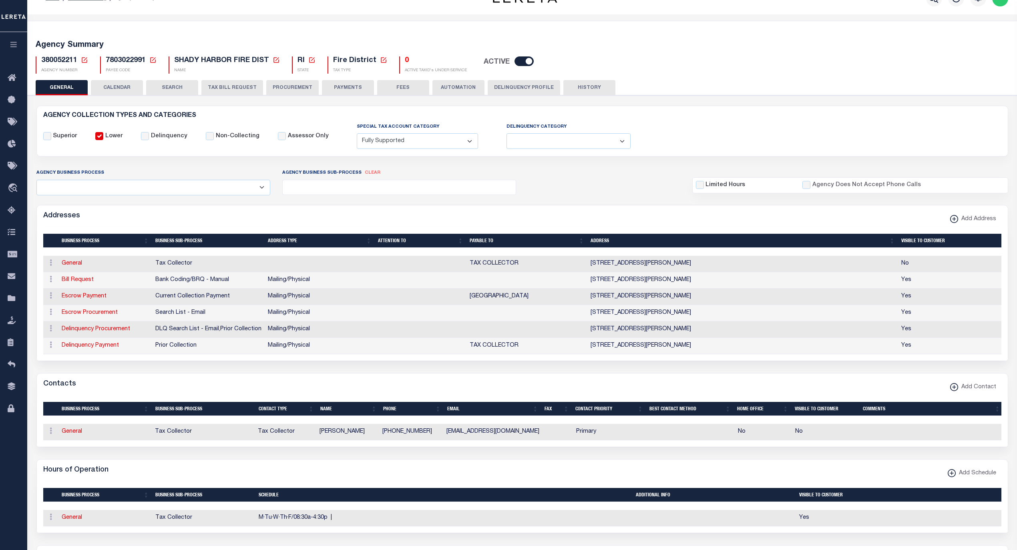
click at [338, 85] on button "PAYMENTS" at bounding box center [348, 87] width 52 height 15
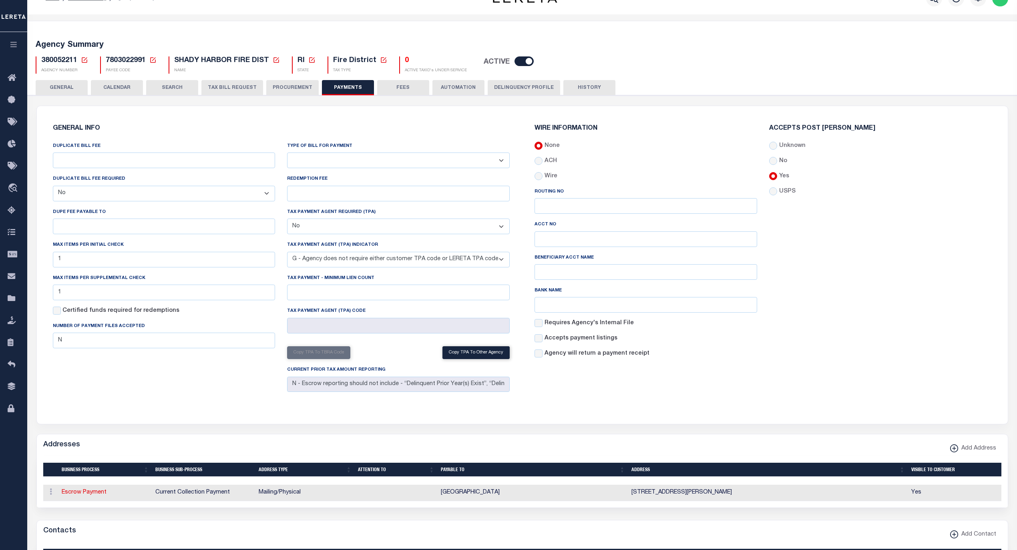
click at [391, 84] on button "FEES" at bounding box center [403, 87] width 52 height 15
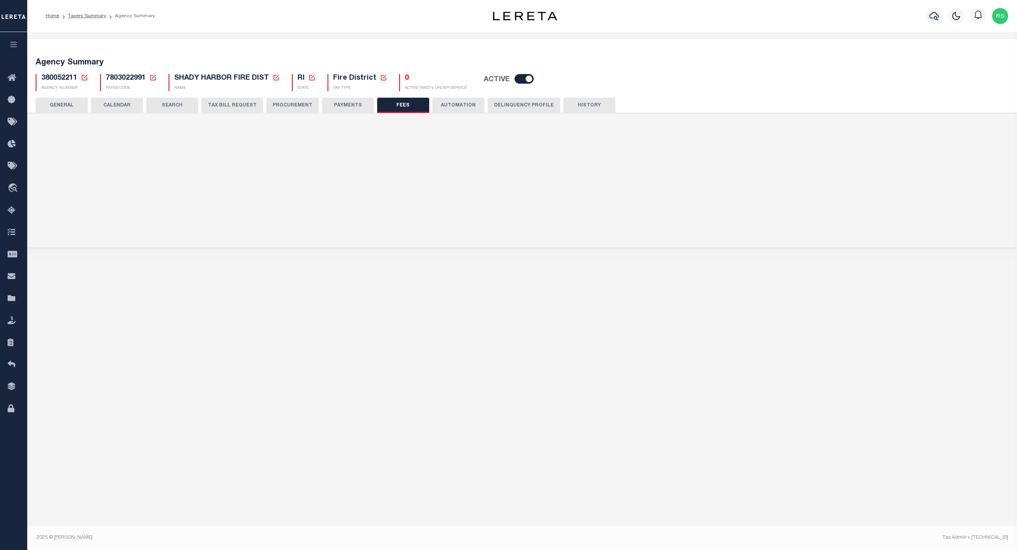
scroll to position [0, 0]
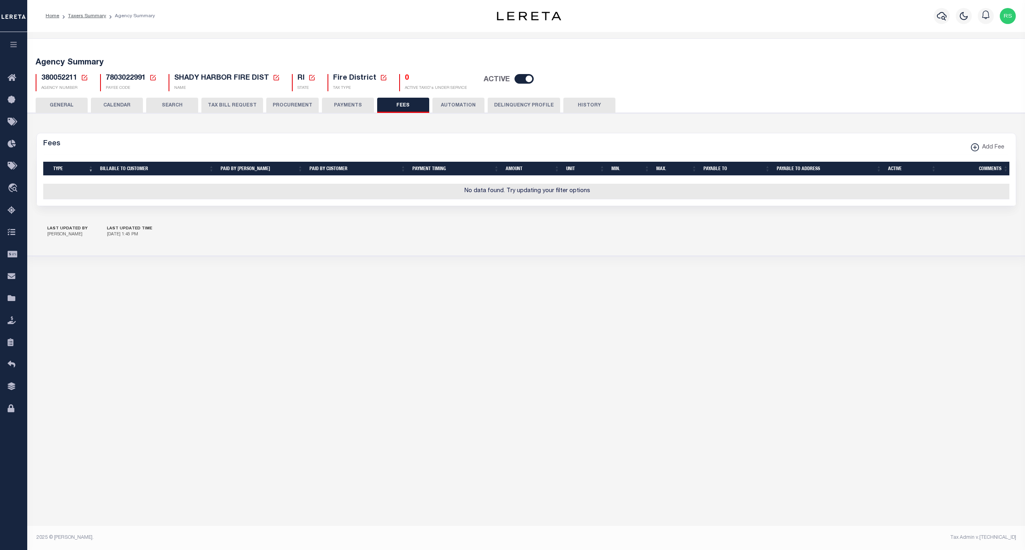
click at [66, 106] on button "GENERAL" at bounding box center [62, 105] width 52 height 15
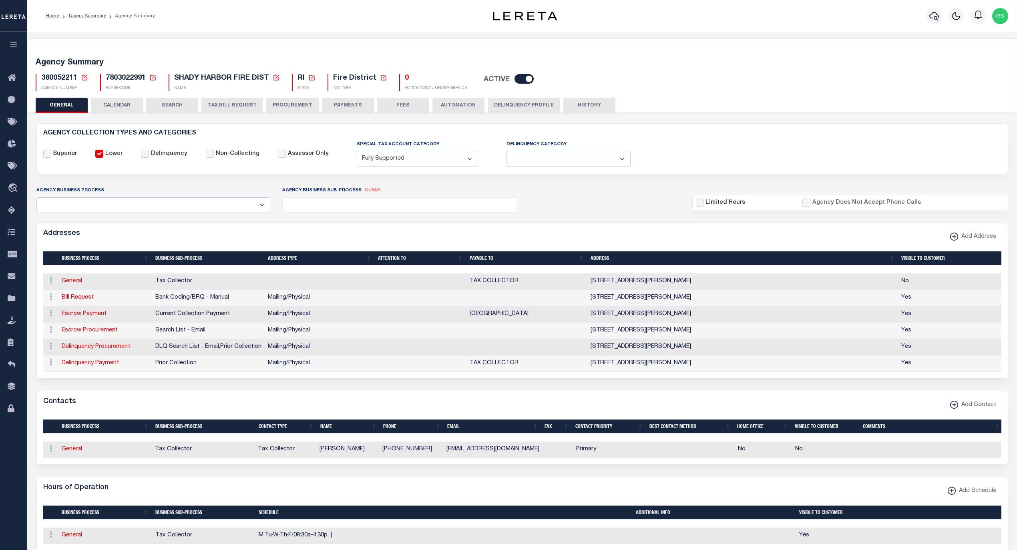
click at [396, 105] on button "FEES" at bounding box center [403, 105] width 52 height 15
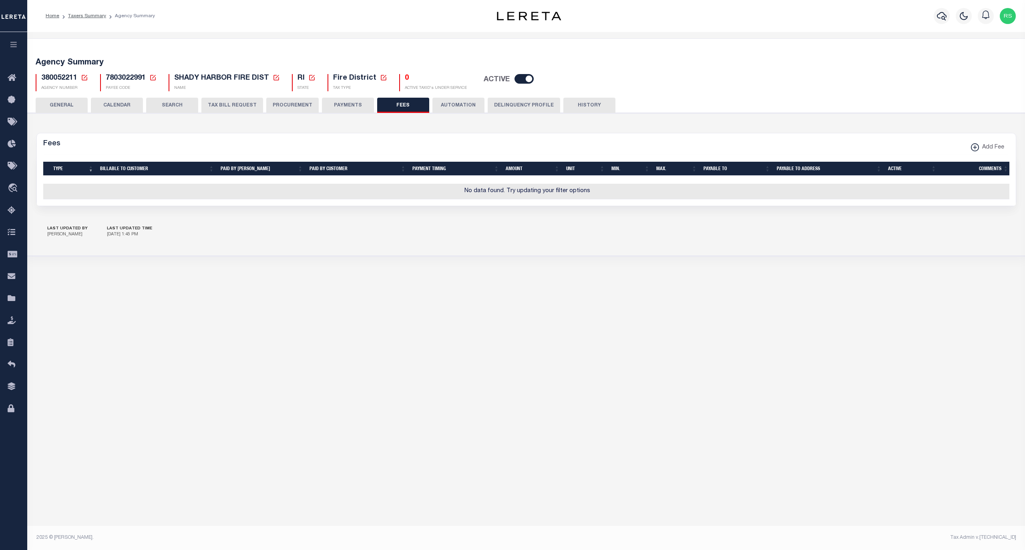
click at [356, 107] on button "PAYMENTS" at bounding box center [348, 105] width 52 height 15
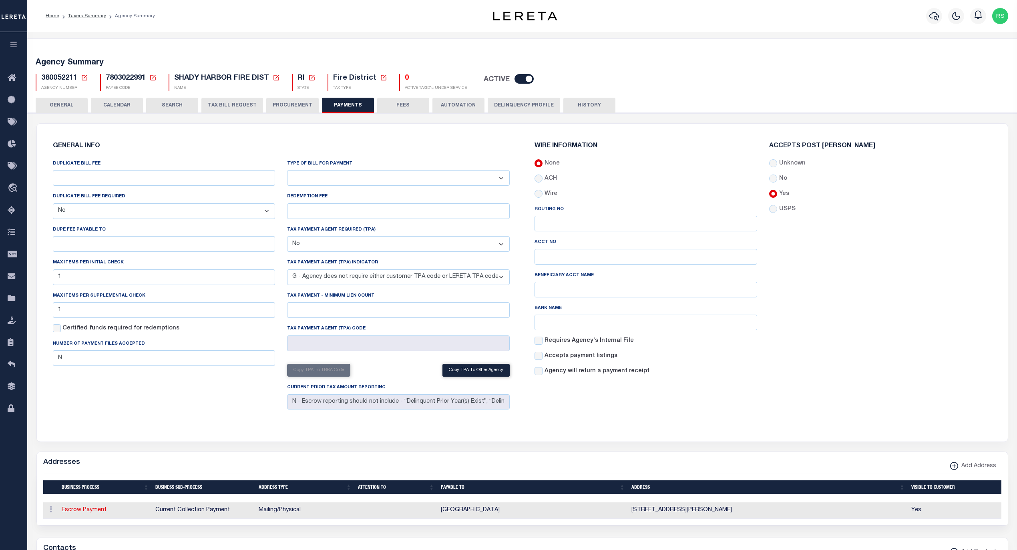
click at [74, 103] on button "GENERAL" at bounding box center [62, 105] width 52 height 15
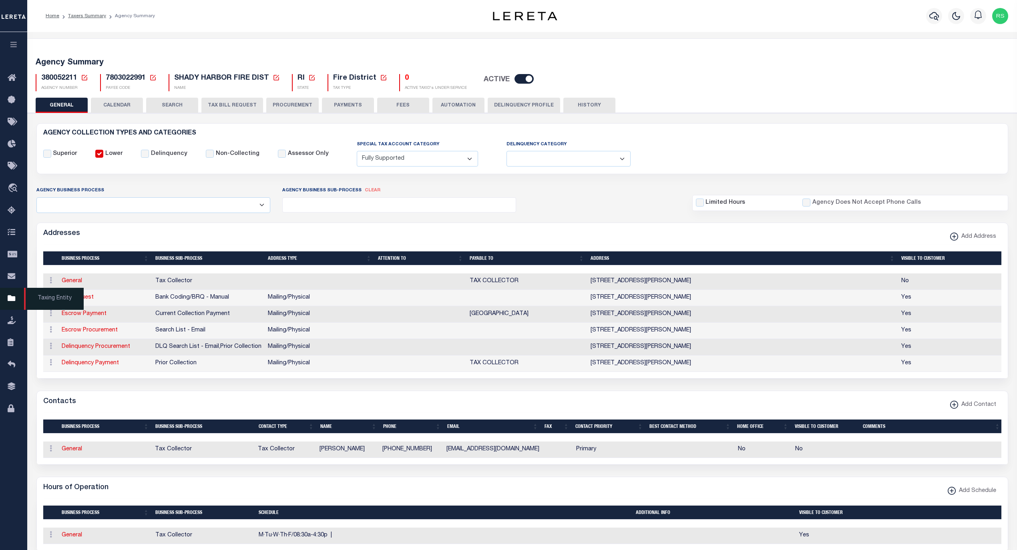
click at [53, 302] on span "Taxing Entity" at bounding box center [54, 299] width 60 height 22
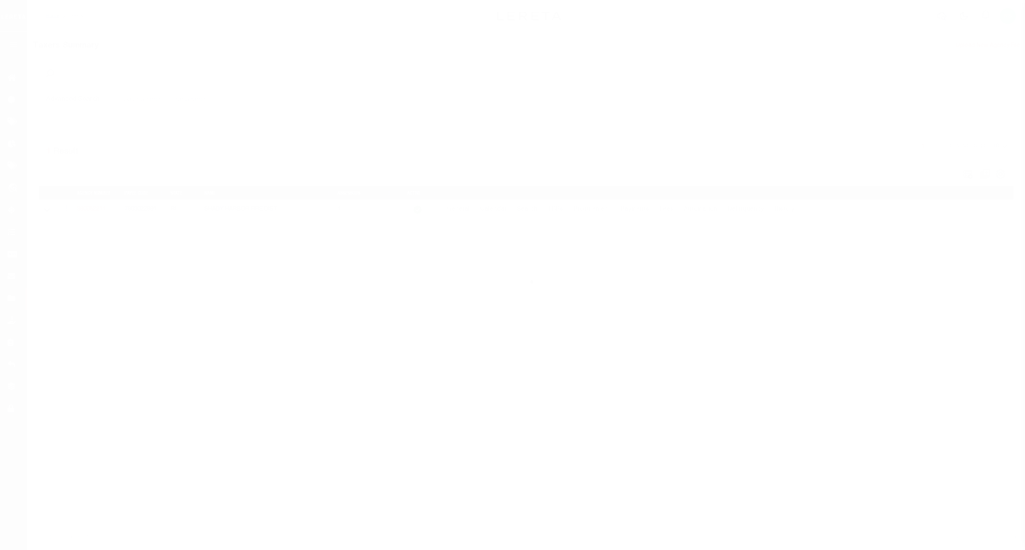
select select
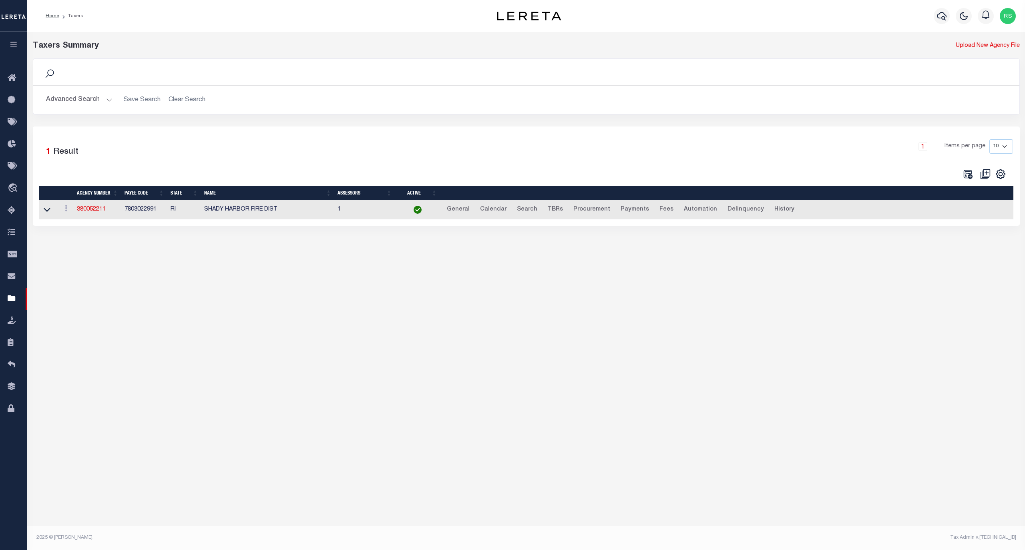
click at [82, 100] on button "Advanced Search" at bounding box center [79, 100] width 66 height 16
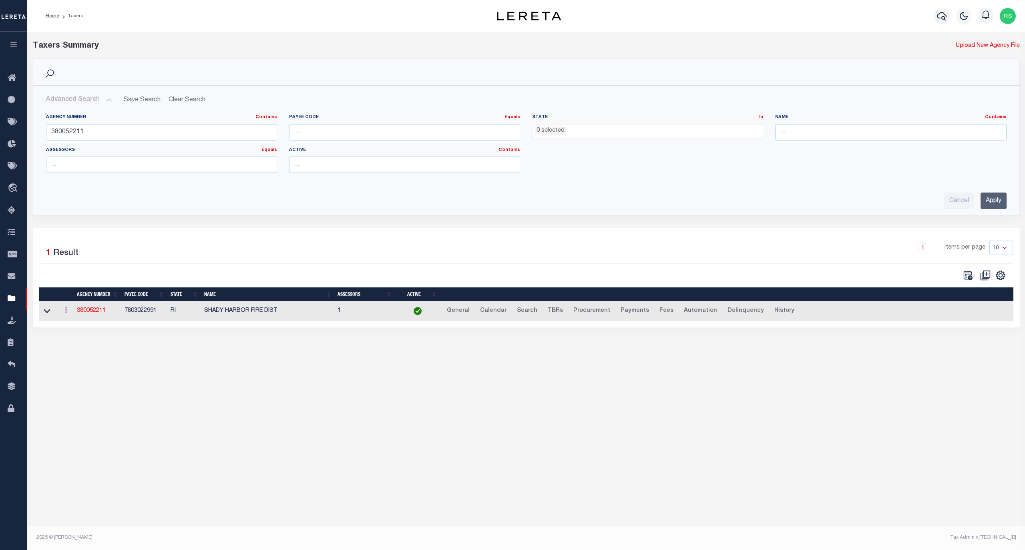
click at [136, 123] on div "Agency Number Contains Contains Is 380052211" at bounding box center [161, 127] width 231 height 26
click at [137, 132] on input "380052211" at bounding box center [161, 132] width 231 height 16
paste input "440030209"
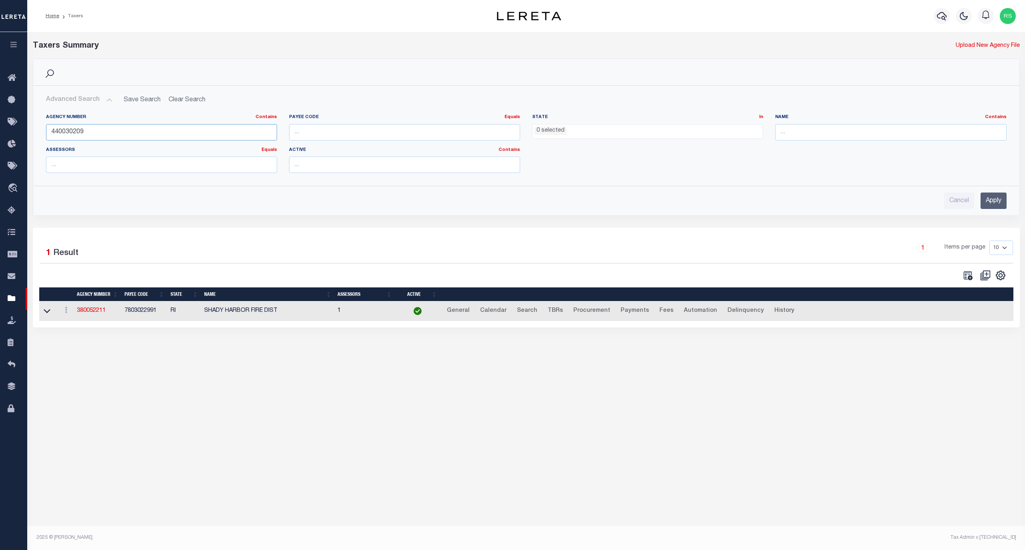
type input "440030209"
click at [996, 205] on input "Apply" at bounding box center [994, 201] width 26 height 16
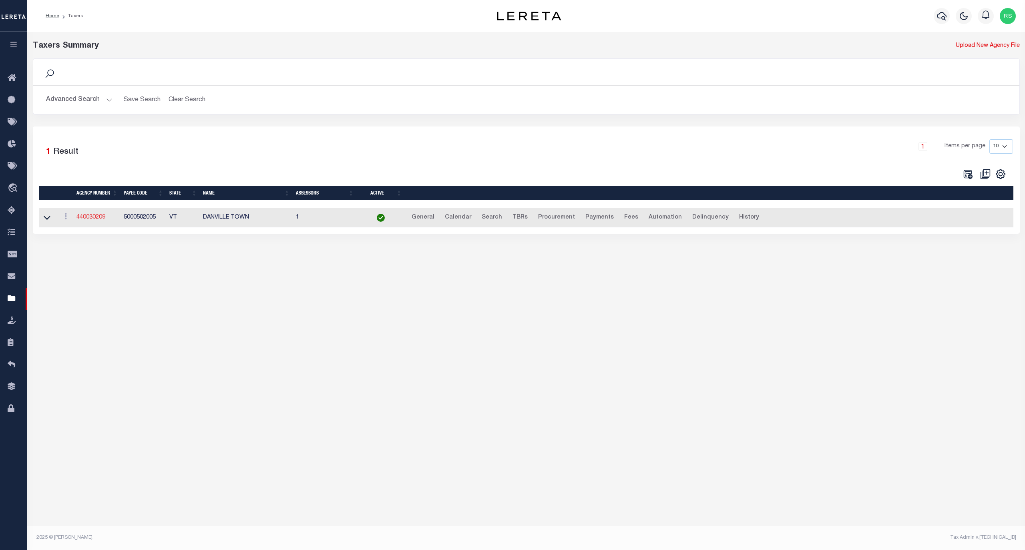
click at [90, 219] on link "440030209" at bounding box center [90, 218] width 29 height 6
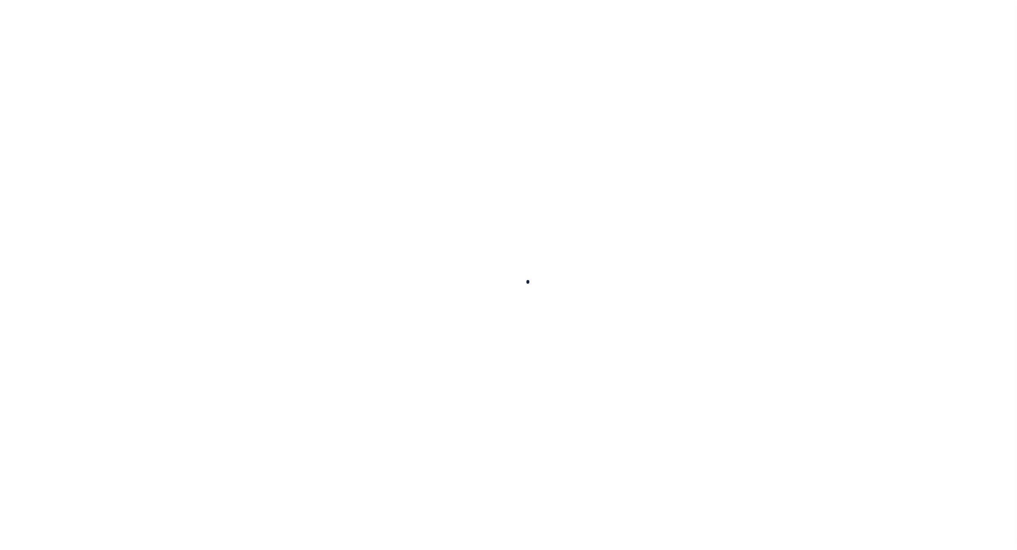
select select
checkbox input "false"
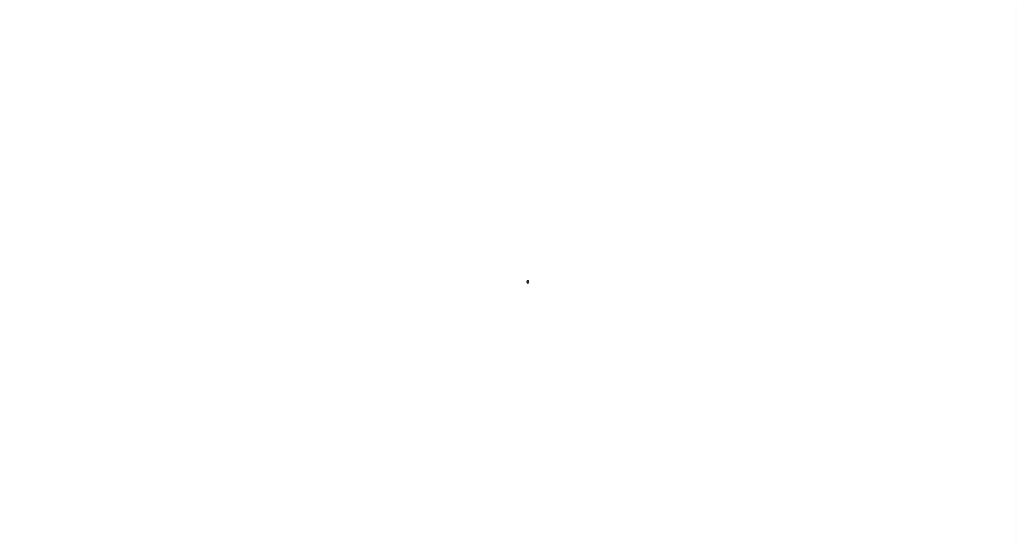
checkbox input "false"
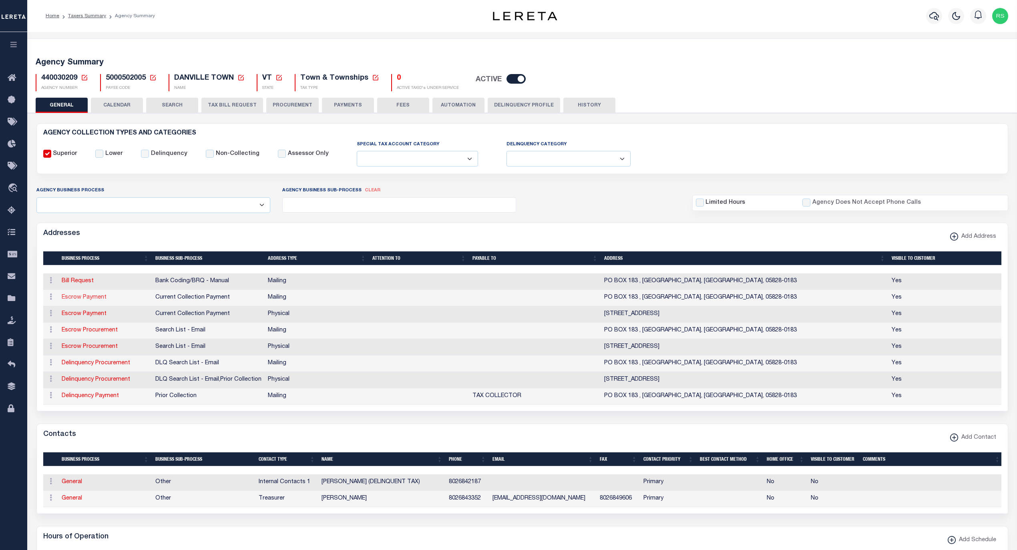
click at [101, 299] on link "Escrow Payment" at bounding box center [84, 298] width 45 height 6
select select "1"
checkbox input "false"
select select
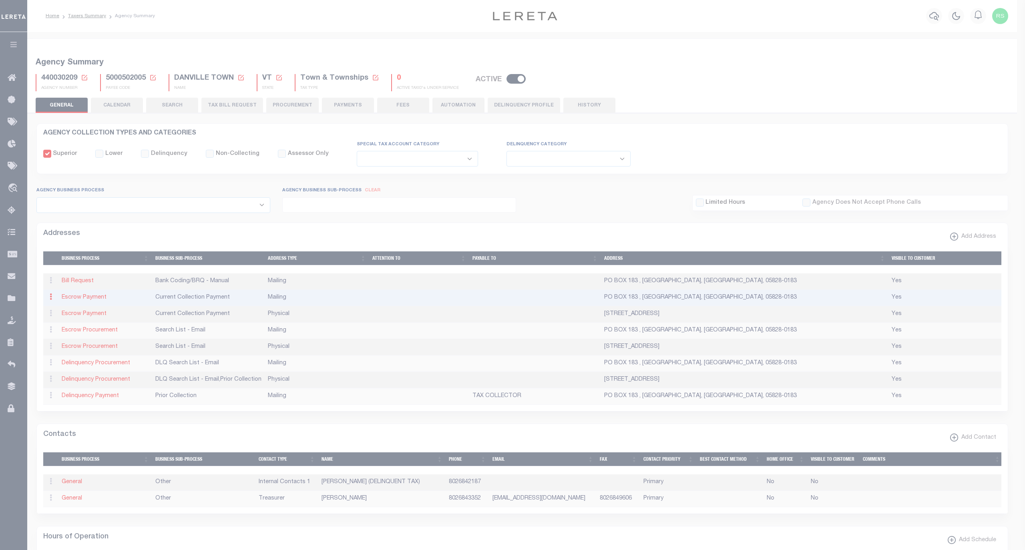
type input "PO BOX 183"
type input "DANVILLE"
select select "VT"
type input "05828-0183"
checkbox input "true"
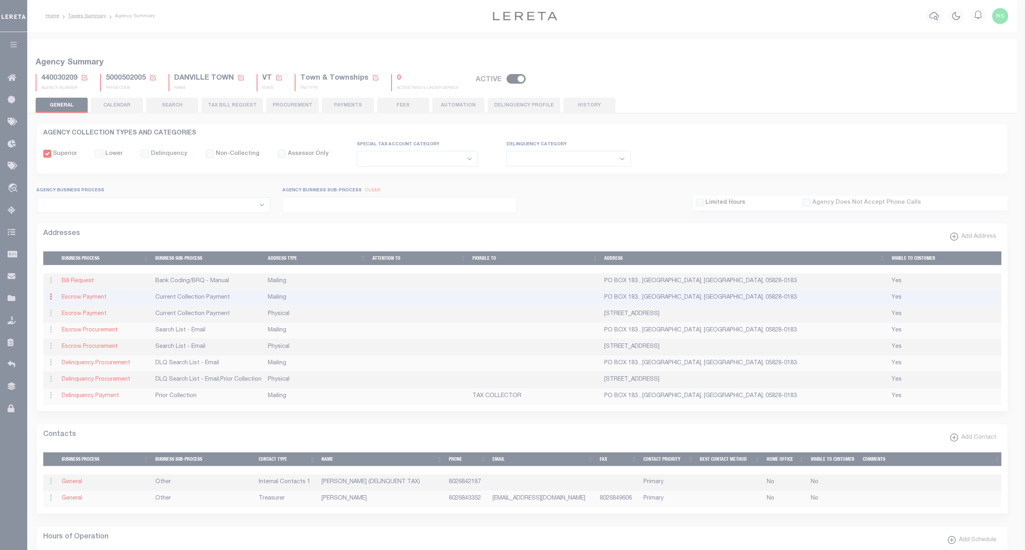
select select "3"
select select "11"
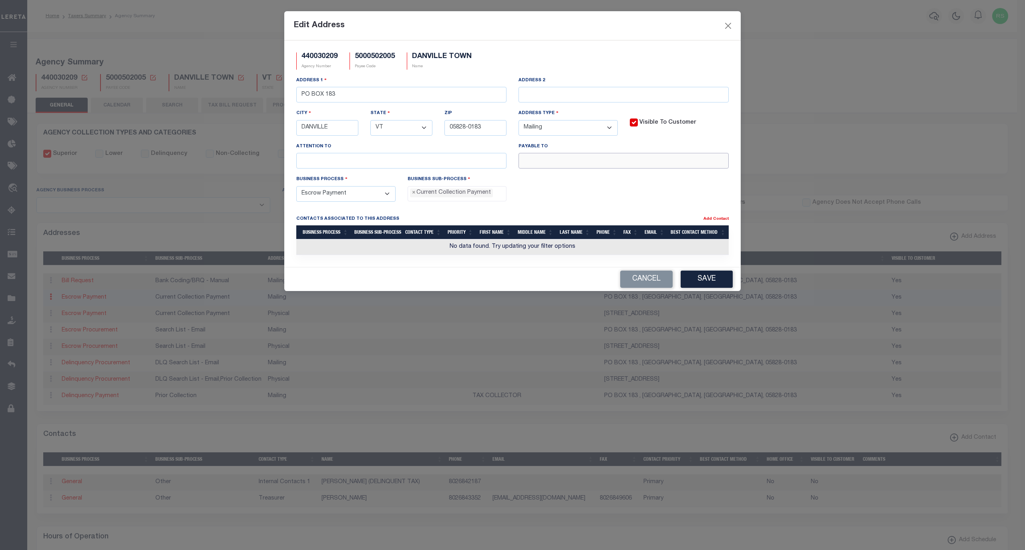
click at [605, 167] on input "text" at bounding box center [624, 161] width 210 height 16
paste input "DANVILLE TOWN"
click at [602, 166] on input "DANVILLE TOWN" at bounding box center [624, 161] width 210 height 16
paste input "TAX COLLECTOR"
type input "DANVILLE TOWN TAX COLLECTOR"
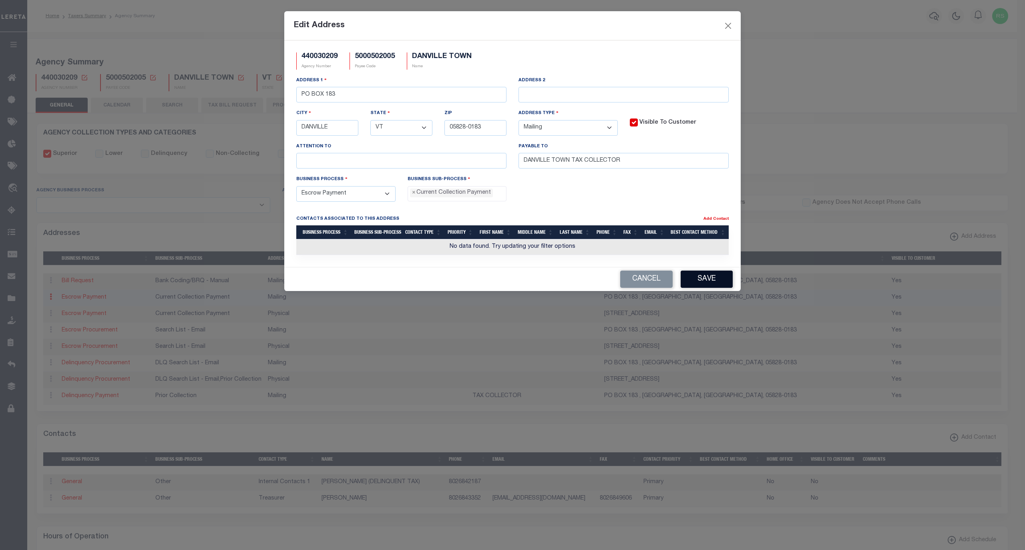
click at [713, 286] on button "Save" at bounding box center [707, 279] width 52 height 17
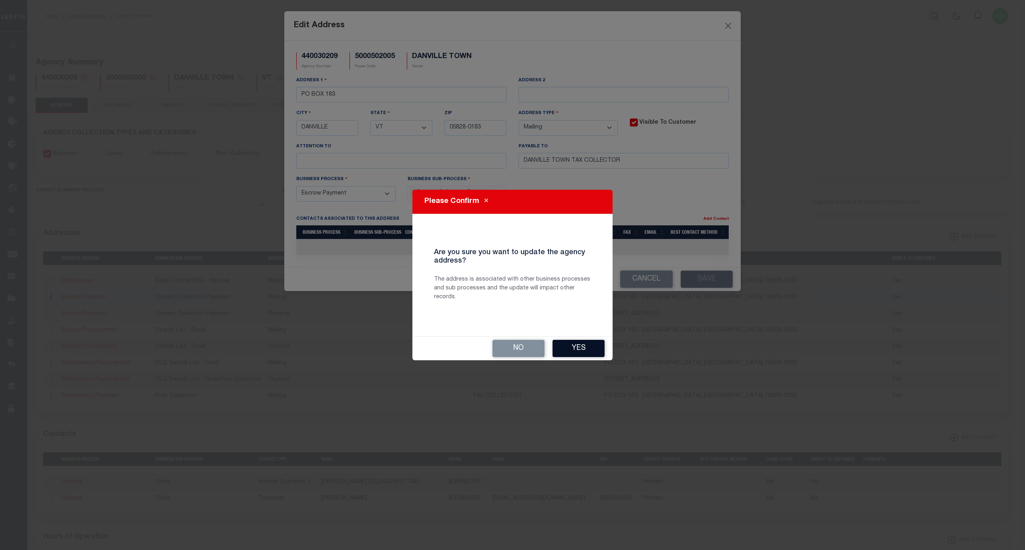
click at [572, 355] on button "Yes" at bounding box center [579, 348] width 52 height 17
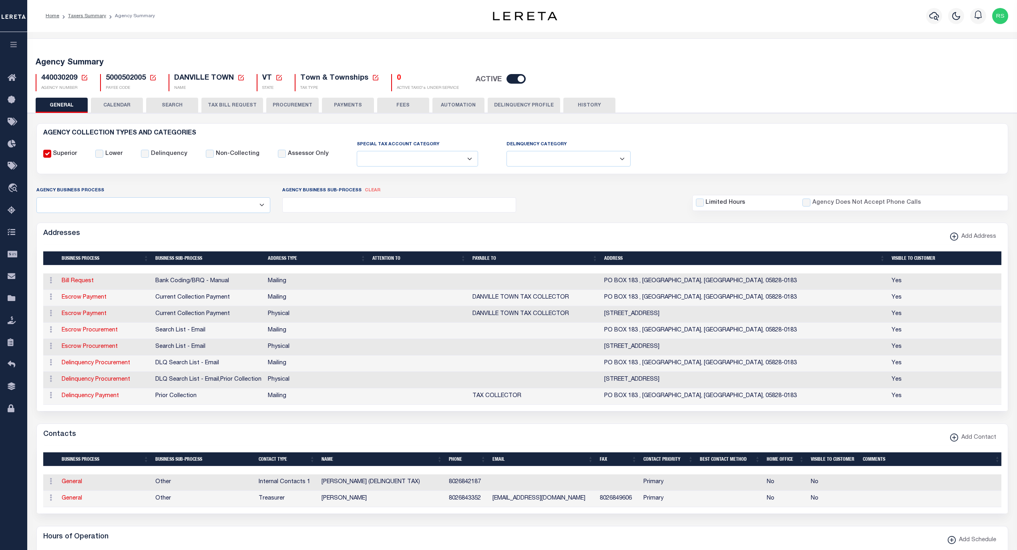
click at [335, 107] on button "PAYMENTS" at bounding box center [348, 105] width 52 height 15
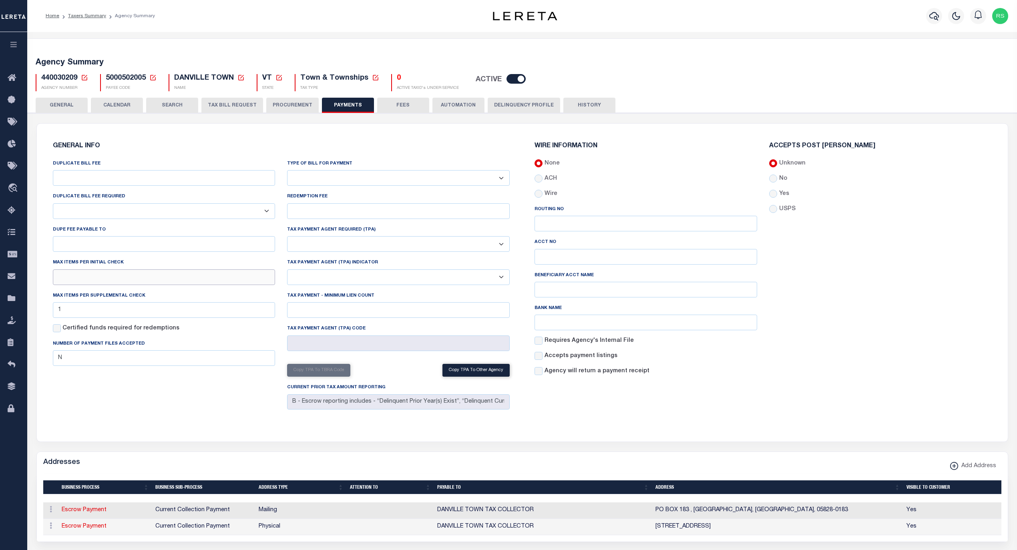
click at [119, 282] on input "text" at bounding box center [164, 278] width 223 height 16
type input "1"
click at [173, 405] on div "DUPLICATE BILL FEE DUPLICATE BILL FEE REQUIRED Yes No DUPE FEE PAYABLE TO Max i…" at bounding box center [164, 285] width 235 height 253
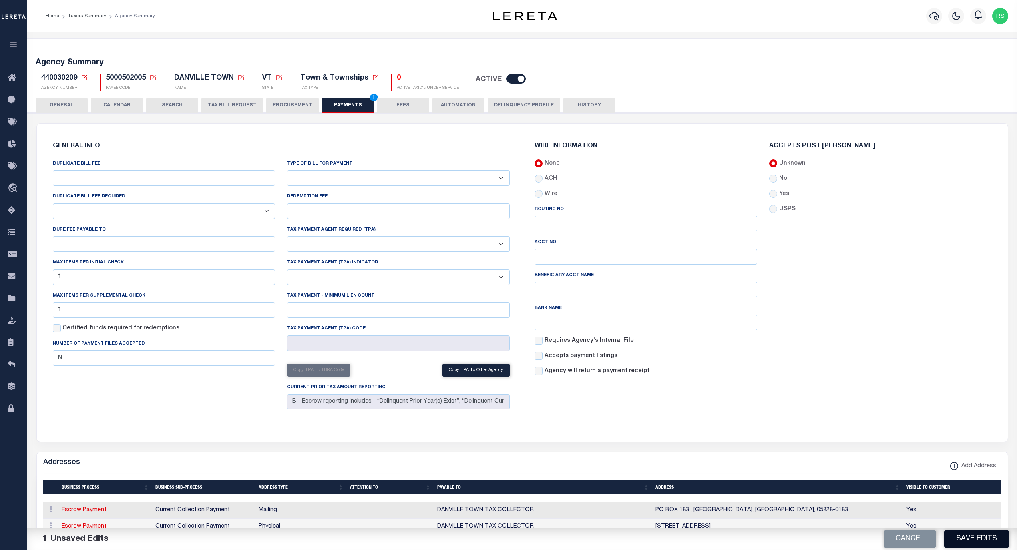
click at [970, 543] on button "Save Edits" at bounding box center [976, 539] width 65 height 17
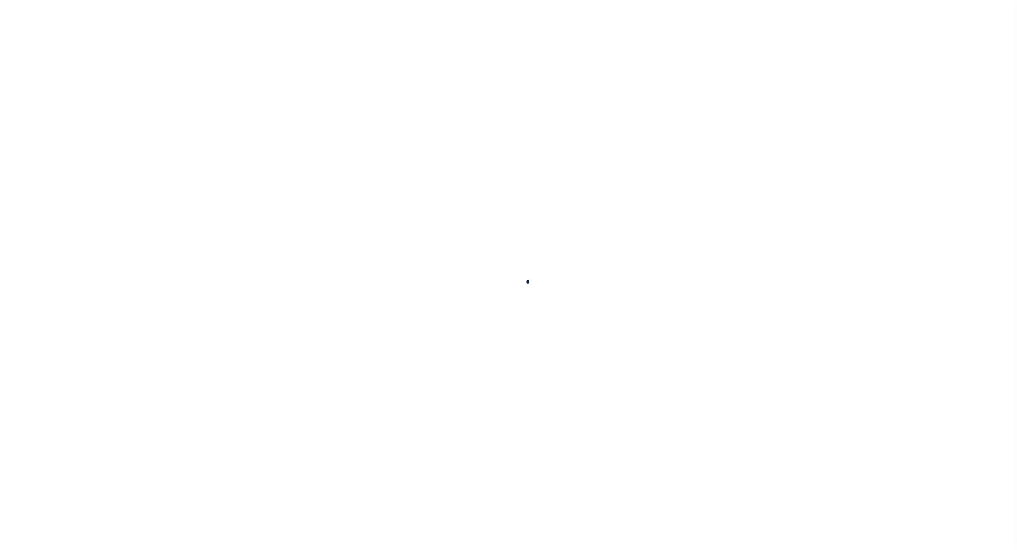
select select
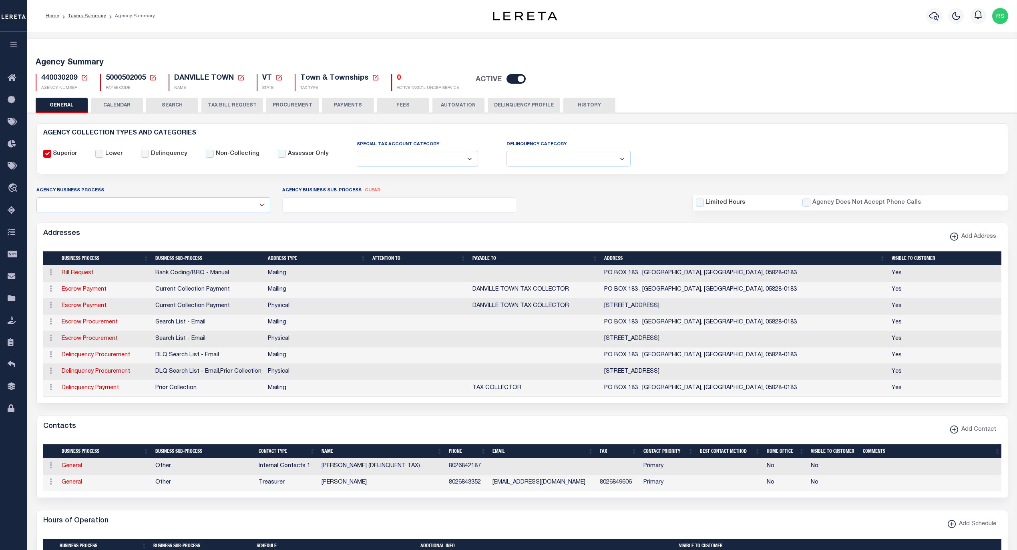
click at [340, 106] on button "PAYMENTS" at bounding box center [348, 105] width 52 height 15
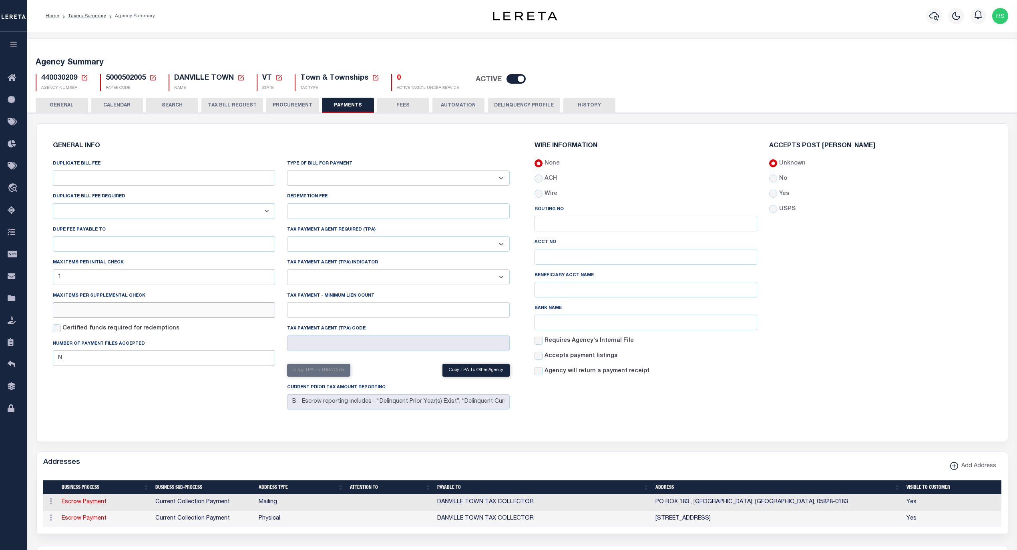
click at [118, 311] on input "text" at bounding box center [164, 310] width 223 height 16
type input "1"
click at [172, 401] on div "DUPLICATE BILL FEE DUPLICATE BILL FEE REQUIRED Yes No DUPE FEE PAYABLE TO Max i…" at bounding box center [164, 285] width 235 height 253
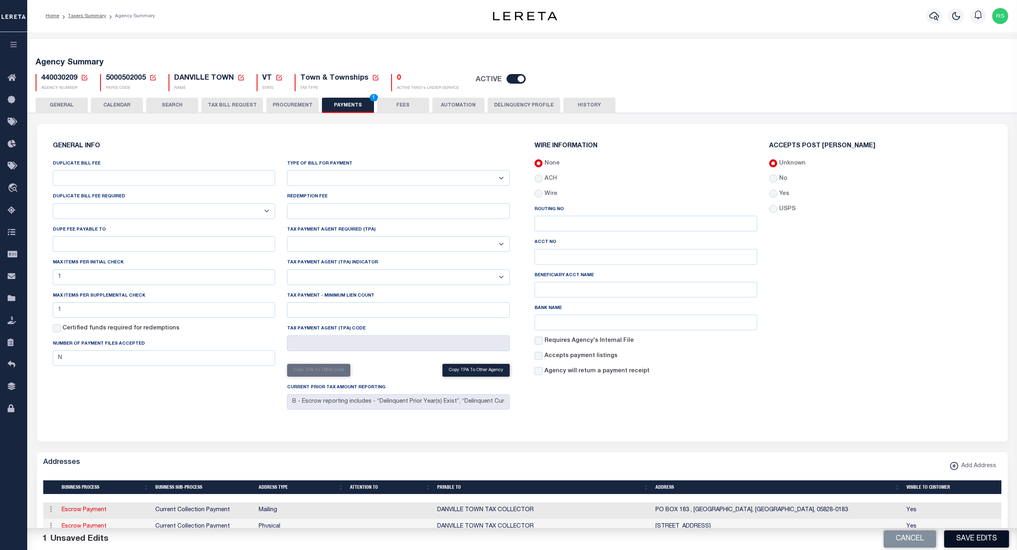
click at [998, 539] on button "Save Edits" at bounding box center [976, 539] width 65 height 17
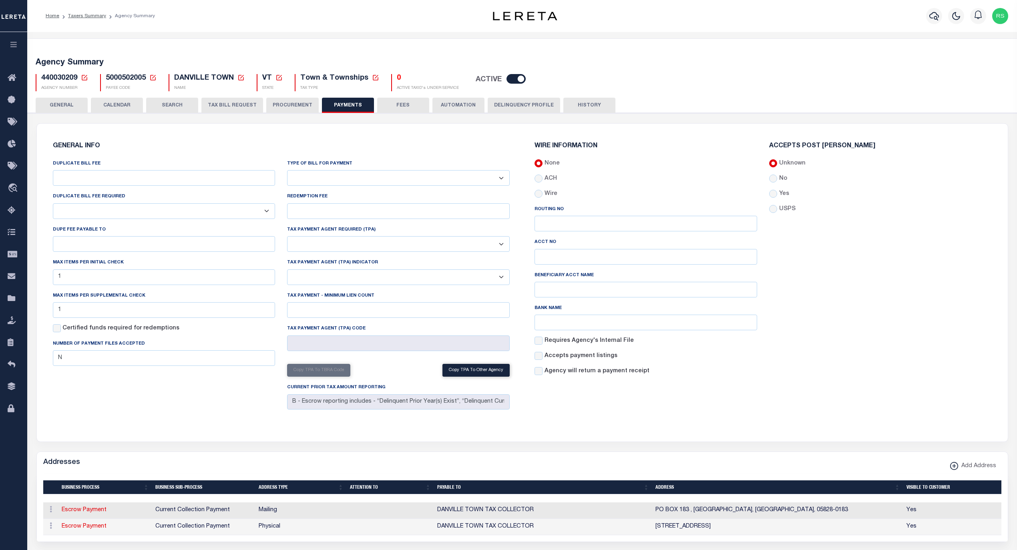
click at [406, 105] on button "FEES" at bounding box center [403, 105] width 52 height 15
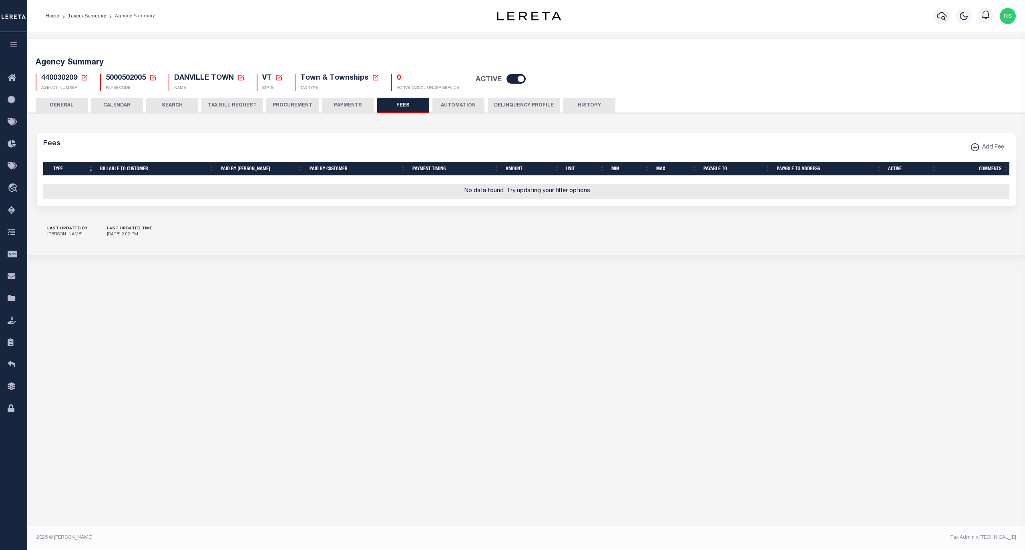
click at [980, 151] on span "Add Fee" at bounding box center [991, 147] width 25 height 9
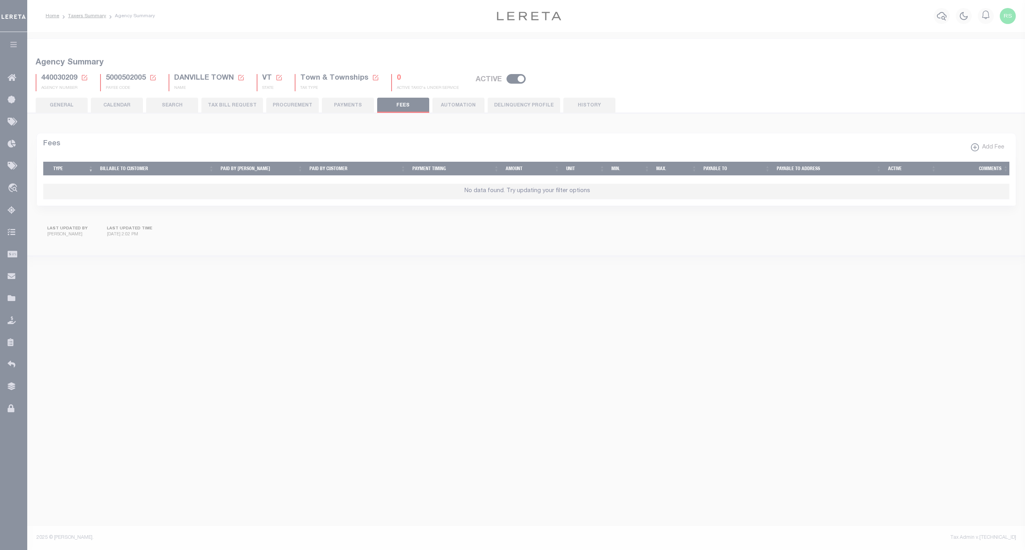
select select
checkbox input "false"
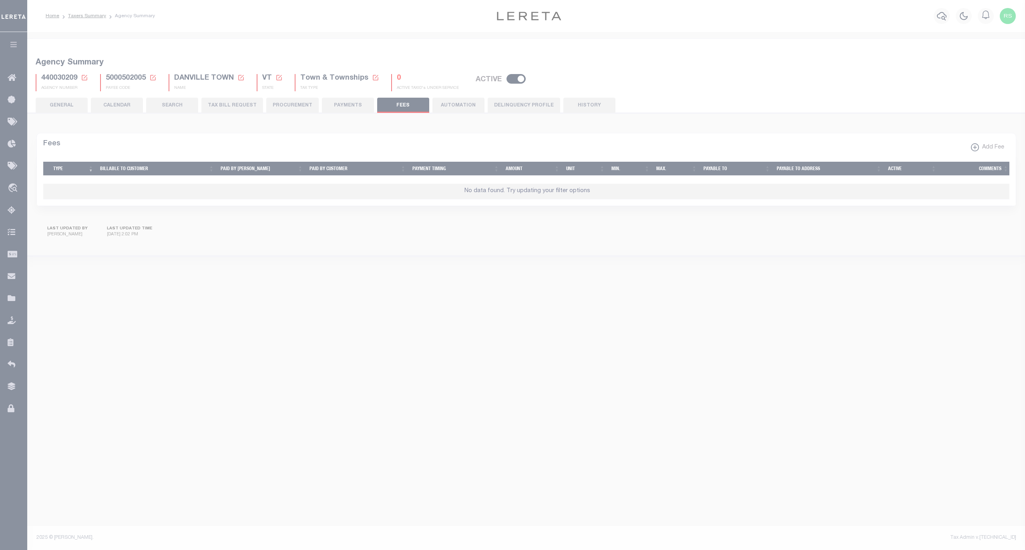
checkbox input "true"
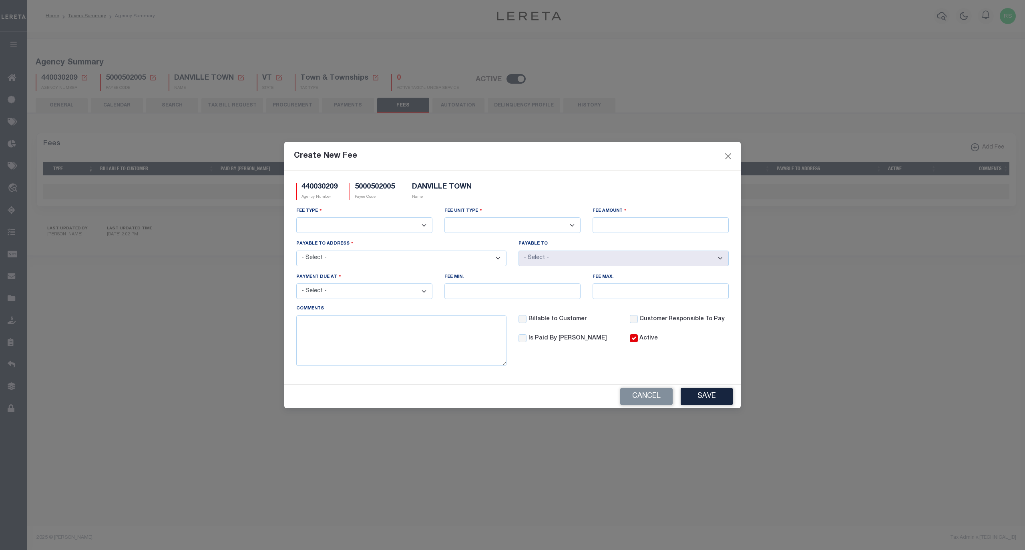
click at [392, 227] on select "3rd Party Web Extract Fee Current 3rd Party Web Extract Fee Prior Automation Fe…" at bounding box center [364, 225] width 136 height 16
select select "1"
click at [296, 217] on select "3rd Party Web Extract Fee Current 3rd Party Web Extract Fee Prior Automation Fe…" at bounding box center [364, 225] width 136 height 16
click at [506, 224] on select "Per Agency Per Agency Parcel Per B Service Parcel Per C Service Parcel Per File…" at bounding box center [513, 225] width 136 height 16
select select "7"
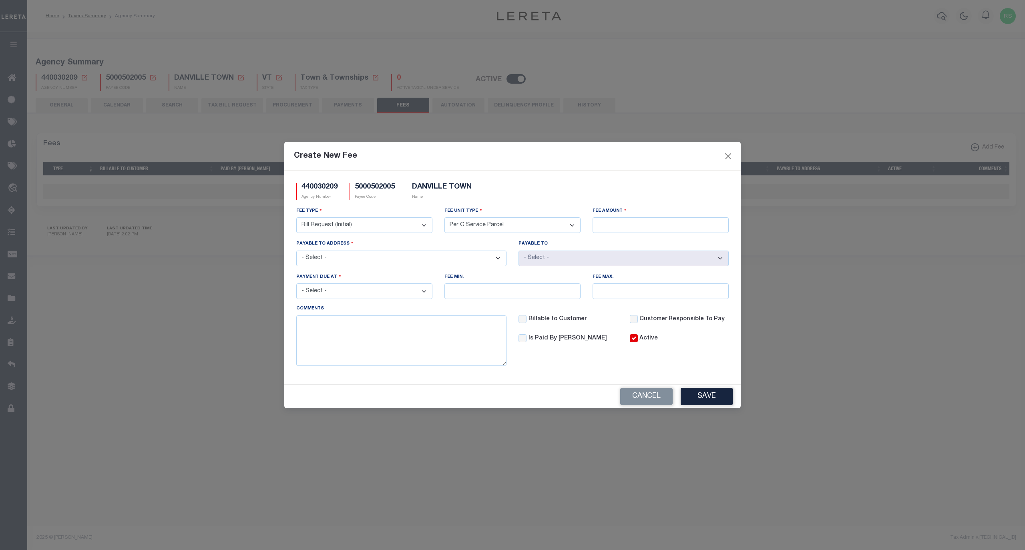
click at [445, 217] on select "Per Agency Per Agency Parcel Per B Service Parcel Per C Service Parcel Per File…" at bounding box center [513, 225] width 136 height 16
click at [616, 226] on input "Fee Amount" at bounding box center [661, 225] width 136 height 16
type input "$5.00"
click at [330, 260] on select "- Select - [STREET_ADDRESS]" at bounding box center [401, 259] width 210 height 16
select select "15551"
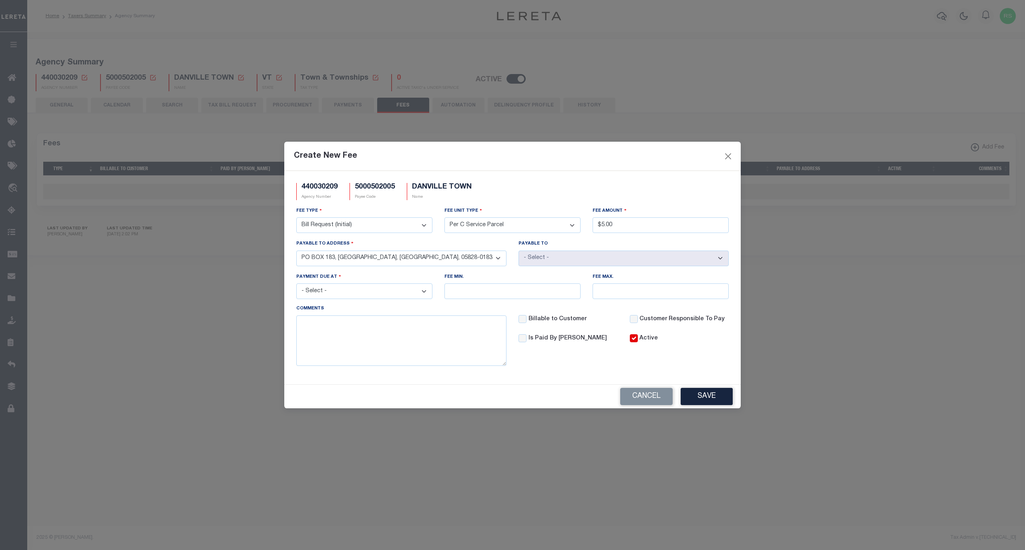
click at [296, 251] on select "- Select - [STREET_ADDRESS]" at bounding box center [401, 259] width 210 height 16
click at [559, 262] on select "- Select - DANVILLE TOWN TAX COLLECTOR TAX COLLECTOR" at bounding box center [624, 259] width 210 height 16
select select "81964"
click at [519, 251] on select "- Select - DANVILLE TOWN TAX COLLECTOR TAX COLLECTOR" at bounding box center [624, 259] width 210 height 16
click at [390, 299] on select "- Select - File download Invoice (Prepay) Invoice (Trailing) Time of payment Ti…" at bounding box center [364, 292] width 136 height 16
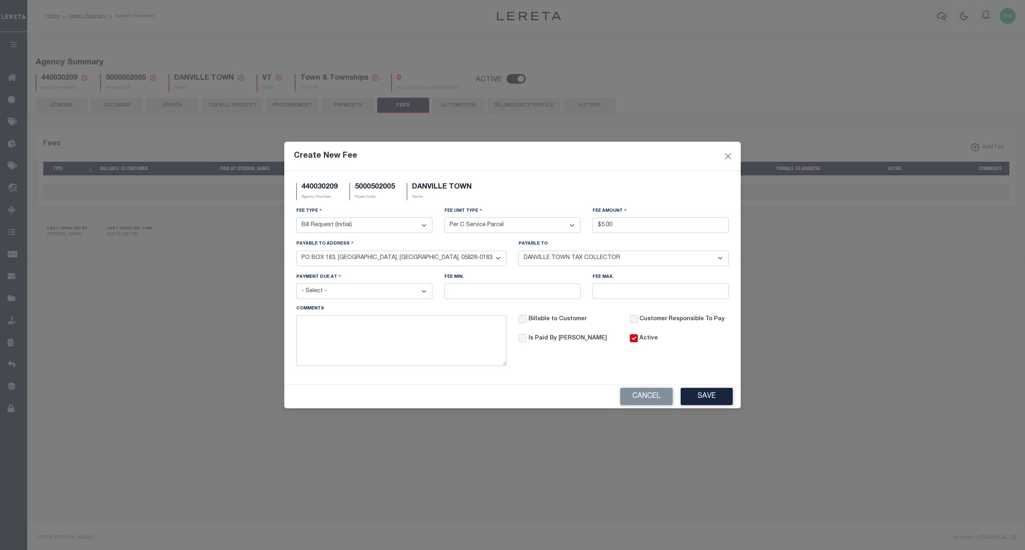
select select "3"
click at [296, 285] on select "- Select - File download Invoice (Prepay) Invoice (Trailing) Time of payment Ti…" at bounding box center [364, 292] width 136 height 16
click at [705, 396] on button "Save" at bounding box center [707, 396] width 52 height 17
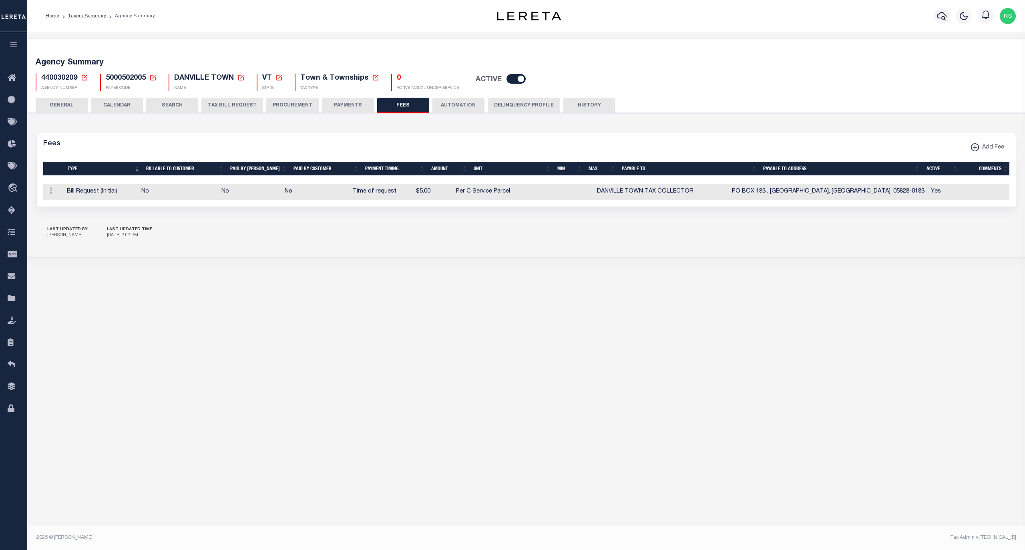
click at [71, 103] on button "GENERAL" at bounding box center [62, 105] width 52 height 15
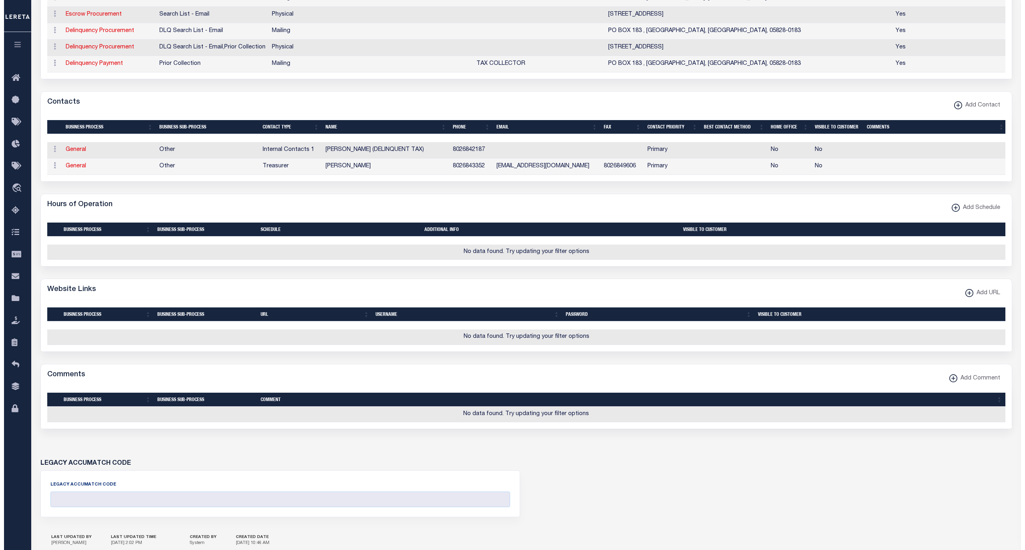
scroll to position [356, 0]
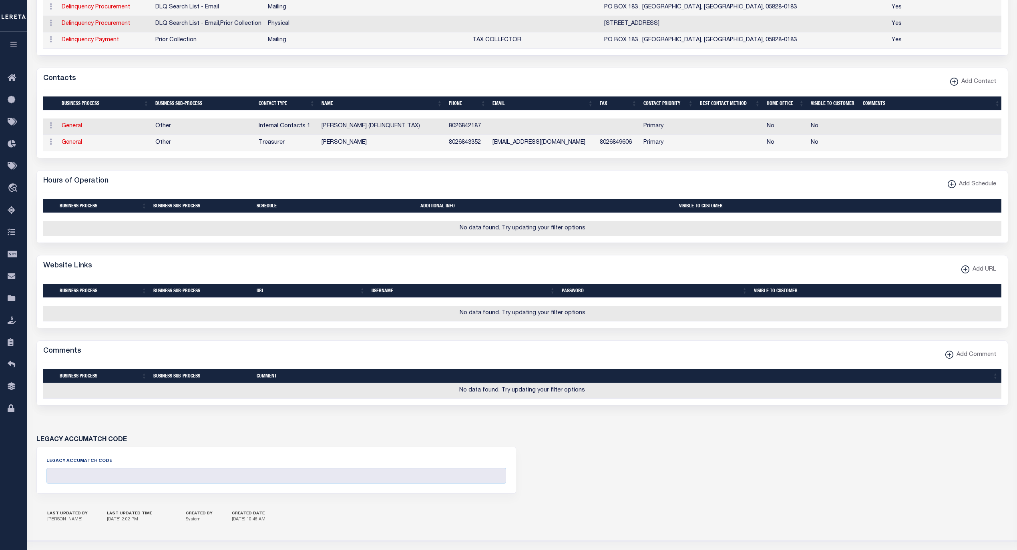
click at [973, 278] on button "Add URL" at bounding box center [978, 270] width 45 height 16
select select
checkbox input "true"
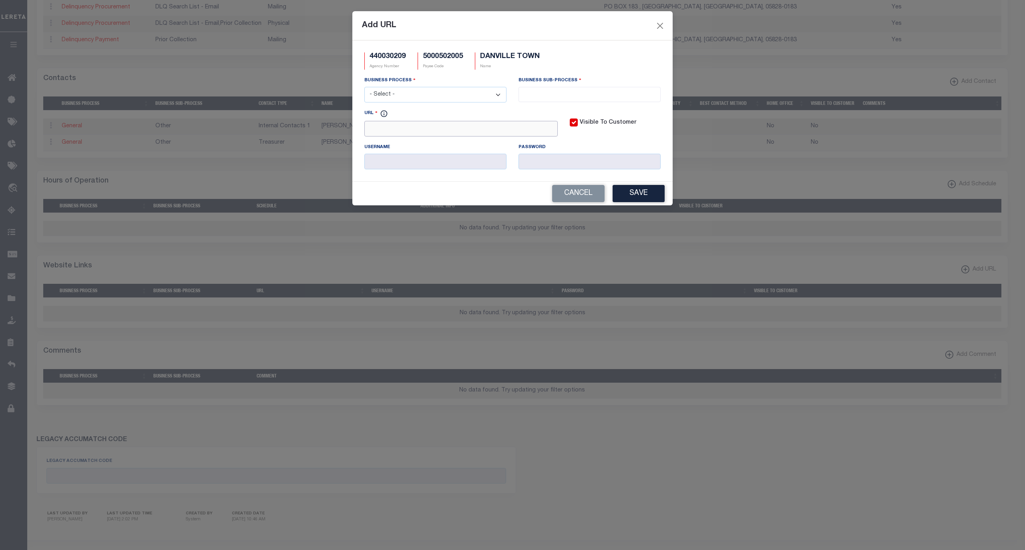
click at [474, 137] on input "URL" at bounding box center [460, 129] width 193 height 16
paste input "[URL][DOMAIN_NAME]"
type input "[URL][DOMAIN_NAME]"
click at [460, 95] on select "- Select - All Automation Bill Request Delinquency Payment Delinquency Procurem…" at bounding box center [435, 95] width 142 height 16
select select "6"
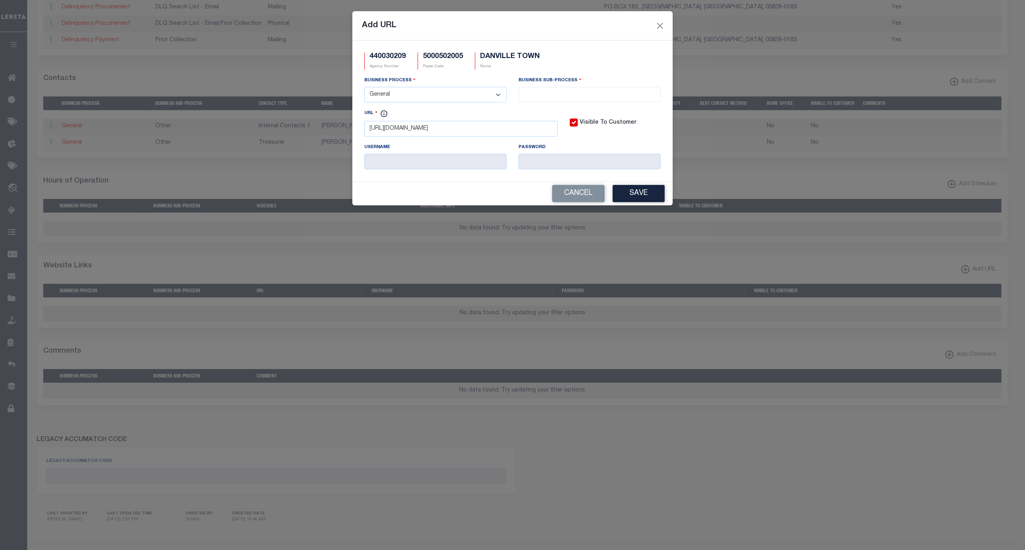
click at [364, 88] on select "- Select - All Automation Bill Request Delinquency Payment Delinquency Procurem…" at bounding box center [435, 95] width 142 height 16
click at [558, 97] on input "search" at bounding box center [589, 93] width 137 height 9
select select "39"
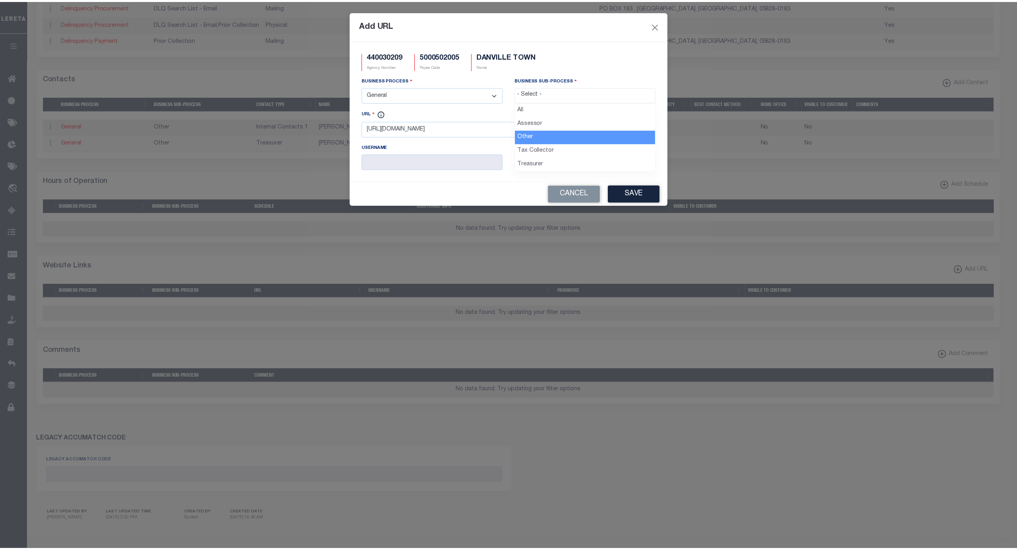
scroll to position [14, 0]
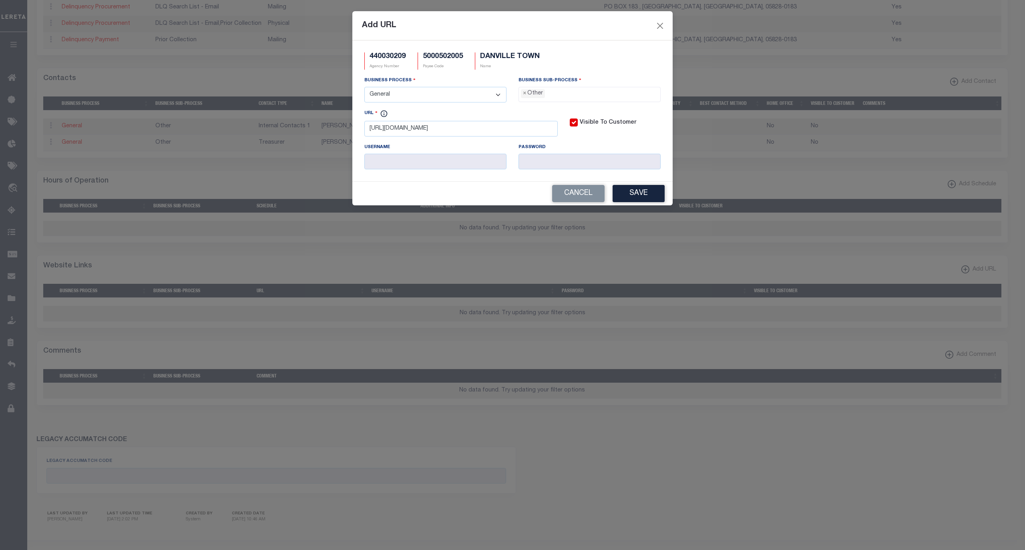
drag, startPoint x: 655, startPoint y: 198, endPoint x: 656, endPoint y: 202, distance: 4.1
click at [654, 198] on button "Save" at bounding box center [639, 193] width 52 height 17
